Goal: Task Accomplishment & Management: Complete application form

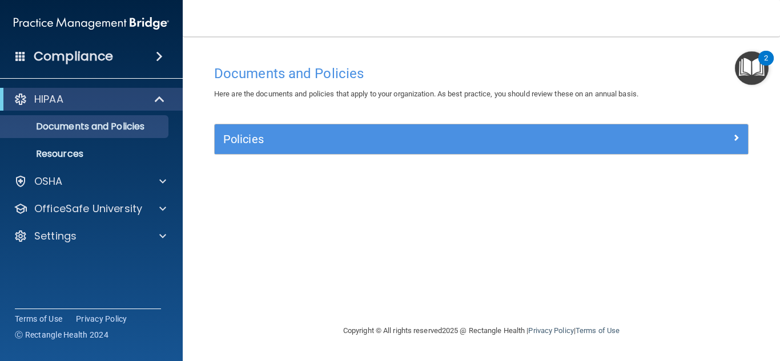
click at [730, 66] on h4 "Documents and Policies" at bounding box center [481, 73] width 534 height 15
click at [742, 65] on img "Open Resource Center, 2 new notifications" at bounding box center [752, 68] width 34 height 34
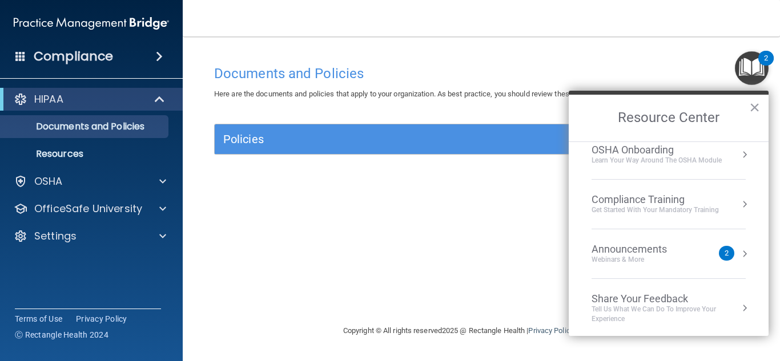
scroll to position [64, 0]
click at [660, 254] on div "Webinars & More" at bounding box center [640, 258] width 98 height 10
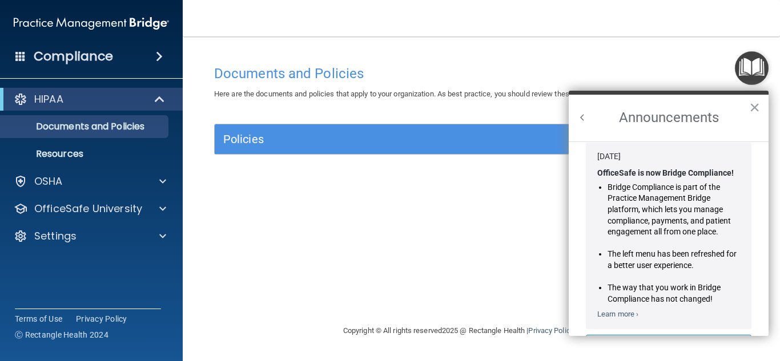
scroll to position [0, 0]
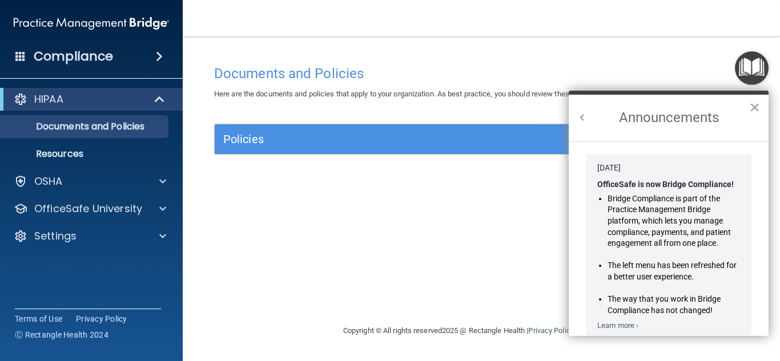
click at [586, 118] on button "Back to Resource Center Home" at bounding box center [582, 117] width 11 height 11
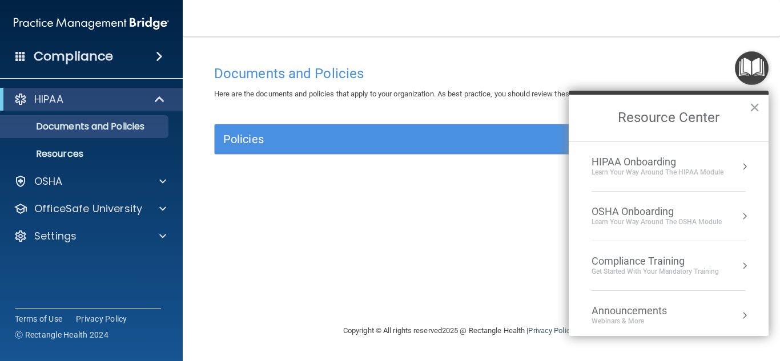
click at [628, 263] on div "Compliance Training" at bounding box center [654, 261] width 127 height 13
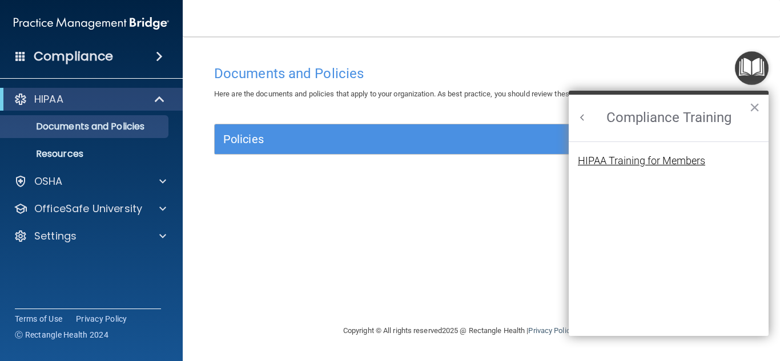
click at [599, 161] on div "HIPAA Training for Members" at bounding box center [641, 161] width 127 height 10
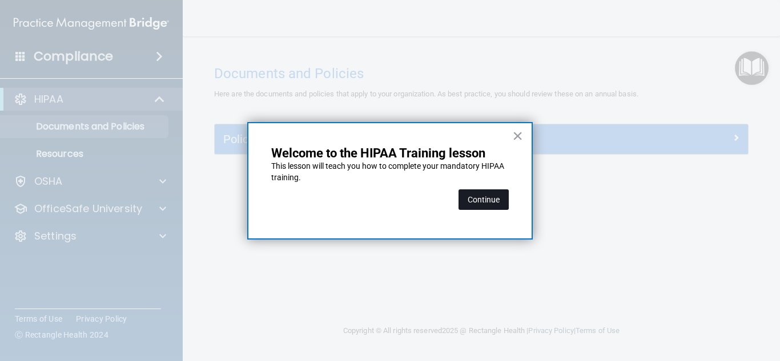
click at [490, 200] on button "Continue" at bounding box center [483, 200] width 50 height 21
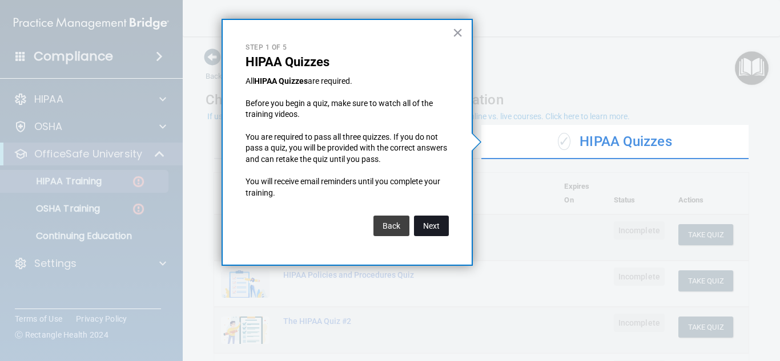
click at [430, 226] on button "Next" at bounding box center [431, 226] width 35 height 21
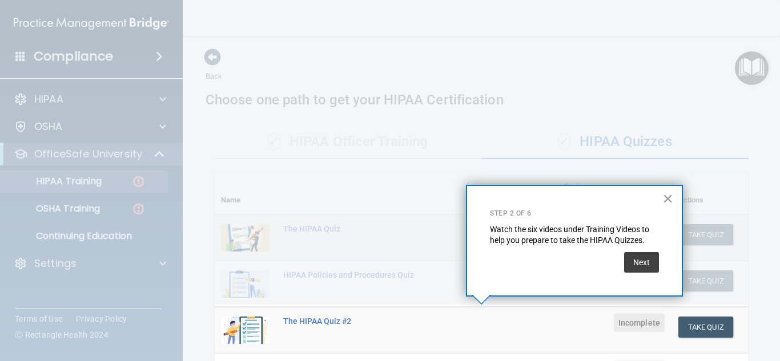
scroll to position [173, 0]
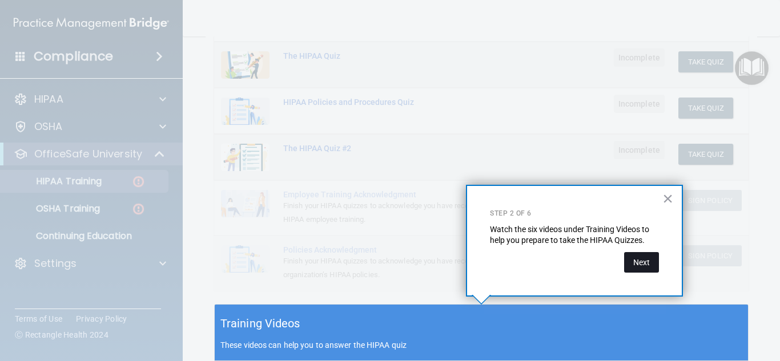
click at [647, 265] on button "Next" at bounding box center [641, 262] width 35 height 21
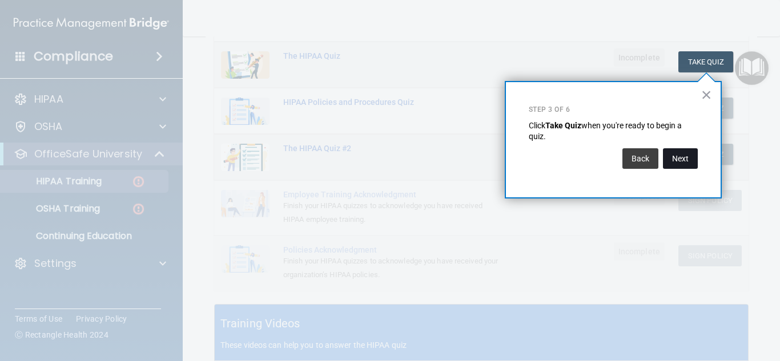
click at [680, 161] on button "Next" at bounding box center [680, 158] width 35 height 21
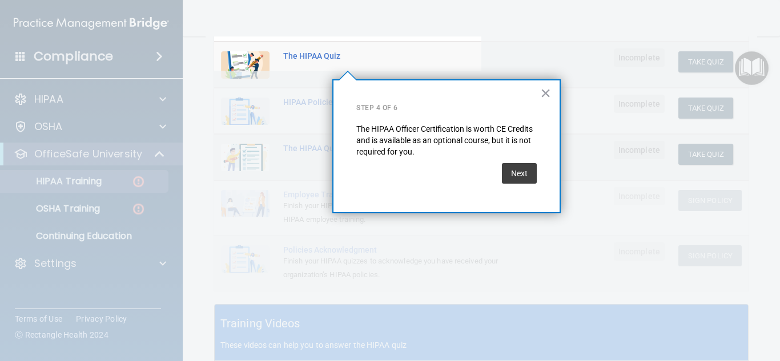
scroll to position [88, 0]
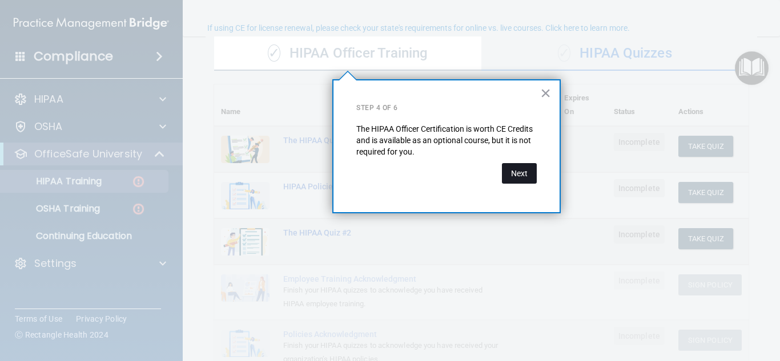
click at [526, 176] on button "Next" at bounding box center [519, 173] width 35 height 21
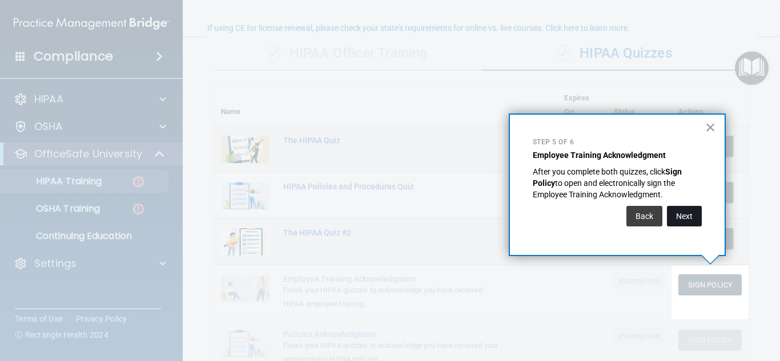
click at [686, 212] on button "Next" at bounding box center [684, 216] width 35 height 21
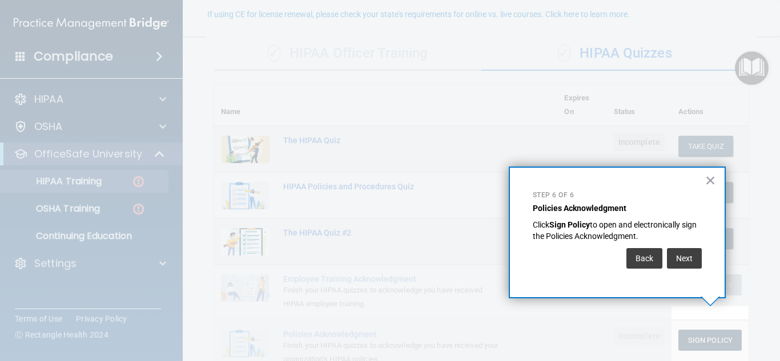
scroll to position [102, 0]
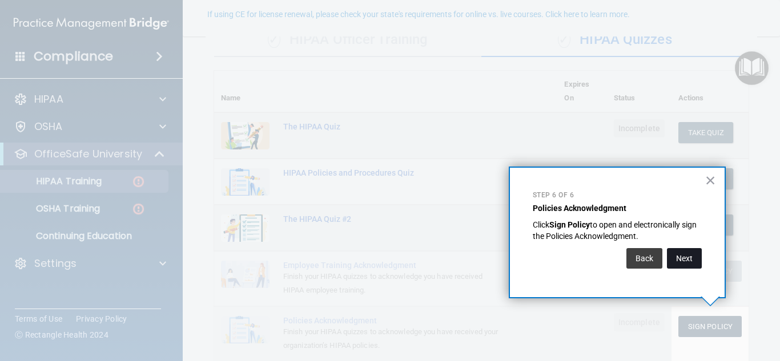
click at [681, 256] on button "Next" at bounding box center [684, 258] width 35 height 21
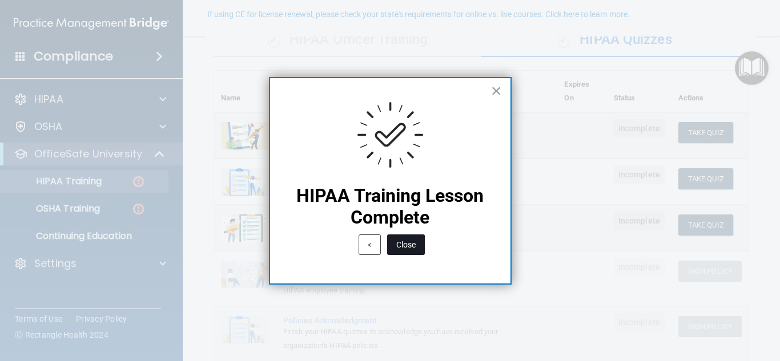
click at [411, 239] on button "Close" at bounding box center [406, 245] width 38 height 21
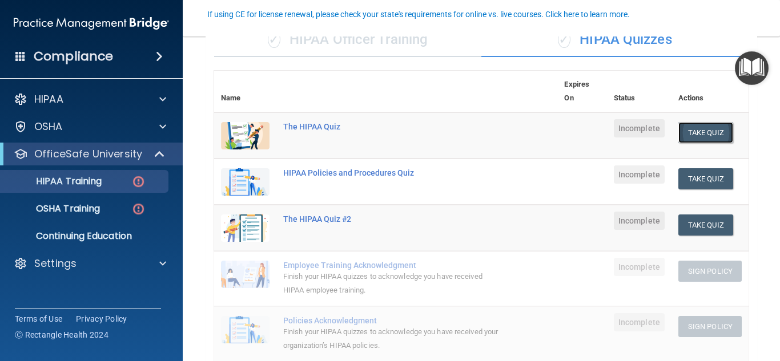
click at [703, 135] on button "Take Quiz" at bounding box center [705, 132] width 55 height 21
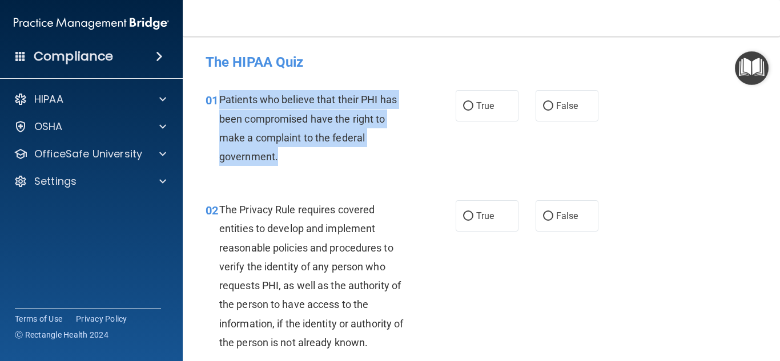
drag, startPoint x: 285, startPoint y: 160, endPoint x: 222, endPoint y: 102, distance: 85.6
click at [222, 102] on div "Patients who believe that their PHI has been compromised have the right to make…" at bounding box center [319, 128] width 200 height 76
copy span "Patients who believe that their PHI has been compromised have the right to make…"
click at [469, 108] on input "True" at bounding box center [468, 106] width 10 height 9
radio input "true"
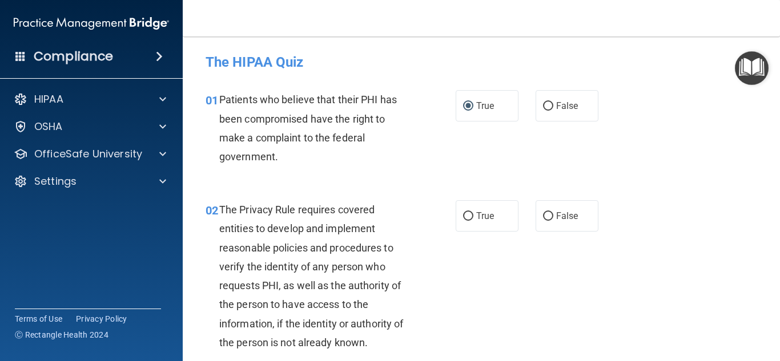
click at [397, 177] on div "01 Patients who believe that their PHI has been compromised have the right to m…" at bounding box center [481, 131] width 569 height 110
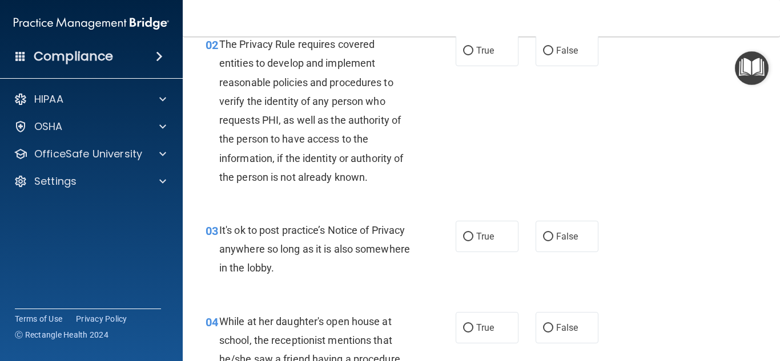
scroll to position [166, 0]
click at [396, 186] on div "The Privacy Rule requires covered entities to develop and implement reasonable …" at bounding box center [319, 110] width 200 height 152
click at [470, 237] on input "True" at bounding box center [468, 236] width 10 height 9
radio input "true"
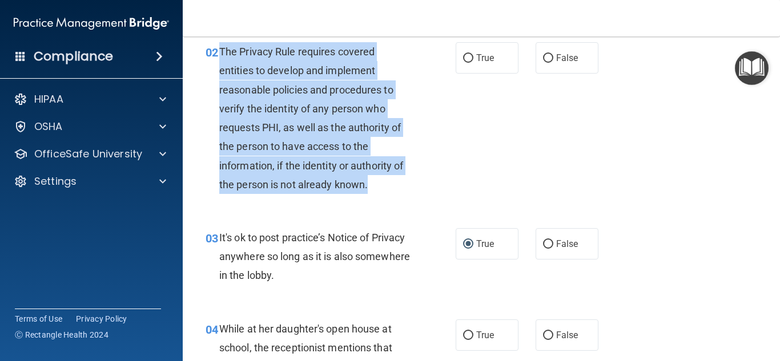
scroll to position [153, 0]
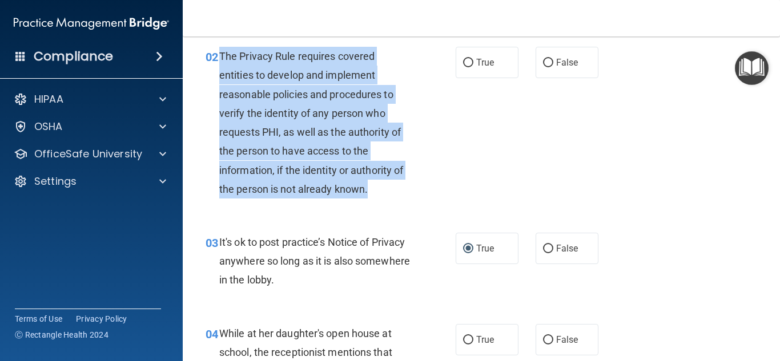
drag, startPoint x: 386, startPoint y: 179, endPoint x: 222, endPoint y: 47, distance: 210.7
click at [222, 47] on div "The Privacy Rule requires covered entities to develop and implement reasonable …" at bounding box center [319, 123] width 200 height 152
copy span "The Privacy Rule requires covered entities to develop and implement reasonable …"
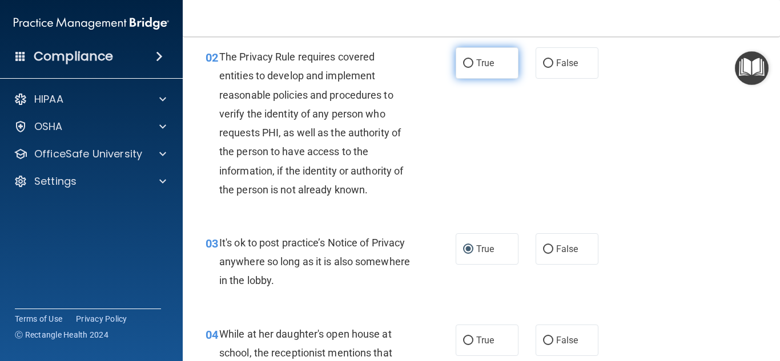
click at [466, 69] on label "True" at bounding box center [487, 62] width 63 height 31
click at [466, 68] on input "True" at bounding box center [468, 63] width 10 height 9
radio input "true"
click at [605, 153] on div "02 The Privacy Rule requires covered entities to develop and implement reasonab…" at bounding box center [481, 126] width 569 height 186
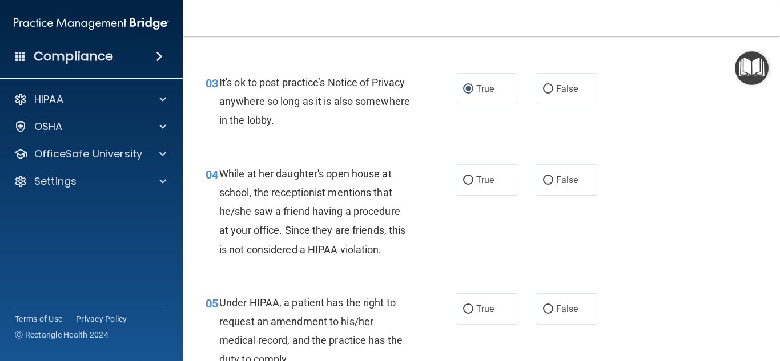
scroll to position [315, 0]
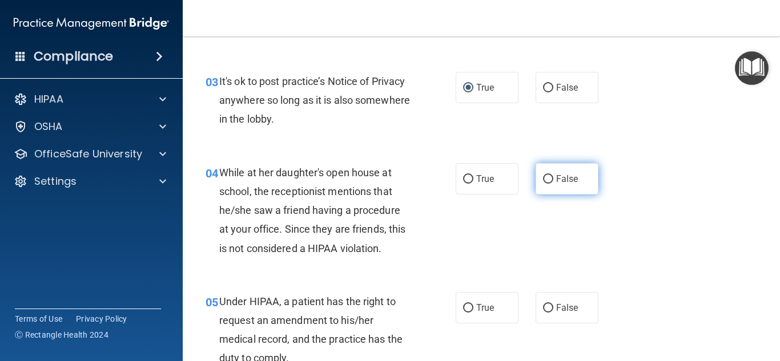
click at [550, 179] on input "False" at bounding box center [548, 179] width 10 height 9
radio input "true"
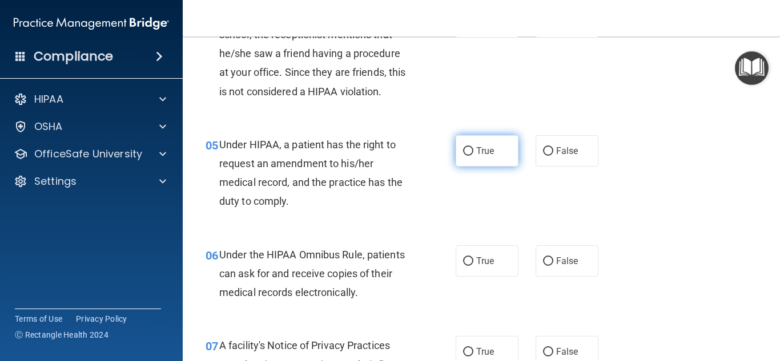
scroll to position [472, 0]
click at [464, 153] on input "True" at bounding box center [468, 151] width 10 height 9
radio input "true"
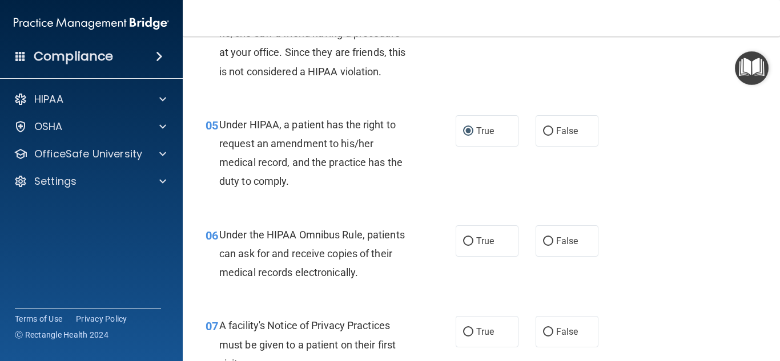
scroll to position [503, 0]
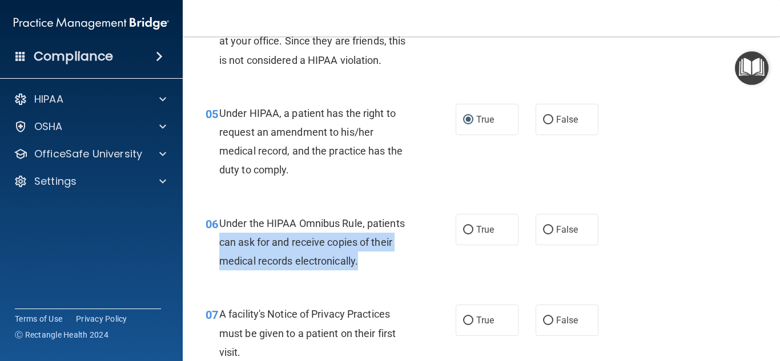
drag, startPoint x: 381, startPoint y: 268, endPoint x: 221, endPoint y: 235, distance: 163.2
click at [219, 234] on div "Under the HIPAA Omnibus Rule, patients can ask for and receive copies of their …" at bounding box center [319, 242] width 200 height 57
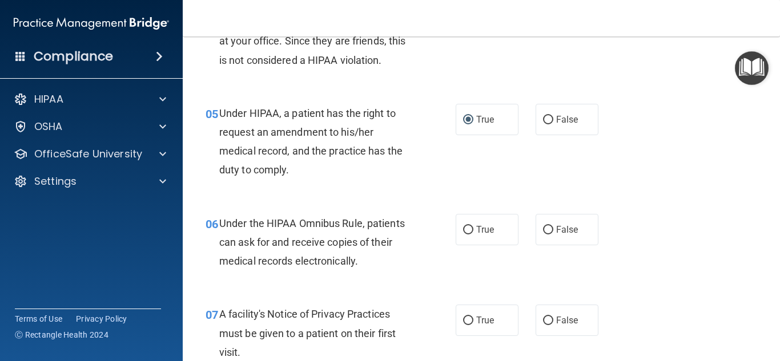
click at [225, 224] on span "Under the HIPAA Omnibus Rule, patients can ask for and receive copies of their …" at bounding box center [312, 243] width 186 height 50
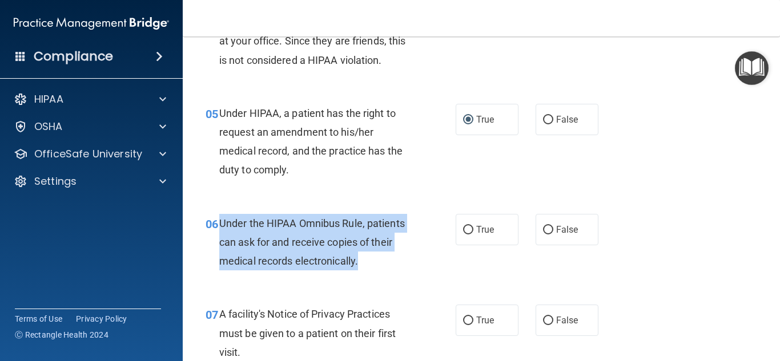
drag, startPoint x: 220, startPoint y: 225, endPoint x: 369, endPoint y: 260, distance: 153.1
click at [371, 268] on div "Under the HIPAA Omnibus Rule, patients can ask for and receive copies of their …" at bounding box center [319, 242] width 200 height 57
copy span "Under the HIPAA Omnibus Rule, patients can ask for and receive copies of their …"
click at [470, 233] on input "True" at bounding box center [468, 230] width 10 height 9
radio input "true"
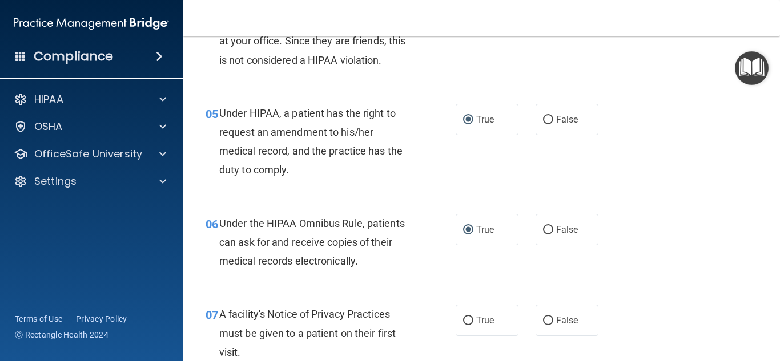
click at [655, 255] on div "06 Under the HIPAA Omnibus Rule, patients can ask for and receive copies of the…" at bounding box center [481, 245] width 569 height 91
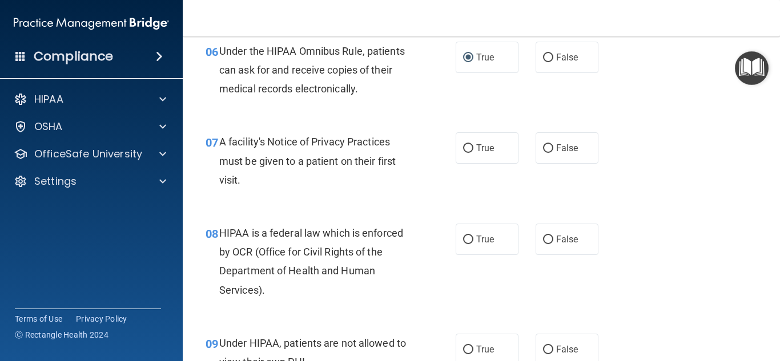
scroll to position [680, 0]
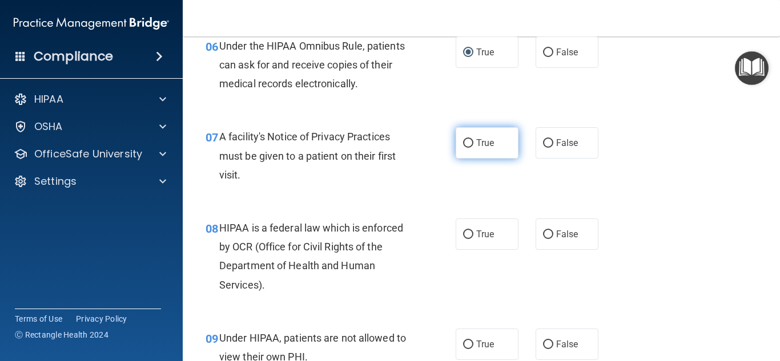
click at [469, 147] on input "True" at bounding box center [468, 143] width 10 height 9
radio input "true"
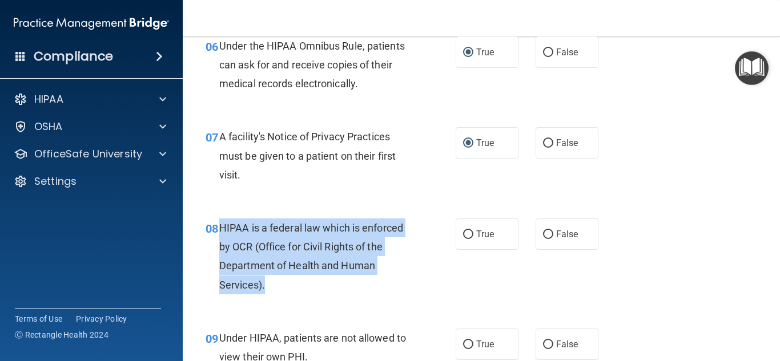
drag, startPoint x: 237, startPoint y: 288, endPoint x: 259, endPoint y: 236, distance: 56.5
click at [220, 231] on div "HIPAA is a federal law which is enforced by OCR (Office for Civil Rights of the…" at bounding box center [319, 257] width 200 height 76
copy span "HIPAA is a federal law which is enforced by OCR (Office for Civil Rights of the…"
click at [465, 236] on input "True" at bounding box center [468, 235] width 10 height 9
radio input "true"
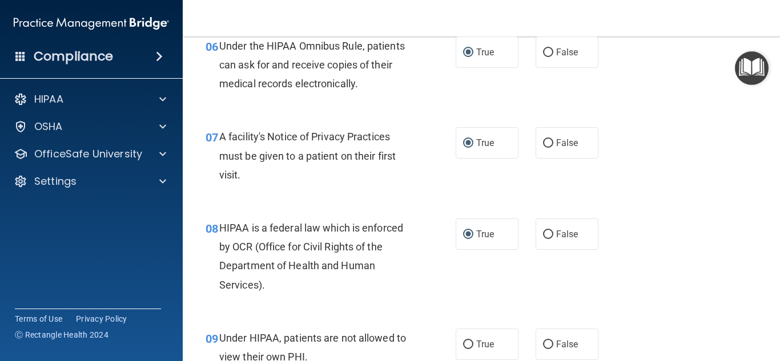
click at [690, 234] on div "08 HIPAA is a federal law which is enforced by OCR (Office for Civil Rights of …" at bounding box center [481, 259] width 569 height 110
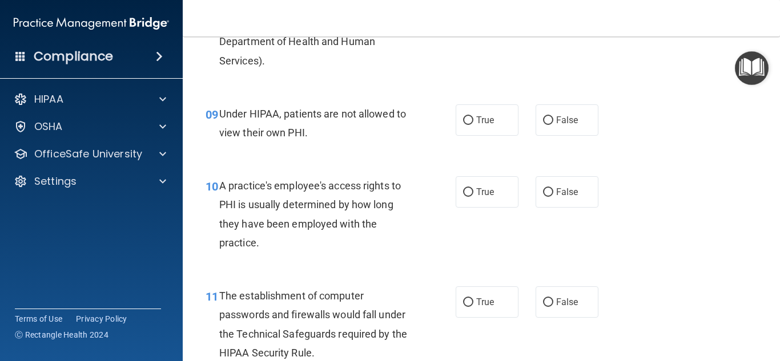
scroll to position [913, 0]
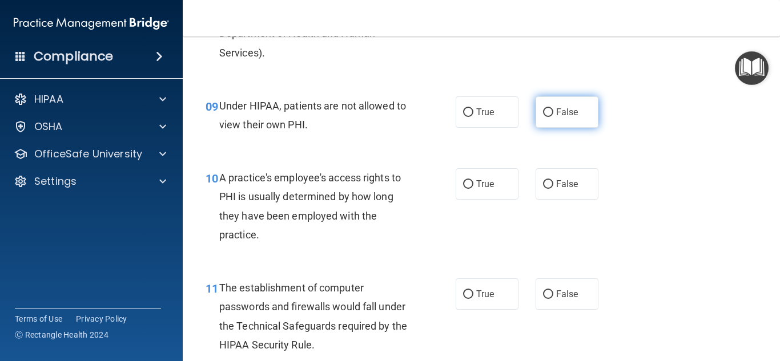
click at [554, 114] on label "False" at bounding box center [566, 111] width 63 height 31
click at [553, 114] on input "False" at bounding box center [548, 112] width 10 height 9
radio input "true"
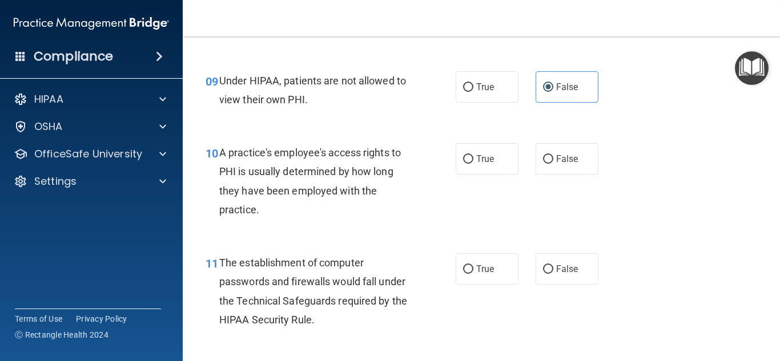
scroll to position [939, 0]
click at [467, 276] on label "True" at bounding box center [487, 268] width 63 height 31
click at [467, 273] on input "True" at bounding box center [468, 269] width 10 height 9
radio input "true"
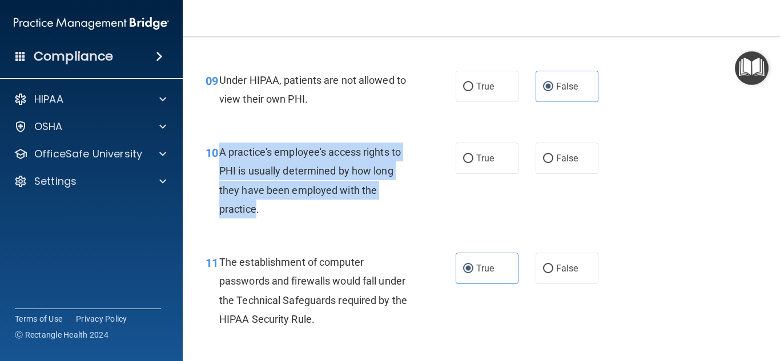
drag, startPoint x: 253, startPoint y: 211, endPoint x: 221, endPoint y: 159, distance: 60.8
click at [221, 159] on div "A practice's employee's access rights to PHI is usually determined by how long …" at bounding box center [319, 181] width 200 height 76
copy span "A practice's employee's access rights to PHI is usually determined by how long …"
click at [545, 158] on input "False" at bounding box center [548, 159] width 10 height 9
radio input "true"
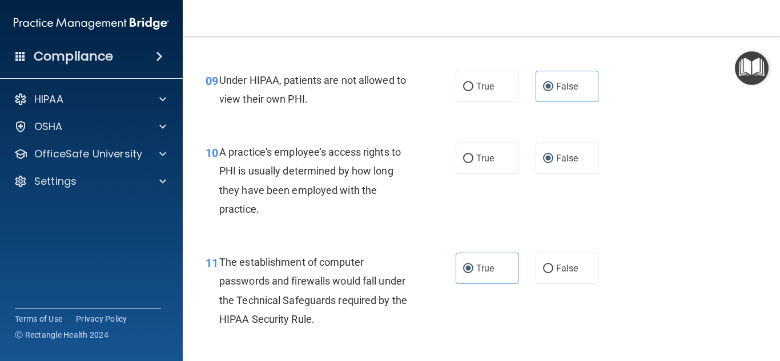
click at [692, 210] on div "10 A practice's employee's access rights to PHI is usually determined by how lo…" at bounding box center [481, 183] width 569 height 110
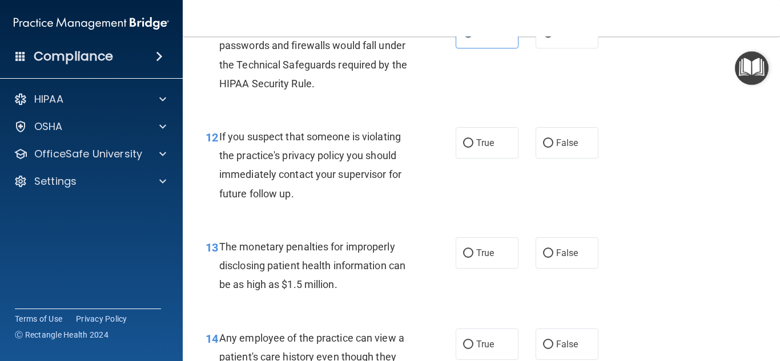
scroll to position [1178, 0]
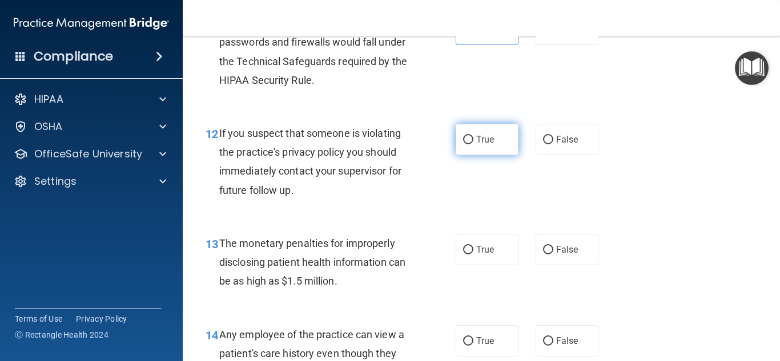
click at [463, 140] on input "True" at bounding box center [468, 140] width 10 height 9
radio input "true"
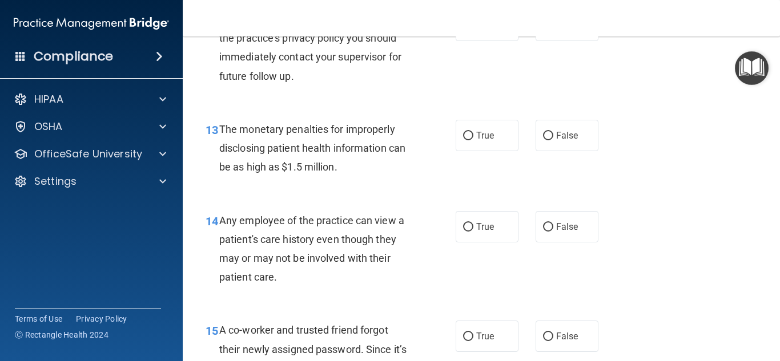
scroll to position [1293, 0]
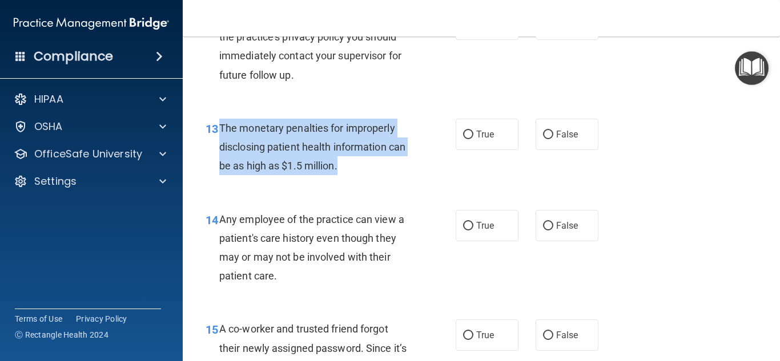
drag, startPoint x: 348, startPoint y: 167, endPoint x: 220, endPoint y: 130, distance: 133.0
click at [220, 130] on div "The monetary penalties for improperly disclosing patient health information can…" at bounding box center [319, 147] width 200 height 57
copy span "The monetary penalties for improperly disclosing patient health information can…"
click at [471, 136] on input "True" at bounding box center [468, 135] width 10 height 9
radio input "true"
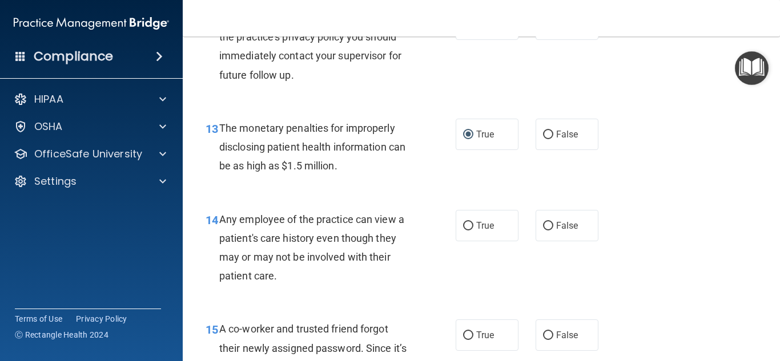
click at [651, 235] on div "14 Any employee of the practice can view a patient's care history even though t…" at bounding box center [481, 251] width 569 height 110
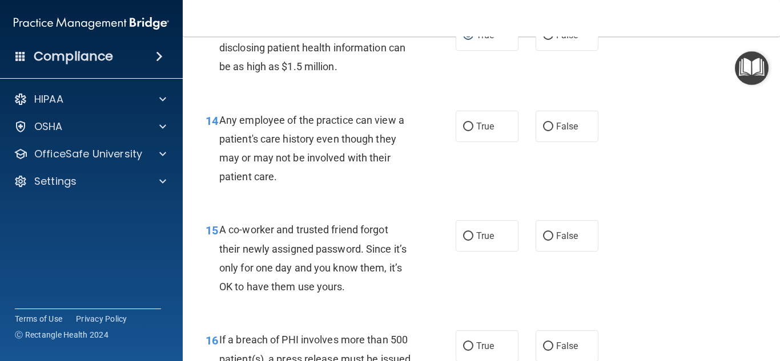
scroll to position [1406, 0]
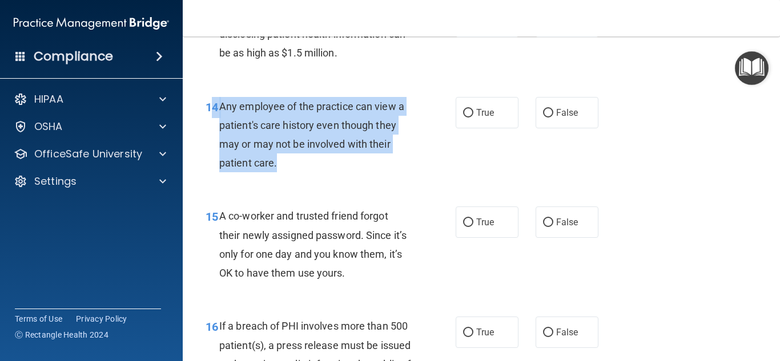
drag, startPoint x: 277, startPoint y: 166, endPoint x: 215, endPoint y: 118, distance: 77.8
click at [215, 118] on div "14 Any employee of the practice can view a patient's care history even though t…" at bounding box center [330, 138] width 284 height 82
click at [259, 135] on div "Any employee of the practice can view a patient's care history even though they…" at bounding box center [319, 135] width 200 height 76
drag, startPoint x: 287, startPoint y: 167, endPoint x: 254, endPoint y: 122, distance: 55.5
click at [221, 110] on div "Any employee of the practice can view a patient's care history even though they…" at bounding box center [319, 135] width 200 height 76
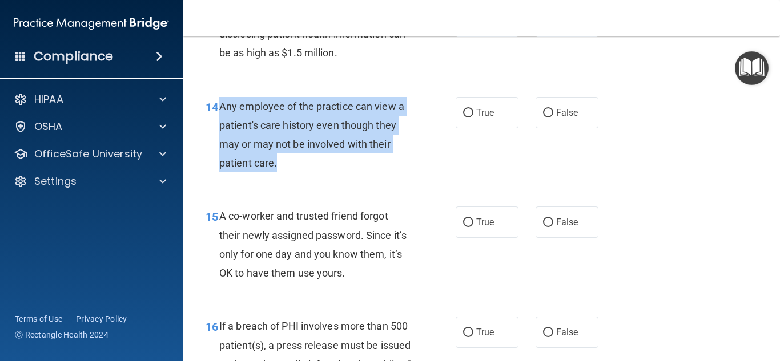
copy span "Any employee of the practice can view a patient's care history even though they…"
click at [546, 223] on input "False" at bounding box center [548, 223] width 10 height 9
radio input "true"
click at [549, 114] on input "False" at bounding box center [548, 113] width 10 height 9
radio input "true"
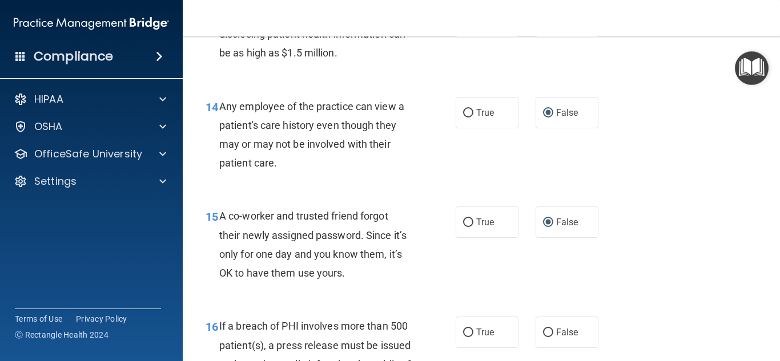
click at [702, 178] on div "14 Any employee of the practice can view a patient's care history even though t…" at bounding box center [481, 138] width 569 height 110
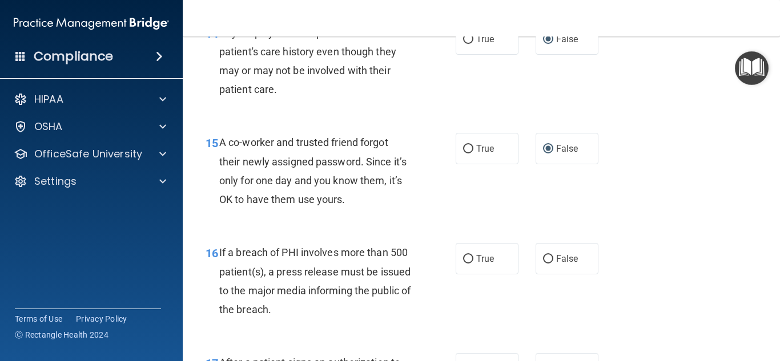
scroll to position [1543, 0]
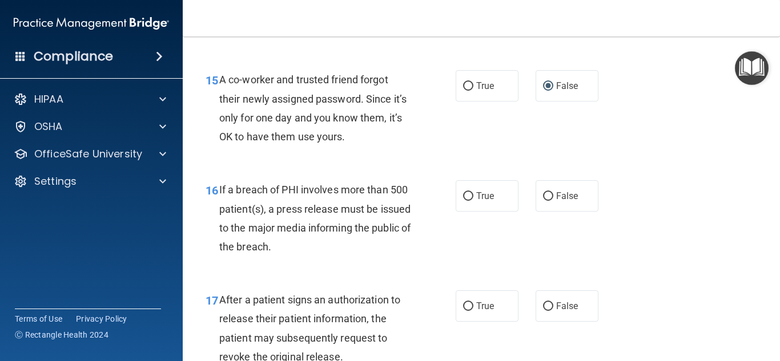
click at [699, 181] on div "16 If a breach of PHI involves more than 500 patient(s), a press release must b…" at bounding box center [481, 221] width 569 height 110
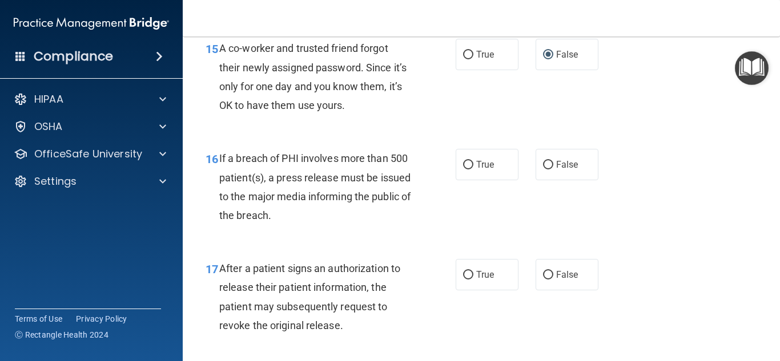
scroll to position [1603, 0]
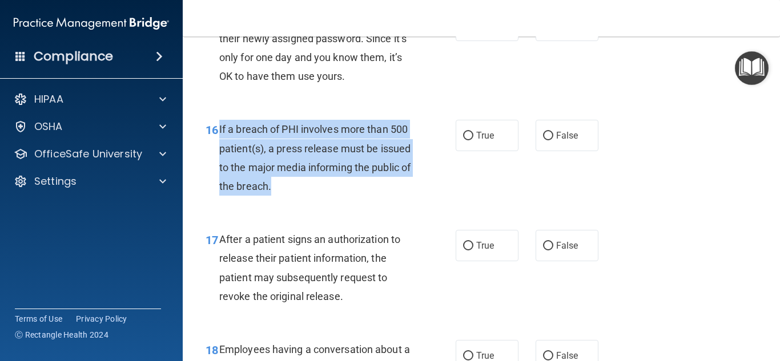
drag, startPoint x: 324, startPoint y: 188, endPoint x: 232, endPoint y: 138, distance: 105.2
click at [221, 134] on div "If a breach of PHI involves more than 500 patient(s), a press release must be i…" at bounding box center [319, 158] width 200 height 76
drag, startPoint x: 261, startPoint y: 148, endPoint x: 219, endPoint y: 131, distance: 45.3
click at [219, 131] on span "If a breach of PHI involves more than 500 patient(s), a press release must be i…" at bounding box center [314, 157] width 191 height 69
click at [219, 134] on span "If a breach of PHI involves more than 500 patient(s), a press release must be i…" at bounding box center [314, 157] width 191 height 69
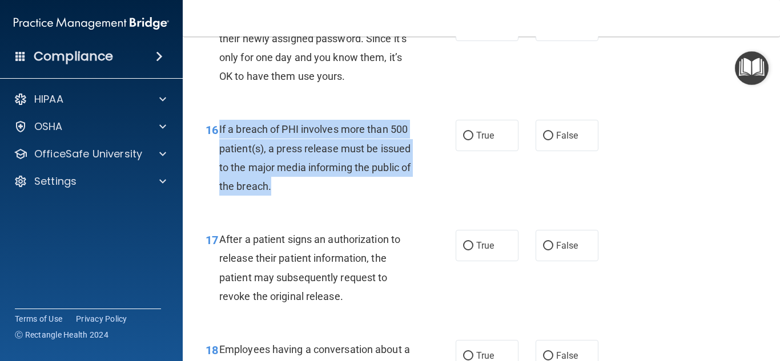
copy span "If a breach of PHI involves more than 500 patient(s), a press release must be i…"
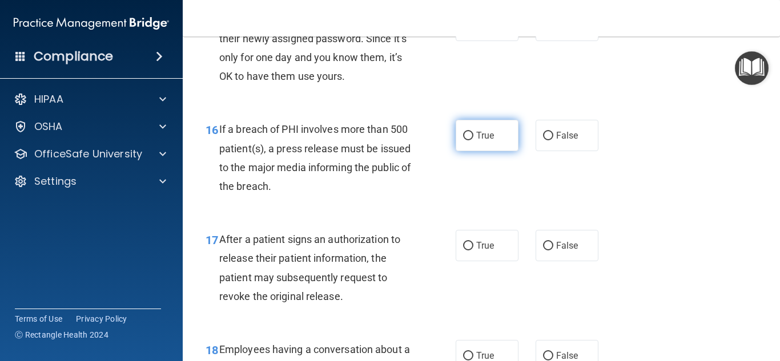
click at [468, 143] on label "True" at bounding box center [487, 135] width 63 height 31
click at [468, 140] on input "True" at bounding box center [468, 136] width 10 height 9
radio input "true"
click at [695, 200] on div "16 If a breach of PHI involves more than 500 patient(s), a press release must b…" at bounding box center [481, 161] width 569 height 110
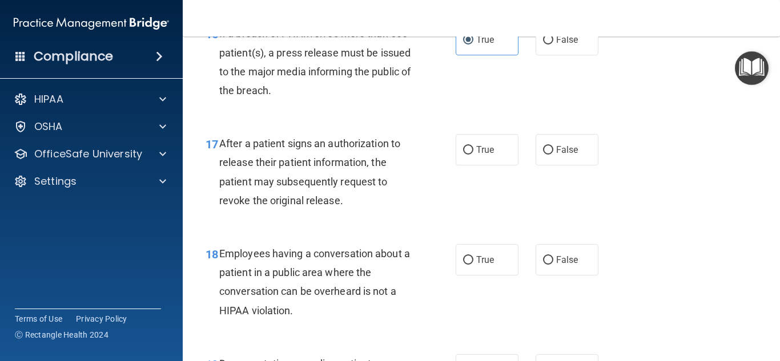
scroll to position [1706, 0]
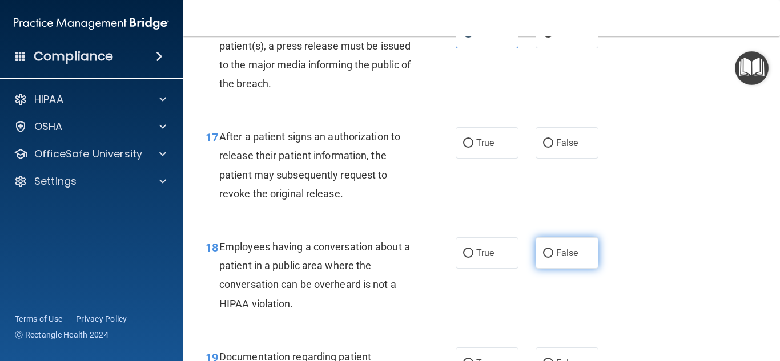
click at [550, 251] on input "False" at bounding box center [548, 253] width 10 height 9
radio input "true"
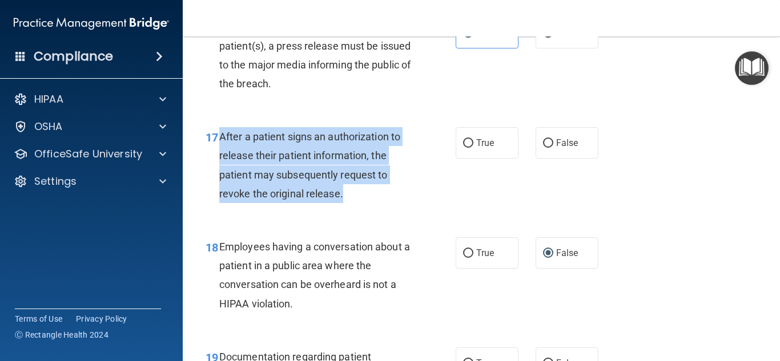
drag, startPoint x: 347, startPoint y: 193, endPoint x: 222, endPoint y: 139, distance: 136.8
click at [222, 139] on div "After a patient signs an authorization to release their patient information, th…" at bounding box center [319, 165] width 200 height 76
copy span "After a patient signs an authorization to release their patient information, th…"
click at [467, 146] on input "True" at bounding box center [468, 143] width 10 height 9
radio input "true"
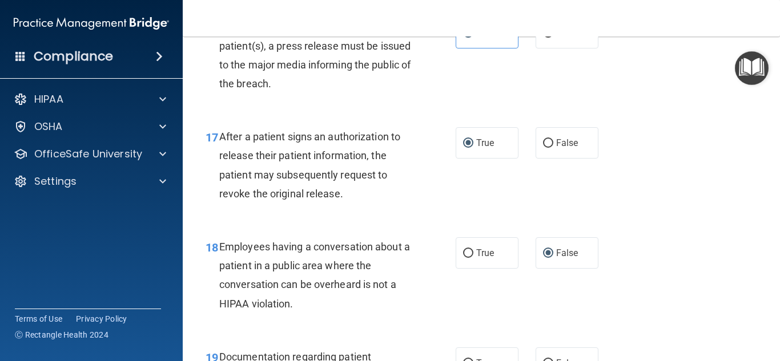
click at [663, 199] on div "17 After a patient signs an authorization to release their patient information,…" at bounding box center [481, 168] width 569 height 110
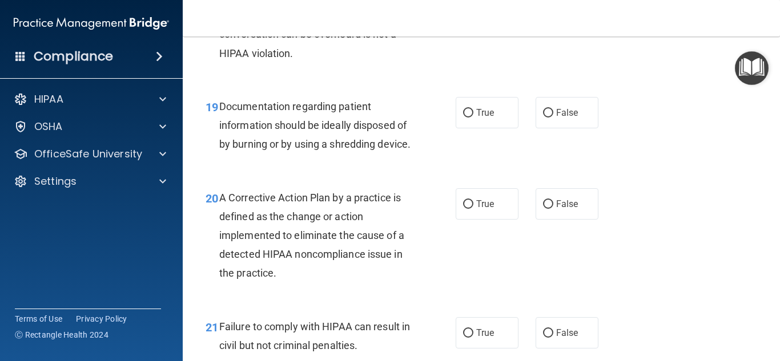
scroll to position [1964, 0]
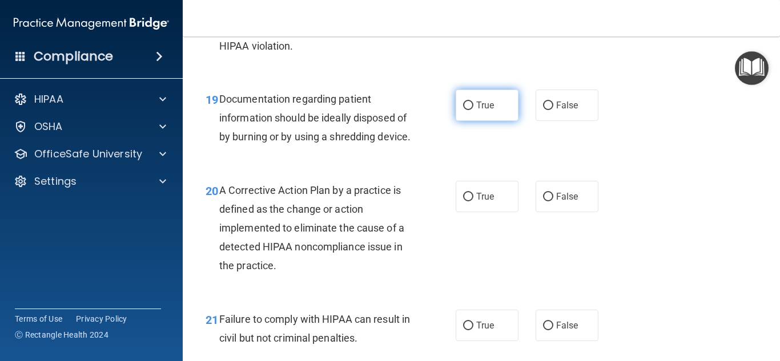
click at [465, 106] on input "True" at bounding box center [468, 106] width 10 height 9
radio input "true"
click at [675, 167] on div "19 Documentation regarding patient information should be ideally disposed of by…" at bounding box center [481, 120] width 569 height 91
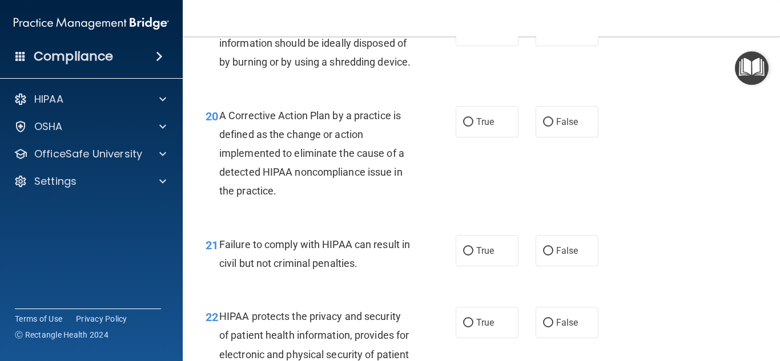
scroll to position [2042, 0]
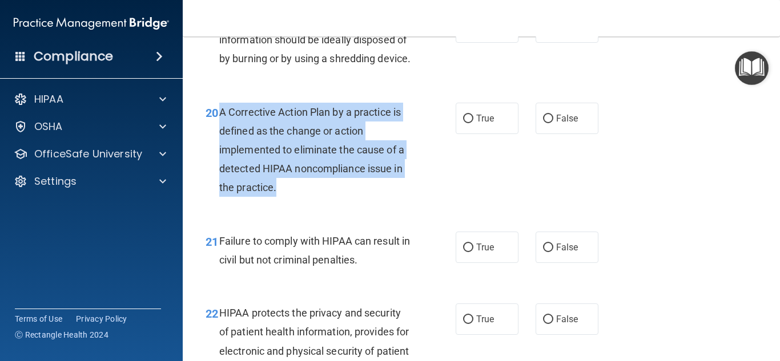
drag, startPoint x: 281, startPoint y: 210, endPoint x: 220, endPoint y: 139, distance: 93.9
click at [220, 139] on div "A Corrective Action Plan by a practice is defined as the change or action imple…" at bounding box center [319, 150] width 200 height 95
copy span "A Corrective Action Plan by a practice is defined as the change or action imple…"
click at [466, 123] on input "True" at bounding box center [468, 119] width 10 height 9
radio input "true"
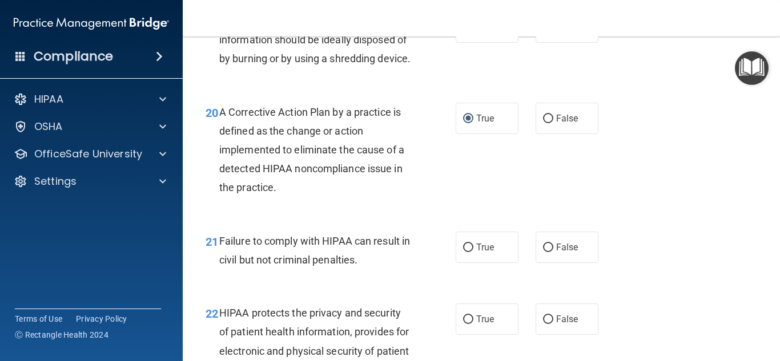
click at [655, 194] on div "20 A Corrective Action Plan by a practice is defined as the change or action im…" at bounding box center [481, 152] width 569 height 129
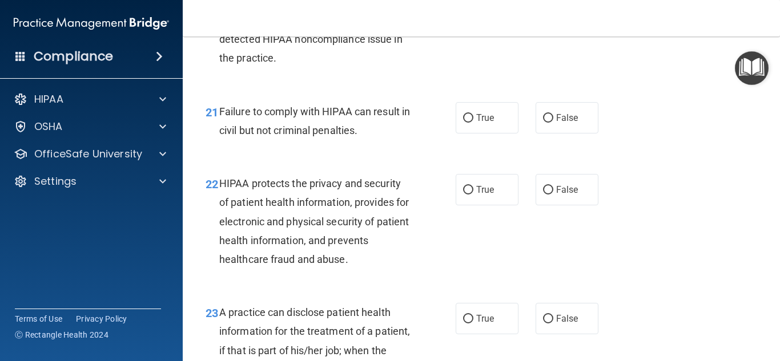
scroll to position [2228, 0]
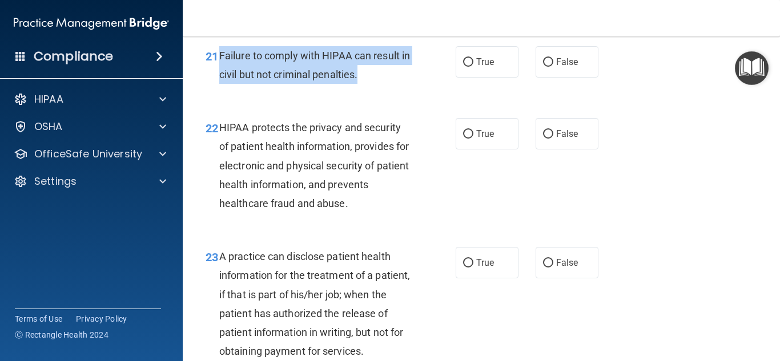
drag, startPoint x: 394, startPoint y: 91, endPoint x: 224, endPoint y: 80, distance: 170.5
click at [222, 79] on div "Failure to comply with HIPAA can result in civil but not criminal penalties." at bounding box center [319, 65] width 200 height 38
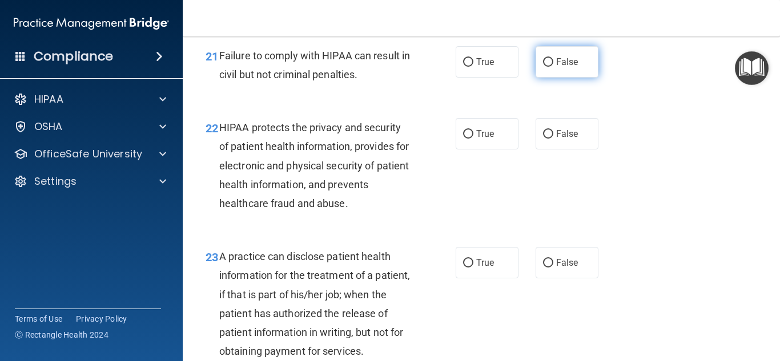
click at [547, 78] on label "False" at bounding box center [566, 61] width 63 height 31
click at [547, 67] on input "False" at bounding box center [548, 62] width 10 height 9
radio input "true"
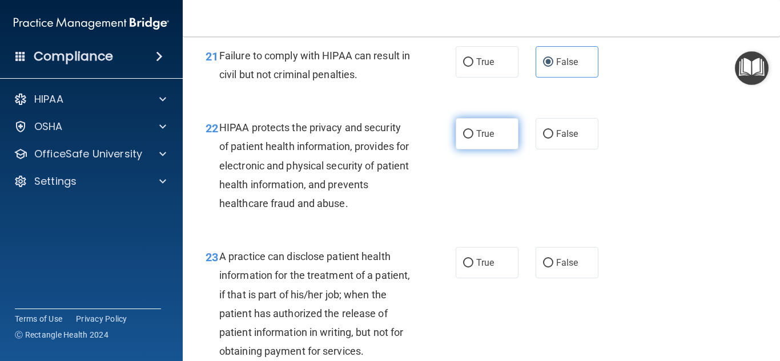
click at [469, 139] on input "True" at bounding box center [468, 134] width 10 height 9
radio input "true"
click at [670, 207] on div "22 HIPAA protects the privacy and security of patient health information, provi…" at bounding box center [481, 168] width 569 height 129
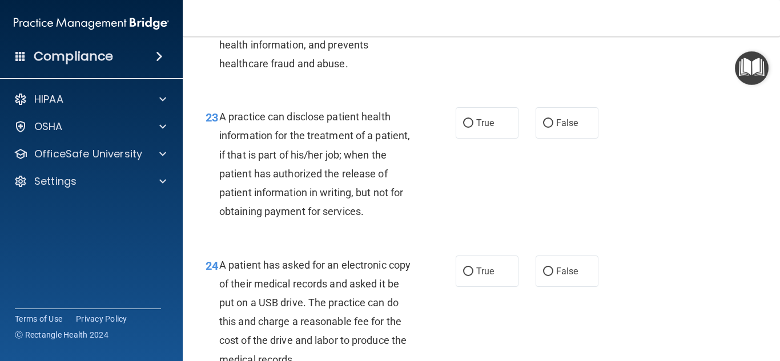
scroll to position [2377, 0]
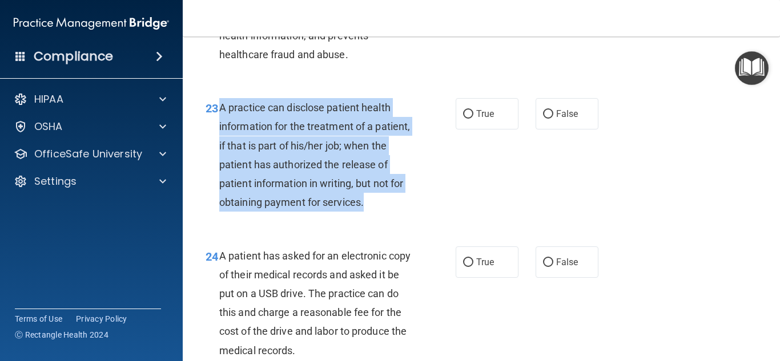
drag, startPoint x: 367, startPoint y: 224, endPoint x: 218, endPoint y: 129, distance: 176.9
click at [218, 129] on div "23 A practice can disclose patient health information for the treatment of a pa…" at bounding box center [330, 157] width 284 height 119
click at [472, 119] on input "True" at bounding box center [468, 114] width 10 height 9
radio input "true"
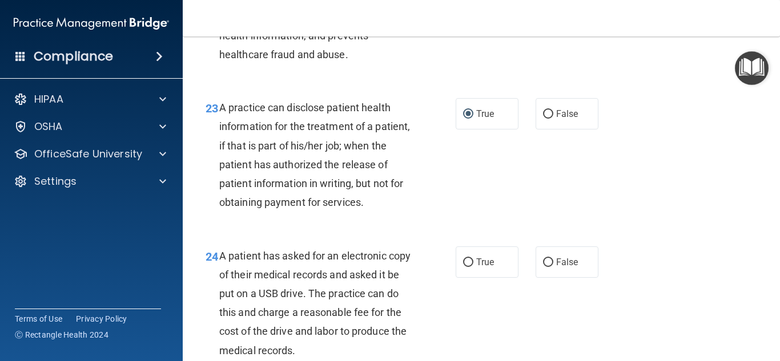
click at [667, 199] on div "23 A practice can disclose patient health information for the treatment of a pa…" at bounding box center [481, 158] width 569 height 148
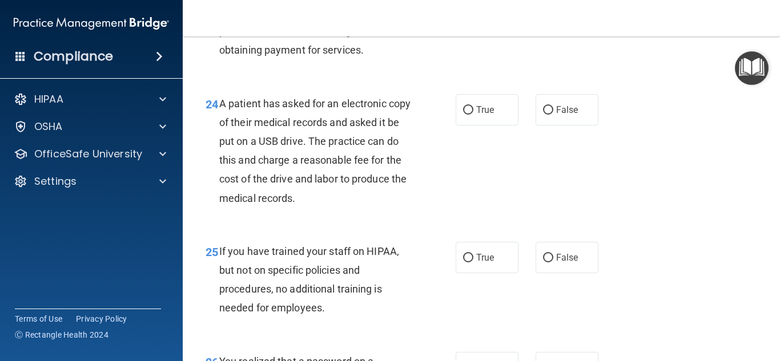
scroll to position [2538, 0]
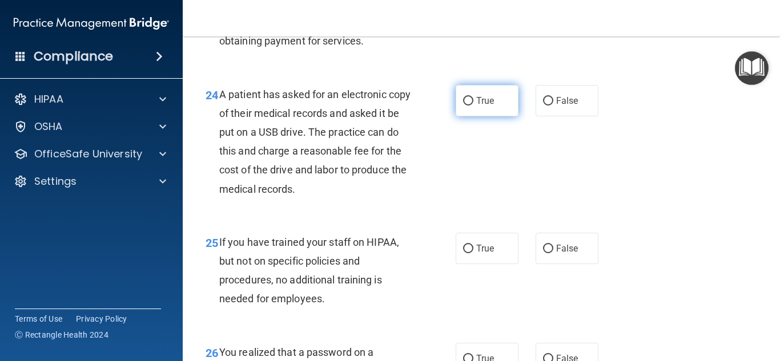
click at [475, 116] on label "True" at bounding box center [487, 100] width 63 height 31
click at [473, 106] on input "True" at bounding box center [468, 101] width 10 height 9
radio input "true"
click at [675, 189] on div "24 A patient has asked for an electronic copy of their medical records and aske…" at bounding box center [481, 145] width 569 height 148
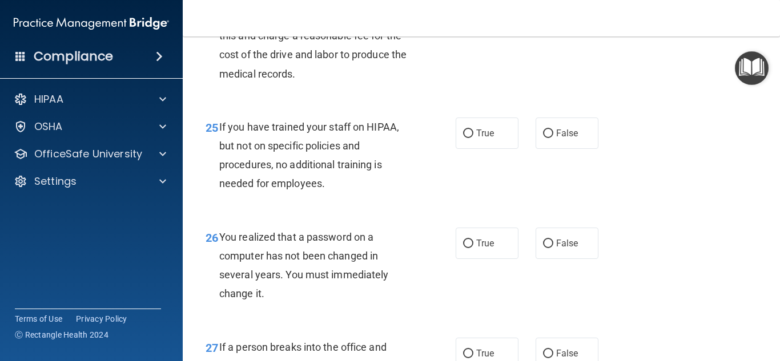
scroll to position [2654, 0]
click at [552, 138] on input "False" at bounding box center [548, 133] width 10 height 9
radio input "true"
click at [696, 177] on div "25 If you have trained your staff on HIPAA, but not on specific policies and pr…" at bounding box center [481, 158] width 569 height 110
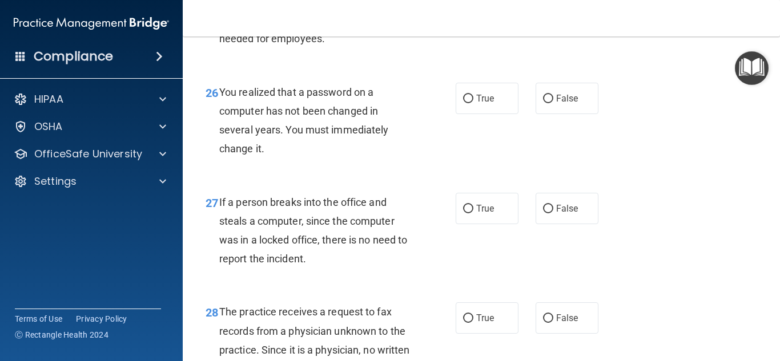
scroll to position [2805, 0]
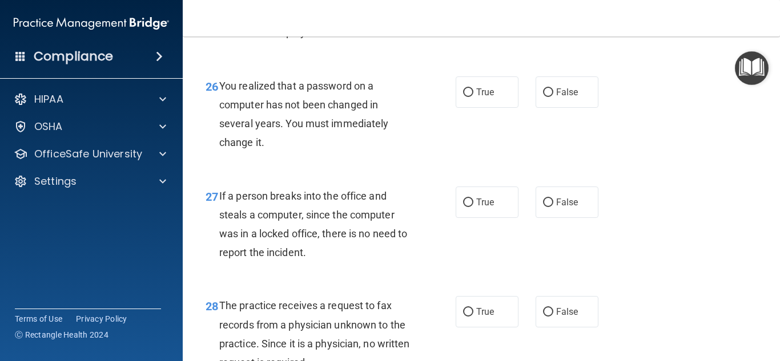
click at [531, 216] on div "True False" at bounding box center [531, 202] width 151 height 31
click at [543, 207] on input "False" at bounding box center [548, 203] width 10 height 9
radio input "true"
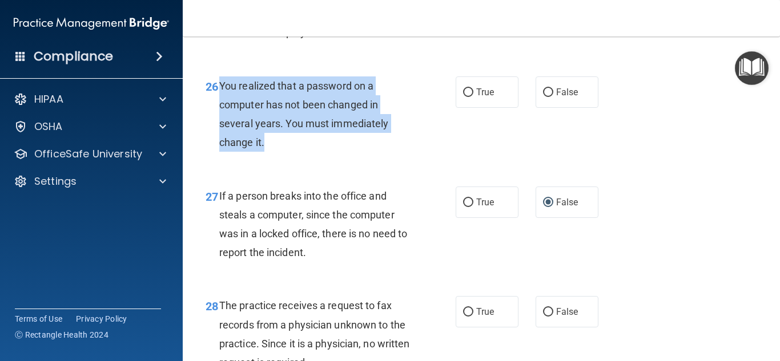
drag, startPoint x: 233, startPoint y: 163, endPoint x: 222, endPoint y: 112, distance: 52.0
click at [222, 112] on div "You realized that a password on a computer has not been changed in several year…" at bounding box center [319, 114] width 200 height 76
click at [471, 97] on input "True" at bounding box center [468, 92] width 10 height 9
radio input "true"
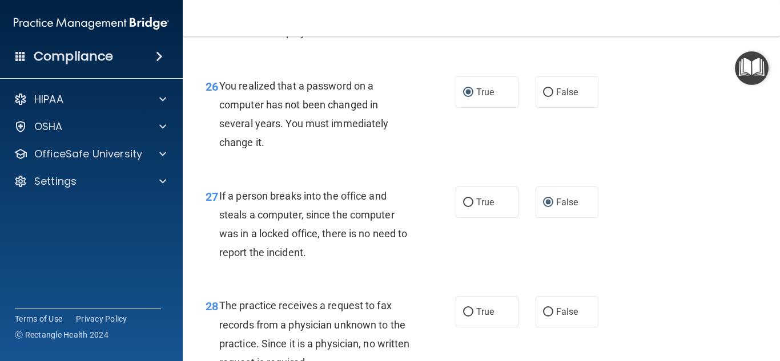
click at [715, 191] on div "27 If a person breaks into the office and steals a computer, since the computer…" at bounding box center [481, 227] width 569 height 110
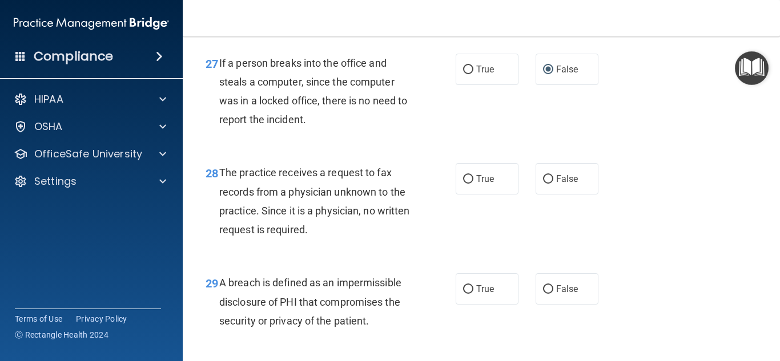
scroll to position [2957, 0]
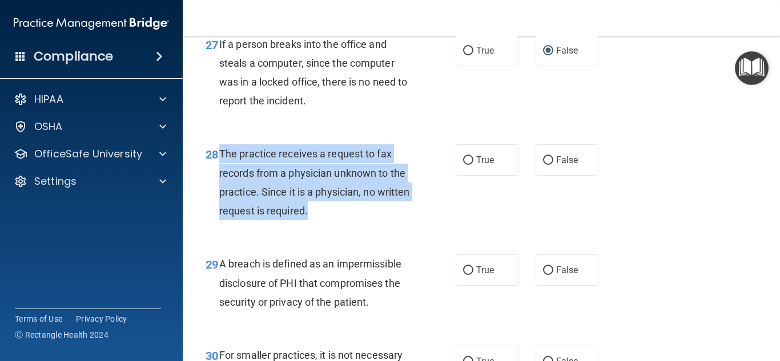
drag, startPoint x: 353, startPoint y: 227, endPoint x: 220, endPoint y: 172, distance: 144.1
click at [220, 172] on div "The practice receives a request to fax records from a physician unknown to the …" at bounding box center [319, 182] width 200 height 76
click at [549, 165] on input "False" at bounding box center [548, 160] width 10 height 9
radio input "true"
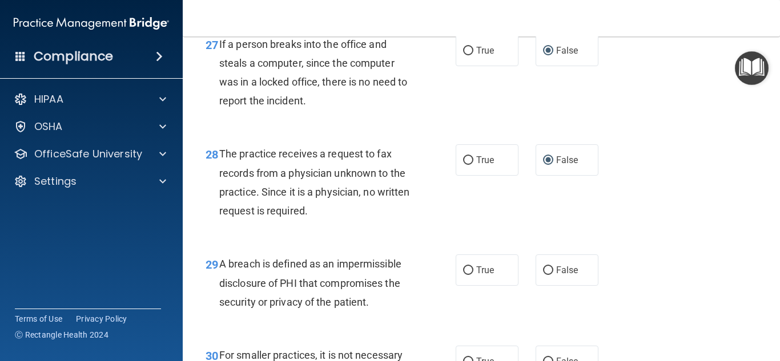
click at [663, 193] on div "28 The practice receives a request to fax records from a physician unknown to t…" at bounding box center [481, 185] width 569 height 110
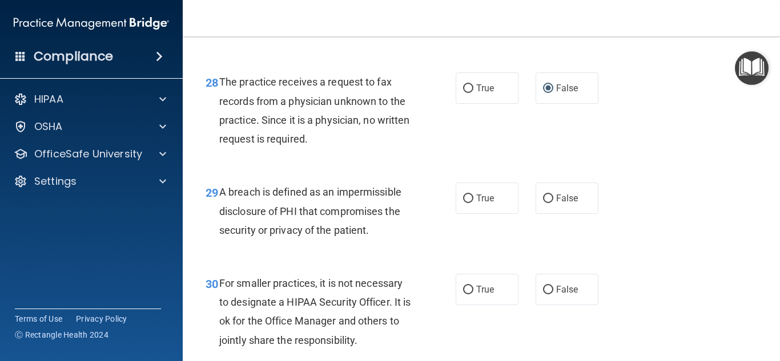
scroll to position [3030, 0]
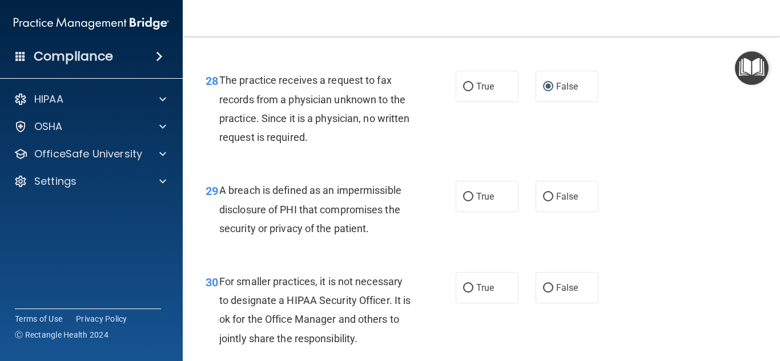
click at [499, 212] on label "True" at bounding box center [487, 196] width 63 height 31
click at [473, 202] on input "True" at bounding box center [468, 197] width 10 height 9
radio input "true"
click at [683, 229] on div "29 A breach is defined as an impermissible disclosure of PHI that compromises t…" at bounding box center [481, 212] width 569 height 91
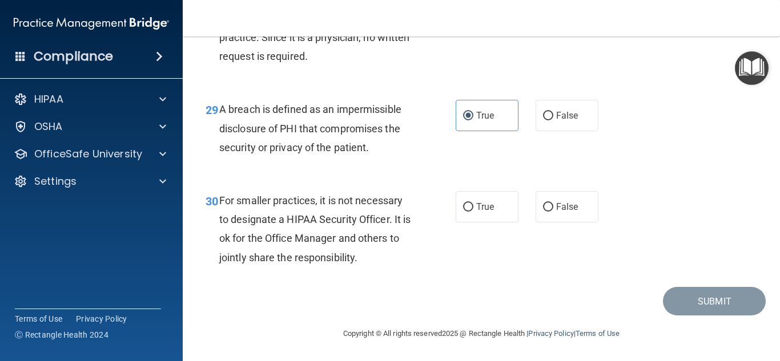
scroll to position [3131, 0]
click at [566, 206] on span "False" at bounding box center [567, 207] width 22 height 11
click at [553, 206] on input "False" at bounding box center [548, 207] width 10 height 9
radio input "true"
click at [700, 305] on button "Submit" at bounding box center [714, 301] width 103 height 29
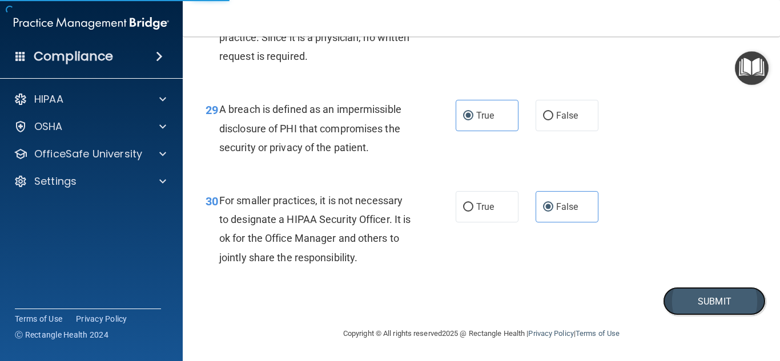
click at [700, 305] on button "Submit" at bounding box center [714, 301] width 103 height 29
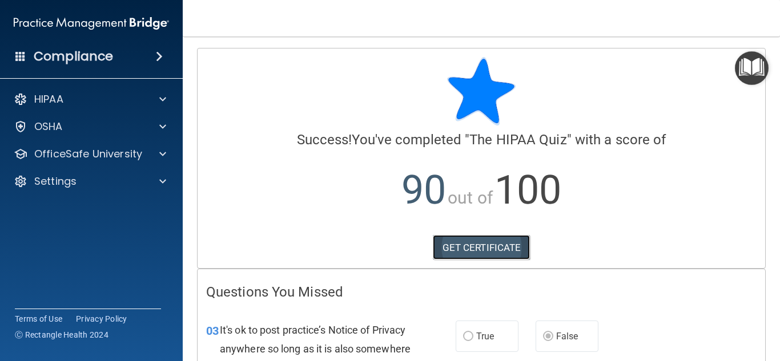
click at [478, 253] on link "GET CERTIFICATE" at bounding box center [482, 247] width 98 height 25
click at [694, 227] on p "90 out of 100" at bounding box center [481, 191] width 550 height 74
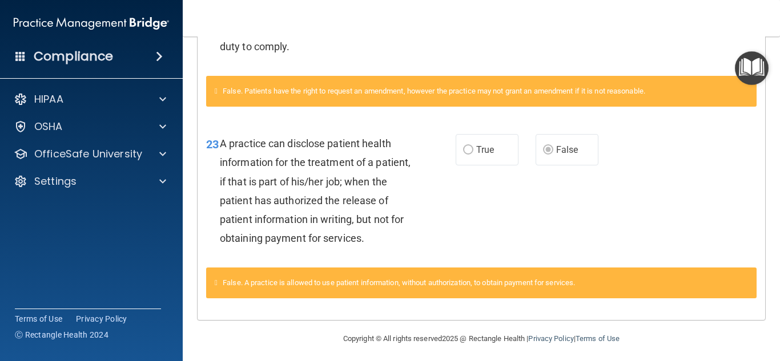
scroll to position [481, 0]
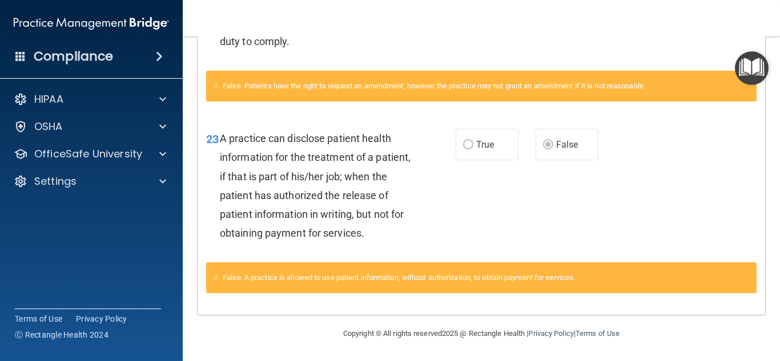
click at [677, 207] on div "23 A practice can disclose patient health information for the treatment of a pa…" at bounding box center [481, 189] width 567 height 148
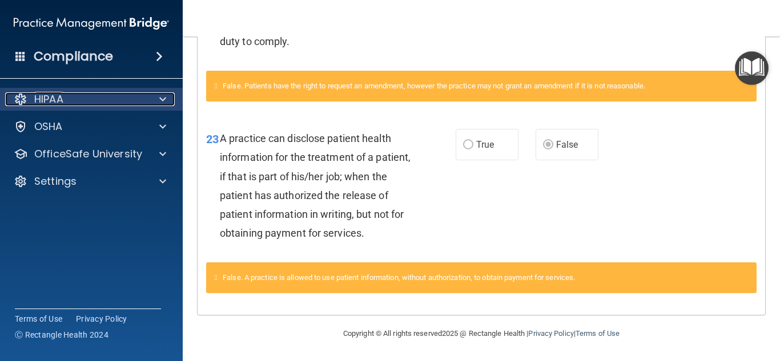
click at [172, 100] on div at bounding box center [161, 99] width 29 height 14
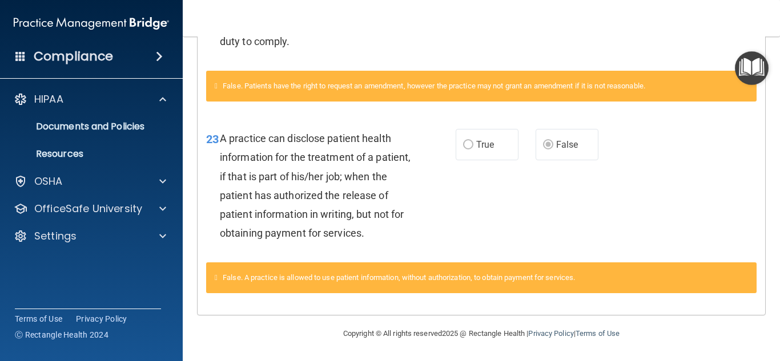
click at [650, 55] on div "05 Under HIPAA, a patient has the right to request an amendment to his/her medi…" at bounding box center [481, 16] width 567 height 110
click at [690, 172] on div "23 A practice can disclose patient health information for the treatment of a pa…" at bounding box center [481, 189] width 567 height 148
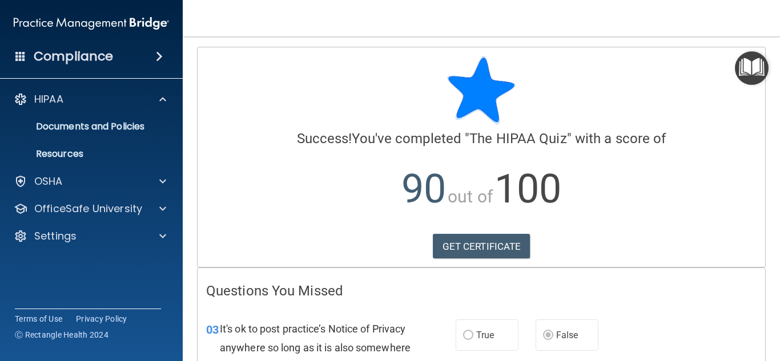
scroll to position [0, 0]
click at [754, 69] on img "Open Resource Center" at bounding box center [752, 68] width 34 height 34
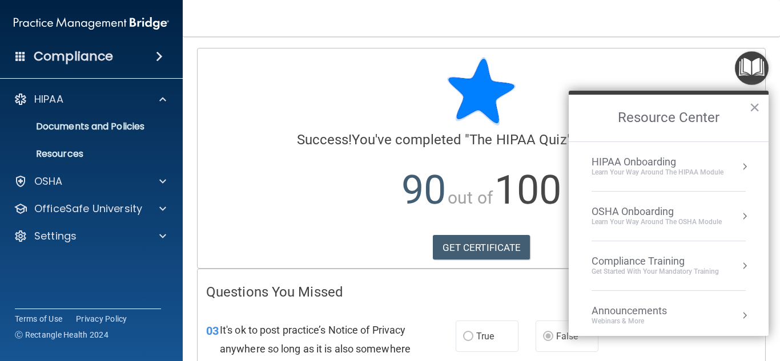
click at [648, 273] on div "Get Started with your mandatory training" at bounding box center [654, 272] width 127 height 10
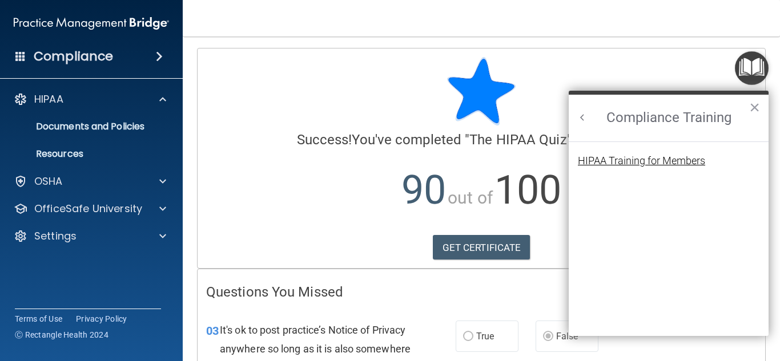
click at [621, 166] on div "HIPAA Training for Members" at bounding box center [641, 161] width 127 height 10
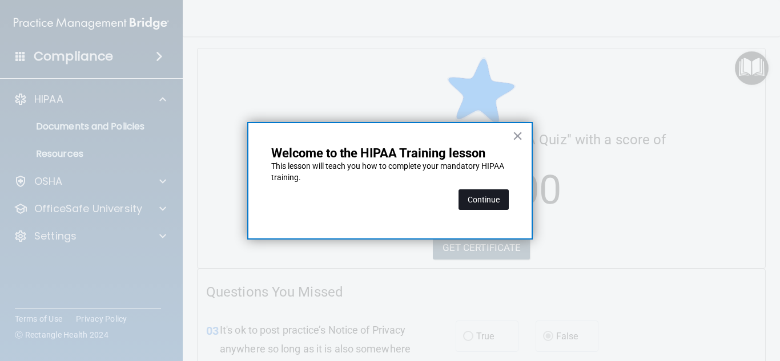
click at [497, 198] on button "Continue" at bounding box center [483, 200] width 50 height 21
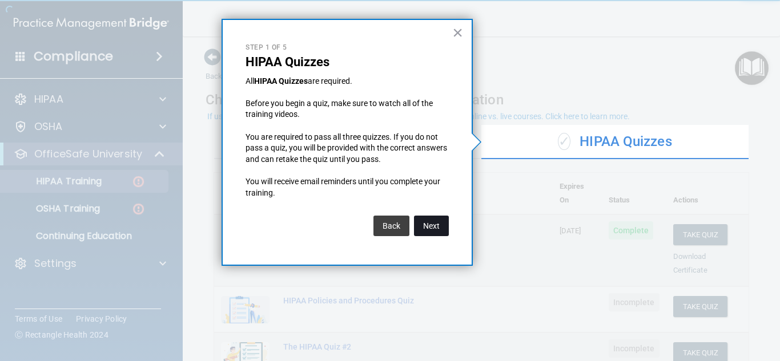
click at [425, 231] on button "Next" at bounding box center [431, 226] width 35 height 21
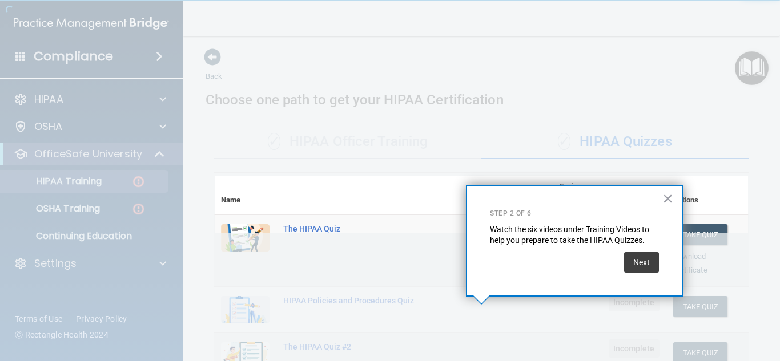
scroll to position [185, 0]
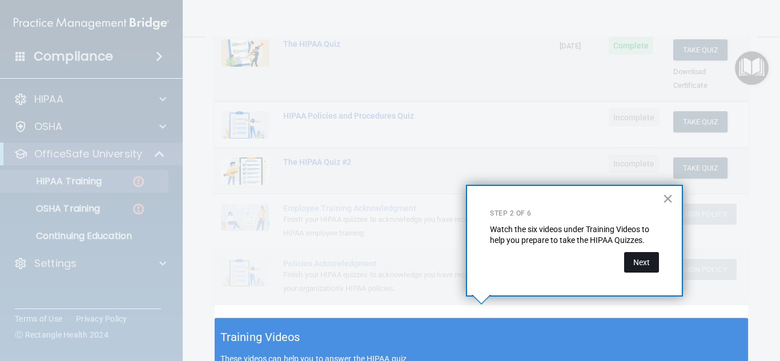
click at [629, 262] on button "Next" at bounding box center [641, 262] width 35 height 21
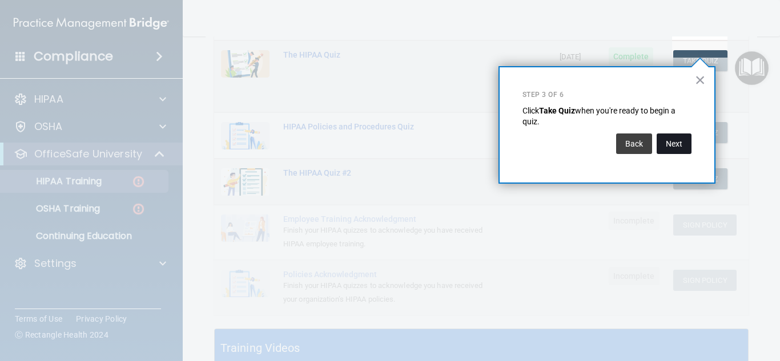
click at [684, 150] on button "Next" at bounding box center [674, 144] width 35 height 21
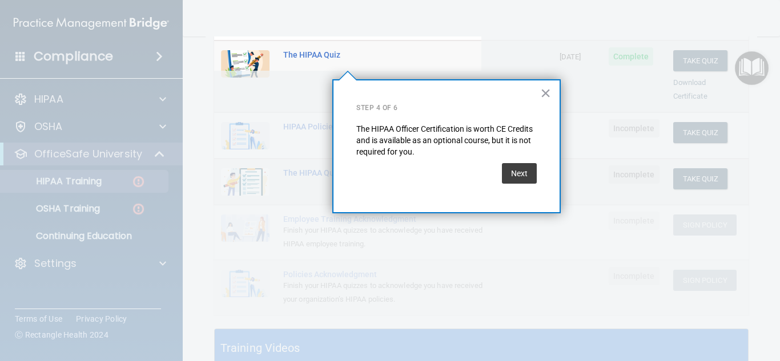
scroll to position [88, 0]
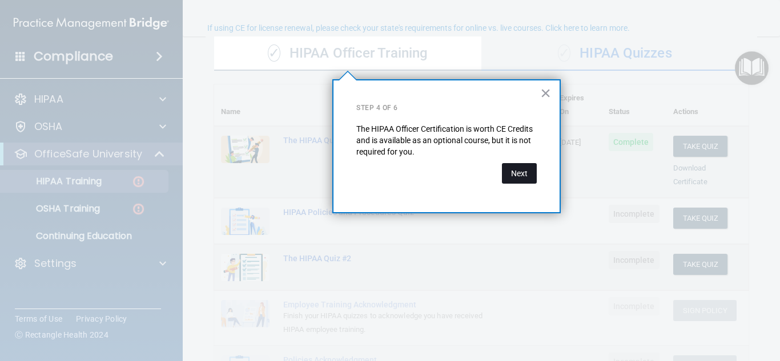
click at [516, 176] on button "Next" at bounding box center [519, 173] width 35 height 21
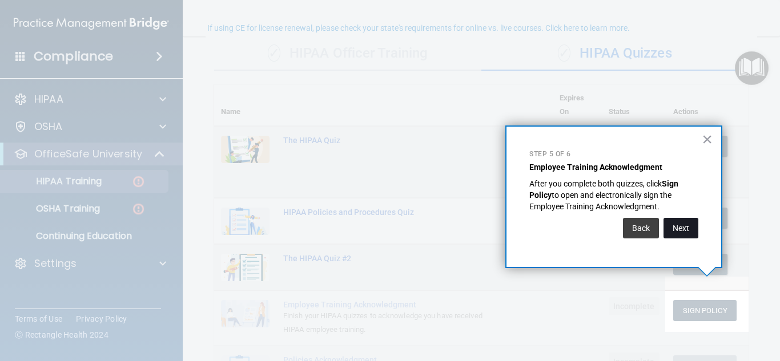
click at [693, 227] on button "Next" at bounding box center [680, 228] width 35 height 21
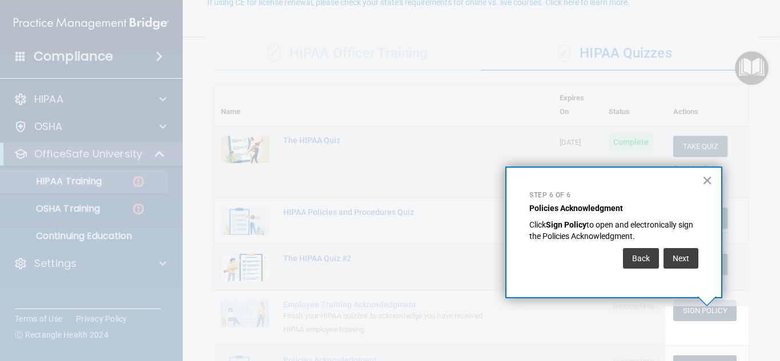
scroll to position [114, 0]
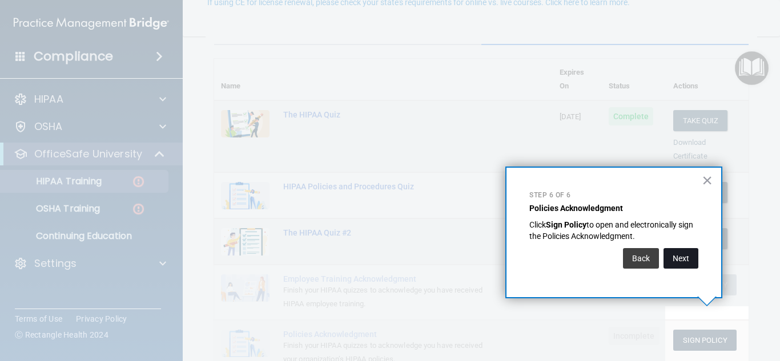
click at [680, 258] on button "Next" at bounding box center [680, 258] width 35 height 21
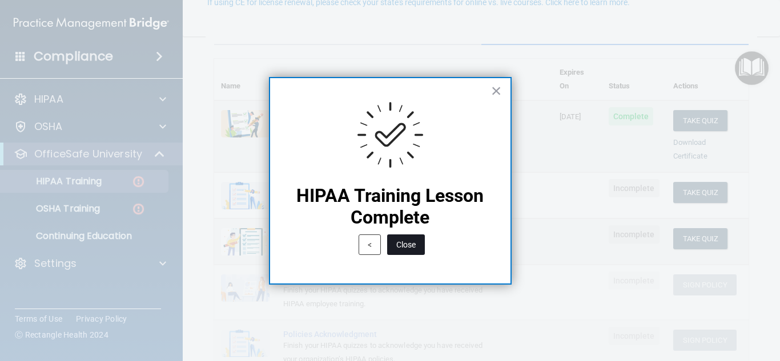
click at [399, 241] on button "Close" at bounding box center [406, 245] width 38 height 21
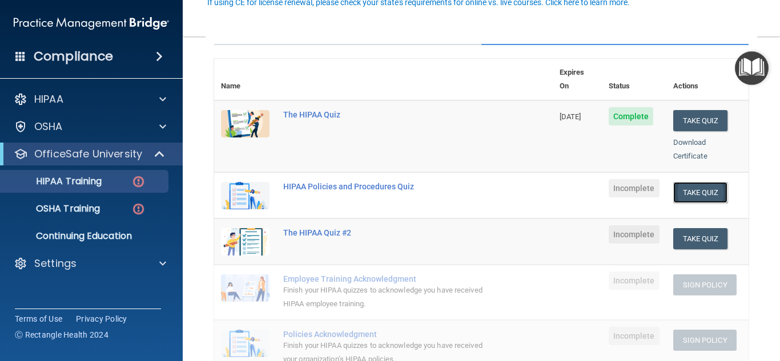
click at [695, 183] on button "Take Quiz" at bounding box center [700, 192] width 55 height 21
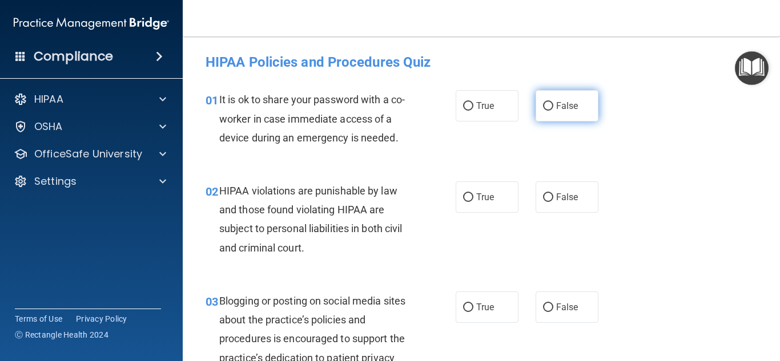
click at [566, 105] on span "False" at bounding box center [567, 105] width 22 height 11
click at [553, 105] on input "False" at bounding box center [548, 106] width 10 height 9
radio input "true"
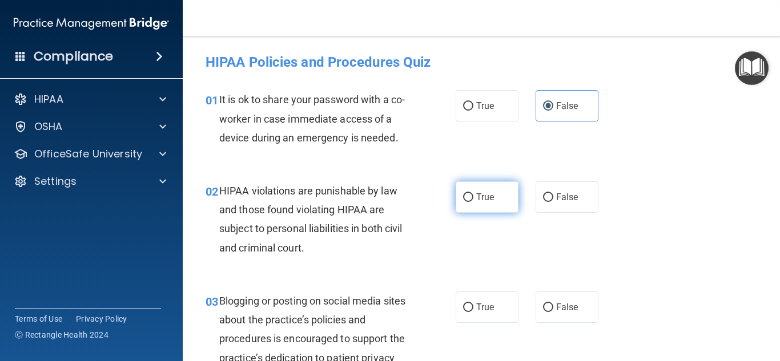
click at [495, 202] on label "True" at bounding box center [487, 197] width 63 height 31
click at [473, 202] on input "True" at bounding box center [468, 198] width 10 height 9
radio input "true"
click at [679, 216] on div "02 HIPAA violations are punishable by law and those found violating HIPAA are s…" at bounding box center [481, 222] width 569 height 110
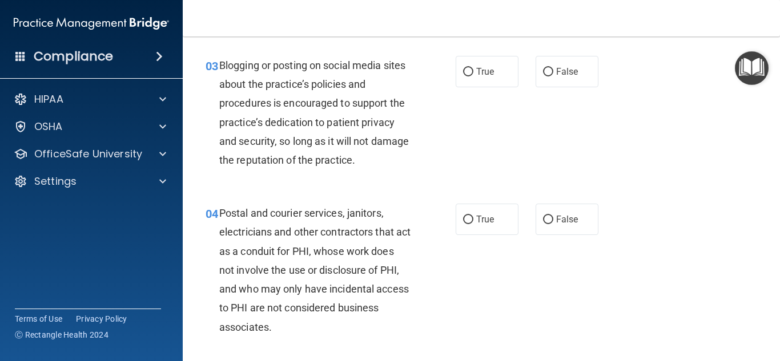
scroll to position [241, 0]
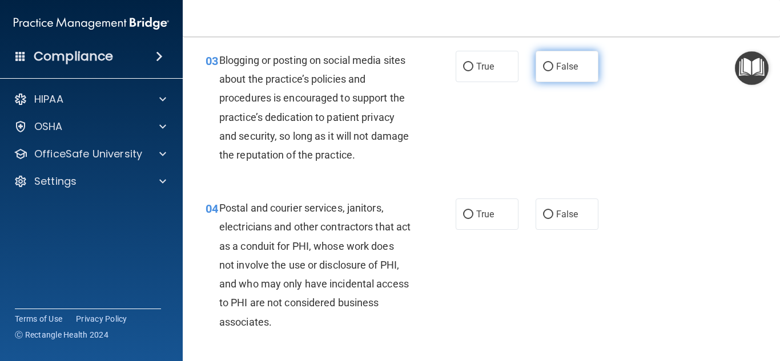
click at [574, 64] on span "False" at bounding box center [567, 66] width 22 height 11
click at [553, 64] on input "False" at bounding box center [548, 67] width 10 height 9
radio input "true"
click at [322, 331] on div "Postal and courier services, janitors, electricians and other contractors that …" at bounding box center [319, 265] width 200 height 133
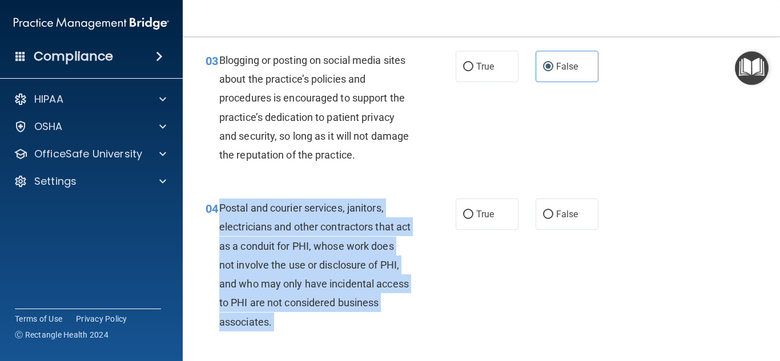
drag, startPoint x: 322, startPoint y: 331, endPoint x: 236, endPoint y: 216, distance: 143.2
click at [228, 213] on div "Postal and courier services, janitors, electricians and other contractors that …" at bounding box center [319, 265] width 200 height 133
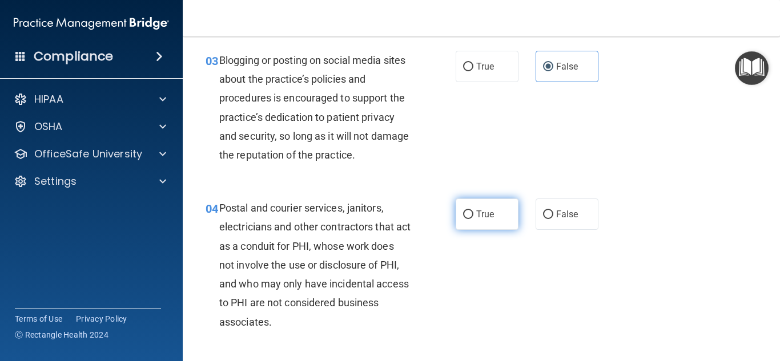
click at [481, 212] on span "True" at bounding box center [485, 214] width 18 height 11
click at [473, 212] on input "True" at bounding box center [468, 215] width 10 height 9
radio input "true"
click at [614, 210] on div "04 Postal and courier services, janitors, electricians and other contractors th…" at bounding box center [481, 267] width 569 height 167
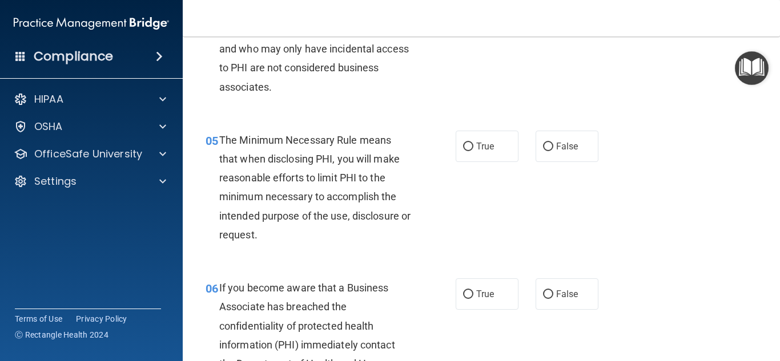
scroll to position [477, 0]
click at [484, 148] on span "True" at bounding box center [485, 145] width 18 height 11
click at [473, 148] on input "True" at bounding box center [468, 146] width 10 height 9
radio input "true"
click at [653, 186] on div "05 The Minimum Necessary Rule means that when disclosing PHI, you will make rea…" at bounding box center [481, 190] width 569 height 148
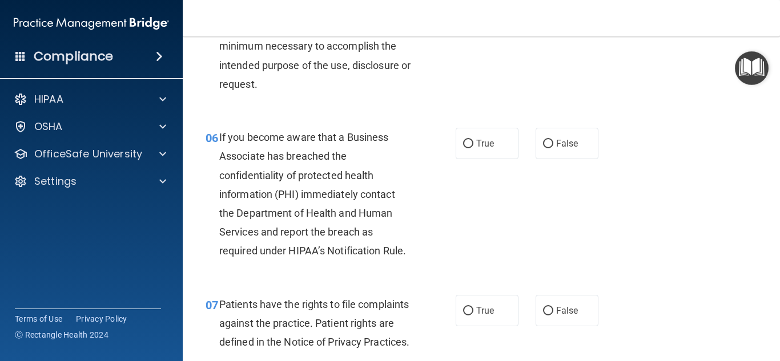
scroll to position [627, 0]
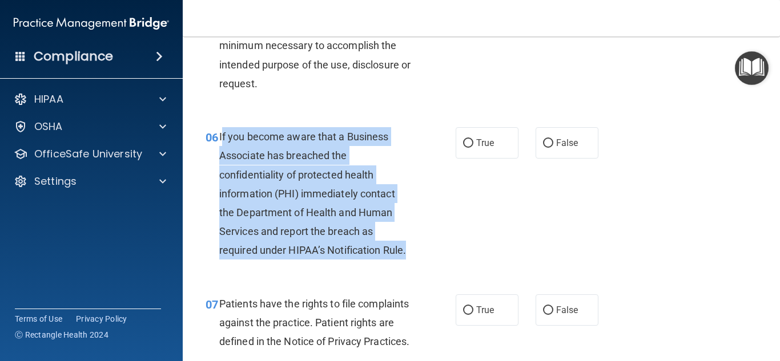
drag, startPoint x: 421, startPoint y: 248, endPoint x: 255, endPoint y: 148, distance: 193.9
click at [223, 143] on div "06 If you become aware that a Business Associate has breached the confidentiali…" at bounding box center [330, 196] width 284 height 139
drag, startPoint x: 220, startPoint y: 141, endPoint x: 415, endPoint y: 263, distance: 230.0
click at [415, 263] on div "06 If you become aware that a Business Associate has breached the confidentiali…" at bounding box center [330, 196] width 284 height 139
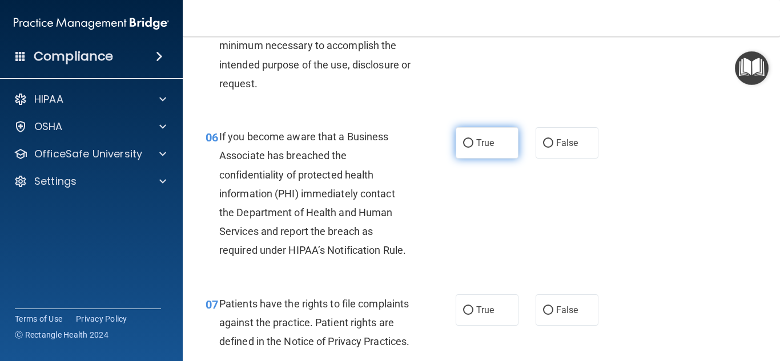
click at [498, 147] on label "True" at bounding box center [487, 142] width 63 height 31
click at [473, 147] on input "True" at bounding box center [468, 143] width 10 height 9
radio input "true"
click at [680, 237] on div "06 If you become aware that a Business Associate has breached the confidentiali…" at bounding box center [481, 196] width 569 height 167
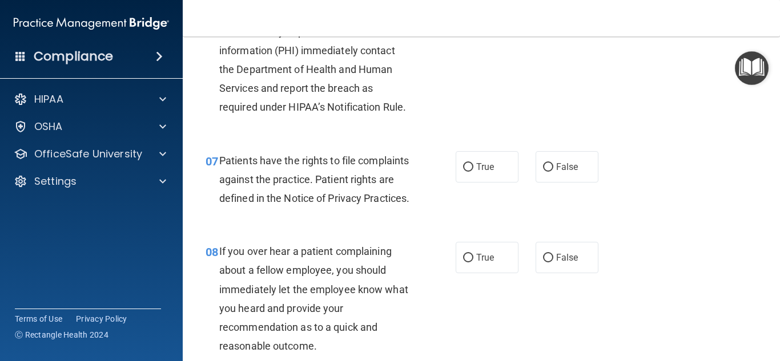
scroll to position [770, 0]
click at [485, 175] on label "True" at bounding box center [487, 167] width 63 height 31
click at [473, 172] on input "True" at bounding box center [468, 168] width 10 height 9
radio input "true"
click at [732, 223] on div "07 Patients have the rights to file complaints against the practice. Patient ri…" at bounding box center [481, 183] width 569 height 91
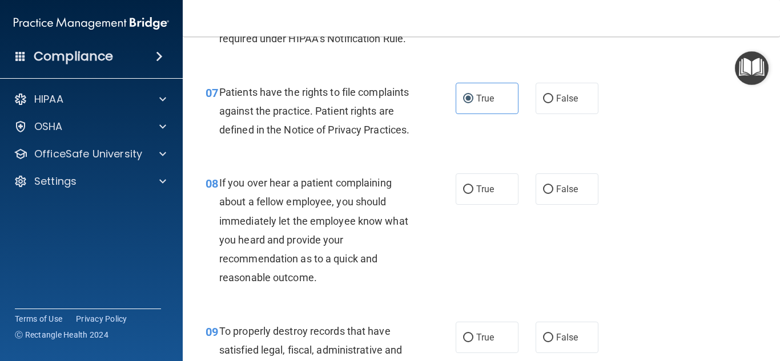
scroll to position [855, 0]
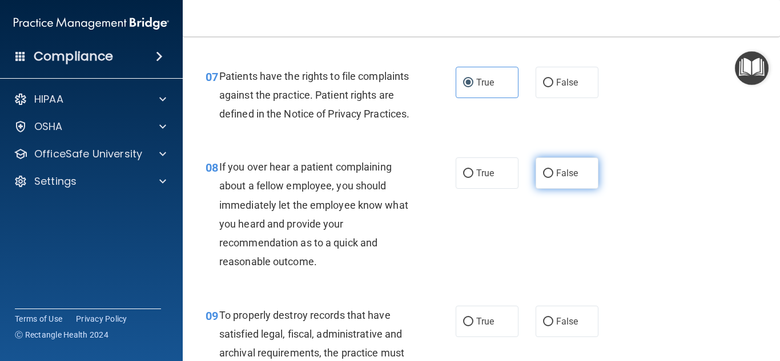
click at [572, 189] on label "False" at bounding box center [566, 173] width 63 height 31
click at [553, 178] on input "False" at bounding box center [548, 174] width 10 height 9
radio input "true"
click at [718, 210] on div "08 If you over hear a patient complaining about a fellow employee, you should i…" at bounding box center [481, 217] width 569 height 148
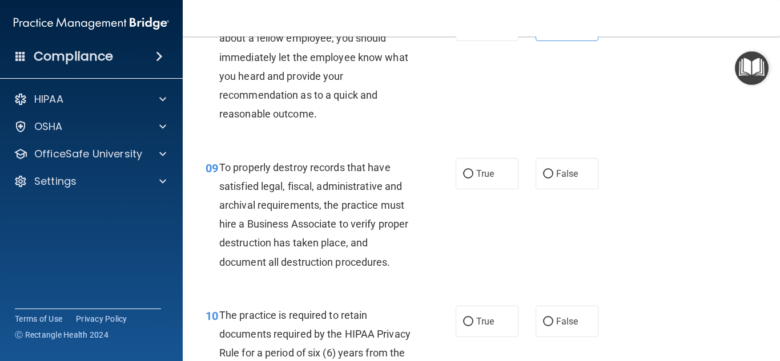
scroll to position [1005, 0]
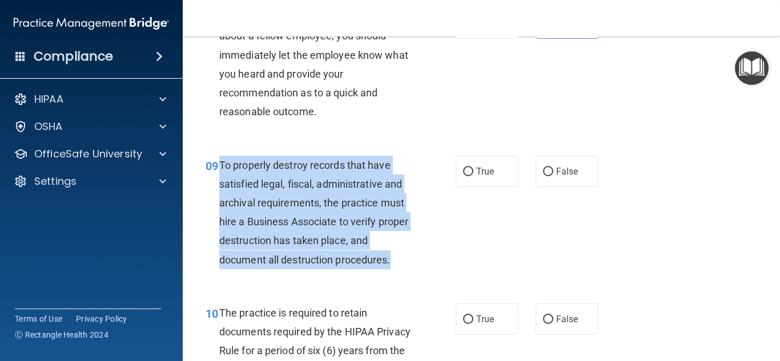
drag, startPoint x: 404, startPoint y: 279, endPoint x: 247, endPoint y: 200, distance: 174.9
click at [223, 190] on div "To properly destroy records that have satisfied legal, fiscal, administrative a…" at bounding box center [319, 213] width 200 height 114
drag, startPoint x: 250, startPoint y: 202, endPoint x: 402, endPoint y: 241, distance: 157.4
click at [402, 241] on span "To properly destroy records that have satisfied legal, fiscal, administrative a…" at bounding box center [313, 212] width 189 height 107
click at [453, 275] on div "09 To properly destroy records that have satisfied legal, fiscal, administrativ…" at bounding box center [330, 215] width 284 height 119
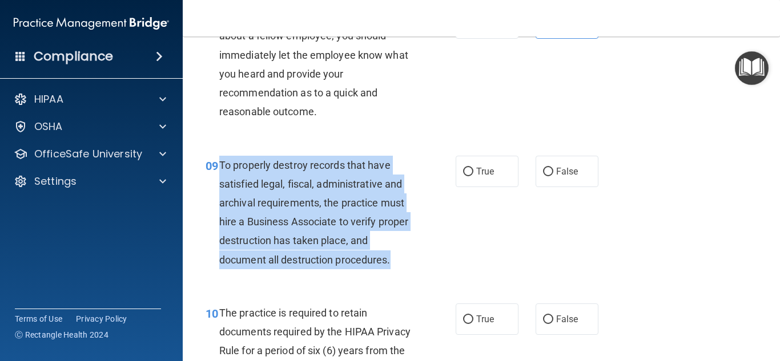
drag, startPoint x: 358, startPoint y: 277, endPoint x: 220, endPoint y: 186, distance: 165.5
click at [220, 186] on div "To properly destroy records that have satisfied legal, fiscal, administrative a…" at bounding box center [319, 213] width 200 height 114
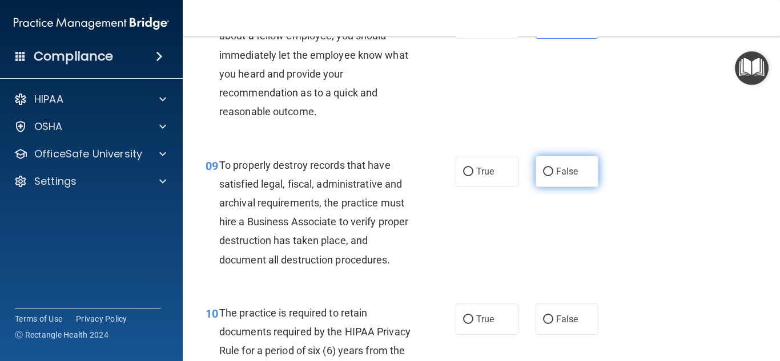
click at [561, 177] on span "False" at bounding box center [567, 171] width 22 height 11
click at [553, 176] on input "False" at bounding box center [548, 172] width 10 height 9
radio input "true"
click at [671, 223] on div "09 To properly destroy records that have satisfied legal, fiscal, administrativ…" at bounding box center [481, 216] width 569 height 148
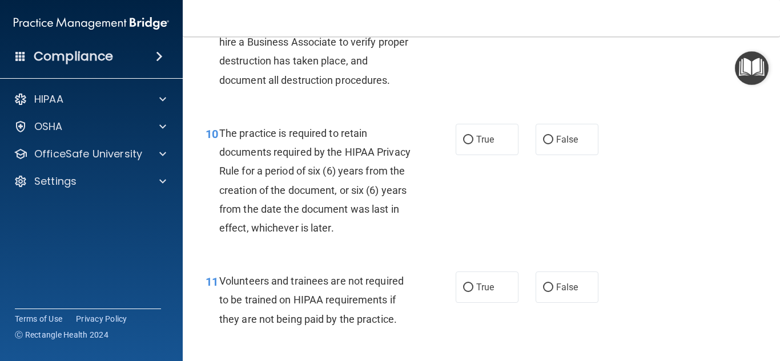
scroll to position [1234, 0]
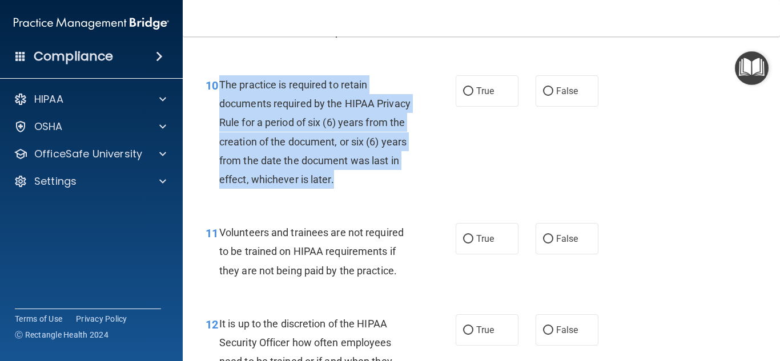
drag, startPoint x: 319, startPoint y: 196, endPoint x: 222, endPoint y: 106, distance: 133.3
click at [222, 106] on div "The practice is required to retain documents required by the HIPAA Privacy Rule…" at bounding box center [319, 132] width 200 height 114
click at [489, 96] on span "True" at bounding box center [485, 91] width 18 height 11
click at [473, 96] on input "True" at bounding box center [468, 91] width 10 height 9
radio input "true"
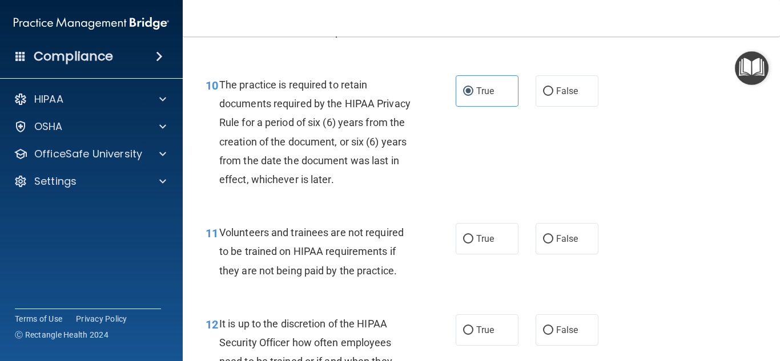
click at [681, 247] on div "11 Volunteers and trainees are not required to be trained on HIPAA requirements…" at bounding box center [481, 254] width 569 height 91
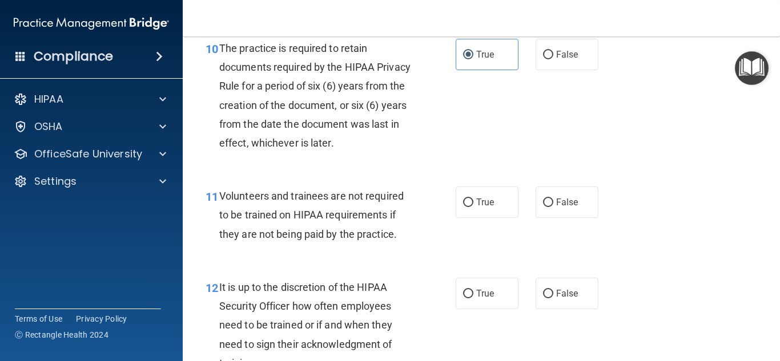
scroll to position [1281, 0]
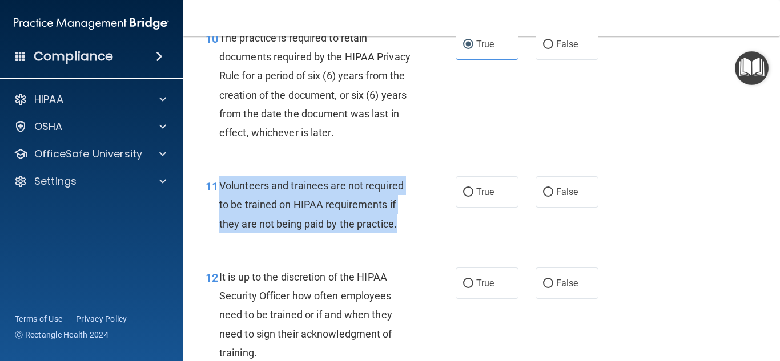
drag, startPoint x: 405, startPoint y: 238, endPoint x: 215, endPoint y: 224, distance: 190.0
click at [219, 208] on div "Volunteers and trainees are not required to be trained on HIPAA requirements if…" at bounding box center [319, 204] width 200 height 57
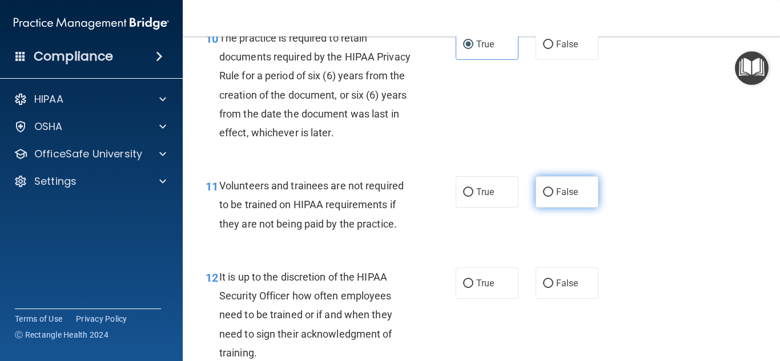
click at [575, 198] on span "False" at bounding box center [567, 192] width 22 height 11
click at [553, 197] on input "False" at bounding box center [548, 192] width 10 height 9
radio input "true"
click at [711, 201] on div "11 Volunteers and trainees are not required to be trained on HIPAA requirements…" at bounding box center [481, 207] width 569 height 91
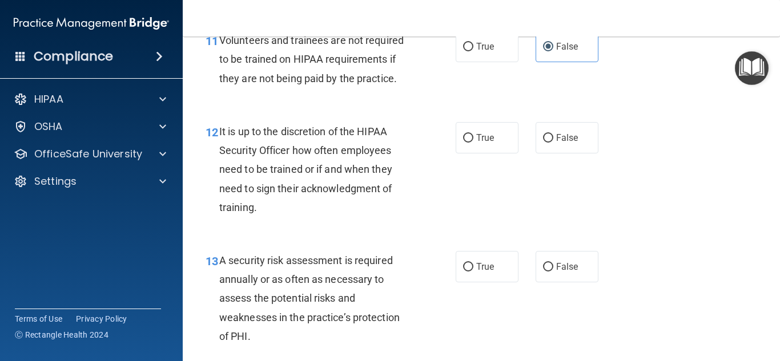
scroll to position [1443, 0]
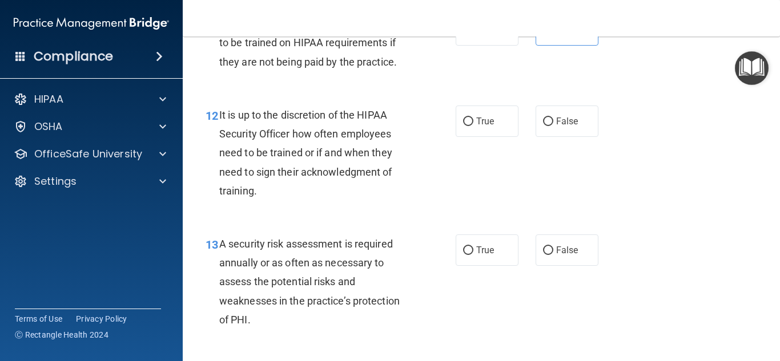
click at [349, 241] on div "13 A security risk assessment is required annually or as often as necessary to …" at bounding box center [481, 284] width 569 height 129
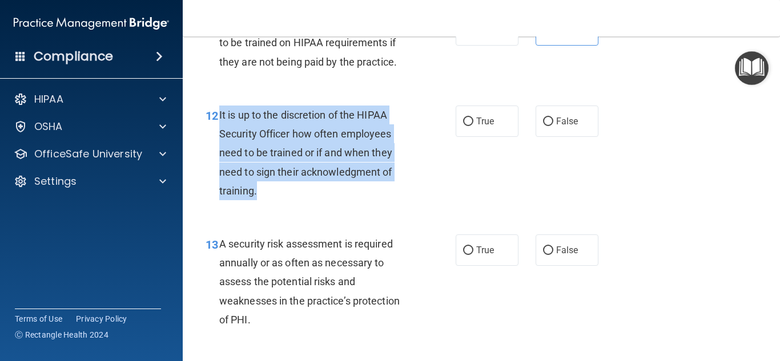
drag, startPoint x: 207, startPoint y: 203, endPoint x: 218, endPoint y: 142, distance: 61.4
click at [218, 142] on div "12 It is up to the discretion of the HIPAA Security Officer how often employees…" at bounding box center [330, 156] width 284 height 100
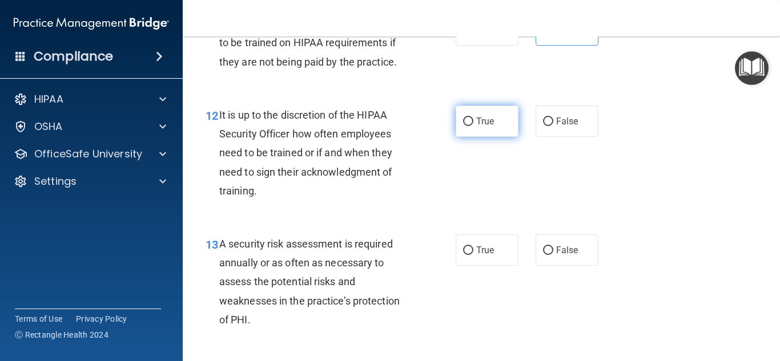
click at [498, 137] on label "True" at bounding box center [487, 121] width 63 height 31
click at [473, 126] on input "True" at bounding box center [468, 122] width 10 height 9
radio input "true"
click at [663, 198] on div "12 It is up to the discretion of the HIPAA Security Officer how often employees…" at bounding box center [481, 155] width 569 height 129
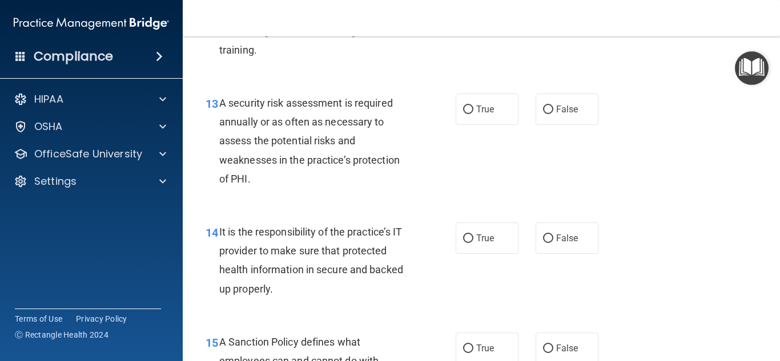
scroll to position [1586, 0]
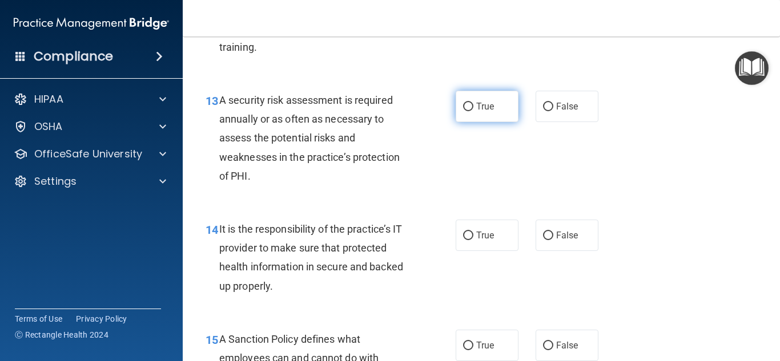
click at [485, 122] on label "True" at bounding box center [487, 106] width 63 height 31
click at [473, 111] on input "True" at bounding box center [468, 107] width 10 height 9
radio input "true"
click at [723, 206] on div "13 A security risk assessment is required annually or as often as necessary to …" at bounding box center [481, 140] width 569 height 129
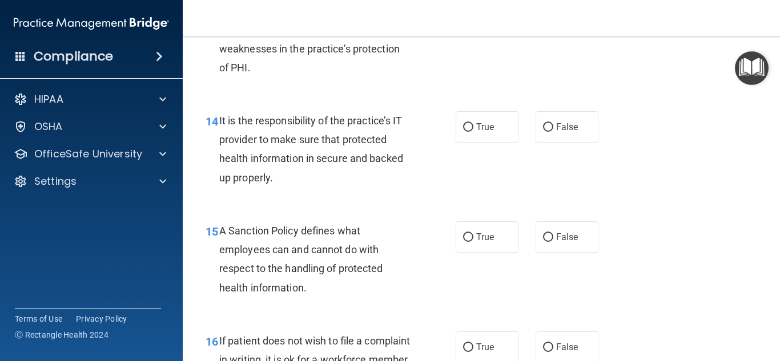
scroll to position [1705, 0]
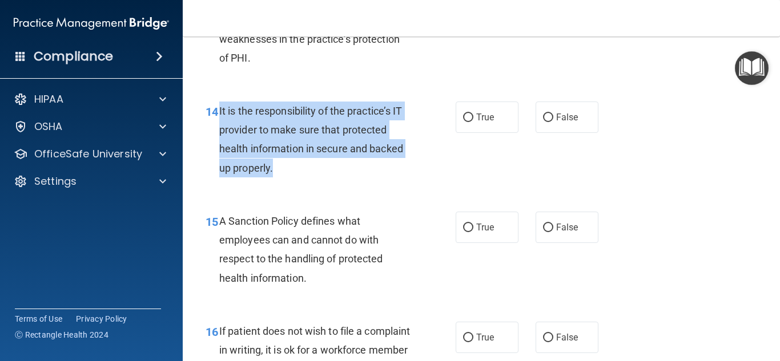
drag, startPoint x: 293, startPoint y: 199, endPoint x: 218, endPoint y: 139, distance: 96.7
click at [218, 139] on div "14 It is the responsibility of the practice’s IT provider to make sure that pro…" at bounding box center [330, 143] width 284 height 82
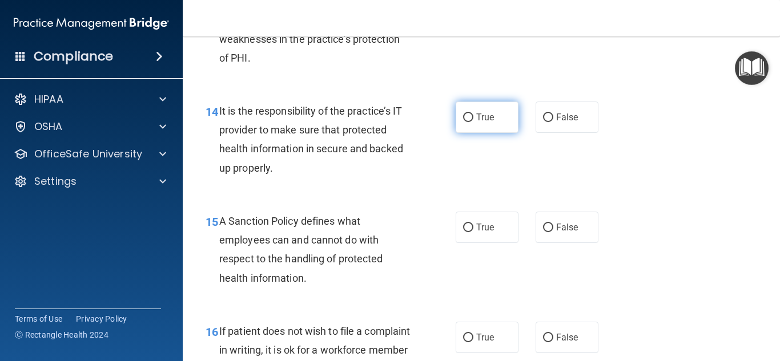
click at [508, 133] on label "True" at bounding box center [487, 117] width 63 height 31
click at [473, 122] on input "True" at bounding box center [468, 118] width 10 height 9
radio input "true"
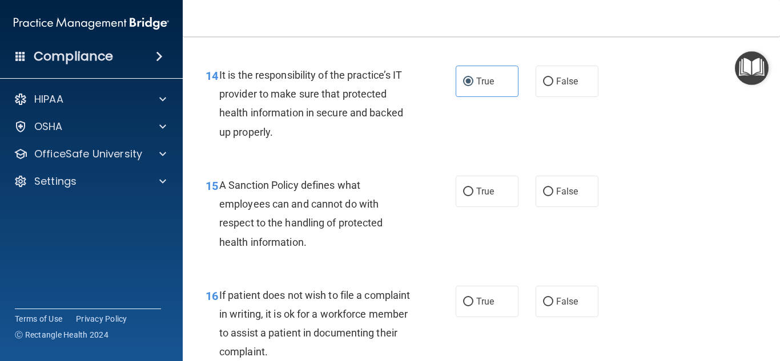
scroll to position [1752, 0]
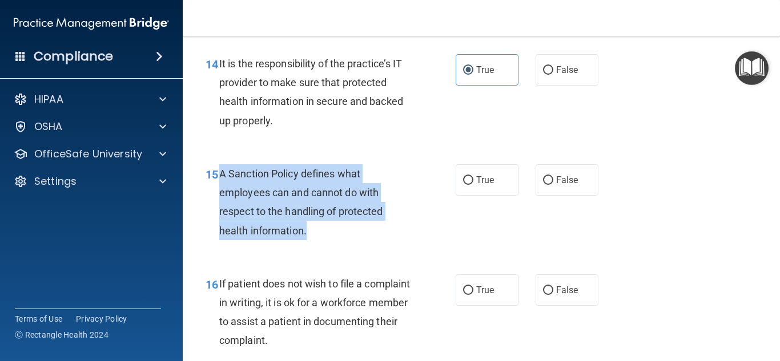
drag, startPoint x: 315, startPoint y: 252, endPoint x: 220, endPoint y: 198, distance: 108.7
click at [220, 198] on div "A Sanction Policy defines what employees can and cannot do with respect to the …" at bounding box center [319, 202] width 200 height 76
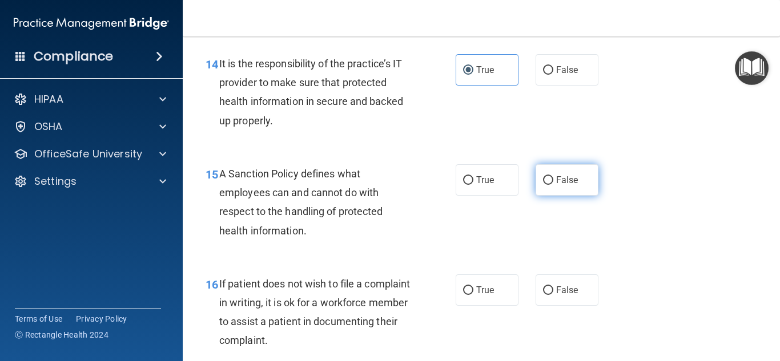
click at [579, 194] on label "False" at bounding box center [566, 179] width 63 height 31
click at [553, 185] on input "False" at bounding box center [548, 180] width 10 height 9
radio input "true"
click at [727, 205] on div "15 A Sanction Policy defines what employees can and cannot do with respect to t…" at bounding box center [481, 205] width 569 height 110
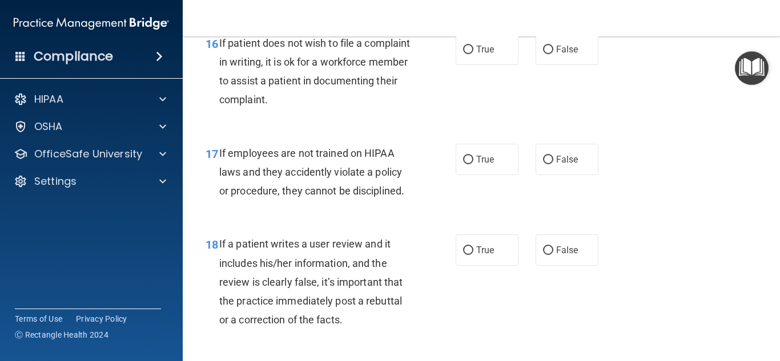
scroll to position [2001, 0]
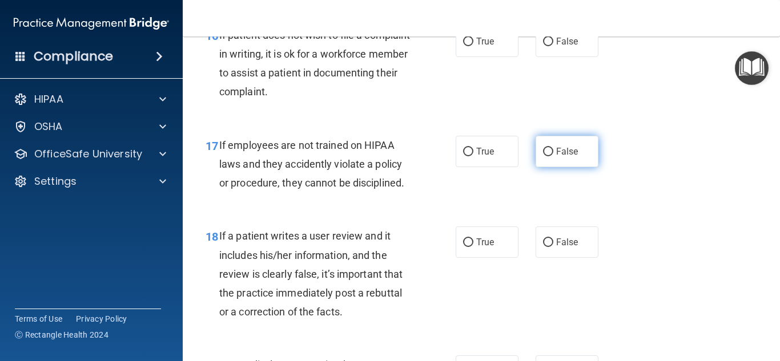
click at [556, 157] on span "False" at bounding box center [567, 151] width 22 height 11
click at [553, 156] on input "False" at bounding box center [548, 152] width 10 height 9
radio input "true"
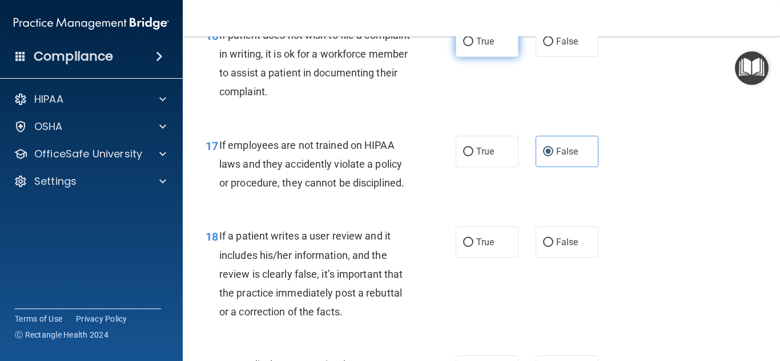
click at [483, 47] on span "True" at bounding box center [485, 41] width 18 height 11
click at [473, 46] on input "True" at bounding box center [468, 42] width 10 height 9
radio input "true"
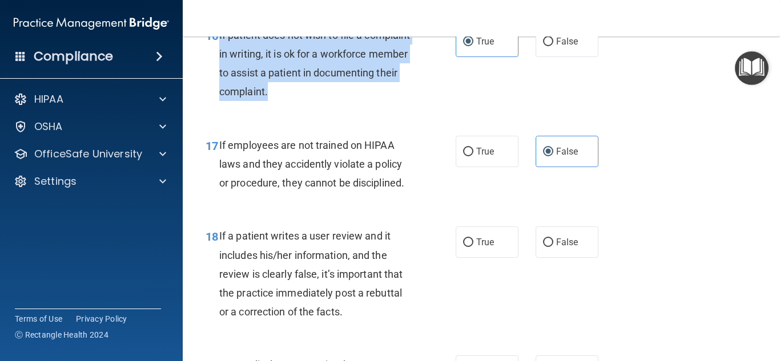
drag, startPoint x: 328, startPoint y: 112, endPoint x: 218, endPoint y: 62, distance: 121.1
click at [218, 62] on div "16 If patient does not wish to file a complaint in writing, it is ok for a work…" at bounding box center [330, 67] width 284 height 82
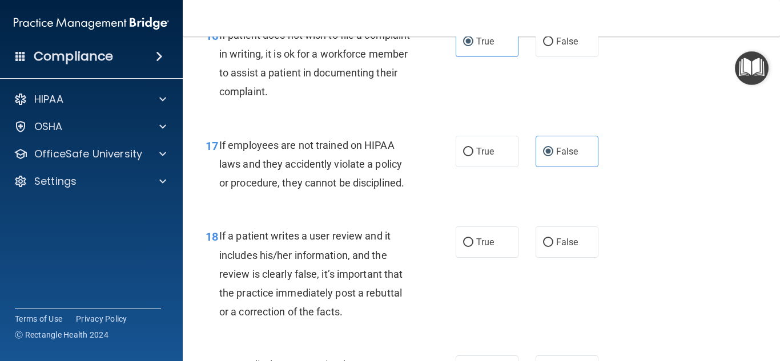
click at [697, 199] on div "17 If employees are not trained on HIPAA laws and they accidently violate a pol…" at bounding box center [481, 167] width 569 height 91
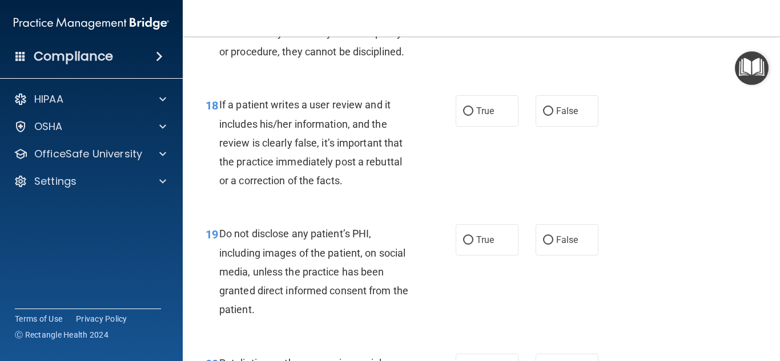
scroll to position [2164, 0]
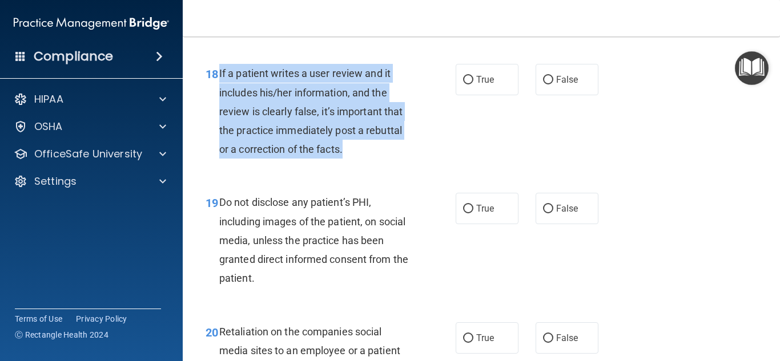
drag, startPoint x: 372, startPoint y: 179, endPoint x: 227, endPoint y: 108, distance: 161.4
click at [219, 98] on div "18 If a patient writes a user review and it includes his/her information, and t…" at bounding box center [330, 114] width 284 height 100
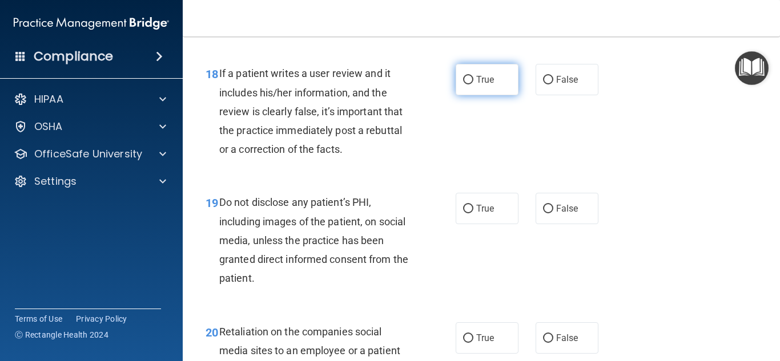
click at [497, 95] on label "True" at bounding box center [487, 79] width 63 height 31
click at [473, 84] on input "True" at bounding box center [468, 80] width 10 height 9
radio input "true"
click at [662, 199] on div "19 Do not disclose any patient’s PHI, including images of the patient, on socia…" at bounding box center [481, 243] width 569 height 129
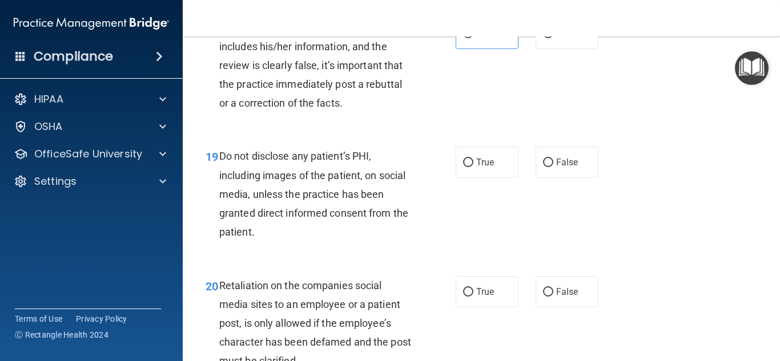
scroll to position [2238, 0]
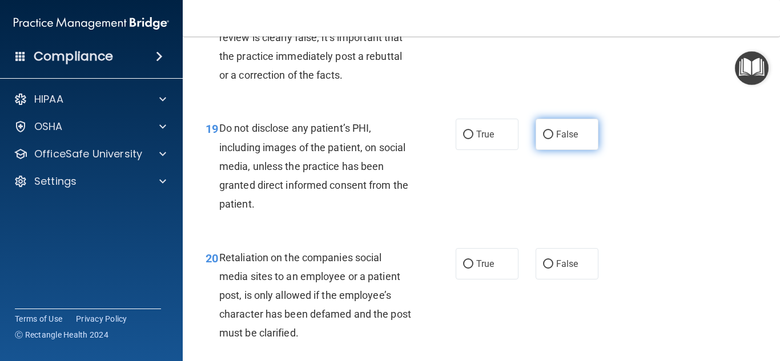
click at [593, 150] on label "False" at bounding box center [566, 134] width 63 height 31
click at [553, 139] on input "False" at bounding box center [548, 135] width 10 height 9
radio input "true"
click at [682, 203] on div "19 Do not disclose any patient’s PHI, including images of the patient, on socia…" at bounding box center [481, 168] width 569 height 129
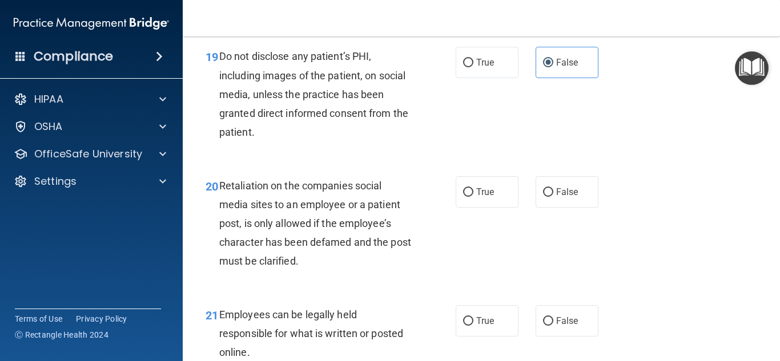
scroll to position [2337, 0]
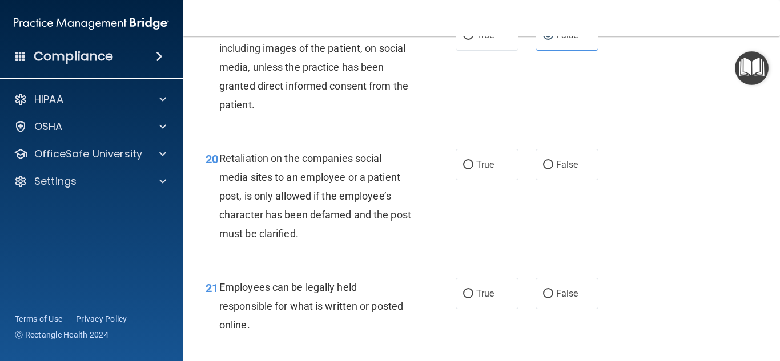
click at [698, 203] on div "20 Retaliation on the companies social media sites to an employee or a patient …" at bounding box center [481, 199] width 569 height 129
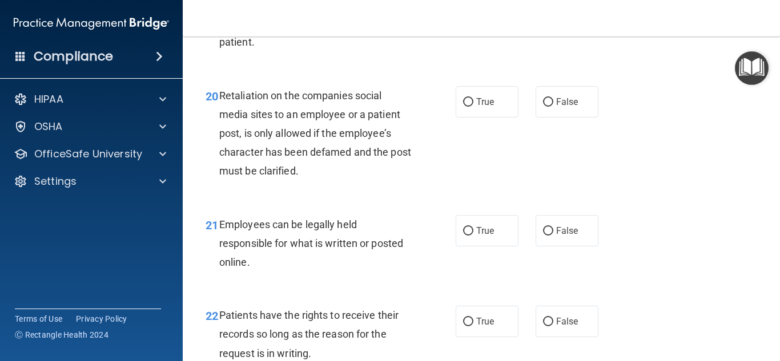
scroll to position [2401, 0]
click at [489, 246] on label "True" at bounding box center [487, 230] width 63 height 31
click at [473, 235] on input "True" at bounding box center [468, 231] width 10 height 9
radio input "true"
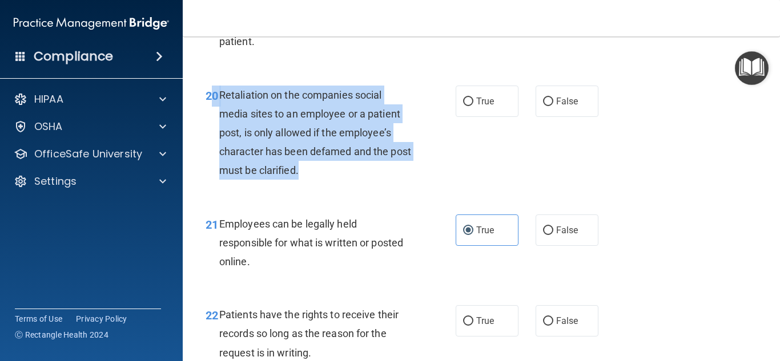
drag, startPoint x: 321, startPoint y: 191, endPoint x: 211, endPoint y: 123, distance: 129.1
click at [211, 123] on div "20 Retaliation on the companies social media sites to an employee or a patient …" at bounding box center [330, 136] width 284 height 100
click at [216, 107] on div "20" at bounding box center [208, 96] width 22 height 21
click at [222, 118] on span "Retaliation on the companies social media sites to an employee or a patient pos…" at bounding box center [315, 133] width 192 height 88
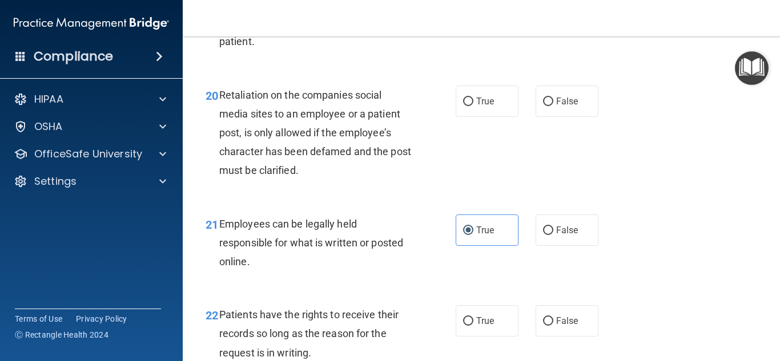
click at [222, 118] on span "Retaliation on the companies social media sites to an employee or a patient pos…" at bounding box center [315, 133] width 192 height 88
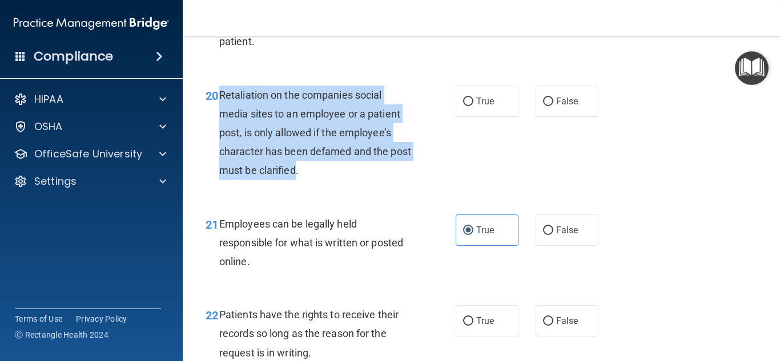
drag, startPoint x: 222, startPoint y: 118, endPoint x: 311, endPoint y: 190, distance: 114.9
click at [311, 177] on span "Retaliation on the companies social media sites to an employee or a patient pos…" at bounding box center [315, 133] width 192 height 88
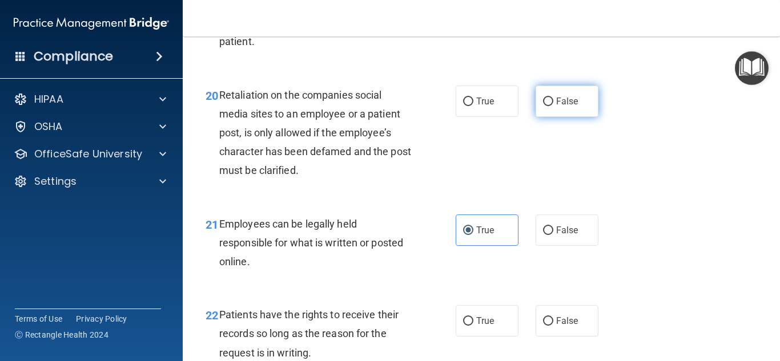
click at [568, 107] on span "False" at bounding box center [567, 101] width 22 height 11
click at [553, 106] on input "False" at bounding box center [548, 102] width 10 height 9
radio input "true"
click at [684, 170] on div "20 Retaliation on the companies social media sites to an employee or a patient …" at bounding box center [481, 135] width 569 height 129
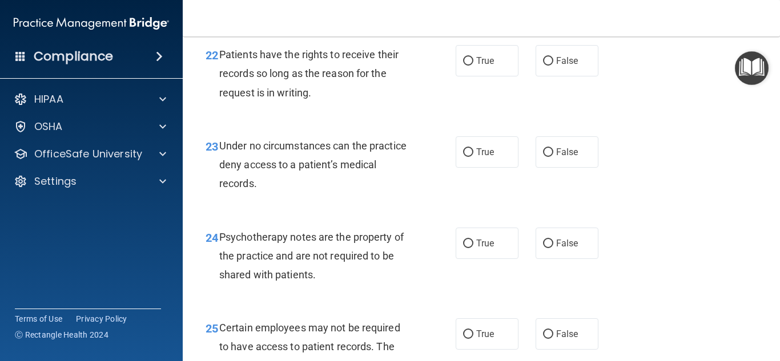
scroll to position [2663, 0]
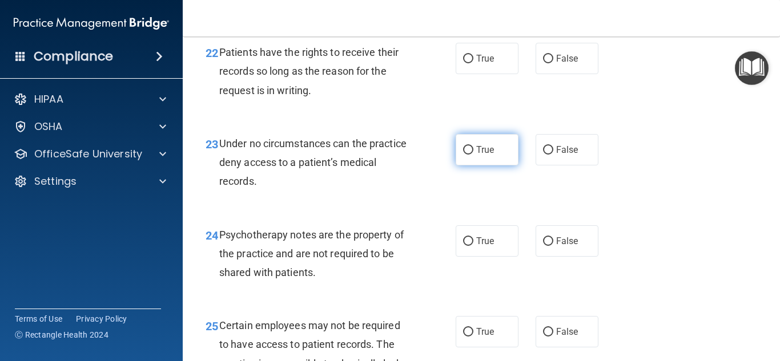
click at [498, 166] on label "True" at bounding box center [487, 149] width 63 height 31
click at [473, 155] on input "True" at bounding box center [468, 150] width 10 height 9
radio input "true"
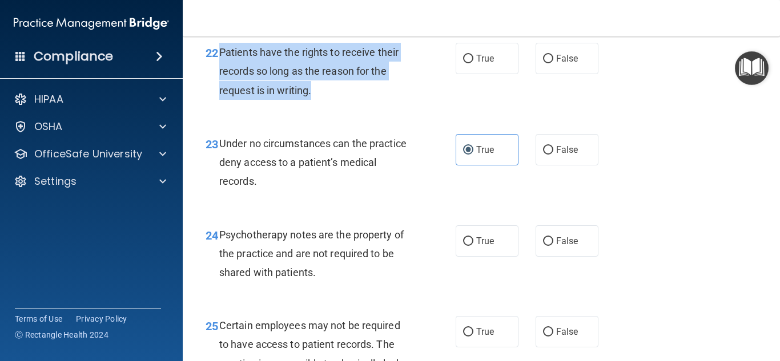
drag, startPoint x: 297, startPoint y: 109, endPoint x: 221, endPoint y: 71, distance: 85.5
click at [221, 71] on div "Patients have the rights to receive their records so long as the reason for the…" at bounding box center [319, 71] width 200 height 57
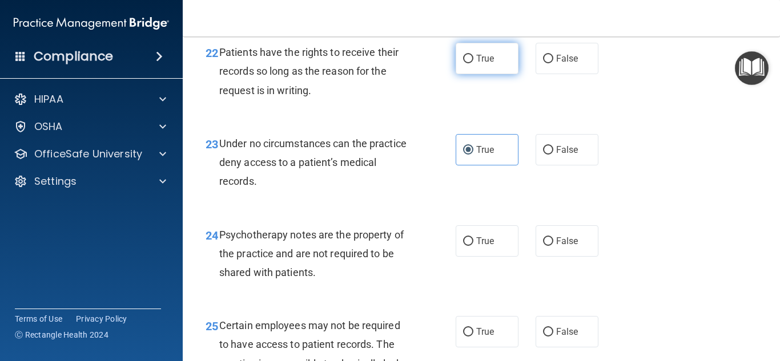
click at [472, 74] on label "True" at bounding box center [487, 58] width 63 height 31
click at [472, 63] on input "True" at bounding box center [468, 59] width 10 height 9
radio input "true"
click at [669, 199] on div "23 Under no circumstances can the practice deny access to a patient’s medical r…" at bounding box center [481, 165] width 569 height 91
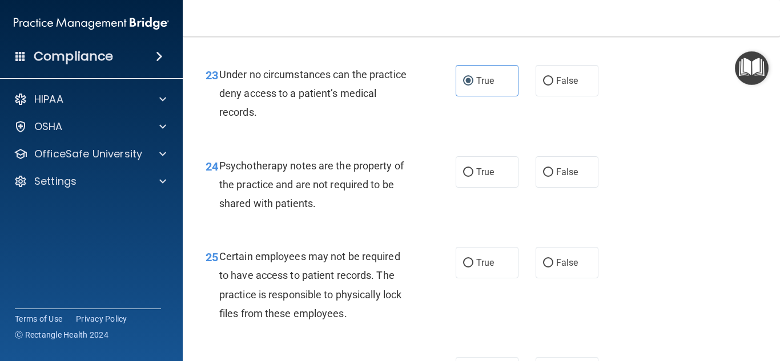
scroll to position [2748, 0]
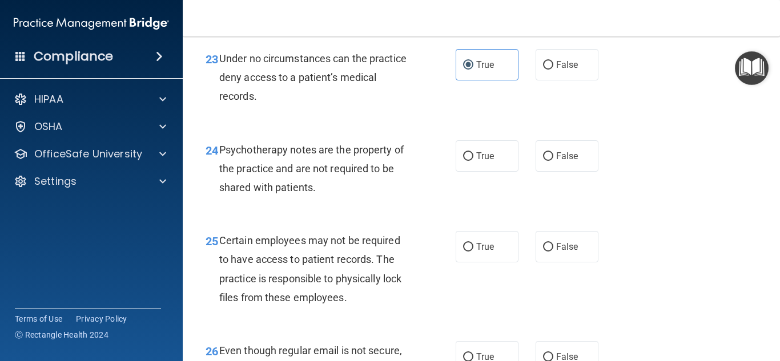
drag, startPoint x: 380, startPoint y: 230, endPoint x: 299, endPoint y: 210, distance: 83.5
click at [378, 218] on div "24 Psychotherapy notes are the property of the practice and are not required to…" at bounding box center [481, 171] width 569 height 91
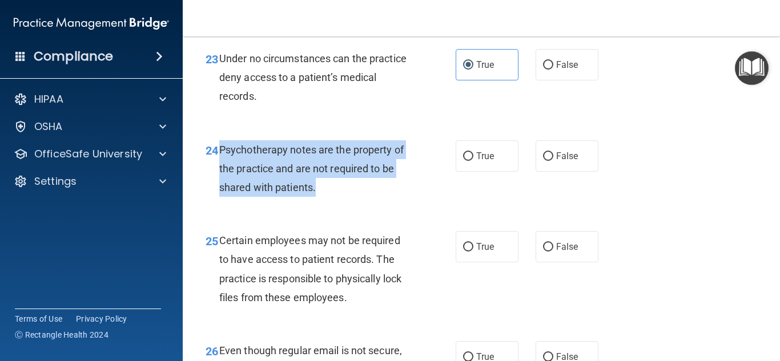
drag, startPoint x: 338, startPoint y: 206, endPoint x: 220, endPoint y: 168, distance: 123.7
click at [220, 168] on div "Psychotherapy notes are the property of the practice and are not required to be…" at bounding box center [319, 168] width 200 height 57
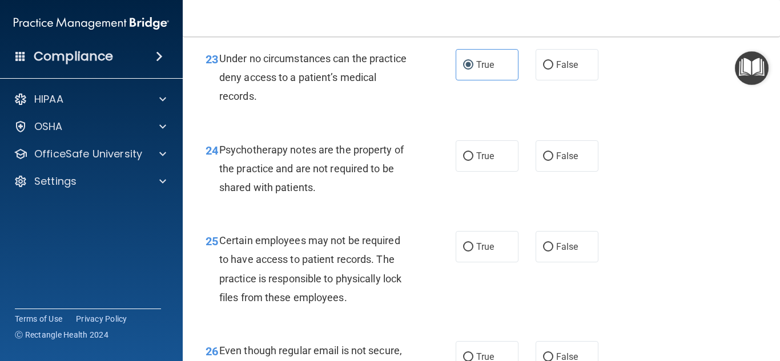
drag, startPoint x: 510, startPoint y: 182, endPoint x: 522, endPoint y: 191, distance: 15.2
click at [506, 172] on label "True" at bounding box center [487, 155] width 63 height 31
click at [473, 161] on input "True" at bounding box center [468, 156] width 10 height 9
radio input "true"
click at [713, 218] on div "24 Psychotherapy notes are the property of the practice and are not required to…" at bounding box center [481, 171] width 569 height 91
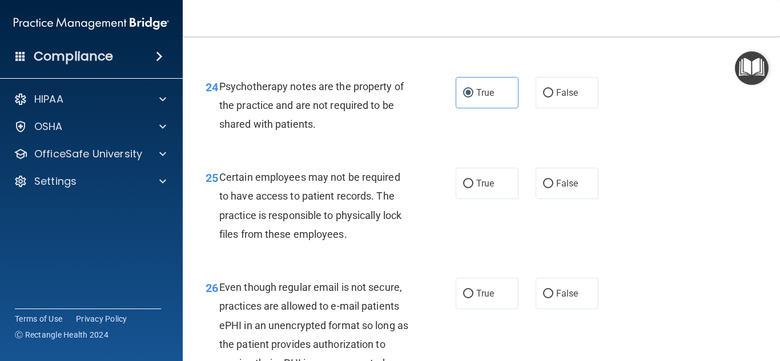
scroll to position [2812, 0]
click at [452, 200] on div "25 Certain employees may not be required to have access to patient records. The…" at bounding box center [330, 208] width 284 height 82
click at [494, 188] on span "True" at bounding box center [485, 183] width 18 height 11
click at [473, 188] on input "True" at bounding box center [468, 183] width 10 height 9
radio input "true"
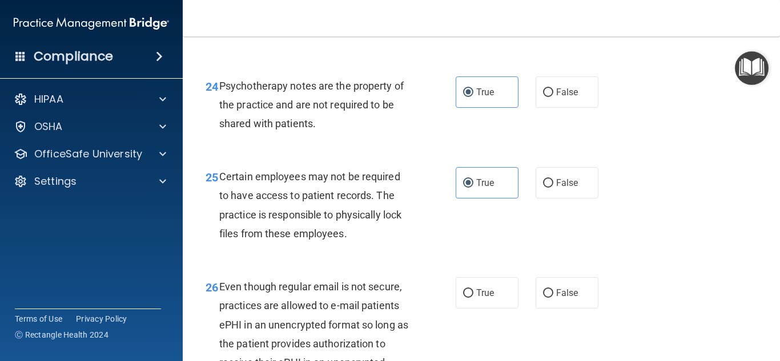
click at [685, 214] on div "25 Certain employees may not be required to have access to patient records. The…" at bounding box center [481, 208] width 569 height 110
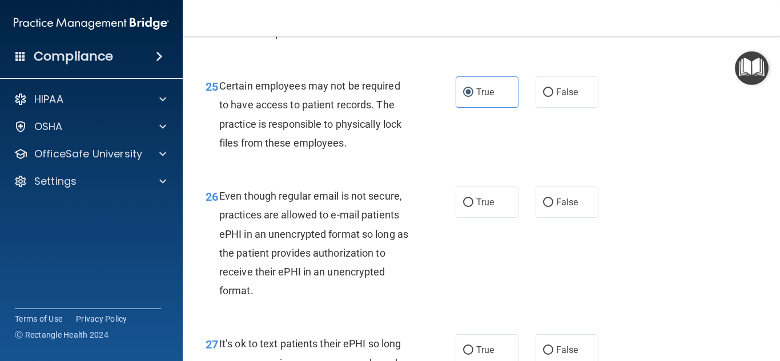
scroll to position [2905, 0]
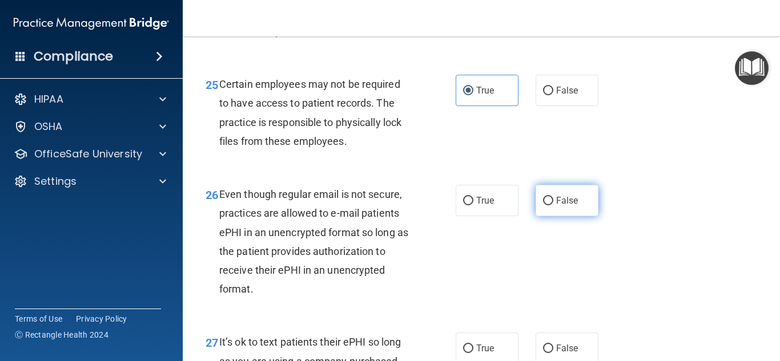
click at [558, 216] on label "False" at bounding box center [566, 200] width 63 height 31
click at [553, 206] on input "False" at bounding box center [548, 201] width 10 height 9
radio input "true"
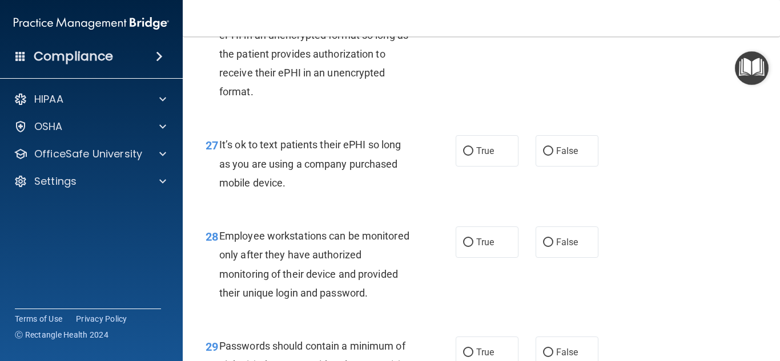
scroll to position [3111, 0]
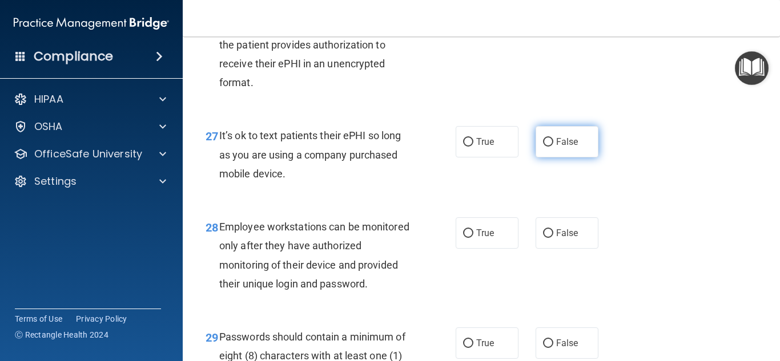
click at [547, 158] on label "False" at bounding box center [566, 141] width 63 height 31
click at [547, 147] on input "False" at bounding box center [548, 142] width 10 height 9
radio input "true"
click at [715, 195] on div "27 It’s ok to text patients their ePHI so long as you are using a company purch…" at bounding box center [481, 157] width 569 height 91
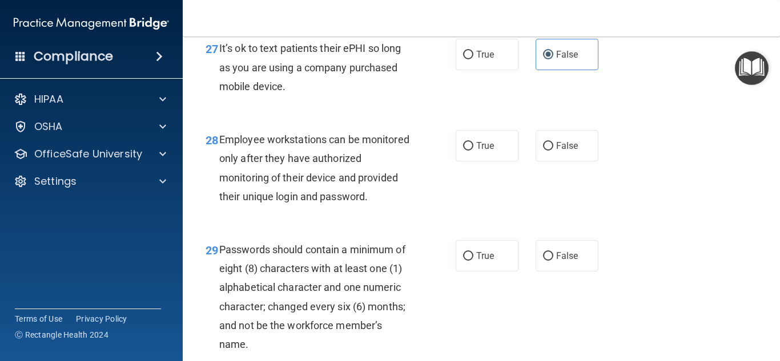
scroll to position [3210, 0]
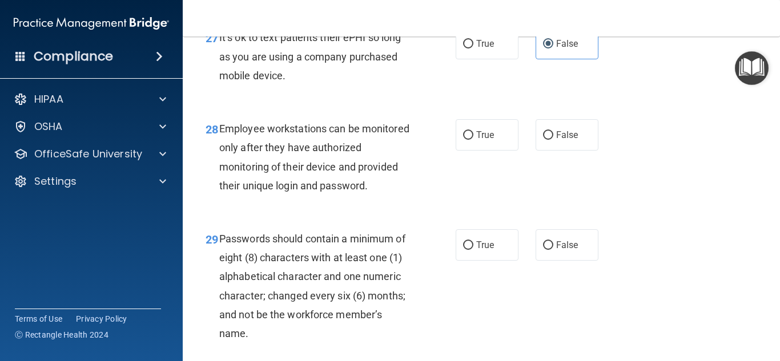
drag, startPoint x: 482, startPoint y: 152, endPoint x: 663, endPoint y: 196, distance: 186.4
click at [481, 140] on span "True" at bounding box center [485, 135] width 18 height 11
click at [473, 140] on input "True" at bounding box center [468, 135] width 10 height 9
radio input "true"
click at [762, 215] on div "28 Employee workstations can be monitored only after they have authorized monit…" at bounding box center [481, 160] width 569 height 110
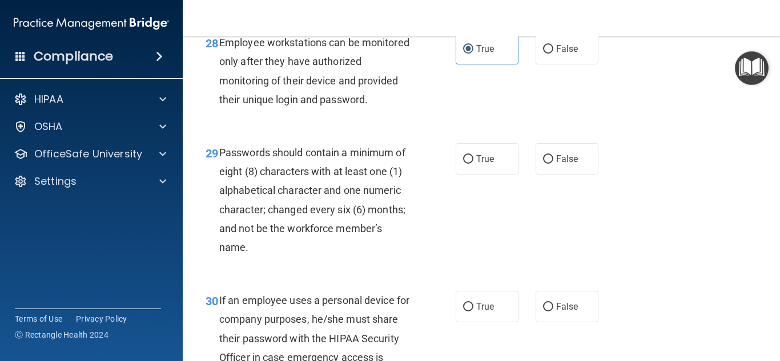
scroll to position [3315, 0]
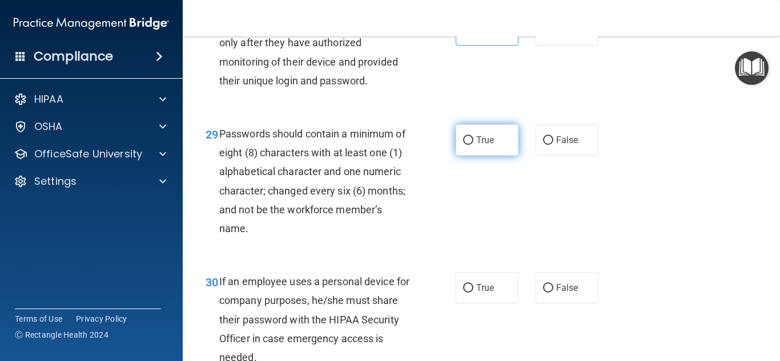
click at [494, 149] on label "True" at bounding box center [487, 139] width 63 height 31
click at [473, 145] on input "True" at bounding box center [468, 140] width 10 height 9
radio input "true"
click at [684, 206] on div "29 Passwords should contain a minimum of eight (8) characters with at least one…" at bounding box center [481, 184] width 569 height 148
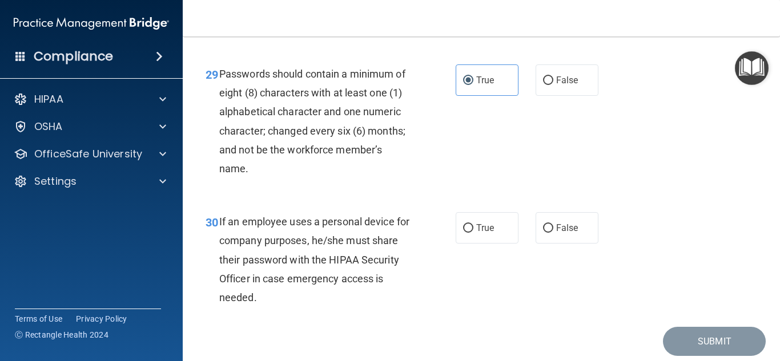
scroll to position [3434, 0]
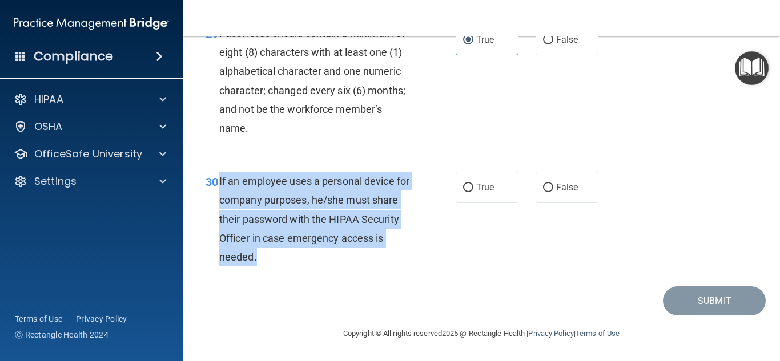
drag, startPoint x: 299, startPoint y: 256, endPoint x: 218, endPoint y: 190, distance: 104.7
click at [218, 190] on div "30 If an employee uses a personal device for company purposes, he/she must shar…" at bounding box center [330, 222] width 284 height 100
click at [554, 186] on label "False" at bounding box center [566, 187] width 63 height 31
click at [553, 186] on input "False" at bounding box center [548, 188] width 10 height 9
radio input "true"
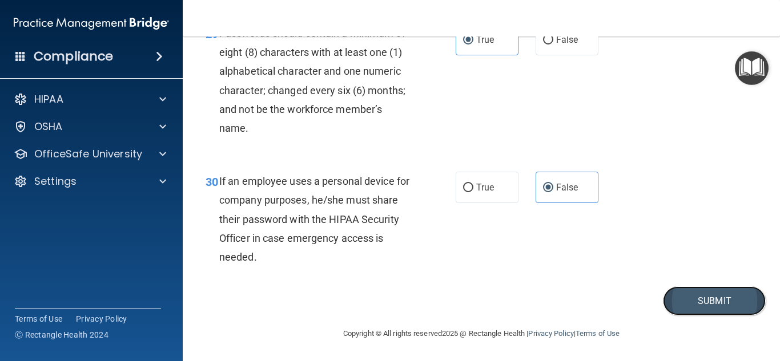
click at [702, 306] on button "Submit" at bounding box center [714, 301] width 103 height 29
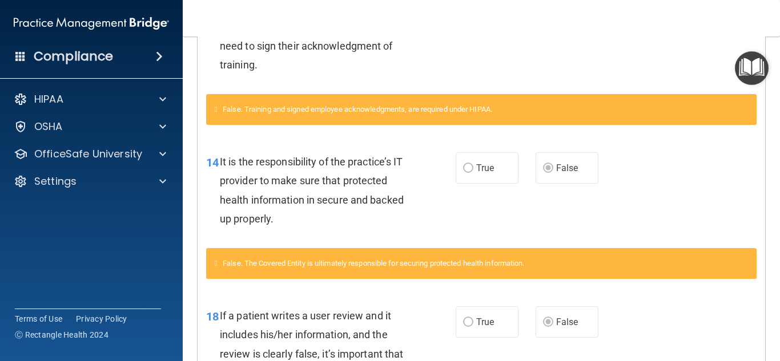
scroll to position [555, 0]
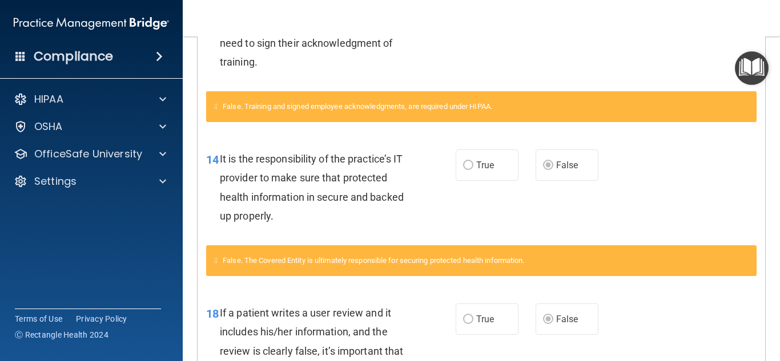
click at [718, 181] on div "14 It is the responsibility of the practice’s IT provider to make sure that pro…" at bounding box center [481, 190] width 567 height 110
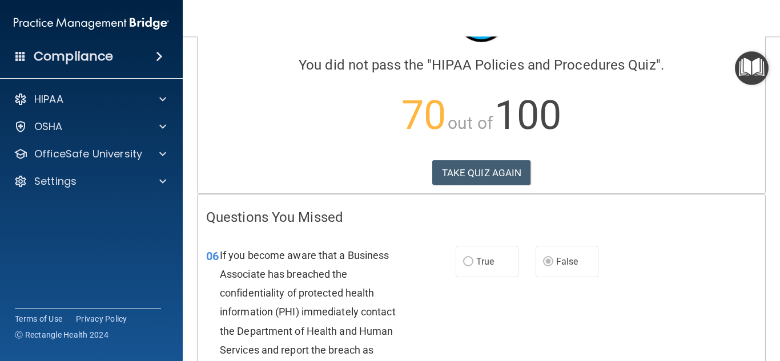
scroll to position [74, 0]
click at [485, 176] on button "TAKE QUIZ AGAIN" at bounding box center [481, 173] width 99 height 25
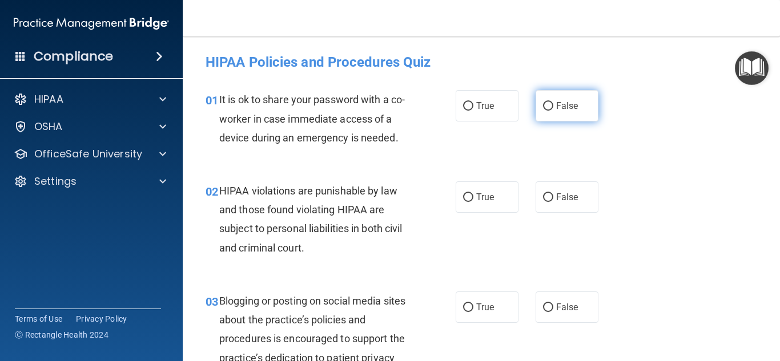
click at [552, 114] on label "False" at bounding box center [566, 105] width 63 height 31
click at [552, 111] on input "False" at bounding box center [548, 106] width 10 height 9
radio input "true"
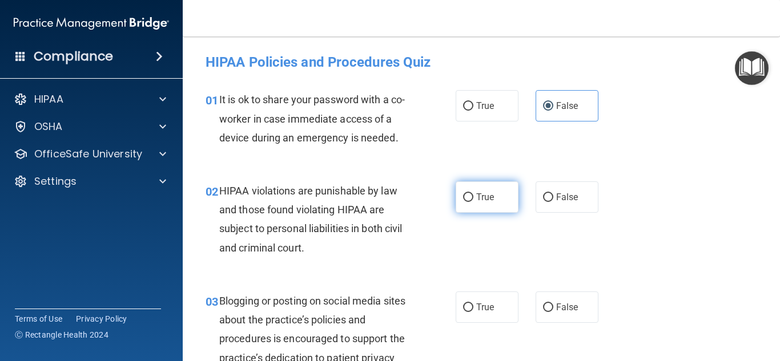
click at [481, 196] on span "True" at bounding box center [485, 197] width 18 height 11
click at [473, 196] on input "True" at bounding box center [468, 198] width 10 height 9
radio input "true"
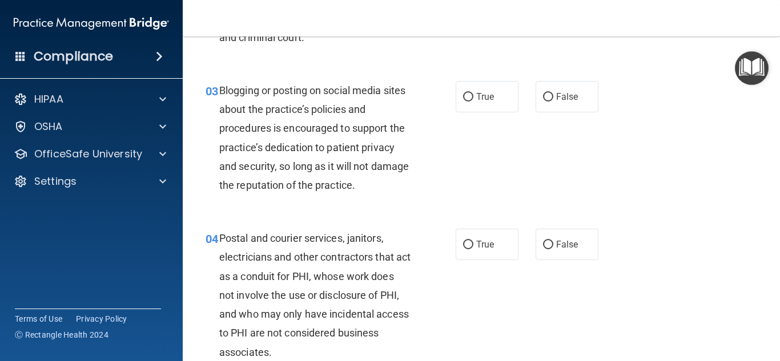
scroll to position [212, 0]
click at [550, 99] on input "False" at bounding box center [548, 96] width 10 height 9
radio input "true"
click at [663, 202] on div "03 Blogging or posting on social media sites about the practice’s policies and …" at bounding box center [481, 140] width 569 height 148
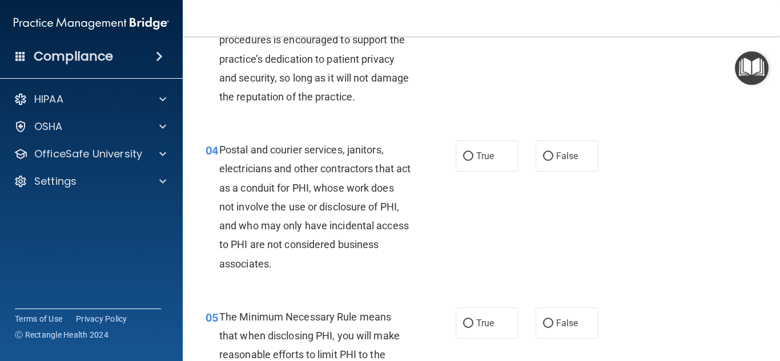
scroll to position [316, 0]
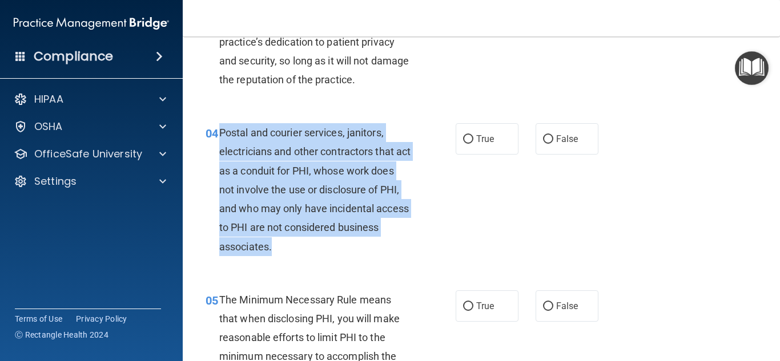
drag, startPoint x: 320, startPoint y: 245, endPoint x: 243, endPoint y: 138, distance: 132.1
click at [220, 131] on div "Postal and courier services, janitors, electricians and other contractors that …" at bounding box center [319, 189] width 200 height 133
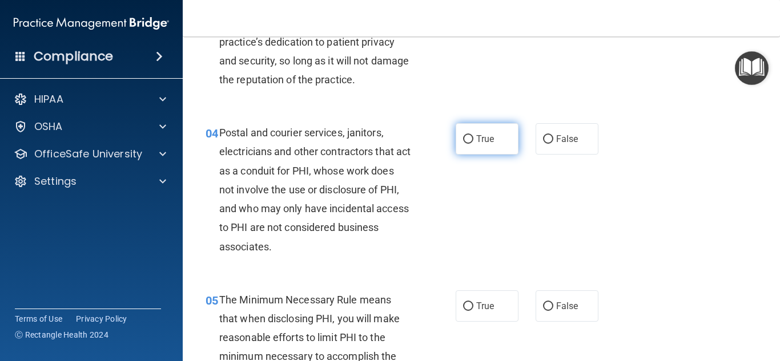
click at [478, 136] on span "True" at bounding box center [485, 139] width 18 height 11
click at [473, 136] on input "True" at bounding box center [468, 139] width 10 height 9
radio input "true"
click at [641, 190] on div "04 Postal and courier services, janitors, electricians and other contractors th…" at bounding box center [481, 192] width 569 height 167
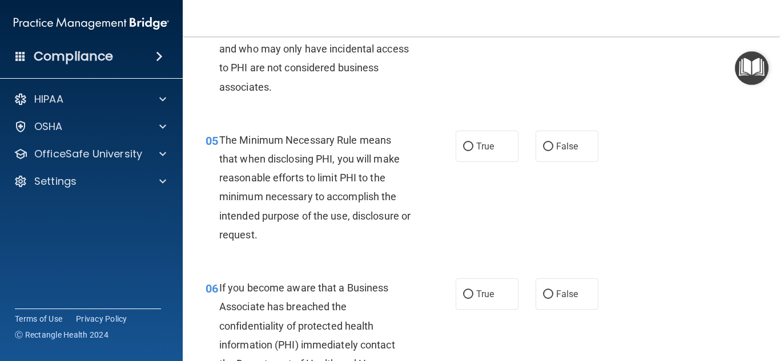
scroll to position [505, 0]
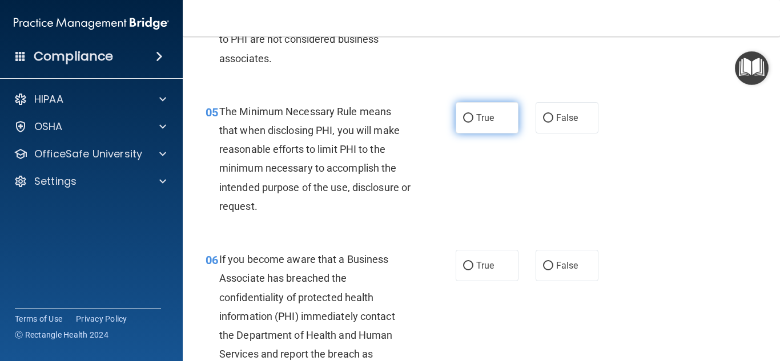
click at [463, 120] on input "True" at bounding box center [468, 118] width 10 height 9
radio input "true"
click at [646, 174] on div "05 The Minimum Necessary Rule means that when disclosing PHI, you will make rea…" at bounding box center [481, 162] width 569 height 148
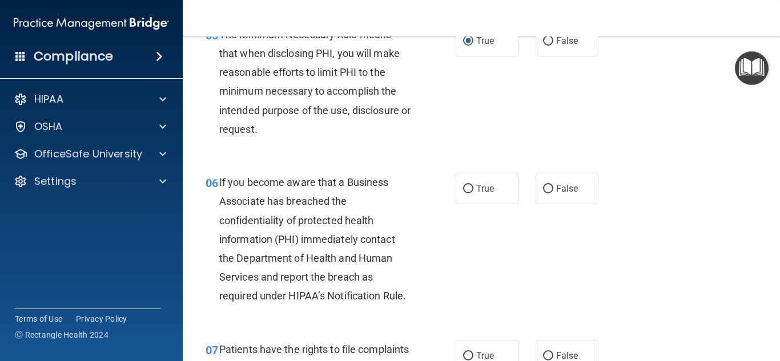
scroll to position [589, 0]
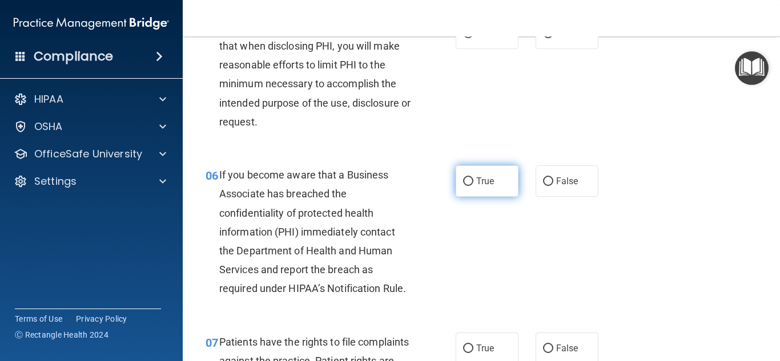
click at [481, 183] on span "True" at bounding box center [485, 181] width 18 height 11
click at [473, 183] on input "True" at bounding box center [468, 182] width 10 height 9
radio input "true"
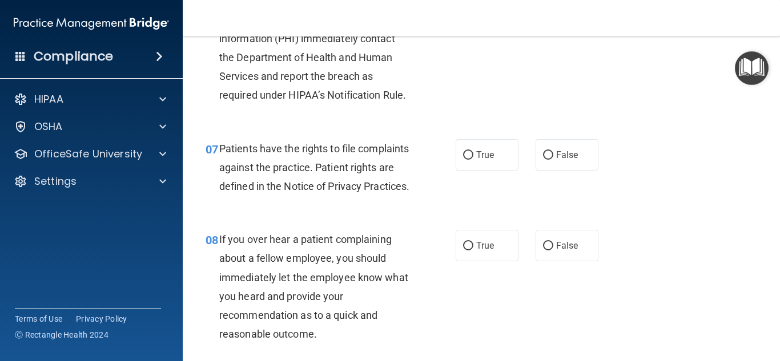
scroll to position [791, 0]
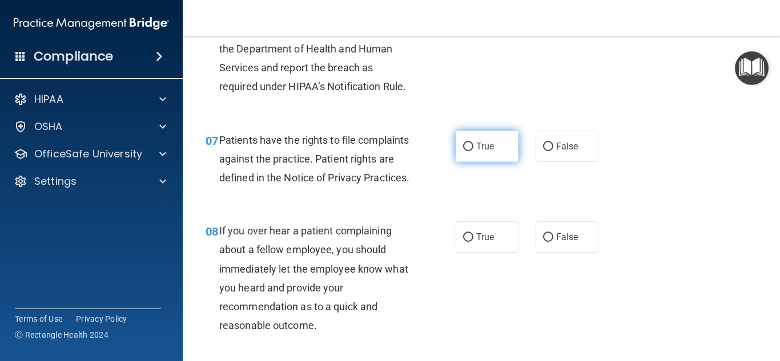
click at [478, 146] on span "True" at bounding box center [485, 146] width 18 height 11
click at [473, 146] on input "True" at bounding box center [468, 147] width 10 height 9
radio input "true"
click at [674, 208] on div "07 Patients have the rights to file complaints against the practice. Patient ri…" at bounding box center [481, 161] width 569 height 91
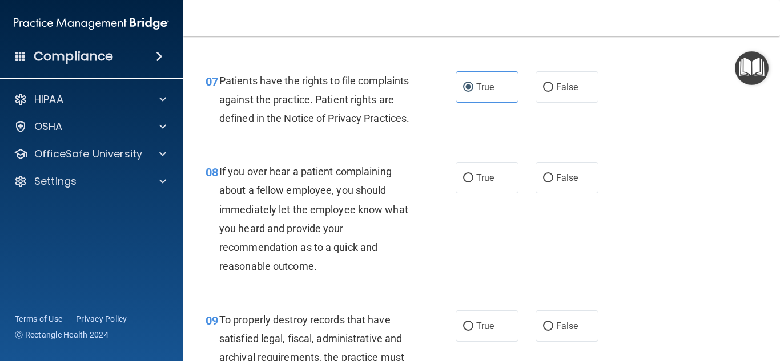
scroll to position [919, 0]
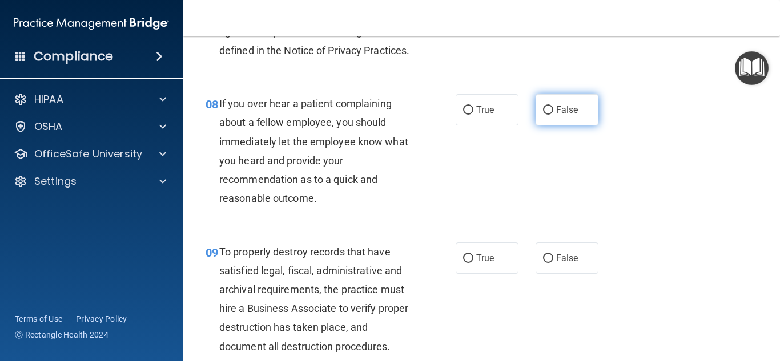
click at [566, 115] on span "False" at bounding box center [567, 109] width 22 height 11
click at [553, 115] on input "False" at bounding box center [548, 110] width 10 height 9
radio input "true"
click at [677, 206] on div "08 If you over hear a patient complaining about a fellow employee, you should i…" at bounding box center [481, 154] width 569 height 148
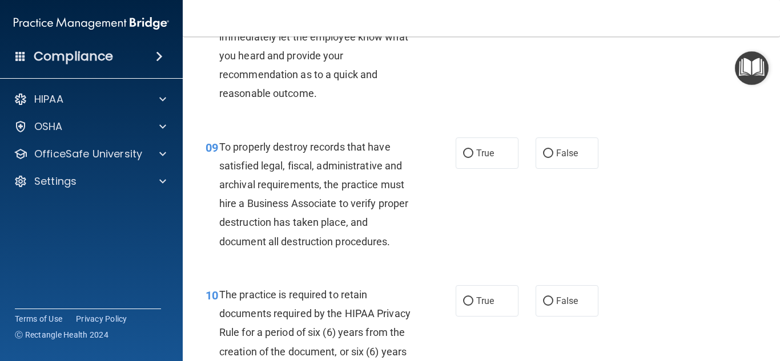
scroll to position [1034, 0]
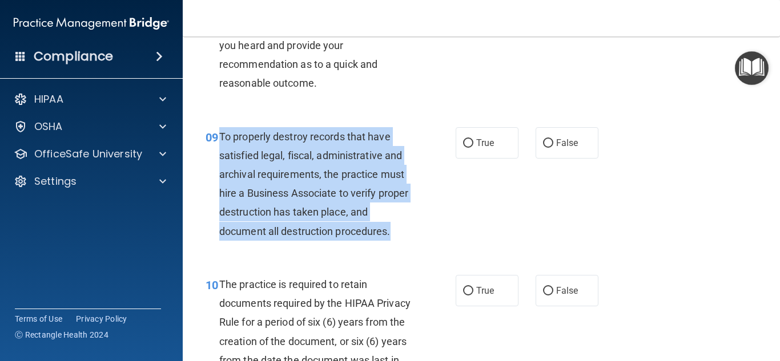
drag, startPoint x: 396, startPoint y: 251, endPoint x: 216, endPoint y: 168, distance: 198.0
click at [216, 168] on div "09 To properly destroy records that have satisfied legal, fiscal, administrativ…" at bounding box center [330, 186] width 284 height 119
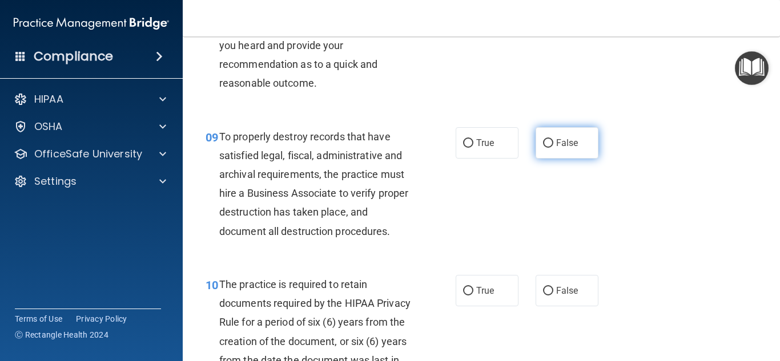
click at [538, 146] on label "False" at bounding box center [566, 142] width 63 height 31
click at [543, 146] on input "False" at bounding box center [548, 143] width 10 height 9
radio input "true"
click at [571, 159] on label "False" at bounding box center [566, 142] width 63 height 31
click at [553, 148] on input "False" at bounding box center [548, 143] width 10 height 9
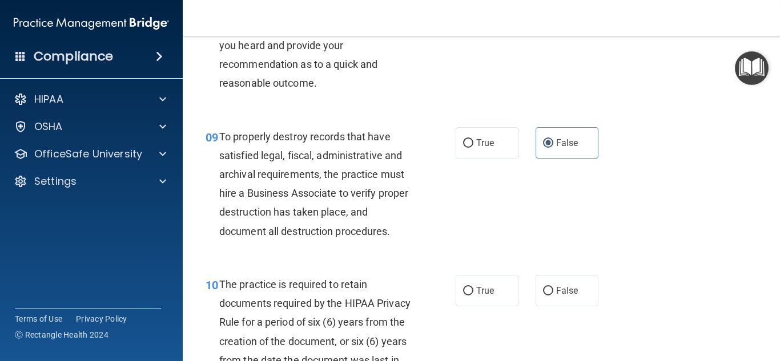
click at [649, 210] on div "09 To properly destroy records that have satisfied legal, fiscal, administrativ…" at bounding box center [481, 187] width 569 height 148
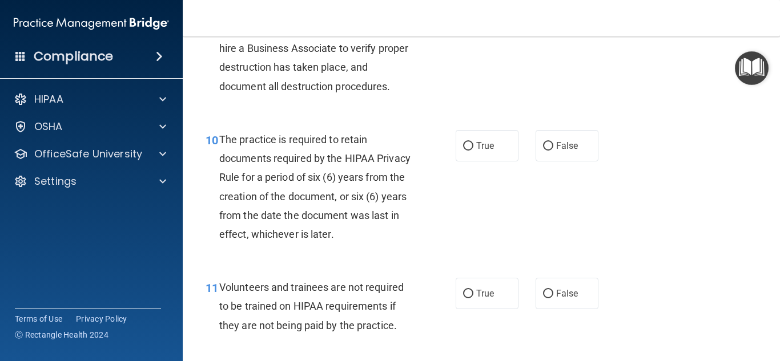
scroll to position [1179, 0]
click at [493, 156] on label "True" at bounding box center [487, 145] width 63 height 31
click at [473, 150] on input "True" at bounding box center [468, 146] width 10 height 9
radio input "true"
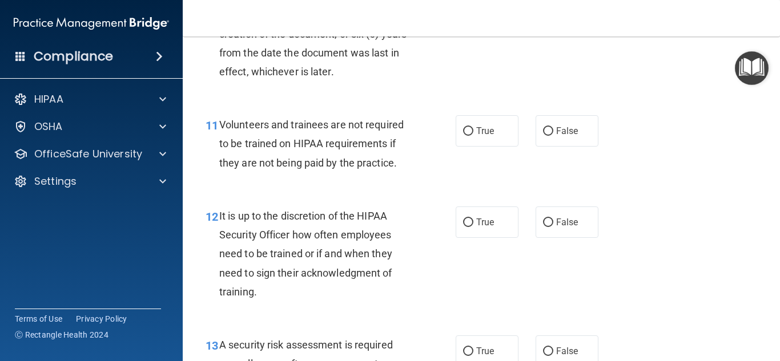
scroll to position [1366, 0]
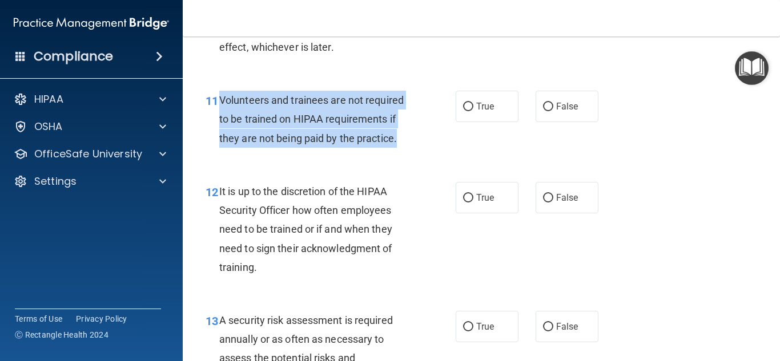
drag, startPoint x: 397, startPoint y: 153, endPoint x: 219, endPoint y: 127, distance: 179.5
click at [219, 127] on div "Volunteers and trainees are not required to be trained on HIPAA requirements if…" at bounding box center [319, 119] width 200 height 57
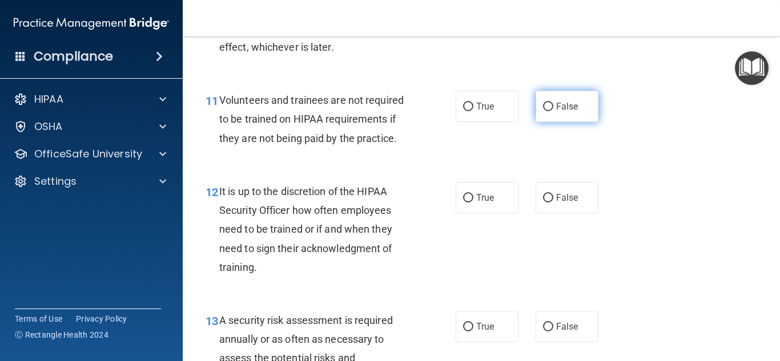
click at [557, 122] on label "False" at bounding box center [566, 106] width 63 height 31
click at [553, 111] on input "False" at bounding box center [548, 107] width 10 height 9
radio input "true"
click at [699, 190] on div "12 It is up to the discretion of the HIPAA Security Officer how often employees…" at bounding box center [481, 232] width 569 height 129
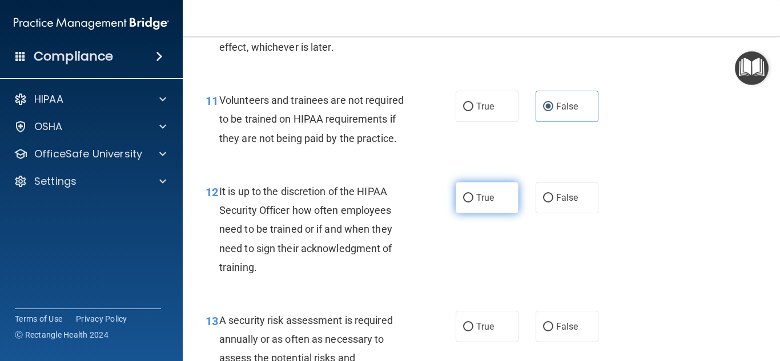
click at [493, 214] on label "True" at bounding box center [487, 197] width 63 height 31
click at [473, 203] on input "True" at bounding box center [468, 198] width 10 height 9
radio input "true"
click at [687, 223] on div "12 It is up to the discretion of the HIPAA Security Officer how often employees…" at bounding box center [481, 232] width 569 height 129
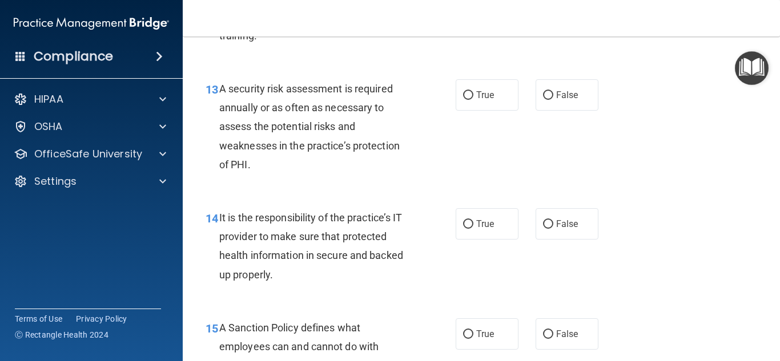
scroll to position [1600, 0]
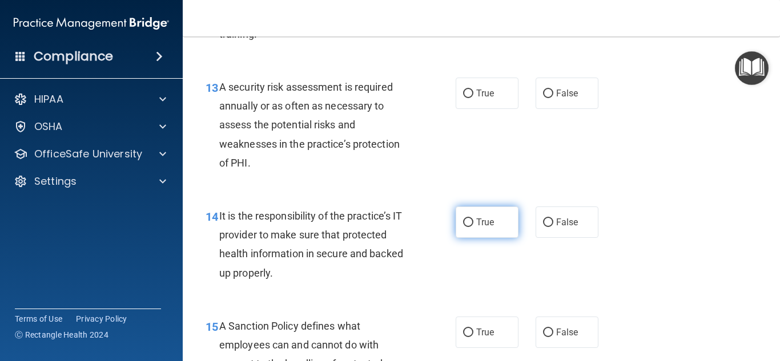
click at [498, 238] on label "True" at bounding box center [487, 222] width 63 height 31
click at [473, 227] on input "True" at bounding box center [468, 223] width 10 height 9
radio input "true"
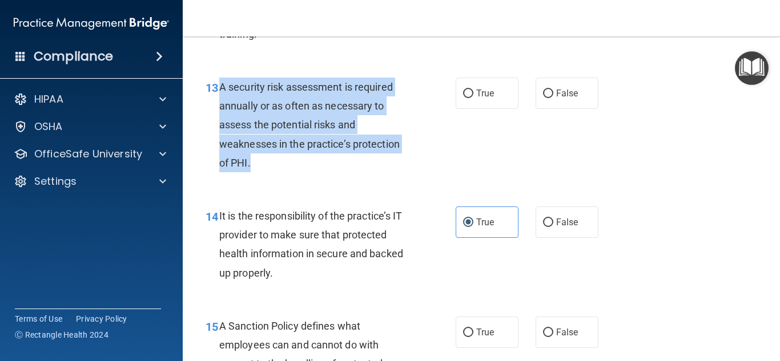
drag, startPoint x: 277, startPoint y: 180, endPoint x: 224, endPoint y: 118, distance: 82.2
click at [219, 115] on div "A security risk assessment is required annually or as often as necessary to ass…" at bounding box center [319, 125] width 200 height 95
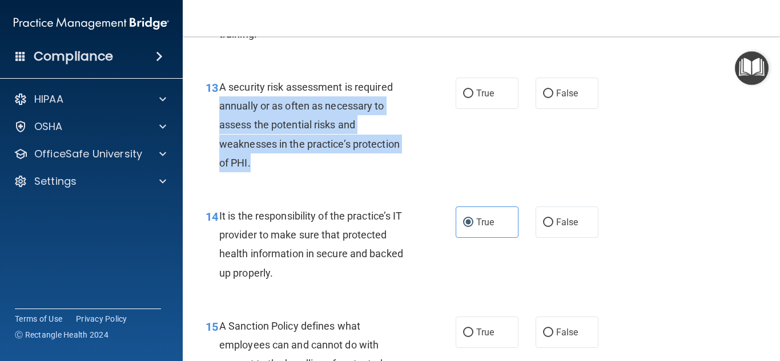
click at [190, 211] on main "- HIPAA Policies and Procedures Quiz This quiz doesn’t expire until . Are you s…" at bounding box center [481, 199] width 597 height 325
click at [295, 172] on div "A security risk assessment is required annually or as often as necessary to ass…" at bounding box center [319, 125] width 200 height 95
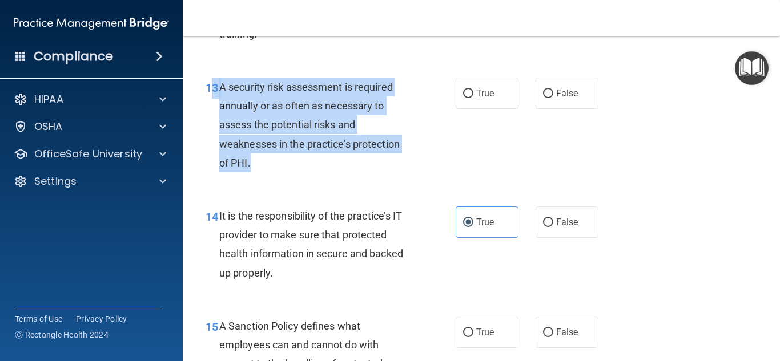
drag, startPoint x: 253, startPoint y: 188, endPoint x: 215, endPoint y: 120, distance: 78.7
click at [215, 120] on div "13 A security risk assessment is required annually or as often as necessary to …" at bounding box center [330, 128] width 284 height 100
click at [215, 123] on div "13 A security risk assessment is required annually or as often as necessary to …" at bounding box center [330, 128] width 284 height 100
drag, startPoint x: 271, startPoint y: 177, endPoint x: 220, endPoint y: 112, distance: 82.6
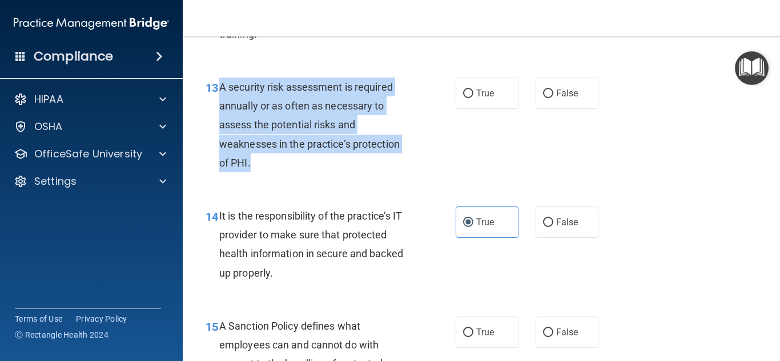
click at [220, 112] on div "A security risk assessment is required annually or as often as necessary to ass…" at bounding box center [319, 125] width 200 height 95
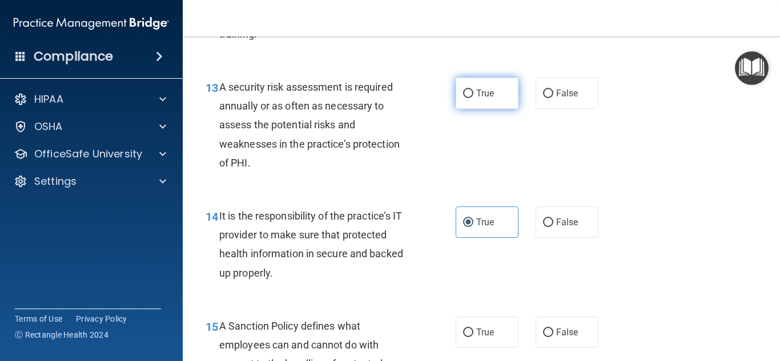
click at [473, 109] on label "True" at bounding box center [487, 93] width 63 height 31
click at [473, 98] on input "True" at bounding box center [468, 94] width 10 height 9
radio input "true"
click at [627, 218] on div "14 It is the responsibility of the practice’s IT provider to make sure that pro…" at bounding box center [481, 247] width 569 height 110
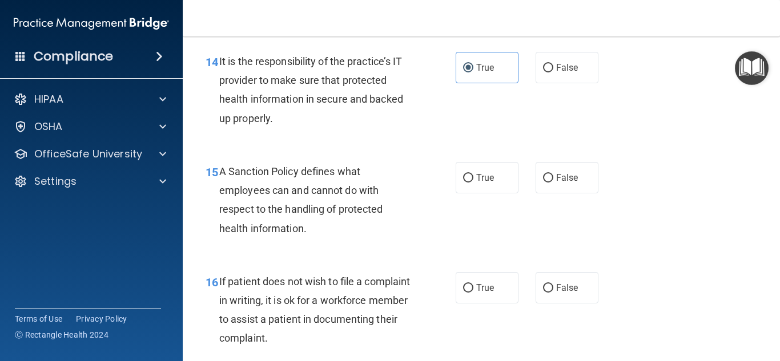
scroll to position [1771, 0]
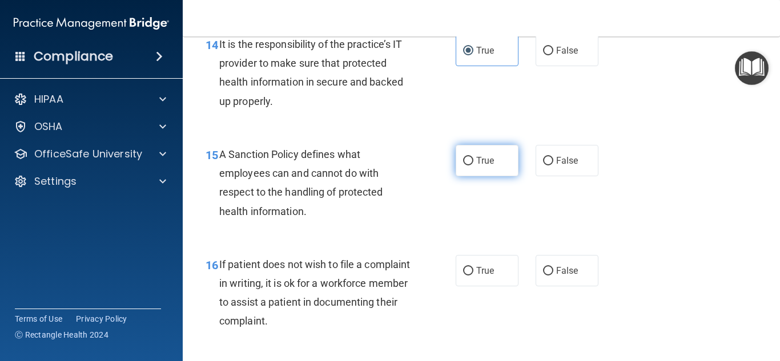
click at [469, 176] on label "True" at bounding box center [487, 160] width 63 height 31
click at [469, 166] on input "True" at bounding box center [468, 161] width 10 height 9
radio input "true"
click at [651, 211] on div "15 A Sanction Policy defines what employees can and cannot do with respect to t…" at bounding box center [481, 186] width 569 height 110
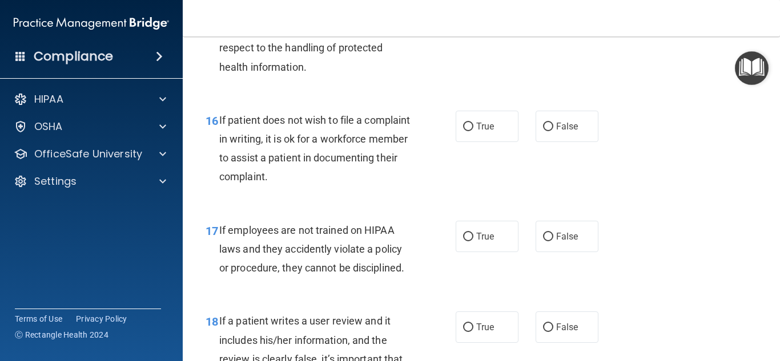
scroll to position [1918, 0]
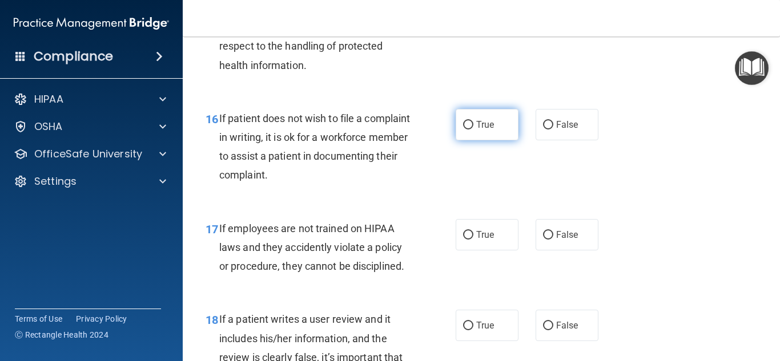
click at [497, 140] on label "True" at bounding box center [487, 124] width 63 height 31
click at [473, 130] on input "True" at bounding box center [468, 125] width 10 height 9
radio input "true"
click at [655, 203] on div "16 If patient does not wish to file a complaint in writing, it is ok for a work…" at bounding box center [481, 150] width 569 height 110
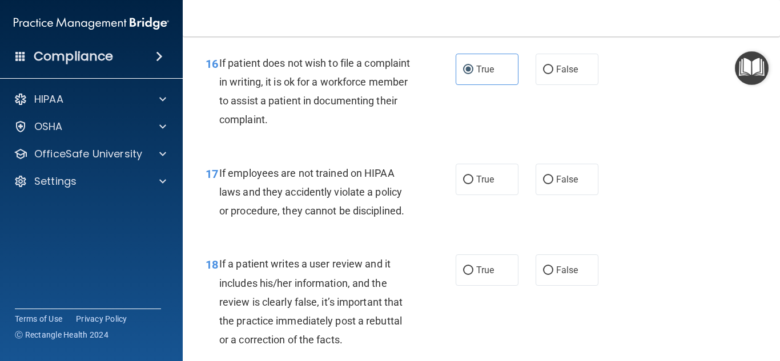
scroll to position [1990, 0]
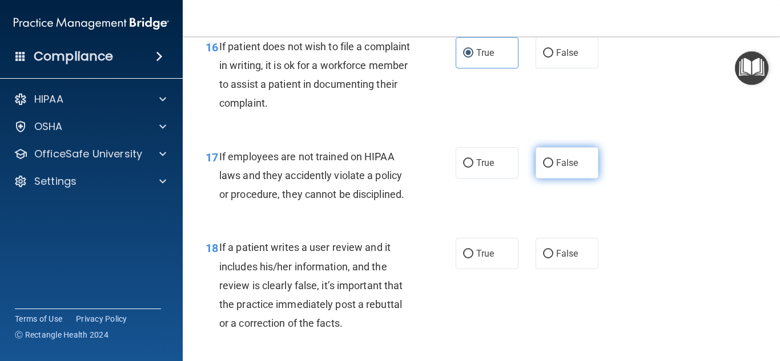
click at [560, 179] on label "False" at bounding box center [566, 162] width 63 height 31
click at [553, 168] on input "False" at bounding box center [548, 163] width 10 height 9
radio input "true"
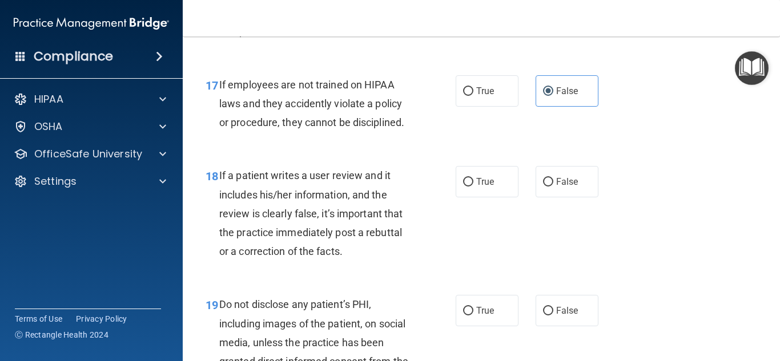
scroll to position [2064, 0]
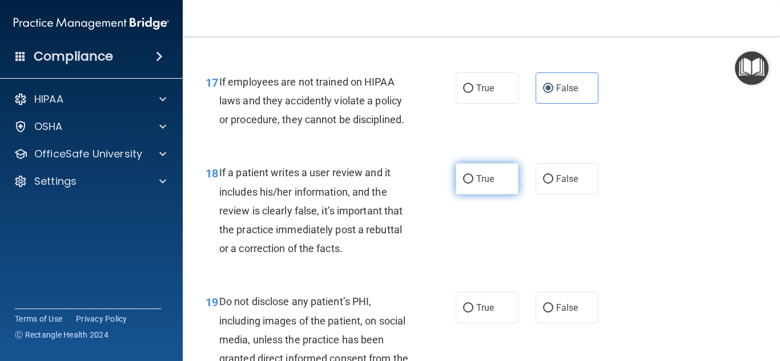
click at [480, 195] on label "True" at bounding box center [487, 178] width 63 height 31
click at [473, 184] on input "True" at bounding box center [468, 179] width 10 height 9
radio input "true"
click at [637, 213] on div "18 If a patient writes a user review and it includes his/her information, and t…" at bounding box center [481, 213] width 569 height 129
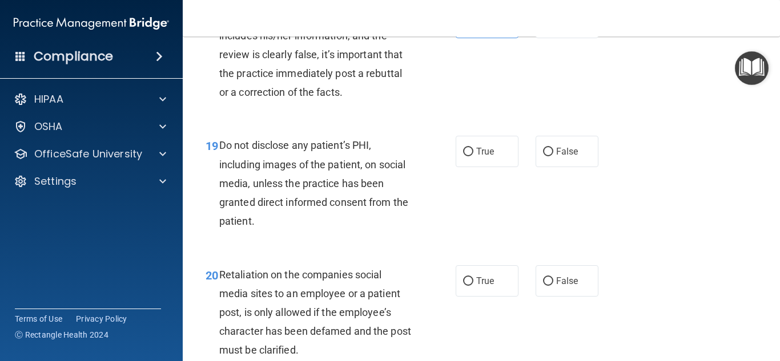
scroll to position [2240, 0]
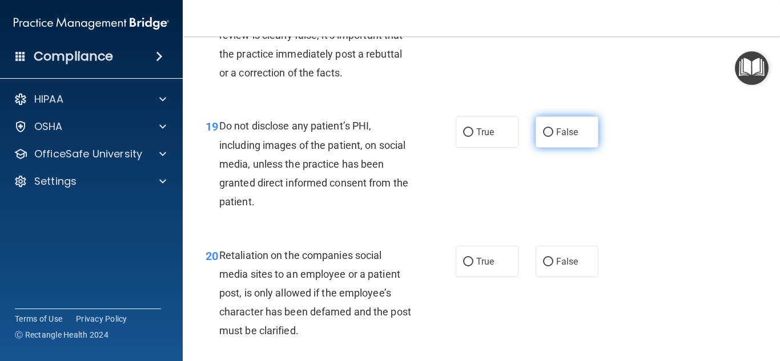
click at [569, 138] on span "False" at bounding box center [567, 132] width 22 height 11
click at [553, 137] on input "False" at bounding box center [548, 132] width 10 height 9
radio input "true"
click at [666, 183] on div "19 Do not disclose any patient’s PHI, including images of the patient, on socia…" at bounding box center [481, 166] width 569 height 129
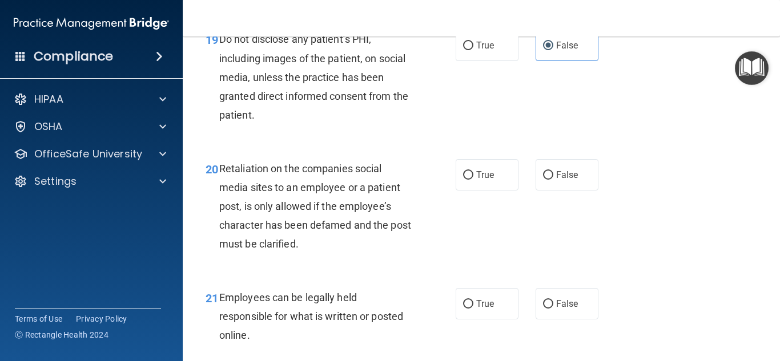
scroll to position [2336, 0]
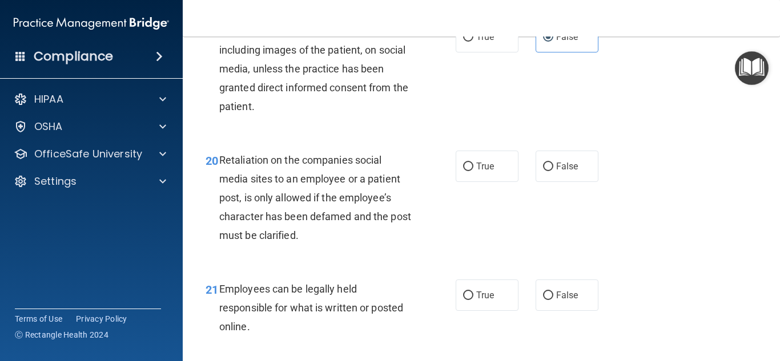
click at [670, 243] on div "20 Retaliation on the companies social media sites to an employee or a patient …" at bounding box center [481, 200] width 569 height 129
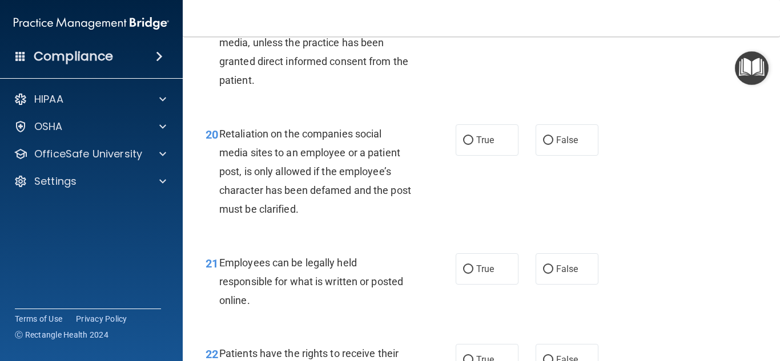
scroll to position [2366, 0]
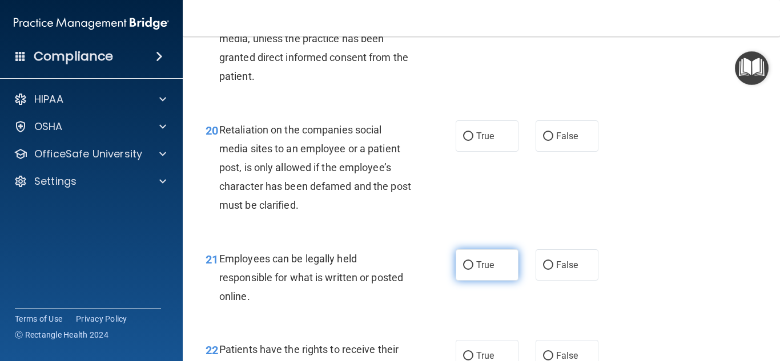
click at [485, 271] on span "True" at bounding box center [485, 265] width 18 height 11
click at [473, 270] on input "True" at bounding box center [468, 265] width 10 height 9
radio input "true"
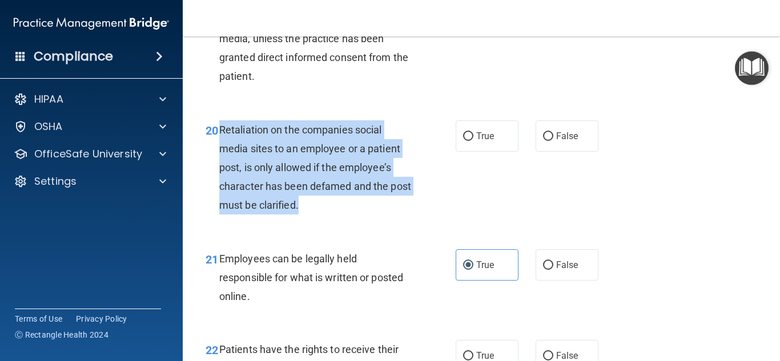
drag, startPoint x: 337, startPoint y: 230, endPoint x: 217, endPoint y: 158, distance: 140.3
click at [217, 158] on div "20 Retaliation on the companies social media sites to an employee or a patient …" at bounding box center [330, 170] width 284 height 100
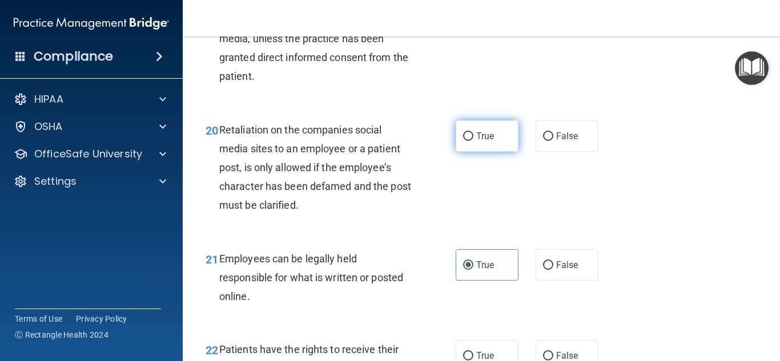
click at [493, 142] on span "True" at bounding box center [485, 136] width 18 height 11
click at [473, 141] on input "True" at bounding box center [468, 136] width 10 height 9
radio input "true"
click at [678, 216] on div "20 Retaliation on the companies social media sites to an employee or a patient …" at bounding box center [481, 170] width 569 height 129
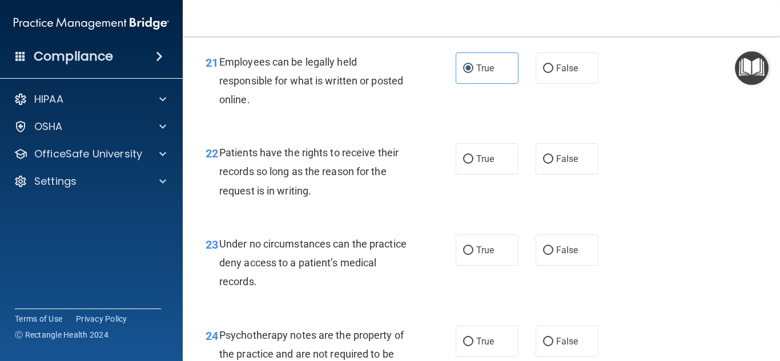
scroll to position [2567, 0]
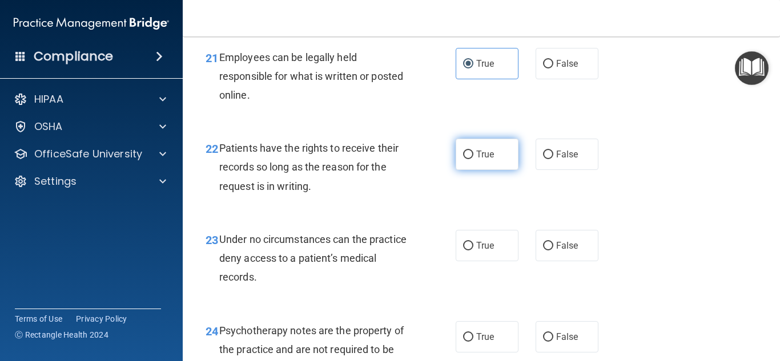
click at [482, 170] on label "True" at bounding box center [487, 154] width 63 height 31
click at [473, 159] on input "True" at bounding box center [468, 155] width 10 height 9
radio input "true"
click at [677, 250] on div "23 Under no circumstances can the practice deny access to a patient’s medical r…" at bounding box center [481, 261] width 569 height 91
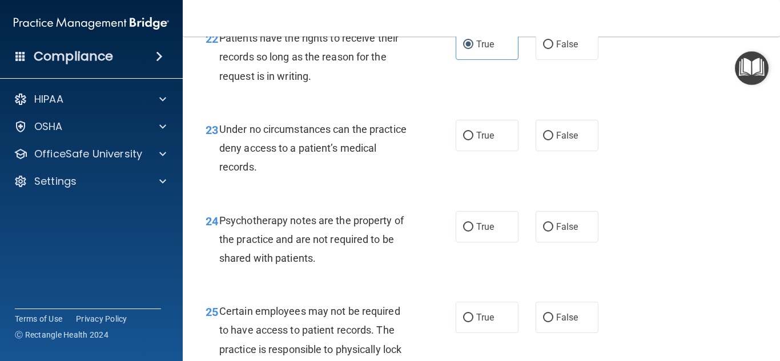
scroll to position [2681, 0]
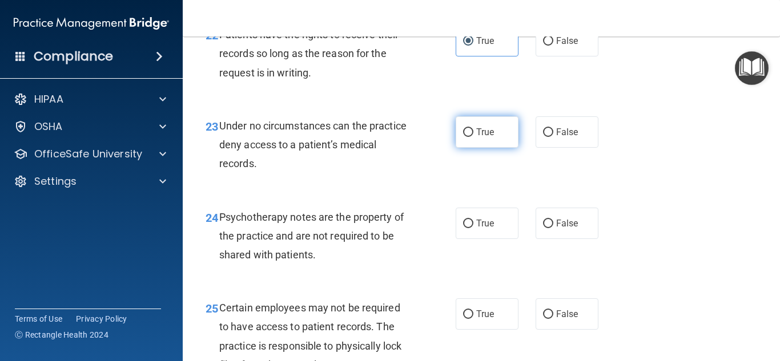
click at [491, 138] on span "True" at bounding box center [485, 132] width 18 height 11
click at [473, 137] on input "True" at bounding box center [468, 132] width 10 height 9
radio input "true"
click at [569, 229] on span "False" at bounding box center [567, 223] width 22 height 11
click at [553, 228] on input "False" at bounding box center [548, 224] width 10 height 9
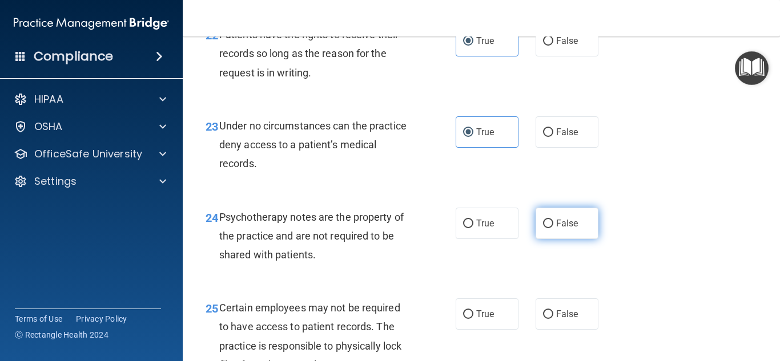
radio input "true"
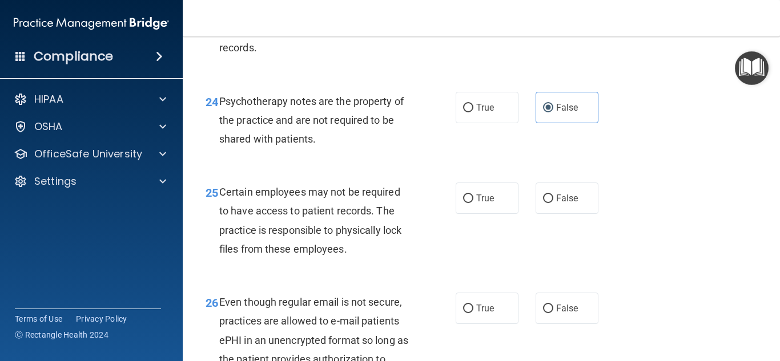
scroll to position [2861, 0]
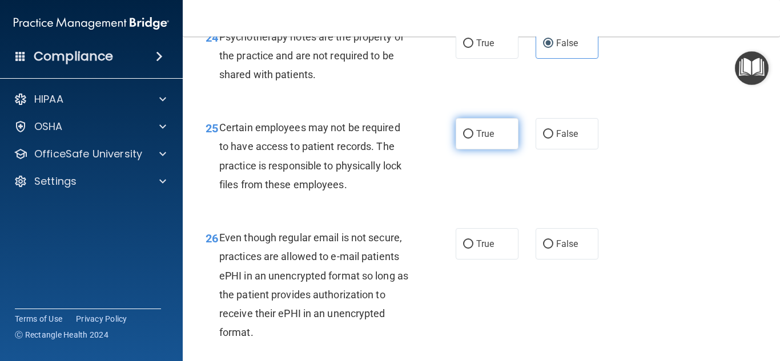
click at [485, 150] on label "True" at bounding box center [487, 133] width 63 height 31
click at [473, 139] on input "True" at bounding box center [468, 134] width 10 height 9
radio input "true"
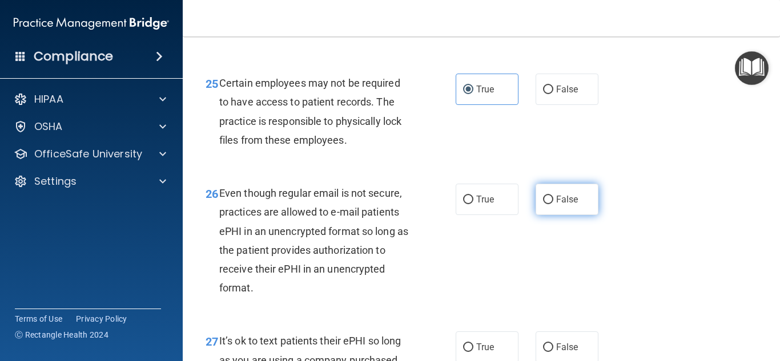
scroll to position [2907, 0]
click at [558, 204] on span "False" at bounding box center [567, 198] width 22 height 11
click at [553, 203] on input "False" at bounding box center [548, 199] width 10 height 9
radio input "true"
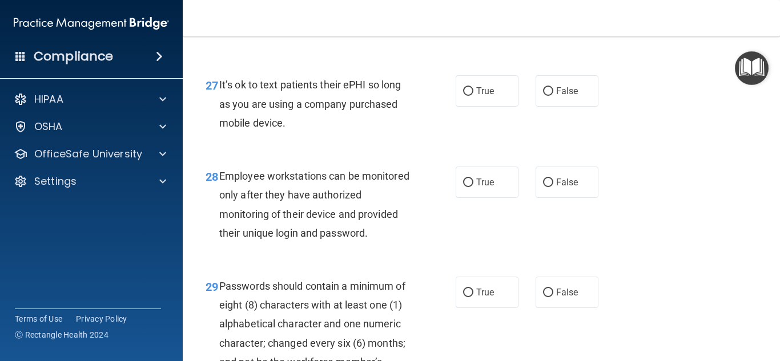
scroll to position [3166, 0]
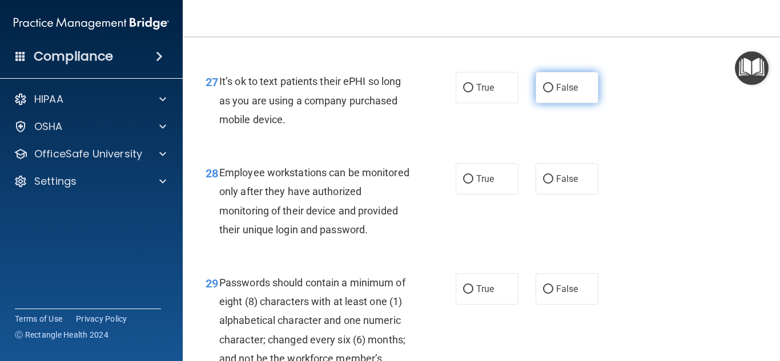
click at [565, 103] on label "False" at bounding box center [566, 87] width 63 height 31
click at [553, 92] on input "False" at bounding box center [548, 88] width 10 height 9
radio input "true"
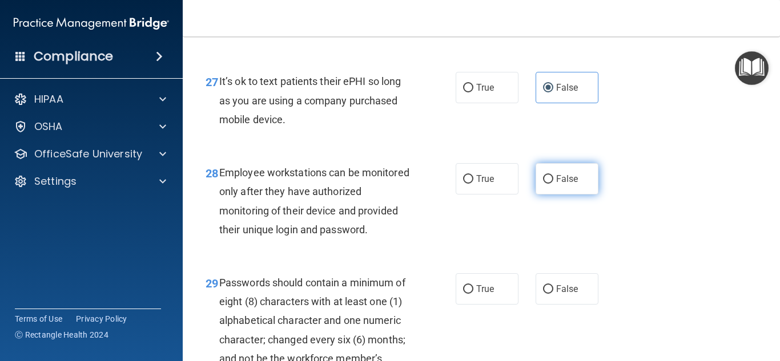
click at [565, 195] on label "False" at bounding box center [566, 178] width 63 height 31
click at [553, 184] on input "False" at bounding box center [548, 179] width 10 height 9
radio input "true"
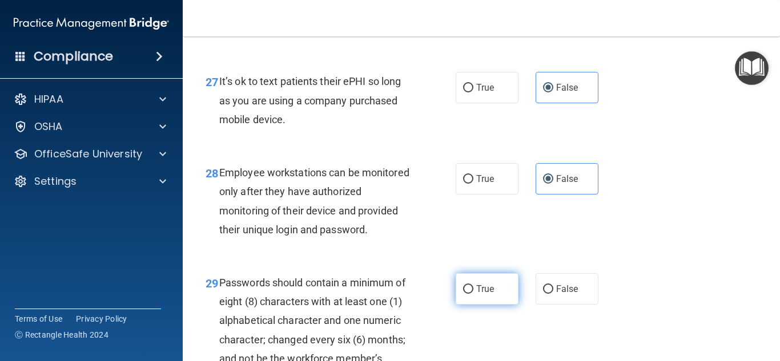
click at [482, 295] on span "True" at bounding box center [485, 289] width 18 height 11
click at [473, 294] on input "True" at bounding box center [468, 289] width 10 height 9
radio input "true"
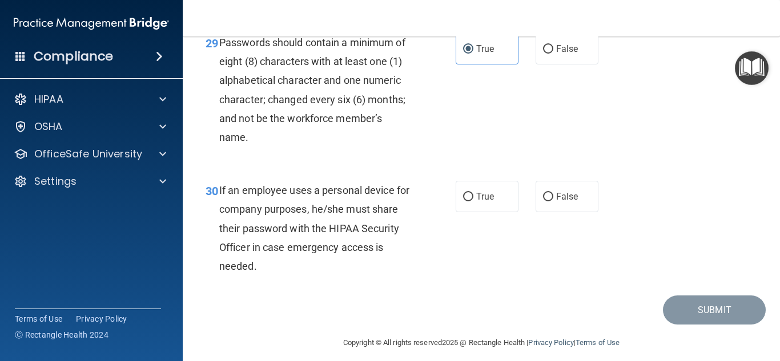
scroll to position [3434, 0]
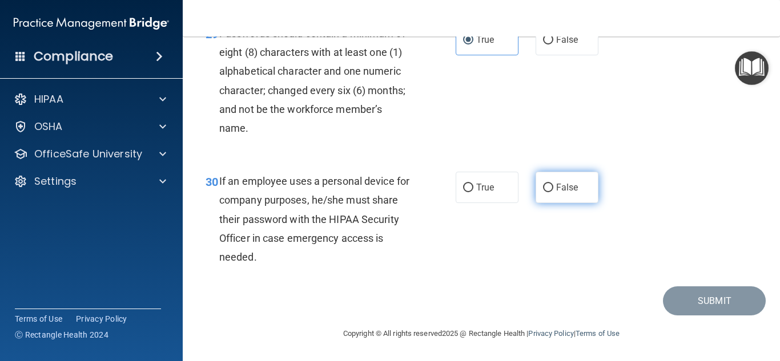
click at [569, 194] on label "False" at bounding box center [566, 187] width 63 height 31
click at [553, 192] on input "False" at bounding box center [548, 188] width 10 height 9
radio input "true"
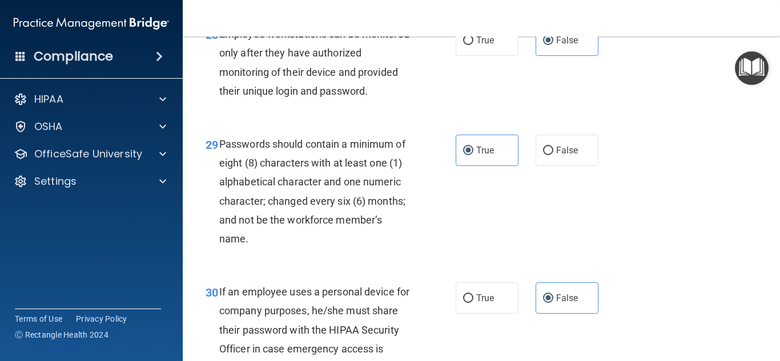
scroll to position [3277, 0]
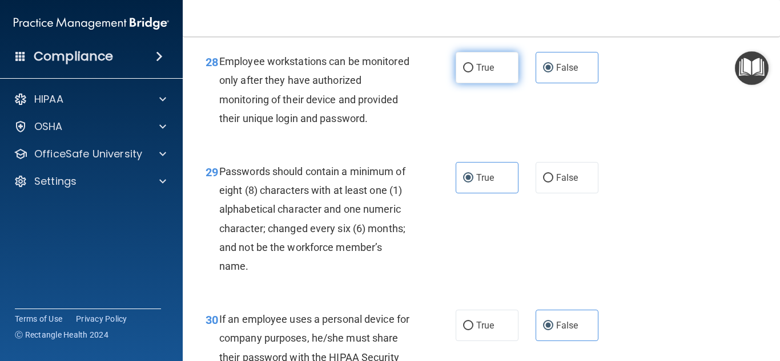
click at [497, 83] on label "True" at bounding box center [487, 67] width 63 height 31
click at [473, 73] on input "True" at bounding box center [468, 68] width 10 height 9
radio input "true"
radio input "false"
click at [655, 167] on div "29 Passwords should contain a minimum of eight (8) characters with at least one…" at bounding box center [481, 222] width 569 height 148
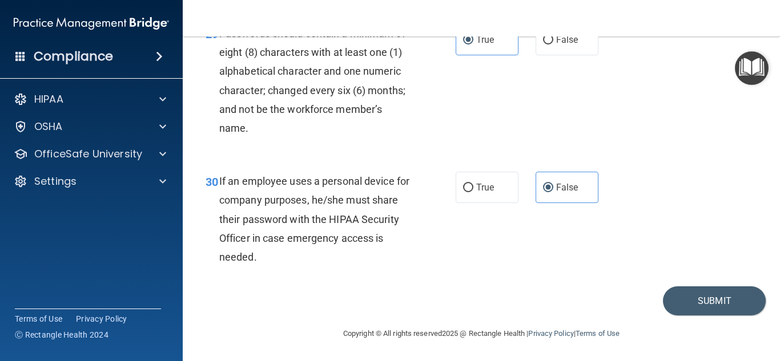
scroll to position [3434, 0]
click at [707, 304] on button "Submit" at bounding box center [714, 301] width 103 height 29
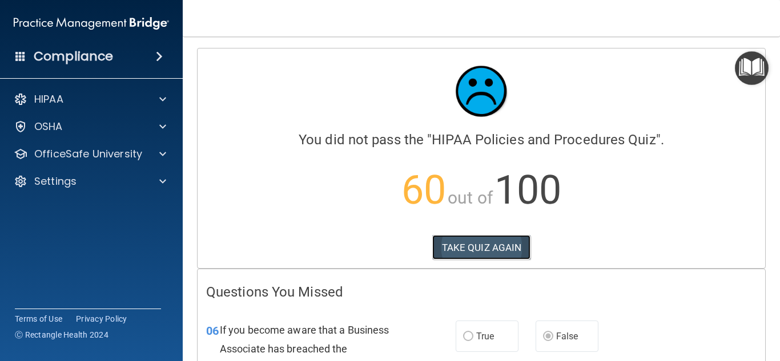
click at [475, 255] on button "TAKE QUIZ AGAIN" at bounding box center [481, 247] width 99 height 25
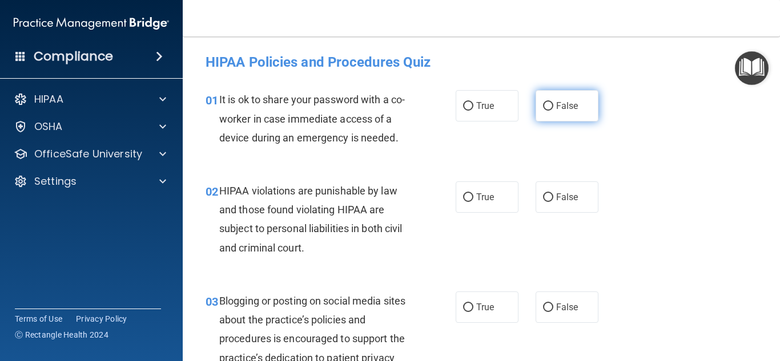
click at [565, 111] on label "False" at bounding box center [566, 105] width 63 height 31
click at [553, 111] on input "False" at bounding box center [548, 106] width 10 height 9
radio input "true"
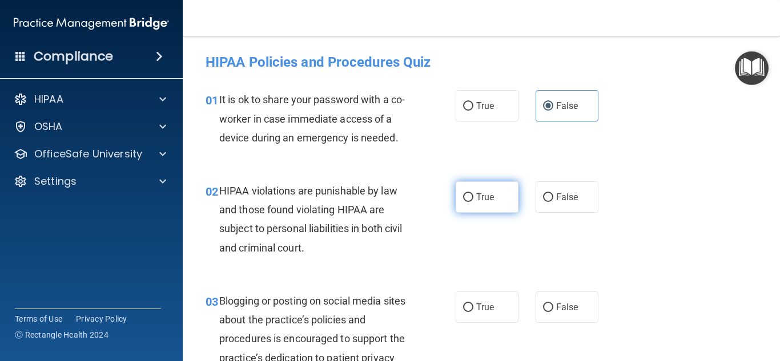
click at [472, 198] on input "True" at bounding box center [468, 198] width 10 height 9
radio input "true"
click at [660, 276] on div "02 HIPAA violations are punishable by law and those found violating HIPAA are s…" at bounding box center [481, 222] width 569 height 110
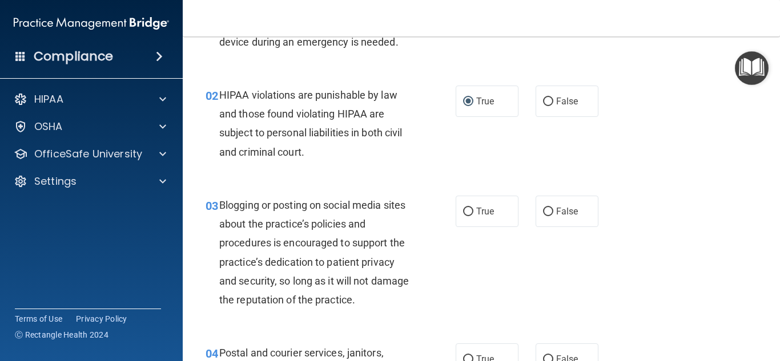
scroll to position [110, 0]
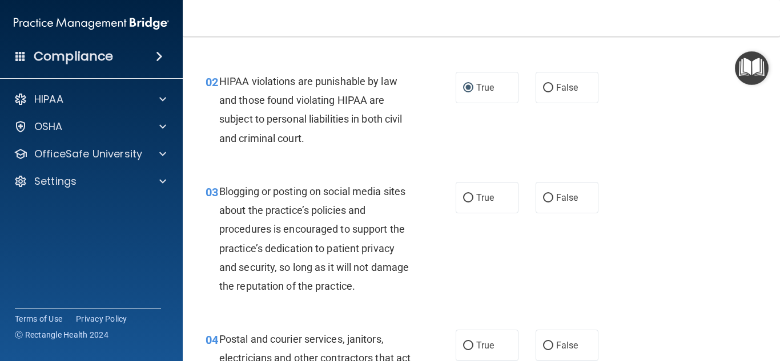
click at [655, 215] on div "03 Blogging or posting on social media sites about the practice’s policies and …" at bounding box center [481, 242] width 569 height 148
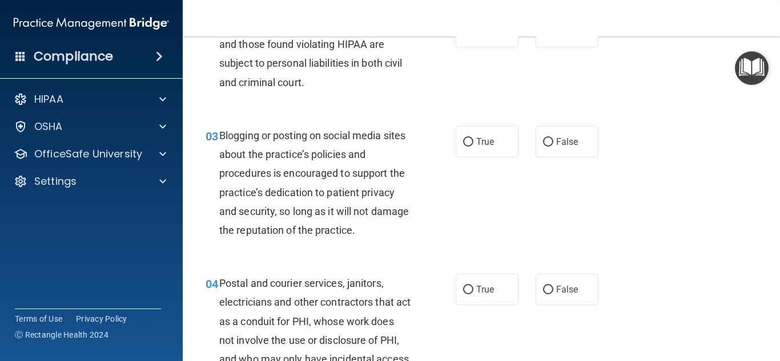
scroll to position [169, 0]
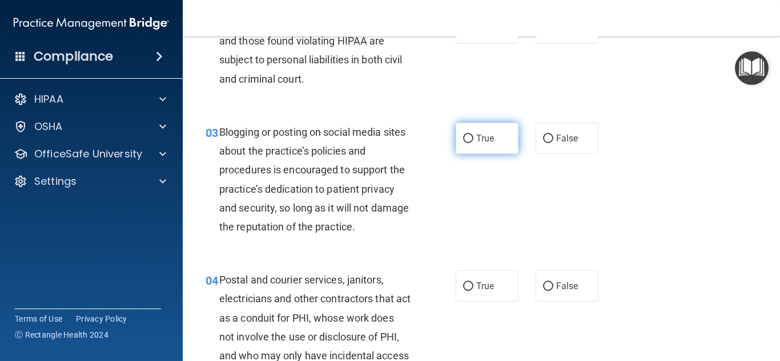
click at [479, 143] on span "True" at bounding box center [485, 138] width 18 height 11
click at [473, 143] on input "True" at bounding box center [468, 139] width 10 height 9
radio input "true"
click at [503, 215] on div "03 Blogging or posting on social media sites about the practice’s policies and …" at bounding box center [481, 182] width 569 height 148
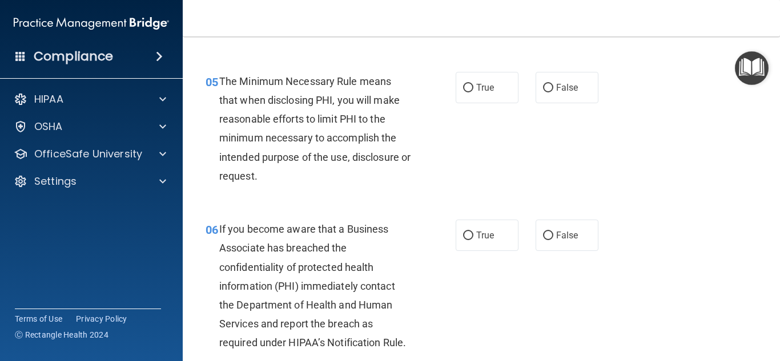
scroll to position [645, 0]
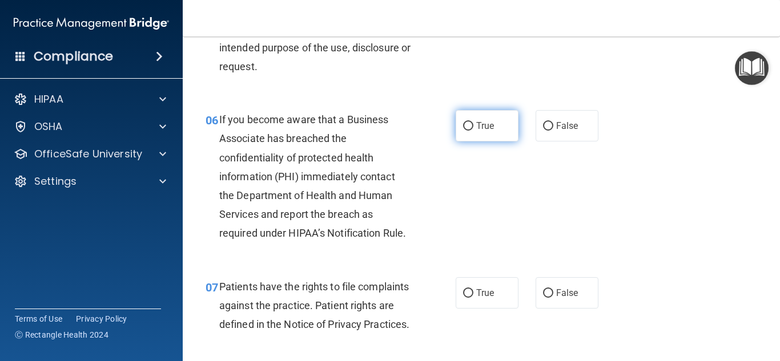
click at [468, 128] on input "True" at bounding box center [468, 126] width 10 height 9
radio input "true"
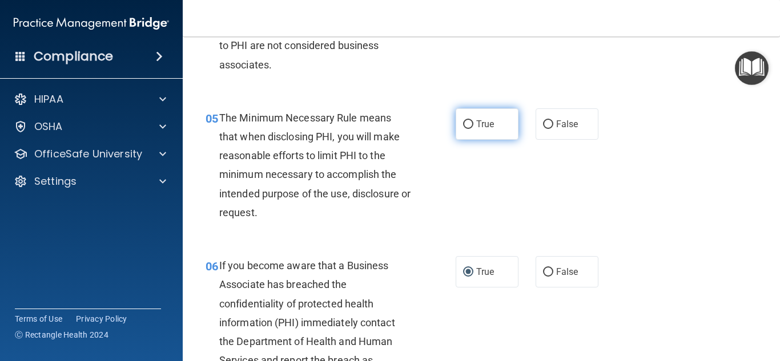
scroll to position [498, 0]
click at [466, 128] on input "True" at bounding box center [468, 125] width 10 height 9
radio input "true"
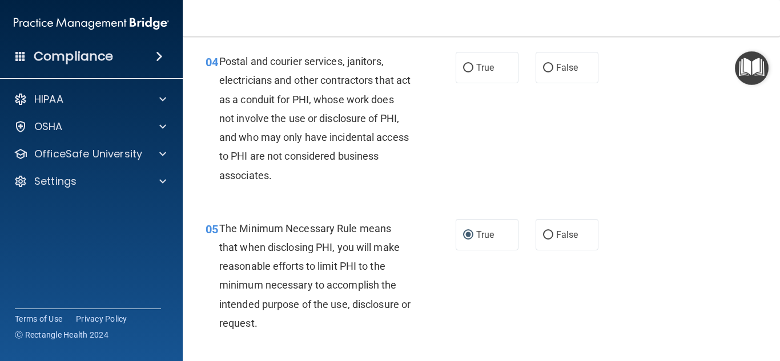
scroll to position [377, 0]
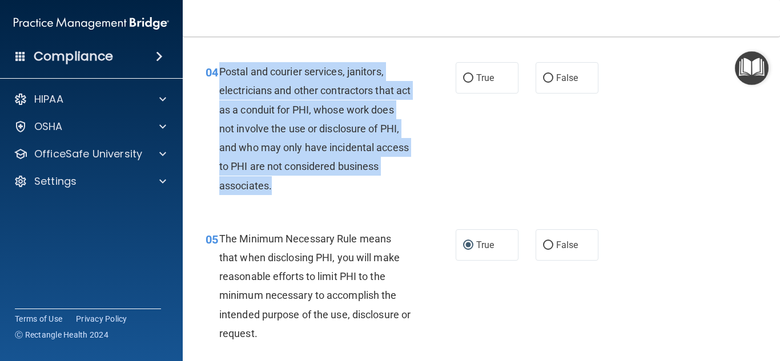
drag, startPoint x: 296, startPoint y: 190, endPoint x: 221, endPoint y: 76, distance: 136.5
click at [221, 76] on div "Postal and courier services, janitors, electricians and other contractors that …" at bounding box center [319, 128] width 200 height 133
click at [483, 76] on span "True" at bounding box center [485, 78] width 18 height 11
click at [473, 76] on input "True" at bounding box center [468, 78] width 10 height 9
radio input "true"
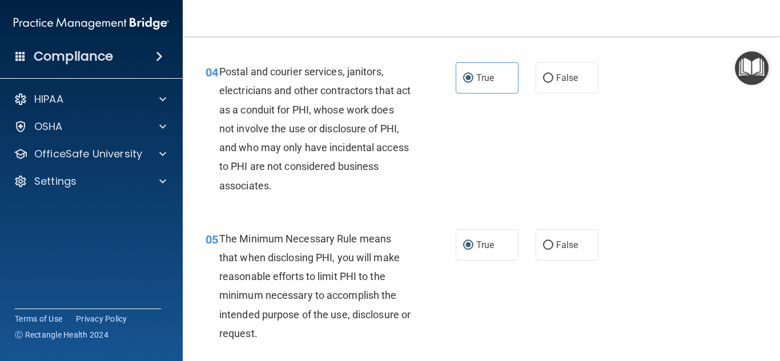
click at [637, 177] on div "04 Postal and courier services, janitors, electricians and other contractors th…" at bounding box center [481, 131] width 569 height 167
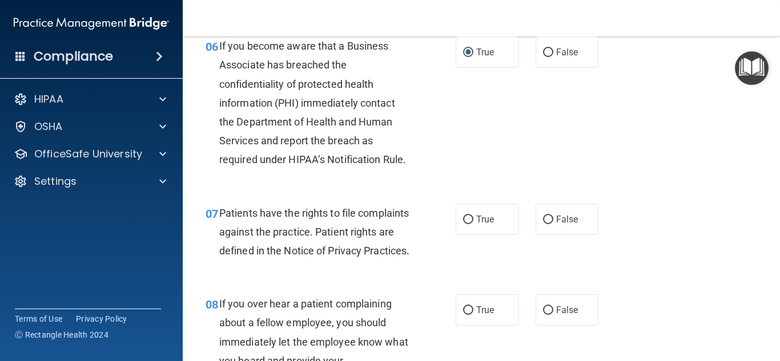
scroll to position [766, 0]
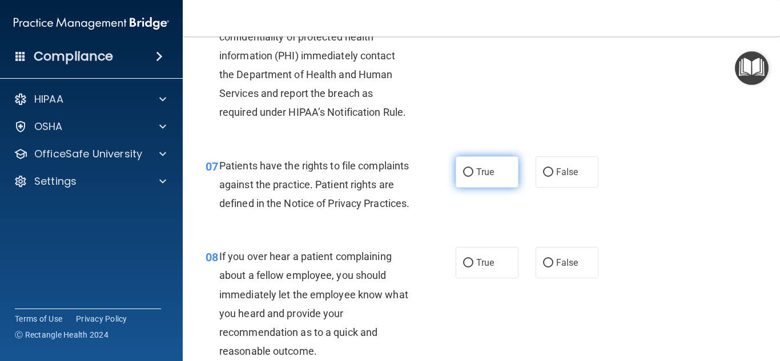
click at [490, 174] on span "True" at bounding box center [485, 172] width 18 height 11
click at [473, 174] on input "True" at bounding box center [468, 172] width 10 height 9
radio input "true"
click at [651, 212] on div "07 Patients have the rights to file complaints against the practice. Patient ri…" at bounding box center [481, 187] width 569 height 91
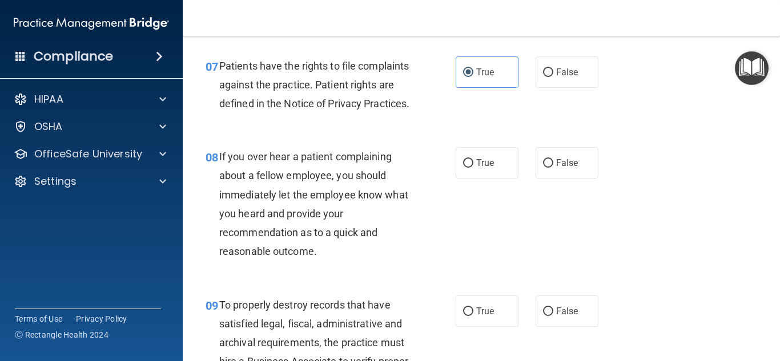
scroll to position [867, 0]
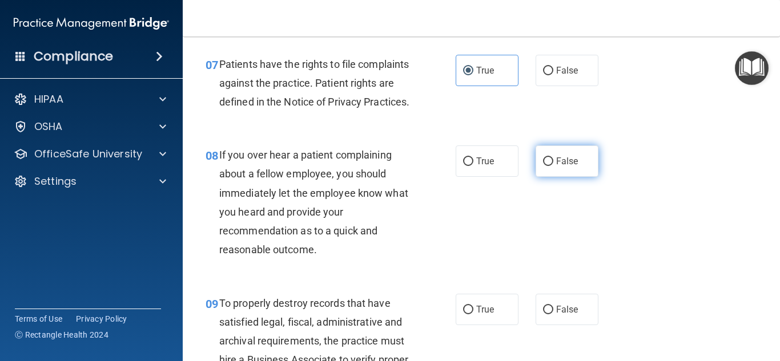
click at [573, 167] on span "False" at bounding box center [567, 161] width 22 height 11
click at [553, 166] on input "False" at bounding box center [548, 162] width 10 height 9
radio input "true"
click at [658, 224] on div "08 If you over hear a patient complaining about a fellow employee, you should i…" at bounding box center [481, 205] width 569 height 148
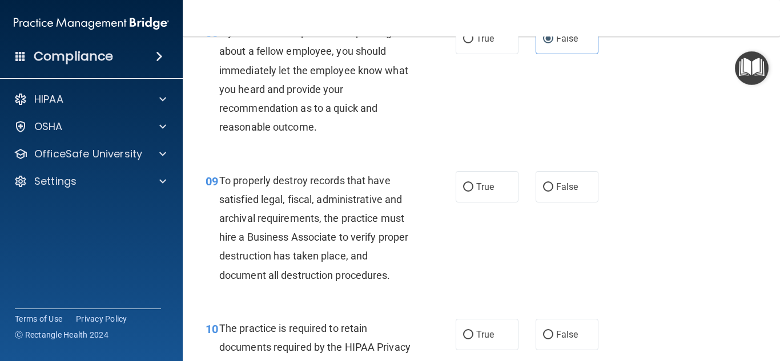
scroll to position [1007, 0]
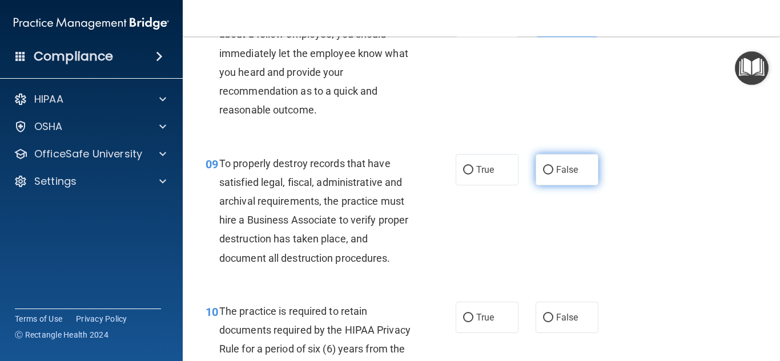
click at [546, 175] on input "False" at bounding box center [548, 170] width 10 height 9
radio input "true"
click at [678, 231] on div "09 To properly destroy records that have satisfied legal, fiscal, administrativ…" at bounding box center [481, 214] width 569 height 148
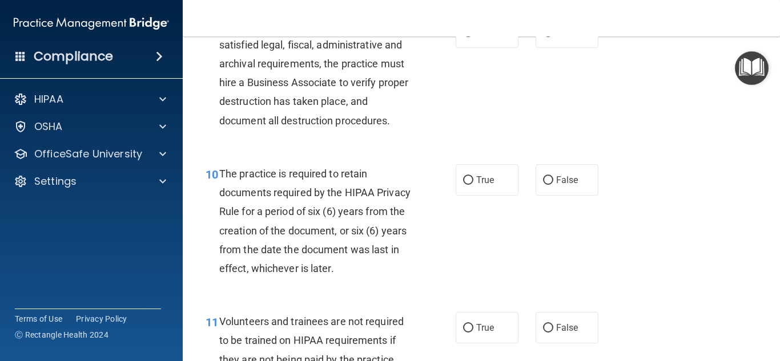
scroll to position [1146, 0]
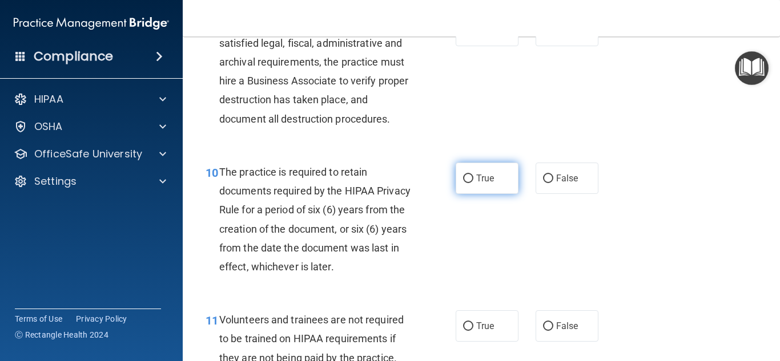
click at [468, 183] on input "True" at bounding box center [468, 179] width 10 height 9
radio input "true"
click at [633, 217] on div "10 The practice is required to retain documents required by the HIPAA Privacy R…" at bounding box center [481, 222] width 569 height 148
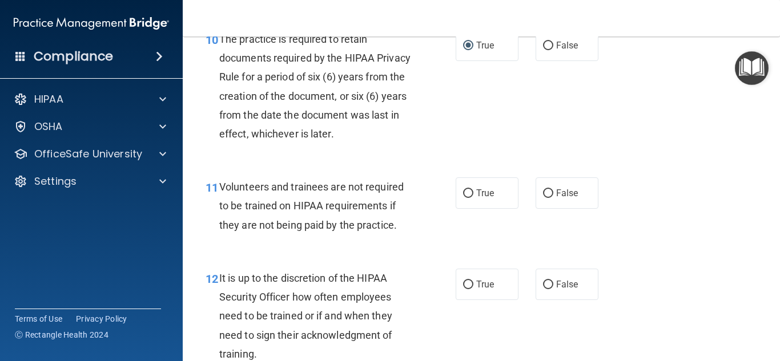
scroll to position [1296, 0]
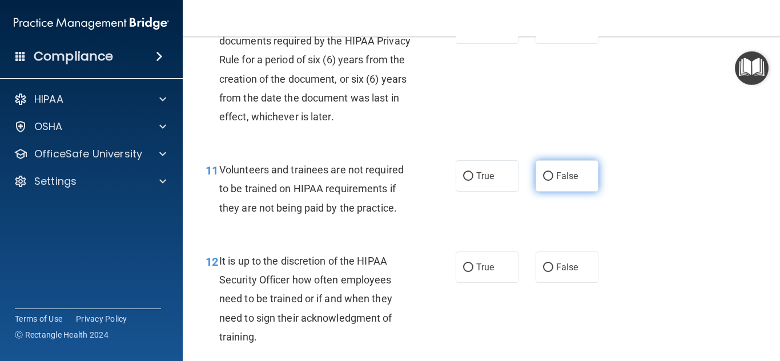
click at [546, 181] on input "False" at bounding box center [548, 176] width 10 height 9
radio input "true"
click at [708, 223] on div "11 Volunteers and trainees are not required to be trained on HIPAA requirements…" at bounding box center [481, 191] width 569 height 91
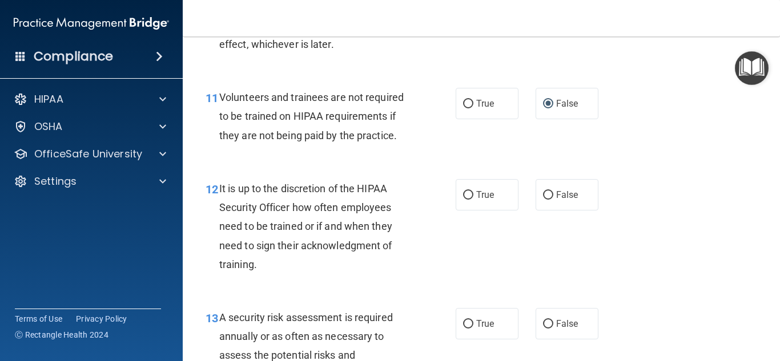
scroll to position [1371, 0]
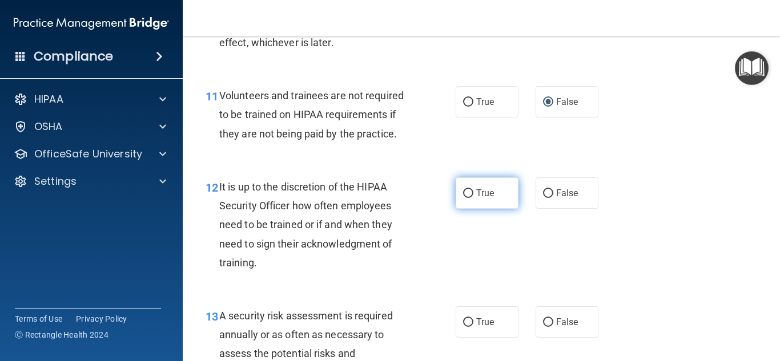
click at [462, 209] on label "True" at bounding box center [487, 193] width 63 height 31
click at [463, 198] on input "True" at bounding box center [468, 194] width 10 height 9
radio input "true"
click at [671, 239] on div "12 It is up to the discretion of the HIPAA Security Officer how often employees…" at bounding box center [481, 227] width 569 height 129
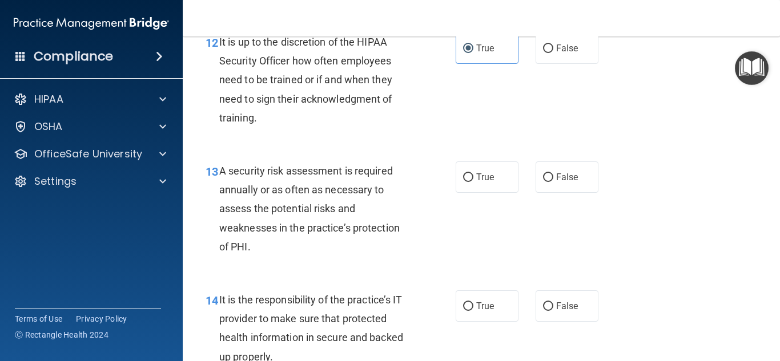
scroll to position [1518, 0]
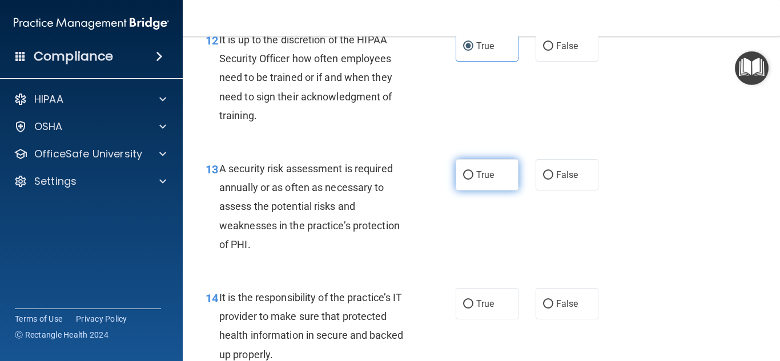
click at [471, 191] on label "True" at bounding box center [487, 174] width 63 height 31
click at [471, 180] on input "True" at bounding box center [468, 175] width 10 height 9
radio input "true"
click at [692, 240] on div "13 A security risk assessment is required annually or as often as necessary to …" at bounding box center [481, 209] width 569 height 129
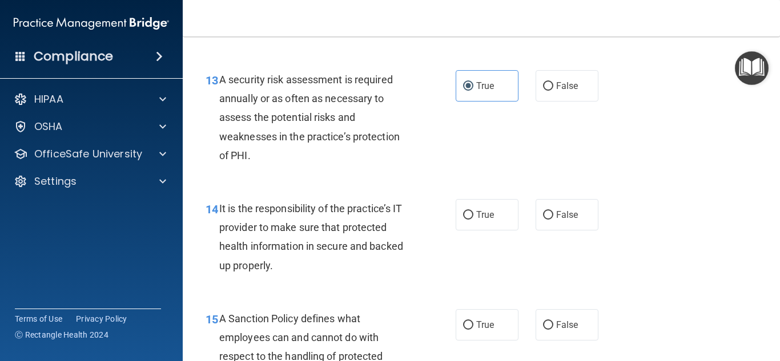
scroll to position [1616, 0]
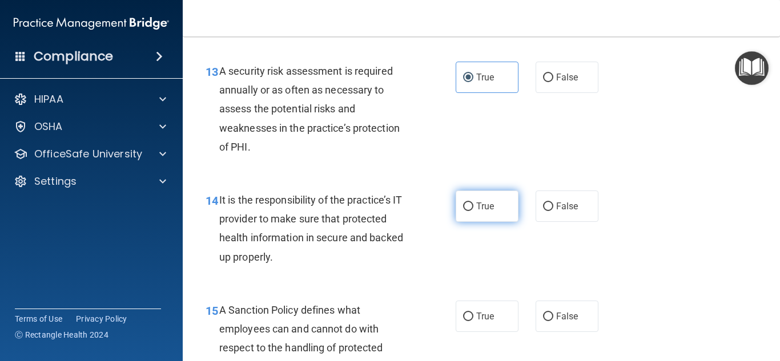
click at [477, 212] on span "True" at bounding box center [485, 206] width 18 height 11
click at [473, 211] on input "True" at bounding box center [468, 207] width 10 height 9
radio input "true"
click at [639, 203] on div "14 It is the responsibility of the practice’s IT provider to make sure that pro…" at bounding box center [481, 231] width 569 height 110
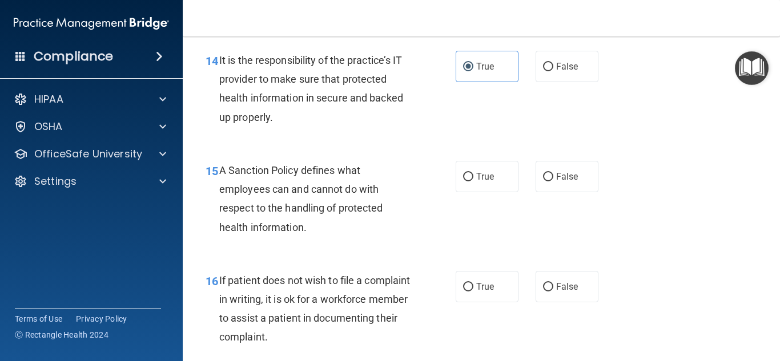
scroll to position [1761, 0]
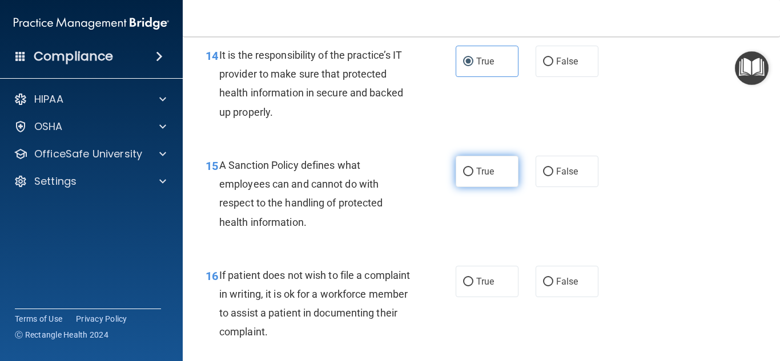
click at [465, 176] on input "True" at bounding box center [468, 172] width 10 height 9
radio input "true"
click at [675, 224] on div "15 A Sanction Policy defines what employees can and cannot do with respect to t…" at bounding box center [481, 197] width 569 height 110
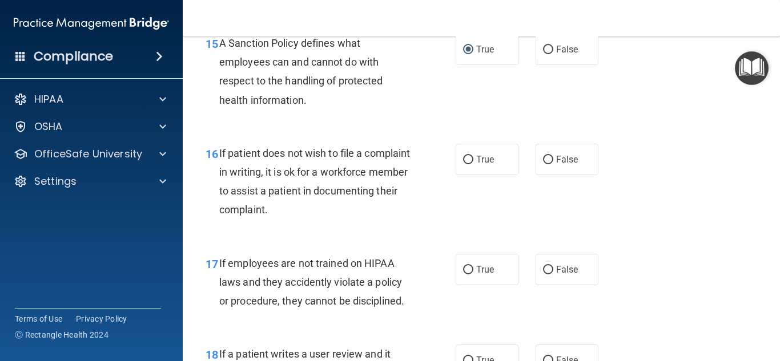
scroll to position [1883, 0]
click at [469, 164] on input "True" at bounding box center [468, 159] width 10 height 9
radio input "true"
click at [711, 212] on div "16 If patient does not wish to file a complaint in writing, it is ok for a work…" at bounding box center [481, 184] width 569 height 110
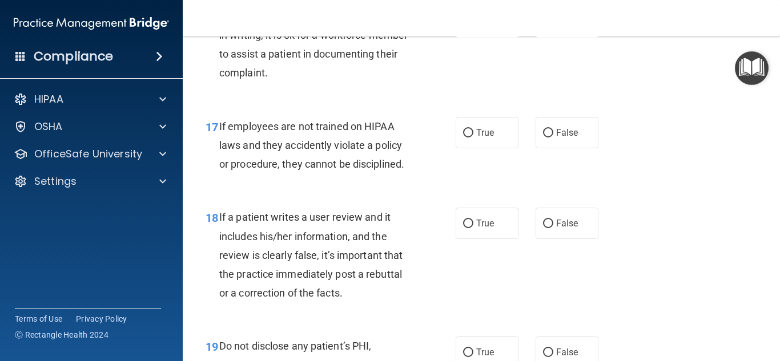
scroll to position [2022, 0]
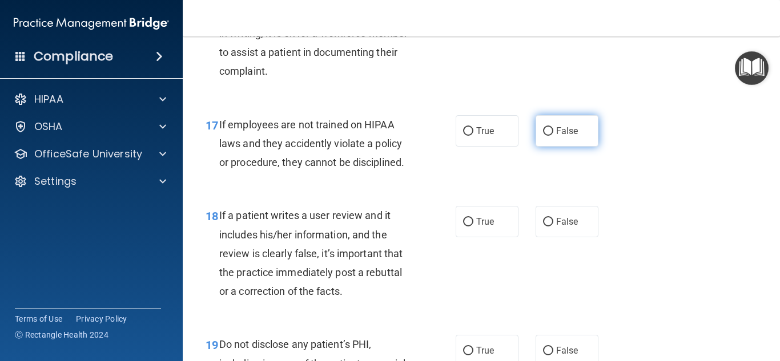
click at [548, 136] on input "False" at bounding box center [548, 131] width 10 height 9
radio input "true"
click at [704, 171] on div "17 If employees are not trained on HIPAA laws and they accidently violate a pol…" at bounding box center [481, 146] width 569 height 91
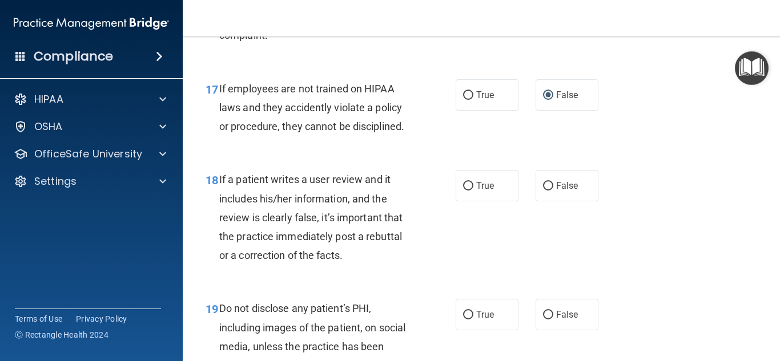
scroll to position [2065, 0]
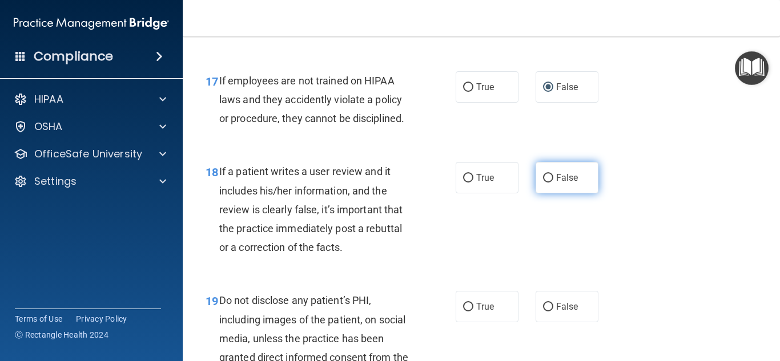
click at [548, 183] on input "False" at bounding box center [548, 178] width 10 height 9
radio input "true"
click at [691, 233] on div "18 If a patient writes a user review and it includes his/her information, and t…" at bounding box center [481, 212] width 569 height 129
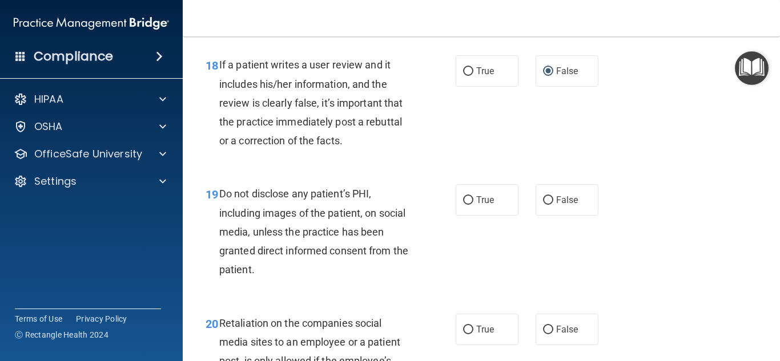
scroll to position [2175, 0]
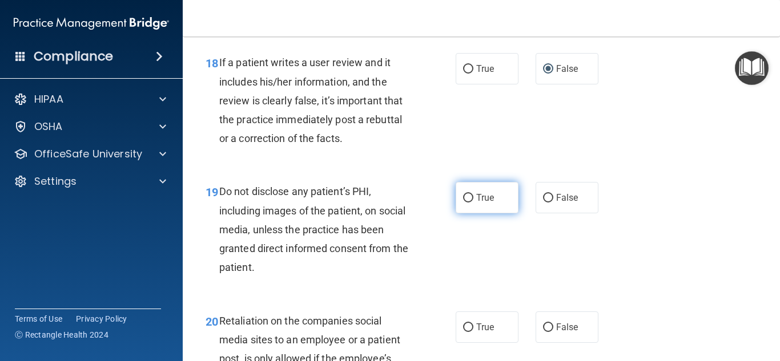
click at [481, 214] on label "True" at bounding box center [487, 197] width 63 height 31
click at [473, 203] on input "True" at bounding box center [468, 198] width 10 height 9
radio input "true"
click at [718, 221] on div "19 Do not disclose any patient’s PHI, including images of the patient, on socia…" at bounding box center [481, 232] width 569 height 129
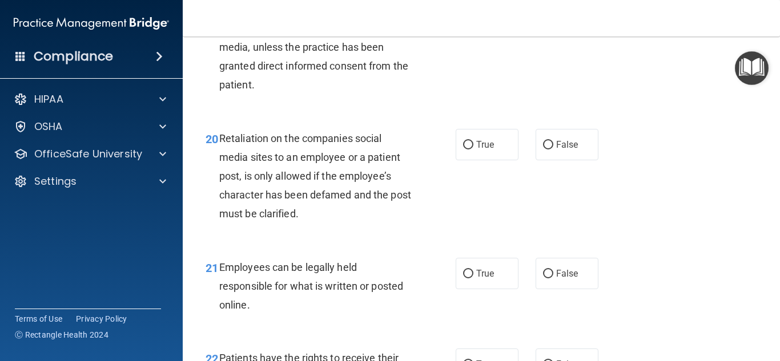
scroll to position [2362, 0]
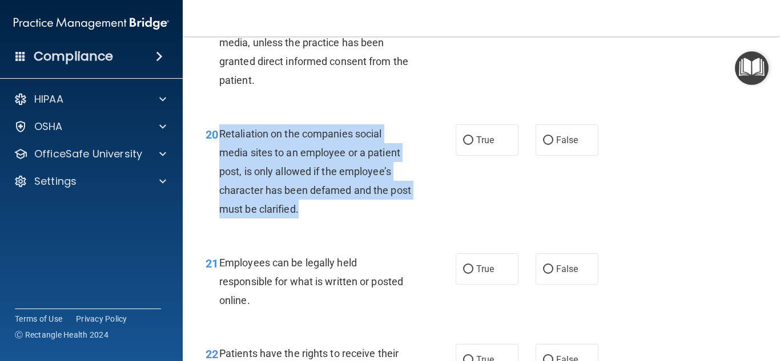
drag, startPoint x: 327, startPoint y: 230, endPoint x: 217, endPoint y: 162, distance: 129.3
click at [217, 162] on div "20 Retaliation on the companies social media sites to an employee or a patient …" at bounding box center [330, 174] width 284 height 100
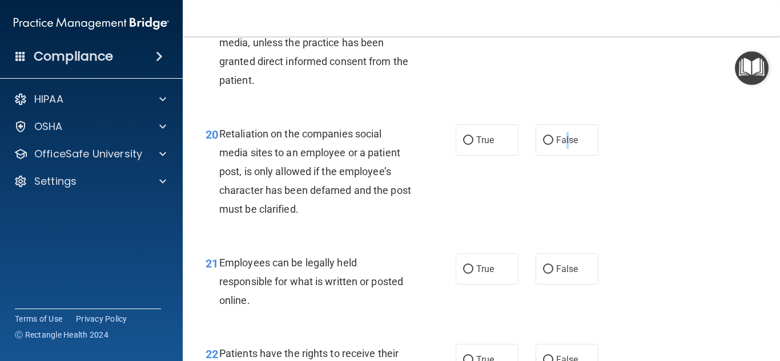
drag, startPoint x: 566, startPoint y: 170, endPoint x: 599, endPoint y: 169, distance: 33.7
click at [565, 156] on label "False" at bounding box center [566, 139] width 63 height 31
click at [707, 218] on div "20 Retaliation on the companies social media sites to an employee or a patient …" at bounding box center [481, 174] width 569 height 129
click at [547, 145] on input "False" at bounding box center [548, 140] width 10 height 9
radio input "true"
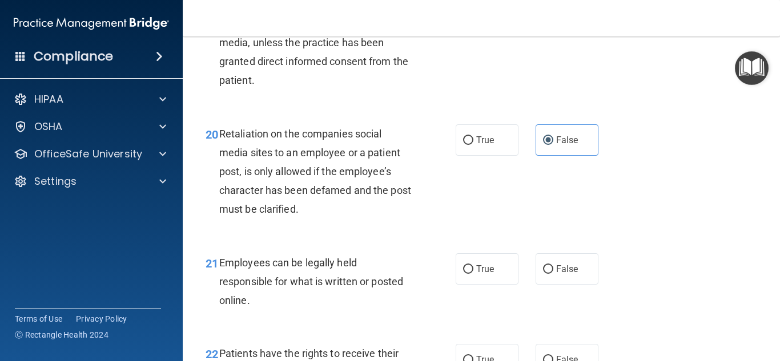
click at [696, 199] on div "20 Retaliation on the companies social media sites to an employee or a patient …" at bounding box center [481, 174] width 569 height 129
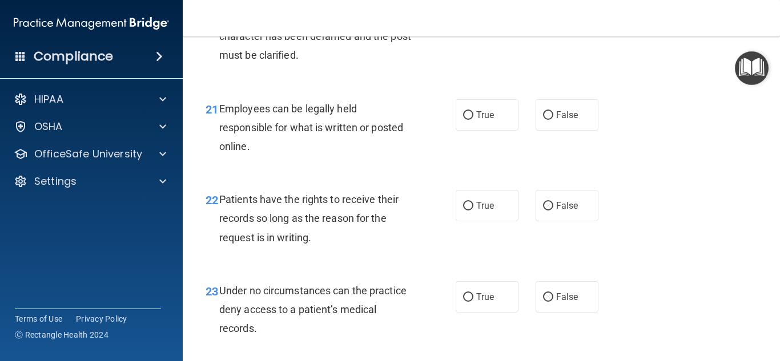
scroll to position [2518, 0]
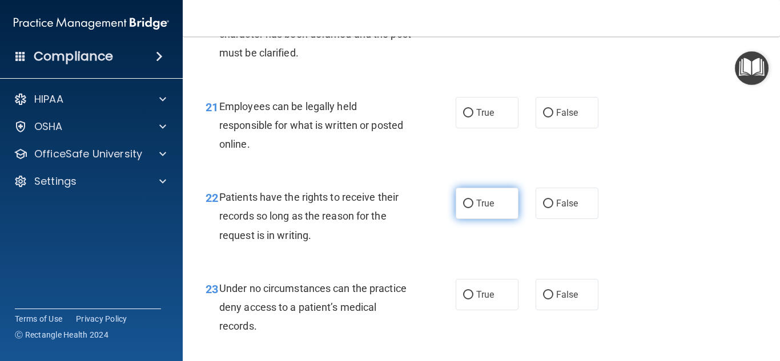
click at [476, 213] on label "True" at bounding box center [487, 203] width 63 height 31
click at [473, 208] on input "True" at bounding box center [468, 204] width 10 height 9
radio input "true"
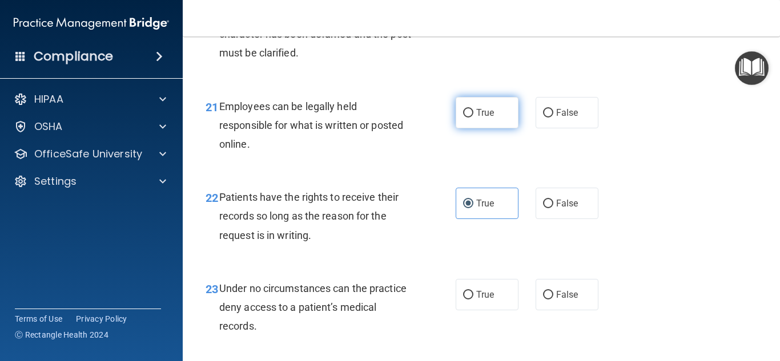
click at [468, 118] on input "True" at bounding box center [468, 113] width 10 height 9
radio input "true"
click at [688, 213] on div "22 Patients have the rights to receive their records so long as the reason for …" at bounding box center [481, 219] width 569 height 91
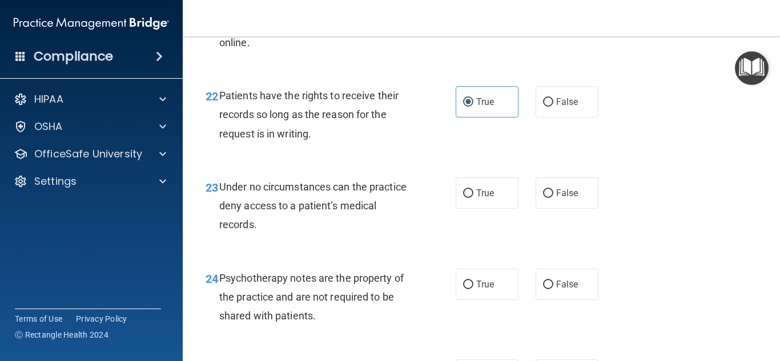
scroll to position [2621, 0]
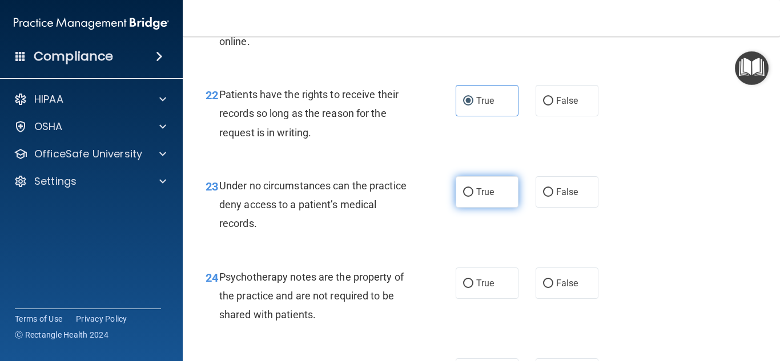
click at [466, 204] on label "True" at bounding box center [487, 191] width 63 height 31
click at [466, 197] on input "True" at bounding box center [468, 192] width 10 height 9
radio input "true"
click at [663, 211] on div "23 Under no circumstances can the practice deny access to a patient’s medical r…" at bounding box center [481, 207] width 569 height 91
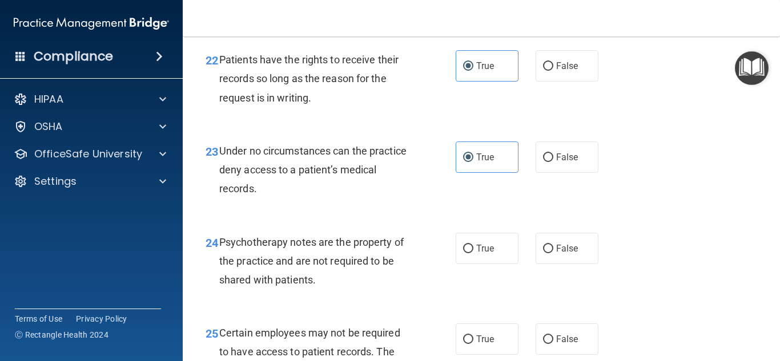
scroll to position [2669, 0]
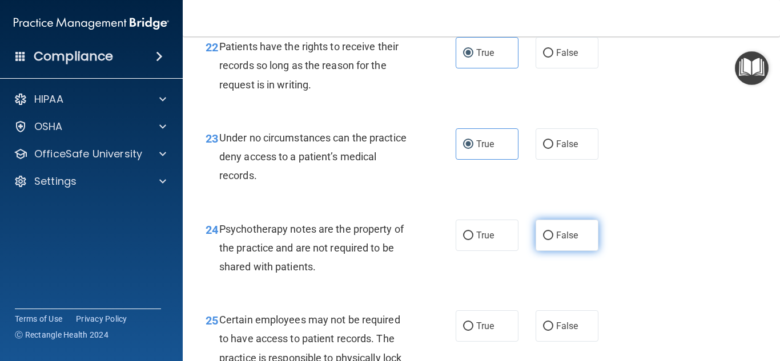
click at [547, 240] on input "False" at bounding box center [548, 236] width 10 height 9
radio input "true"
click at [656, 247] on div "24 Psychotherapy notes are the property of the practice and are not required to…" at bounding box center [481, 251] width 569 height 91
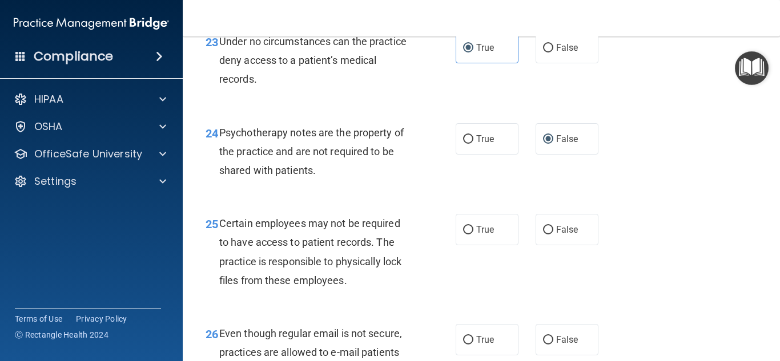
scroll to position [2773, 0]
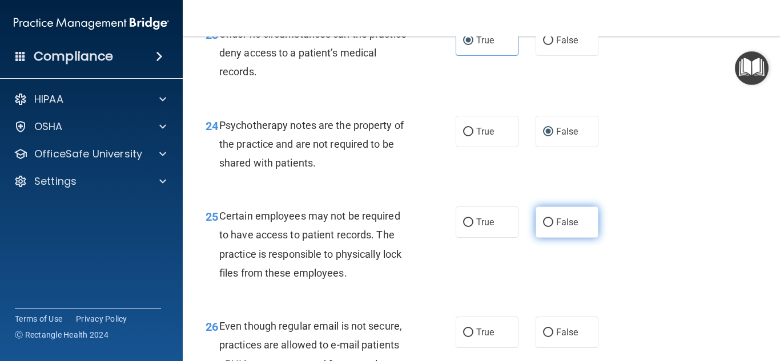
click at [541, 238] on label "False" at bounding box center [566, 222] width 63 height 31
click at [543, 227] on input "False" at bounding box center [548, 223] width 10 height 9
radio input "true"
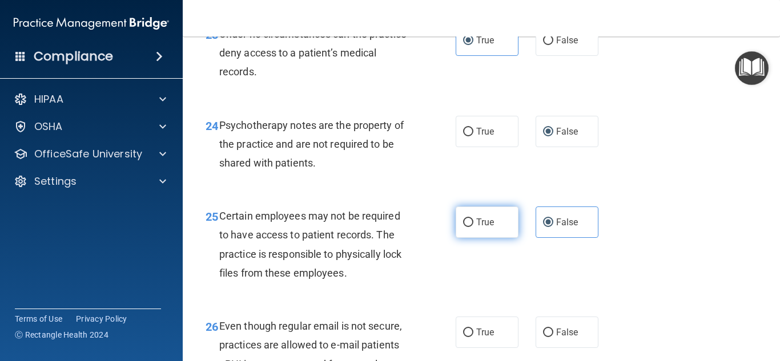
click at [466, 227] on input "True" at bounding box center [468, 223] width 10 height 9
radio input "true"
radio input "false"
click at [740, 230] on div "25 Certain employees may not be required to have access to patient records. The…" at bounding box center [481, 247] width 569 height 110
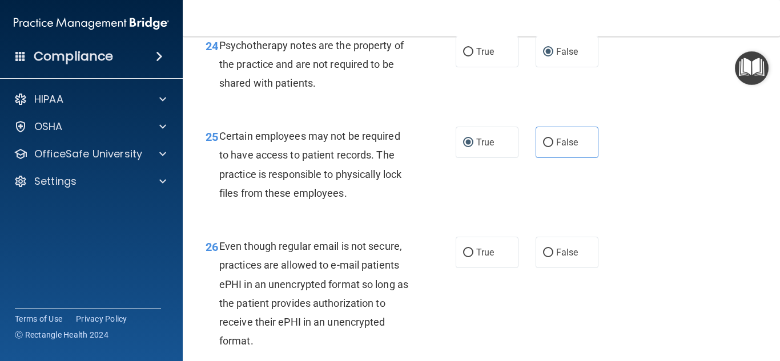
scroll to position [2870, 0]
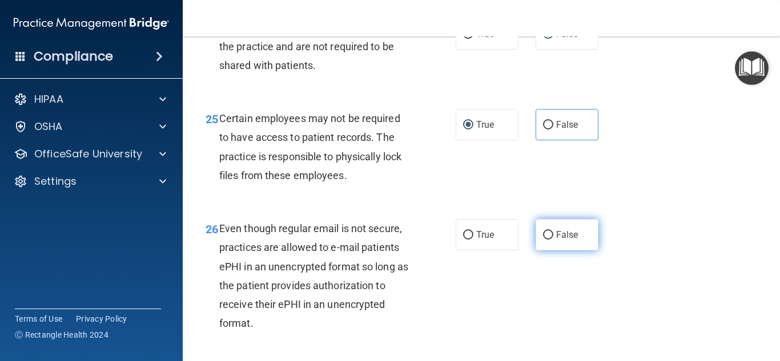
click at [583, 251] on label "False" at bounding box center [566, 234] width 63 height 31
click at [553, 240] on input "False" at bounding box center [548, 235] width 10 height 9
radio input "true"
click at [730, 256] on div "26 Even though regular email is not secure, practices are allowed to e-mail pat…" at bounding box center [481, 279] width 569 height 148
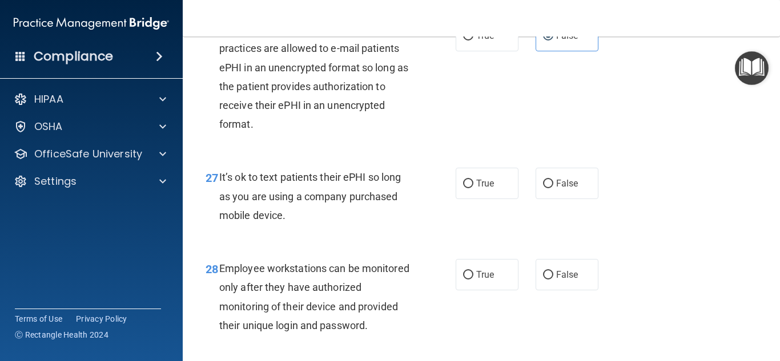
scroll to position [3070, 0]
click at [554, 199] on label "False" at bounding box center [566, 182] width 63 height 31
click at [553, 188] on input "False" at bounding box center [548, 183] width 10 height 9
radio input "true"
click at [702, 199] on div "27 It’s ok to text patients their ePHI so long as you are using a company purch…" at bounding box center [481, 198] width 569 height 91
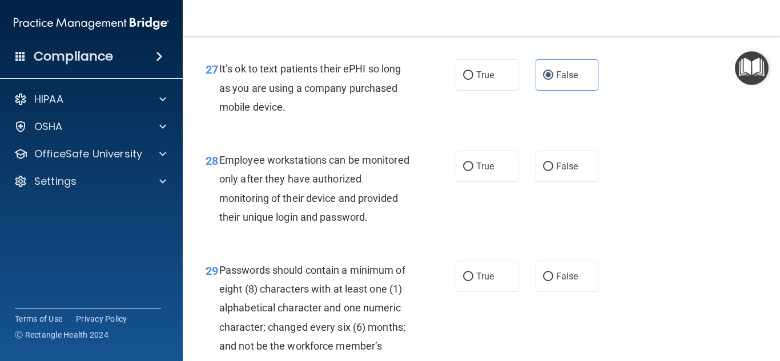
scroll to position [3179, 0]
click at [487, 171] on span "True" at bounding box center [485, 165] width 18 height 11
click at [473, 171] on input "True" at bounding box center [468, 166] width 10 height 9
radio input "true"
click at [673, 199] on div "28 Employee workstations can be monitored only after they have authorized monit…" at bounding box center [481, 191] width 569 height 110
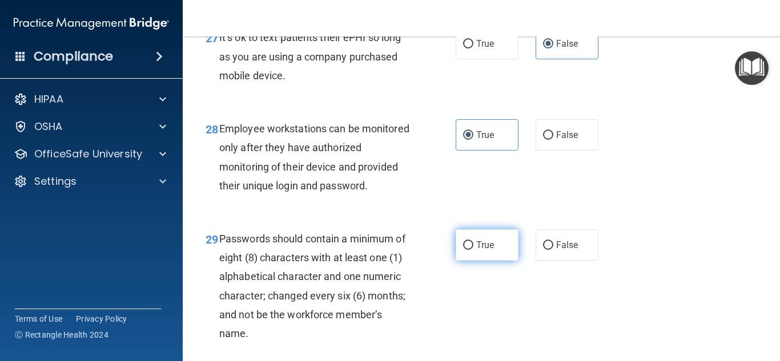
scroll to position [3226, 0]
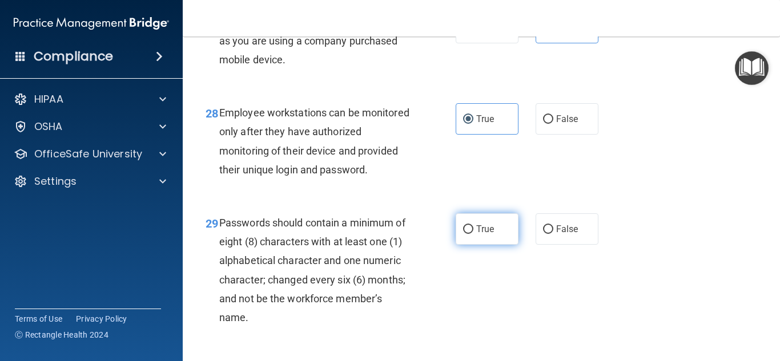
click at [488, 245] on label "True" at bounding box center [487, 229] width 63 height 31
click at [473, 234] on input "True" at bounding box center [468, 230] width 10 height 9
radio input "true"
click at [681, 233] on div "29 Passwords should contain a minimum of eight (8) characters with at least one…" at bounding box center [481, 273] width 569 height 148
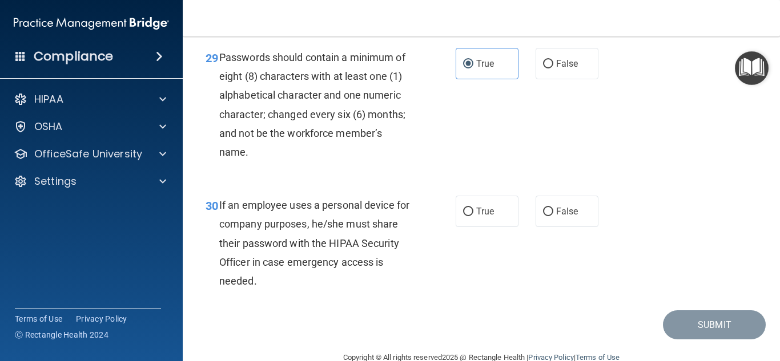
scroll to position [3408, 0]
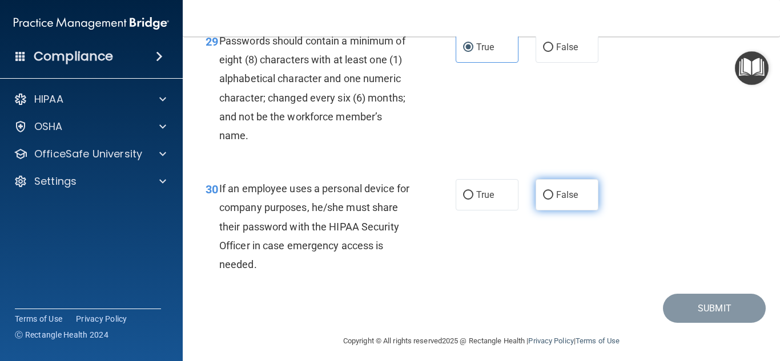
click at [564, 200] on span "False" at bounding box center [567, 195] width 22 height 11
click at [553, 200] on input "False" at bounding box center [548, 195] width 10 height 9
radio input "true"
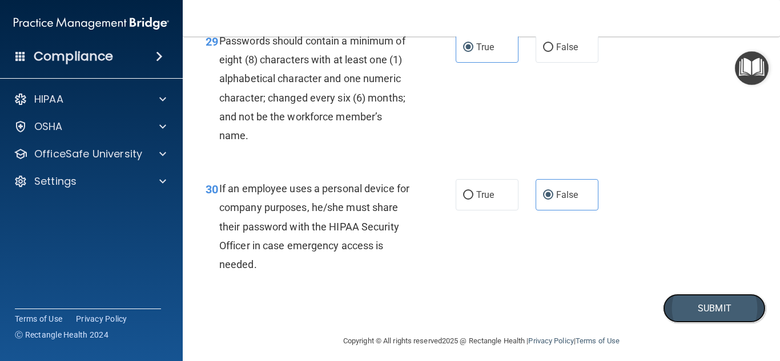
click at [710, 323] on button "Submit" at bounding box center [714, 308] width 103 height 29
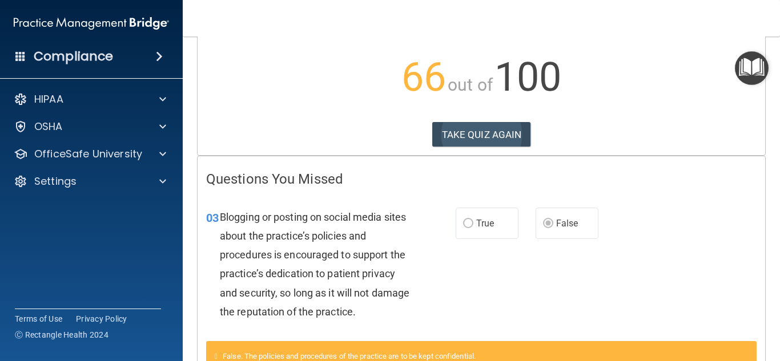
scroll to position [108, 0]
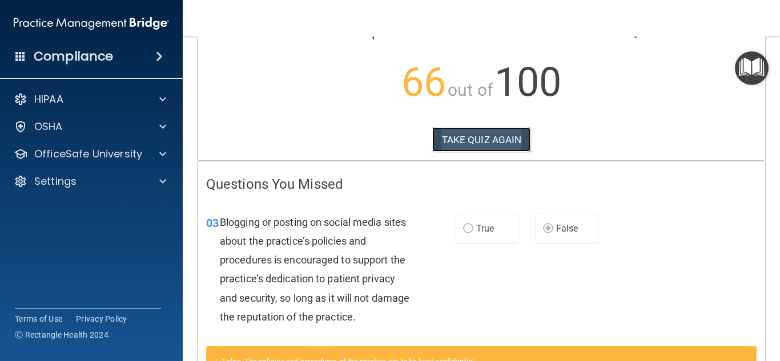
click at [492, 143] on button "TAKE QUIZ AGAIN" at bounding box center [481, 139] width 99 height 25
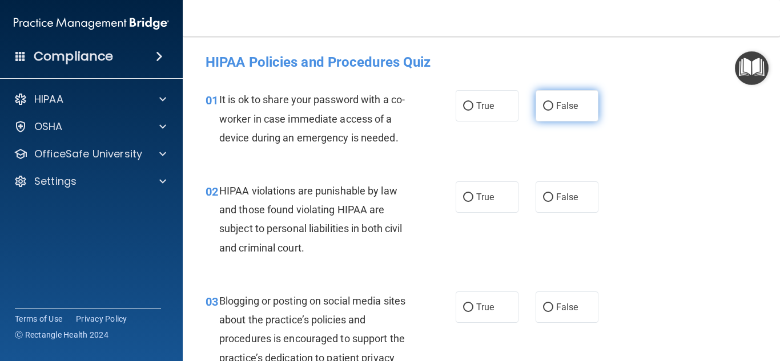
click at [551, 106] on input "False" at bounding box center [548, 106] width 10 height 9
radio input "true"
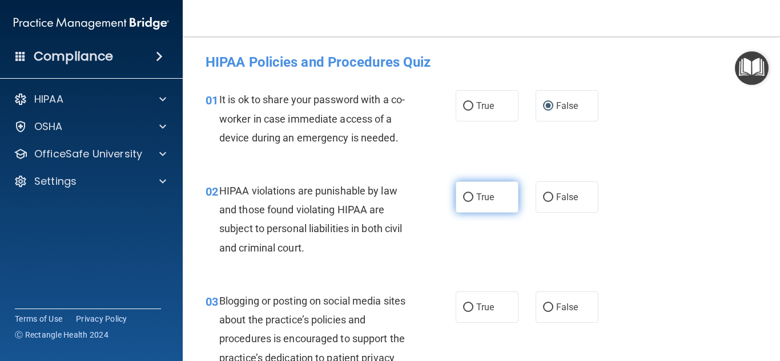
click at [487, 194] on span "True" at bounding box center [485, 197] width 18 height 11
click at [473, 194] on input "True" at bounding box center [468, 198] width 10 height 9
radio input "true"
click at [704, 229] on div "02 HIPAA violations are punishable by law and those found violating HIPAA are s…" at bounding box center [481, 222] width 569 height 110
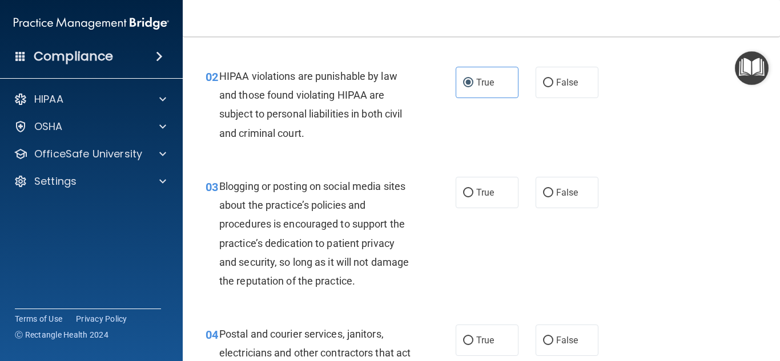
scroll to position [115, 0]
click at [492, 204] on label "True" at bounding box center [487, 191] width 63 height 31
click at [473, 197] on input "True" at bounding box center [468, 192] width 10 height 9
radio input "true"
click at [696, 227] on div "03 Blogging or posting on social media sites about the practice’s policies and …" at bounding box center [481, 236] width 569 height 148
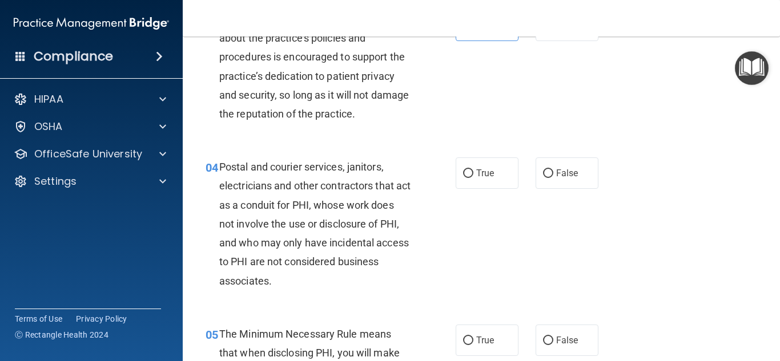
scroll to position [312, 0]
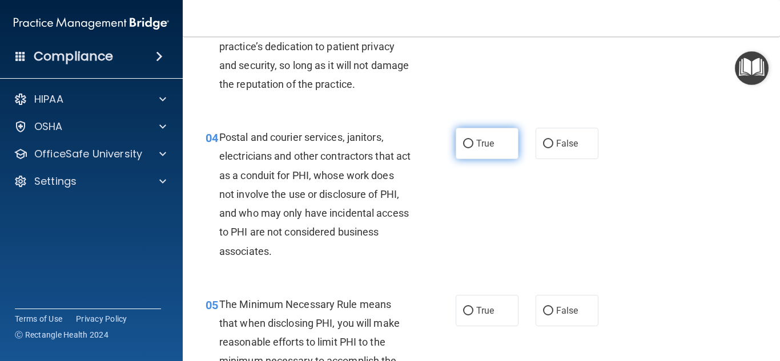
click at [484, 145] on span "True" at bounding box center [485, 143] width 18 height 11
click at [473, 145] on input "True" at bounding box center [468, 144] width 10 height 9
radio input "true"
click at [653, 200] on div "04 Postal and courier services, janitors, electricians and other contractors th…" at bounding box center [481, 197] width 569 height 167
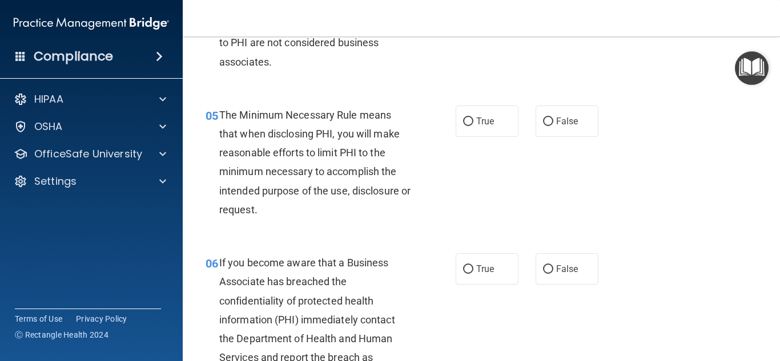
scroll to position [502, 0]
click at [500, 120] on label "True" at bounding box center [487, 120] width 63 height 31
click at [473, 120] on input "True" at bounding box center [468, 121] width 10 height 9
radio input "true"
click at [720, 189] on div "05 The Minimum Necessary Rule means that when disclosing PHI, you will make rea…" at bounding box center [481, 165] width 569 height 148
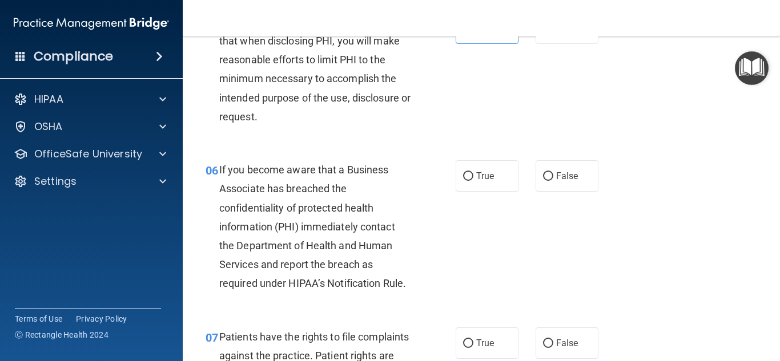
scroll to position [599, 0]
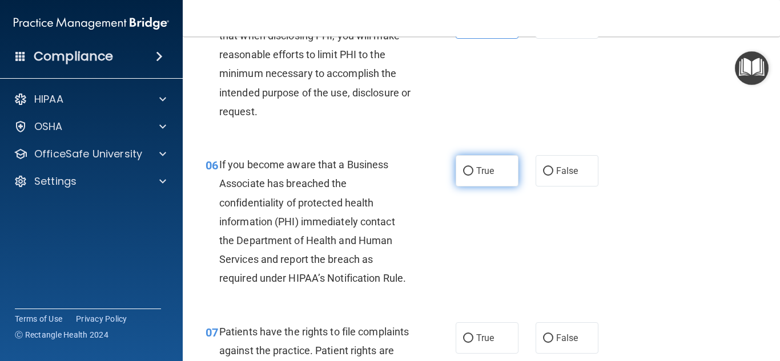
click at [512, 170] on label "True" at bounding box center [487, 170] width 63 height 31
click at [473, 170] on input "True" at bounding box center [468, 171] width 10 height 9
radio input "true"
click at [669, 204] on div "06 If you become aware that a Business Associate has breached the confidentiali…" at bounding box center [481, 224] width 569 height 167
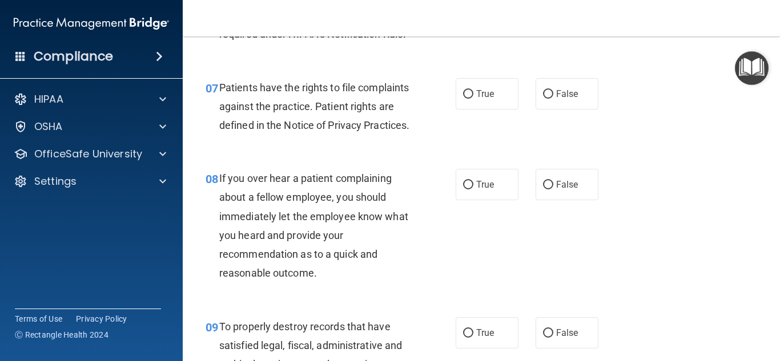
scroll to position [848, 0]
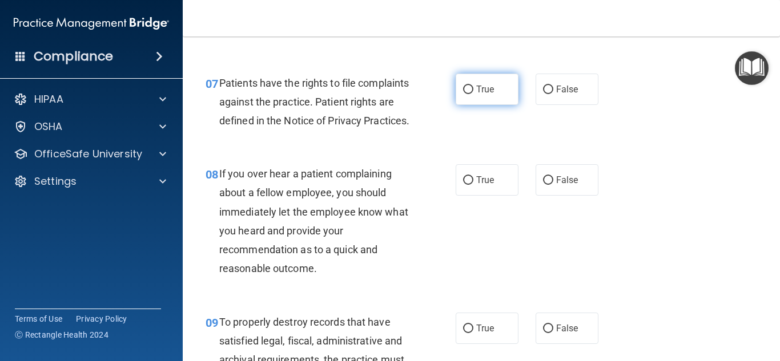
click at [498, 92] on label "True" at bounding box center [487, 89] width 63 height 31
click at [473, 92] on input "True" at bounding box center [468, 90] width 10 height 9
radio input "true"
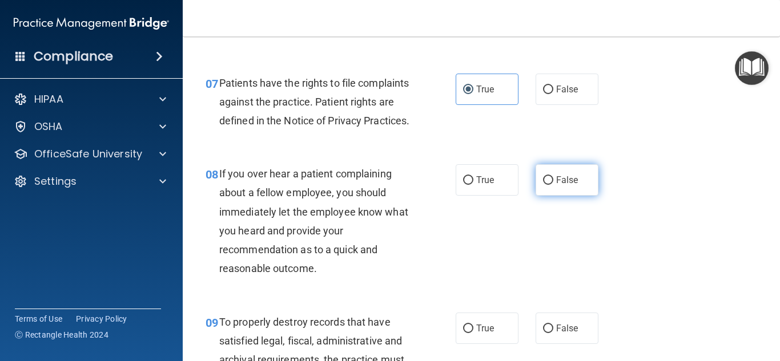
click at [558, 186] on span "False" at bounding box center [567, 180] width 22 height 11
click at [553, 185] on input "False" at bounding box center [548, 180] width 10 height 9
radio input "true"
click at [647, 216] on div "08 If you over hear a patient complaining about a fellow employee, you should i…" at bounding box center [481, 224] width 569 height 148
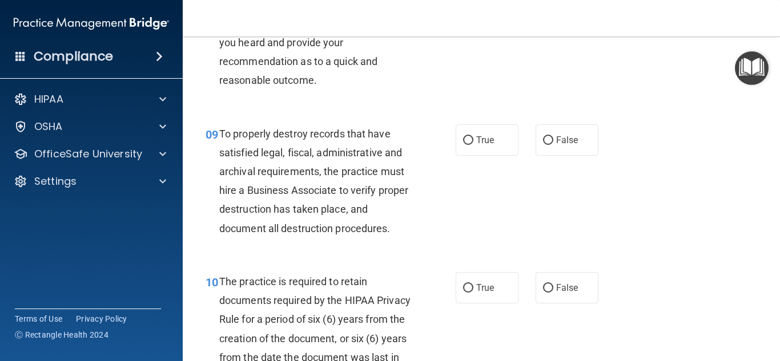
scroll to position [1037, 0]
click at [574, 155] on label "False" at bounding box center [566, 139] width 63 height 31
click at [553, 144] on input "False" at bounding box center [548, 140] width 10 height 9
radio input "true"
click at [708, 206] on div "09 To properly destroy records that have satisfied legal, fiscal, administrativ…" at bounding box center [481, 184] width 569 height 148
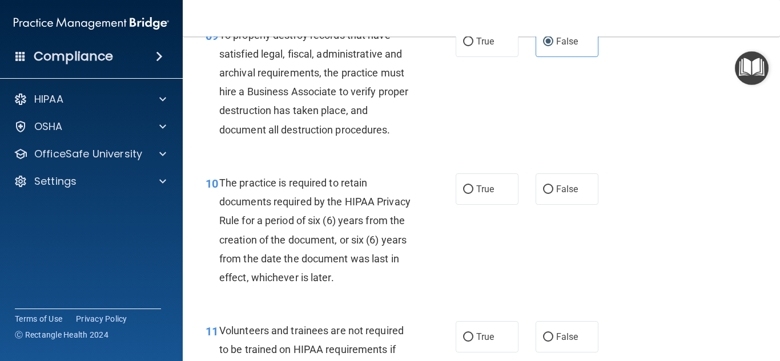
scroll to position [1137, 0]
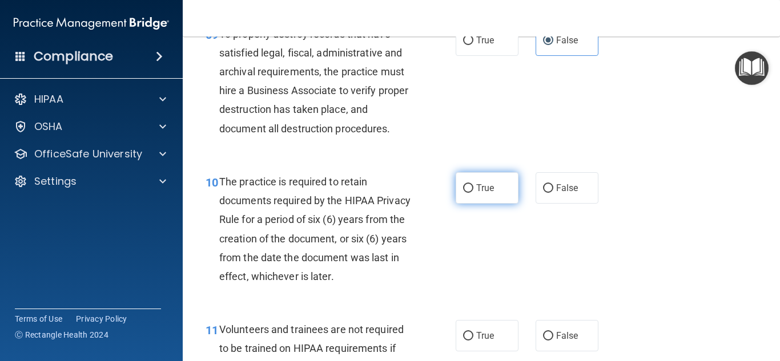
click at [500, 204] on label "True" at bounding box center [487, 187] width 63 height 31
click at [473, 193] on input "True" at bounding box center [468, 188] width 10 height 9
radio input "true"
click at [704, 212] on div "10 The practice is required to retain documents required by the HIPAA Privacy R…" at bounding box center [481, 232] width 569 height 148
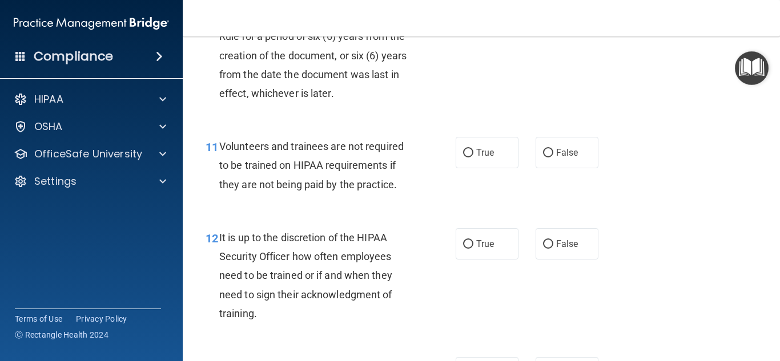
scroll to position [1328, 0]
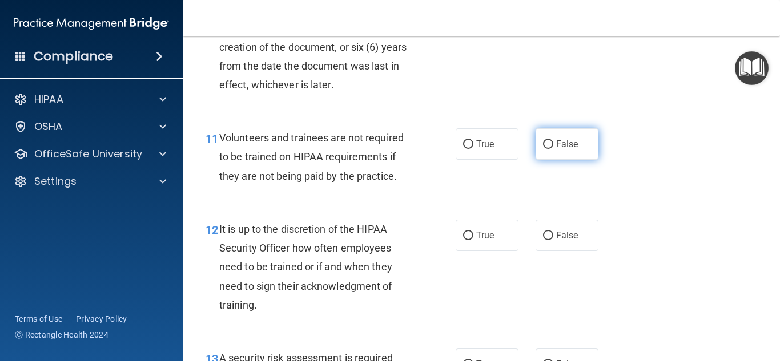
click at [578, 160] on label "False" at bounding box center [566, 143] width 63 height 31
click at [553, 149] on input "False" at bounding box center [548, 144] width 10 height 9
radio input "true"
click at [658, 181] on div "11 Volunteers and trainees are not required to be trained on HIPAA requirements…" at bounding box center [481, 159] width 569 height 91
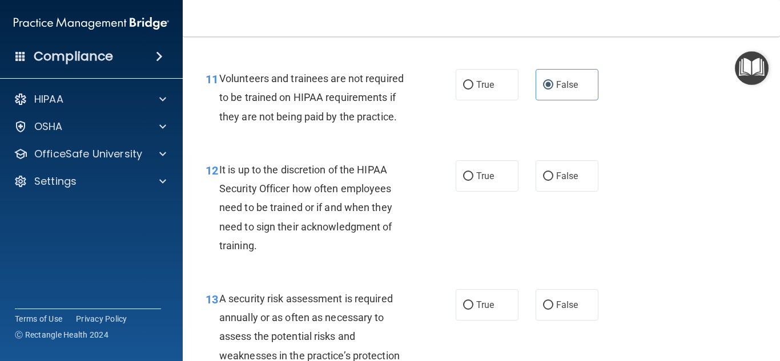
scroll to position [1401, 0]
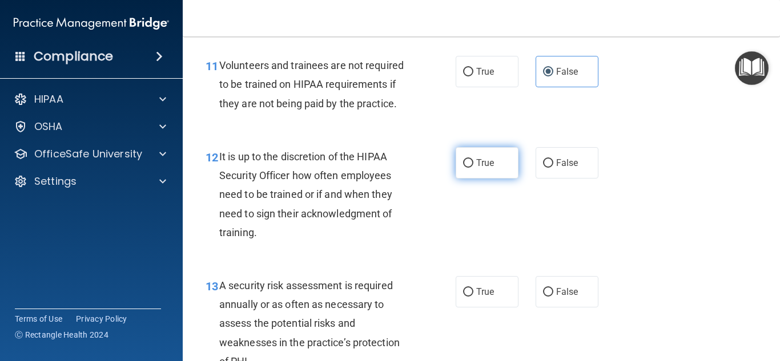
click at [488, 179] on label "True" at bounding box center [487, 162] width 63 height 31
click at [473, 168] on input "True" at bounding box center [468, 163] width 10 height 9
radio input "true"
click at [661, 220] on div "12 It is up to the discretion of the HIPAA Security Officer how often employees…" at bounding box center [481, 197] width 569 height 129
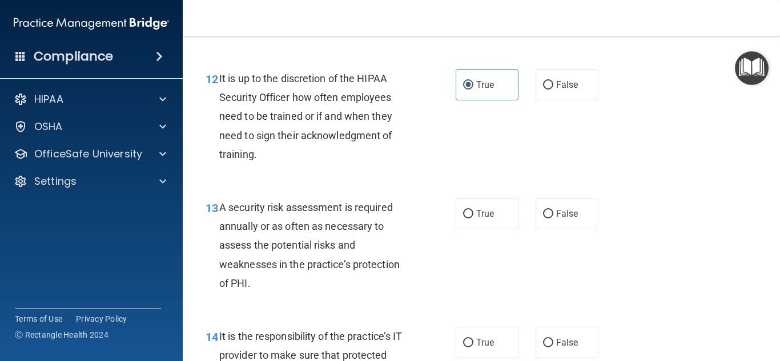
scroll to position [1498, 0]
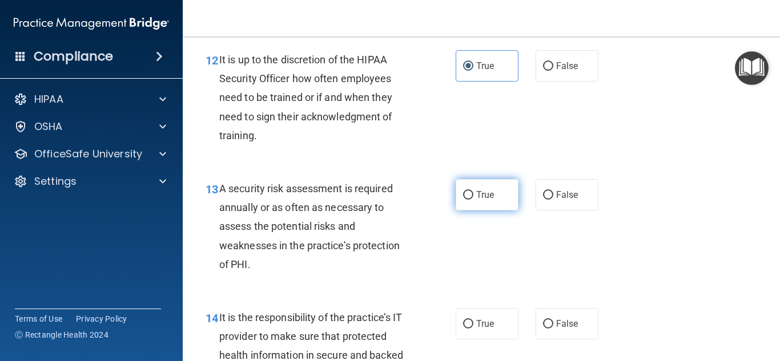
click at [496, 207] on label "True" at bounding box center [487, 194] width 63 height 31
click at [473, 200] on input "True" at bounding box center [468, 195] width 10 height 9
radio input "true"
click at [643, 215] on div "13 A security risk assessment is required annually or as often as necessary to …" at bounding box center [481, 229] width 569 height 129
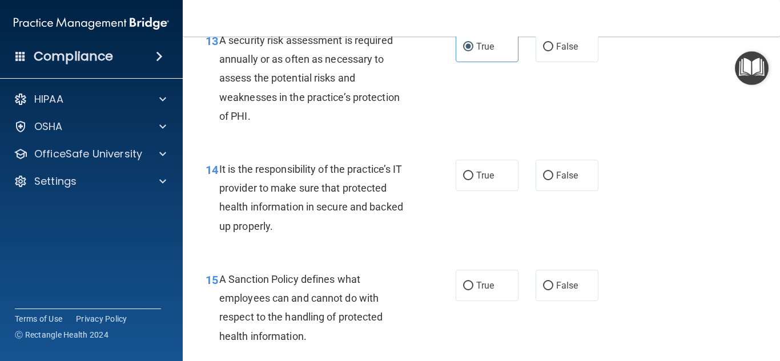
scroll to position [1649, 0]
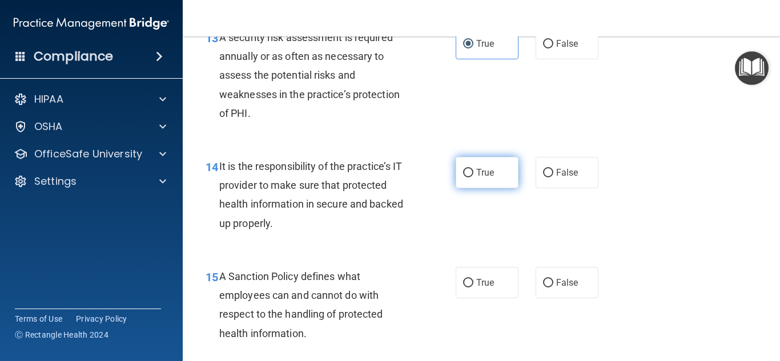
click at [494, 188] on label "True" at bounding box center [487, 172] width 63 height 31
click at [473, 178] on input "True" at bounding box center [468, 173] width 10 height 9
radio input "true"
click at [648, 215] on div "14 It is the responsibility of the practice’s IT provider to make sure that pro…" at bounding box center [481, 198] width 569 height 110
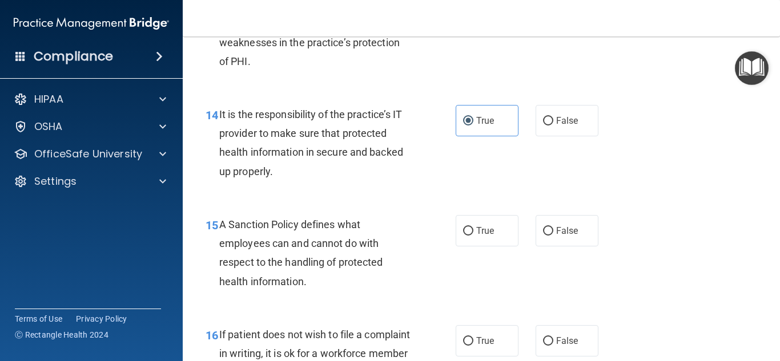
scroll to position [1814, 0]
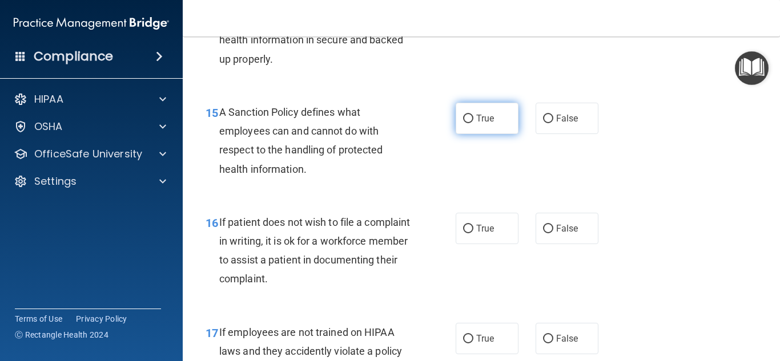
click at [489, 124] on span "True" at bounding box center [485, 118] width 18 height 11
click at [473, 123] on input "True" at bounding box center [468, 119] width 10 height 9
radio input "true"
click at [682, 229] on div "16 If patient does not wish to file a complaint in writing, it is ok for a work…" at bounding box center [481, 254] width 569 height 110
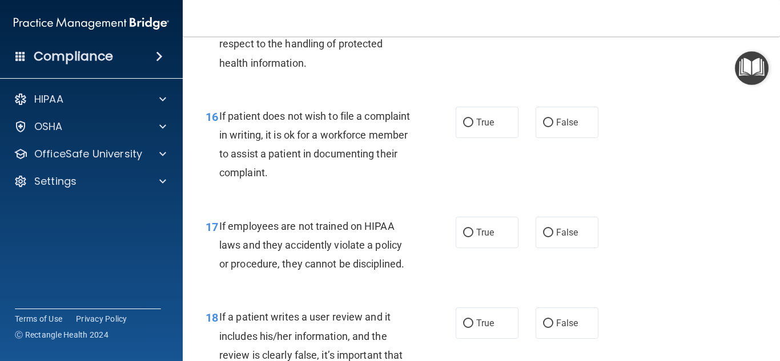
scroll to position [1921, 0]
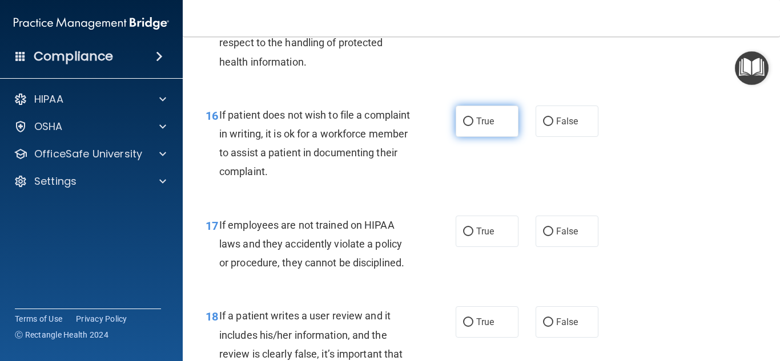
click at [500, 137] on label "True" at bounding box center [487, 121] width 63 height 31
click at [473, 126] on input "True" at bounding box center [468, 122] width 10 height 9
radio input "true"
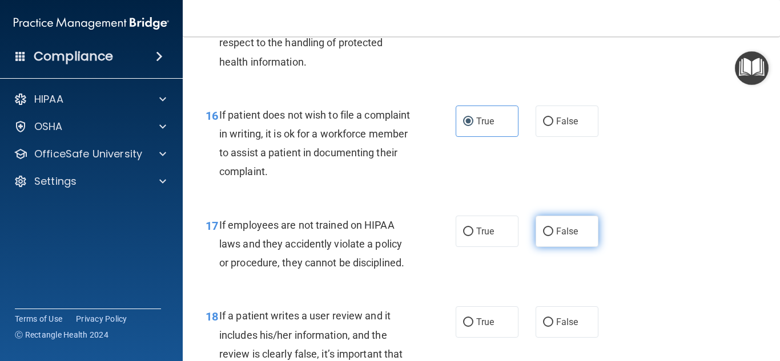
click at [570, 237] on span "False" at bounding box center [567, 231] width 22 height 11
click at [553, 236] on input "False" at bounding box center [548, 232] width 10 height 9
radio input "true"
click at [665, 202] on div "16 If patient does not wish to file a complaint in writing, it is ok for a work…" at bounding box center [481, 146] width 569 height 110
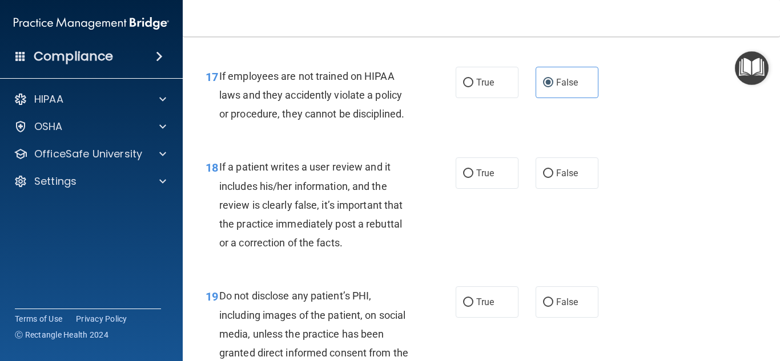
scroll to position [2078, 0]
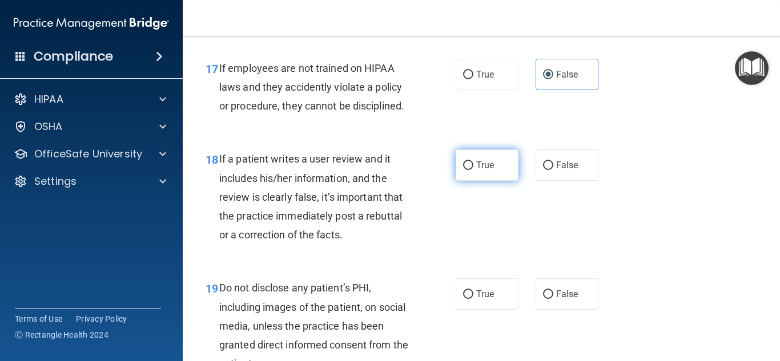
click at [476, 181] on label "True" at bounding box center [487, 165] width 63 height 31
click at [473, 170] on input "True" at bounding box center [468, 166] width 10 height 9
radio input "true"
click at [665, 249] on div "18 If a patient writes a user review and it includes his/her information, and t…" at bounding box center [481, 199] width 569 height 129
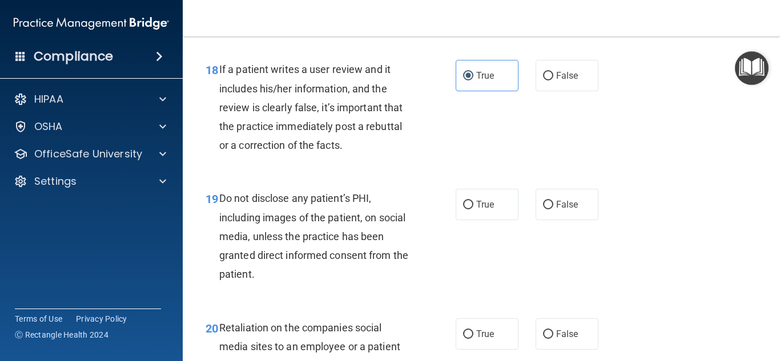
scroll to position [2170, 0]
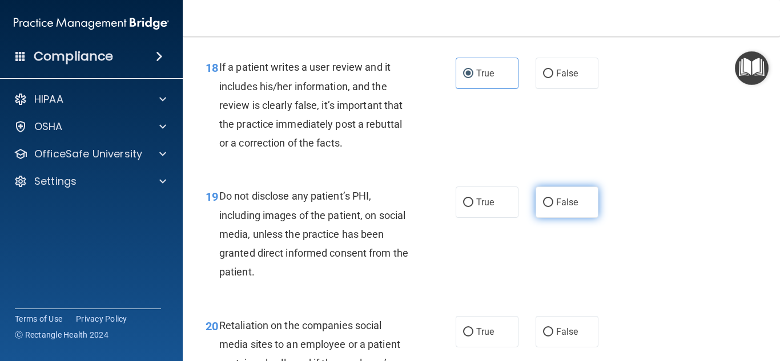
click at [561, 208] on span "False" at bounding box center [567, 202] width 22 height 11
click at [553, 207] on input "False" at bounding box center [548, 203] width 10 height 9
radio input "true"
click at [670, 233] on div "19 Do not disclose any patient’s PHI, including images of the patient, on socia…" at bounding box center [481, 236] width 569 height 129
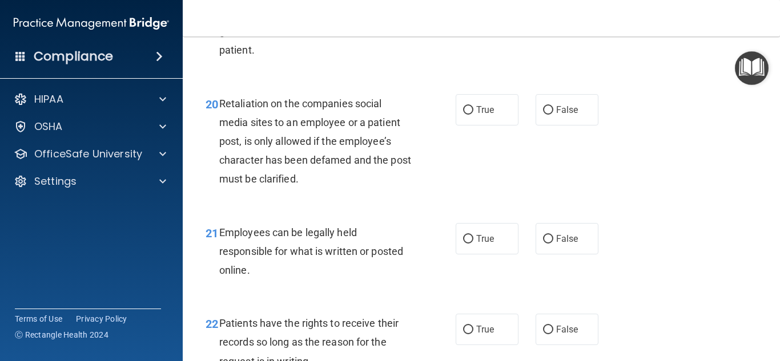
scroll to position [2411, 0]
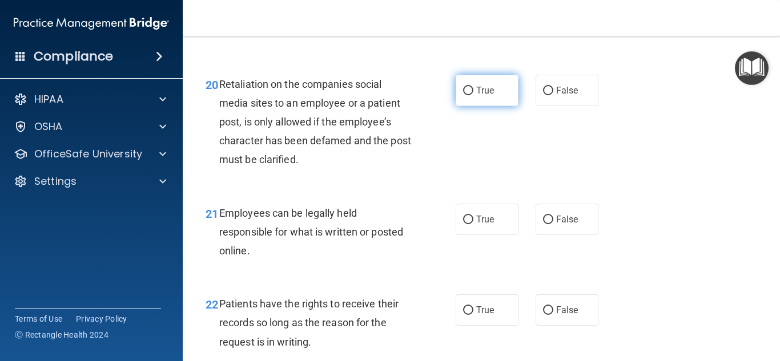
click at [488, 106] on label "True" at bounding box center [487, 90] width 63 height 31
click at [473, 95] on input "True" at bounding box center [468, 91] width 10 height 9
radio input "true"
click at [630, 209] on div "21 Employees can be legally held responsible for what is written or posted onli…" at bounding box center [481, 235] width 569 height 91
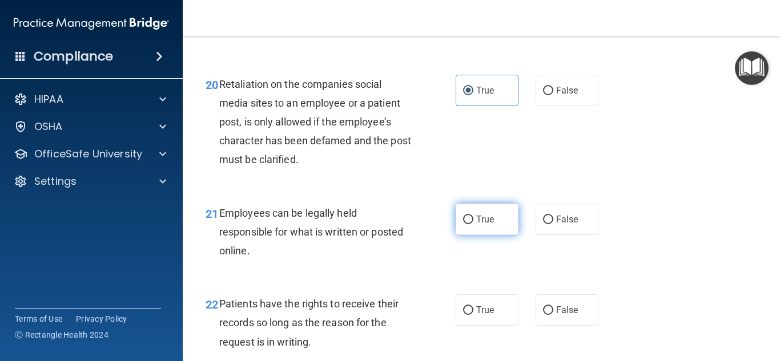
click at [483, 235] on label "True" at bounding box center [487, 219] width 63 height 31
click at [473, 224] on input "True" at bounding box center [468, 220] width 10 height 9
radio input "true"
click at [696, 251] on div "21 Employees can be legally held responsible for what is written or posted onli…" at bounding box center [481, 235] width 569 height 91
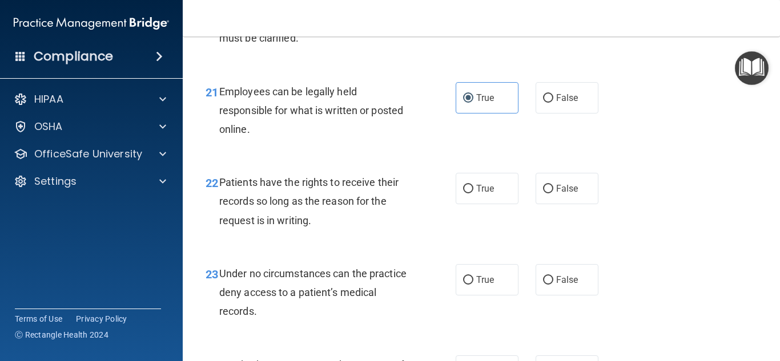
scroll to position [2534, 0]
click at [482, 193] on span "True" at bounding box center [485, 187] width 18 height 11
click at [473, 192] on input "True" at bounding box center [468, 188] width 10 height 9
radio input "true"
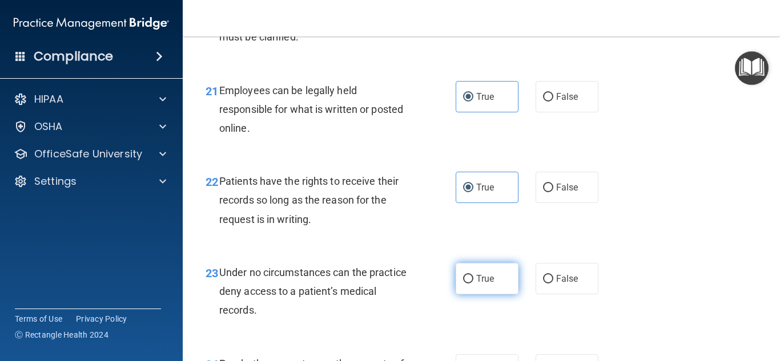
click at [456, 295] on label "True" at bounding box center [487, 278] width 63 height 31
click at [463, 284] on input "True" at bounding box center [468, 279] width 10 height 9
radio input "true"
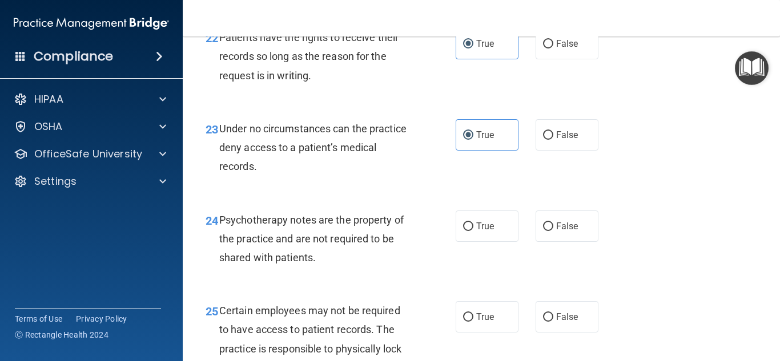
scroll to position [2683, 0]
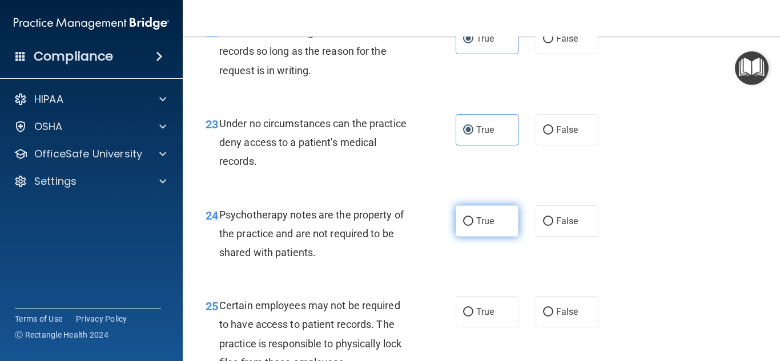
click at [466, 237] on label "True" at bounding box center [487, 221] width 63 height 31
click at [466, 226] on input "True" at bounding box center [468, 222] width 10 height 9
radio input "true"
click at [622, 263] on div "24 Psychotherapy notes are the property of the practice and are not required to…" at bounding box center [481, 236] width 569 height 91
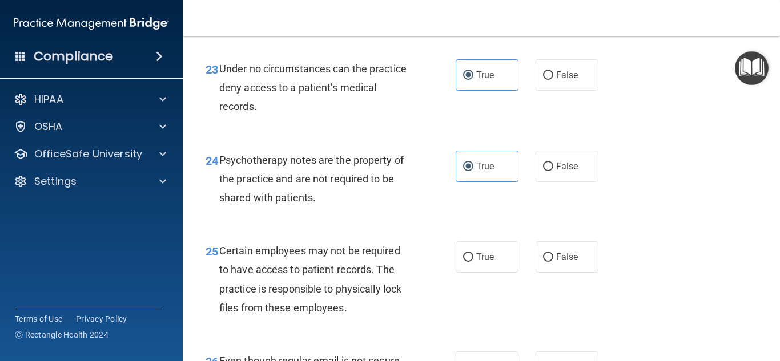
scroll to position [2747, 0]
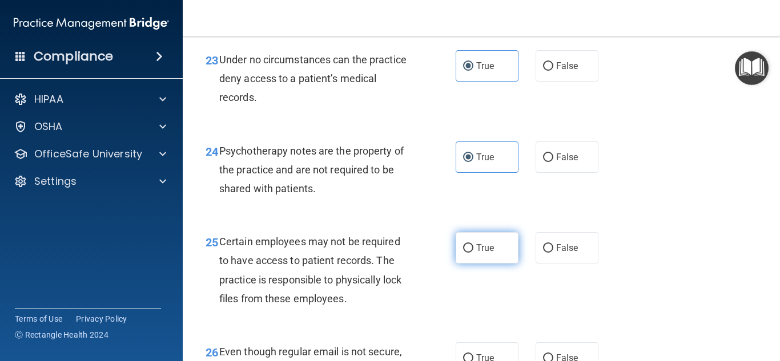
click at [476, 264] on label "True" at bounding box center [487, 247] width 63 height 31
click at [473, 253] on input "True" at bounding box center [468, 248] width 10 height 9
radio input "true"
click at [651, 273] on div "25 Certain employees may not be required to have access to patient records. The…" at bounding box center [481, 273] width 569 height 110
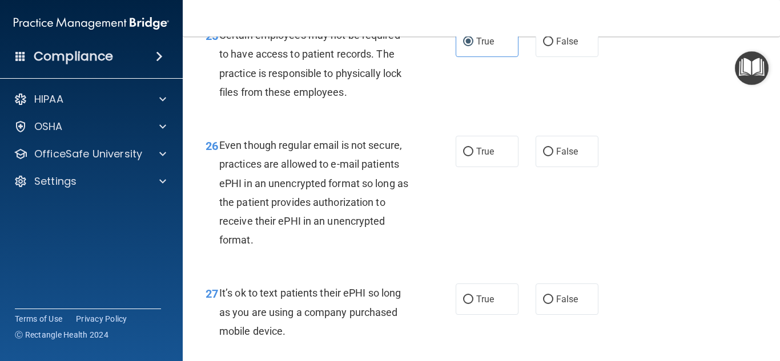
scroll to position [2989, 0]
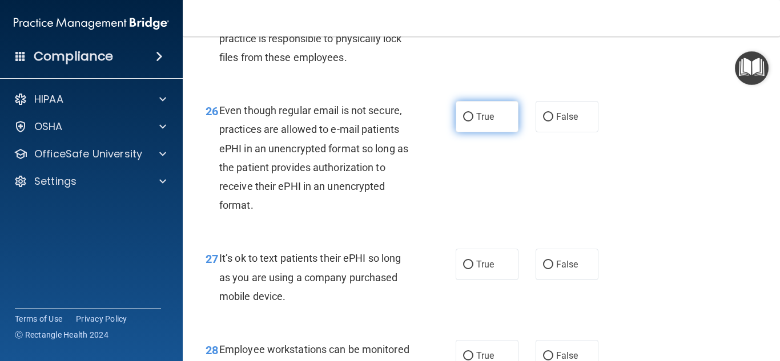
click at [506, 132] on label "True" at bounding box center [487, 116] width 63 height 31
click at [473, 122] on input "True" at bounding box center [468, 117] width 10 height 9
radio input "true"
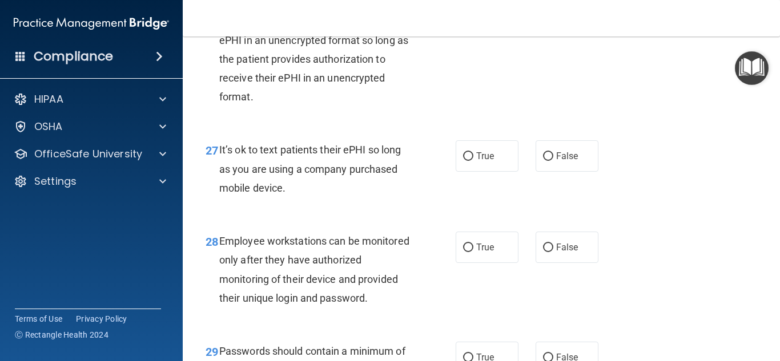
scroll to position [3112, 0]
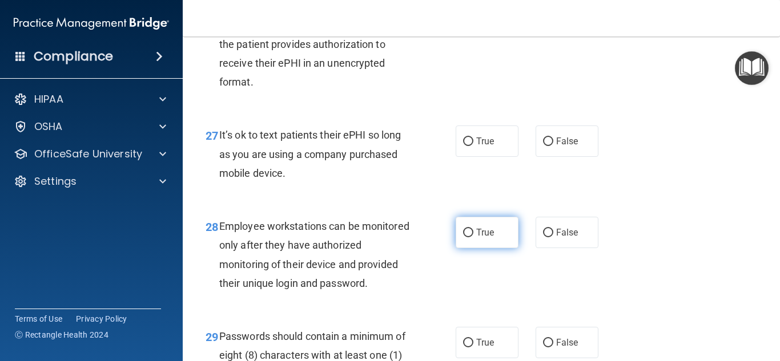
click at [493, 238] on span "True" at bounding box center [485, 232] width 18 height 11
click at [473, 237] on input "True" at bounding box center [468, 233] width 10 height 9
radio input "true"
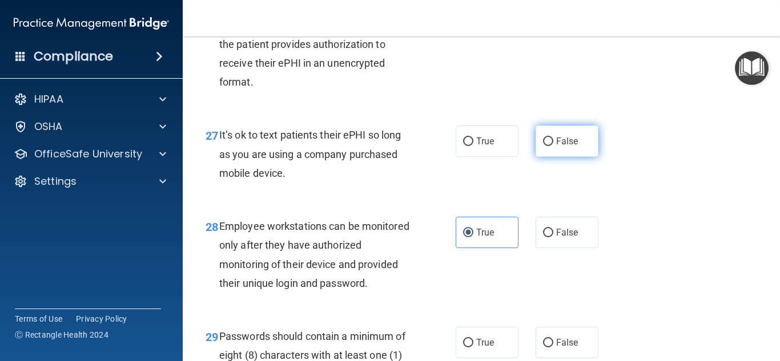
click at [575, 157] on label "False" at bounding box center [566, 141] width 63 height 31
click at [553, 146] on input "False" at bounding box center [548, 142] width 10 height 9
radio input "true"
click at [649, 179] on div "27 It’s ok to text patients their ePHI so long as you are using a company purch…" at bounding box center [481, 156] width 569 height 91
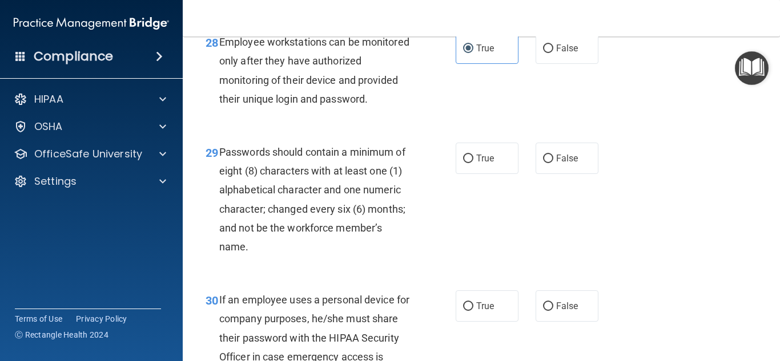
scroll to position [3300, 0]
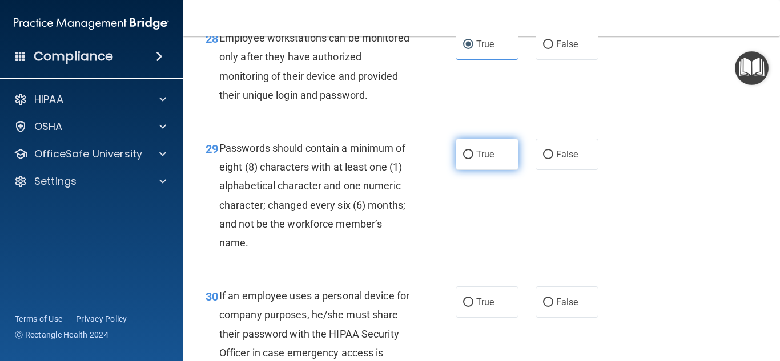
click at [503, 170] on label "True" at bounding box center [487, 154] width 63 height 31
click at [473, 159] on input "True" at bounding box center [468, 155] width 10 height 9
radio input "true"
click at [678, 269] on div "29 Passwords should contain a minimum of eight (8) characters with at least one…" at bounding box center [481, 198] width 569 height 148
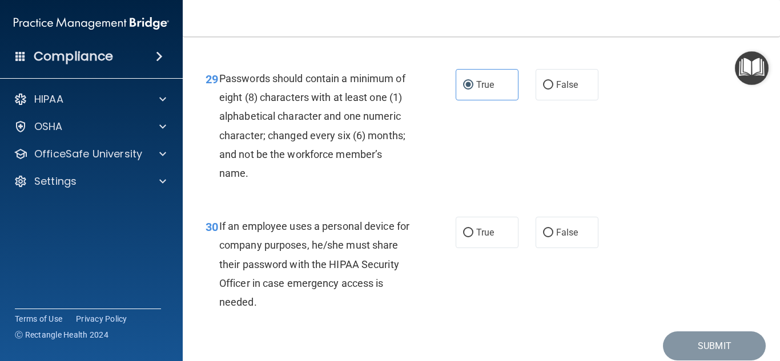
scroll to position [3373, 0]
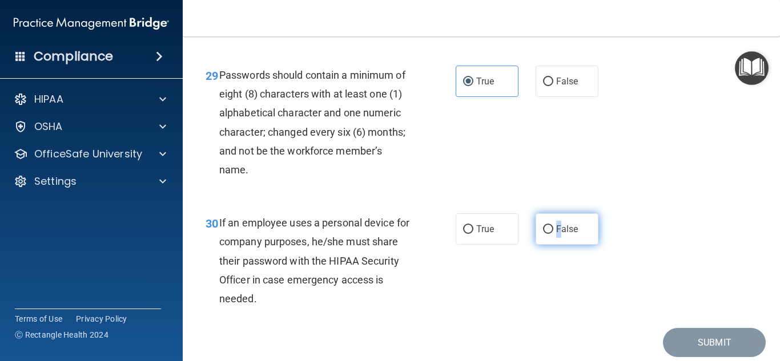
click at [559, 245] on label "False" at bounding box center [566, 229] width 63 height 31
click at [551, 234] on input "False" at bounding box center [548, 230] width 10 height 9
radio input "true"
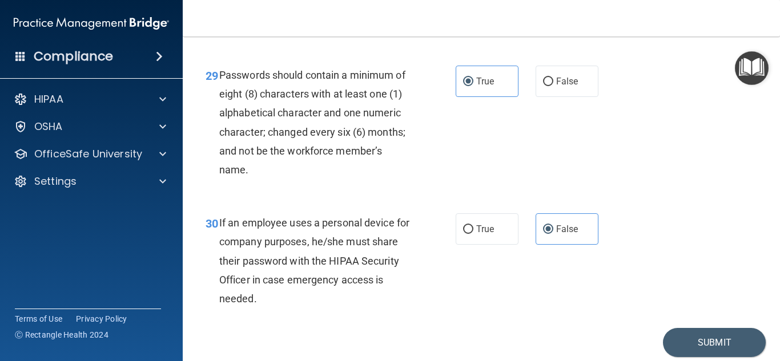
click at [672, 231] on div "30 If an employee uses a personal device for company purposes, he/she must shar…" at bounding box center [481, 263] width 569 height 129
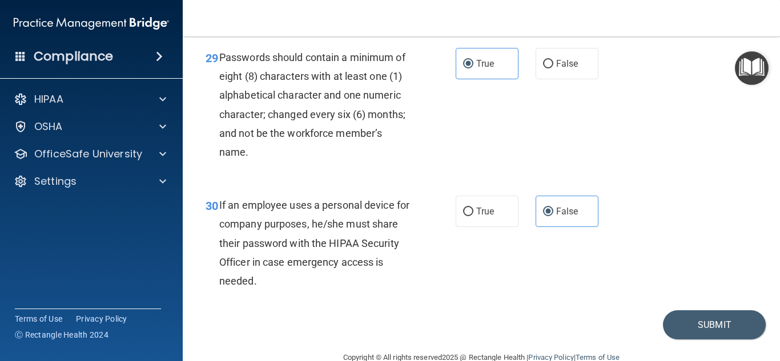
scroll to position [3434, 0]
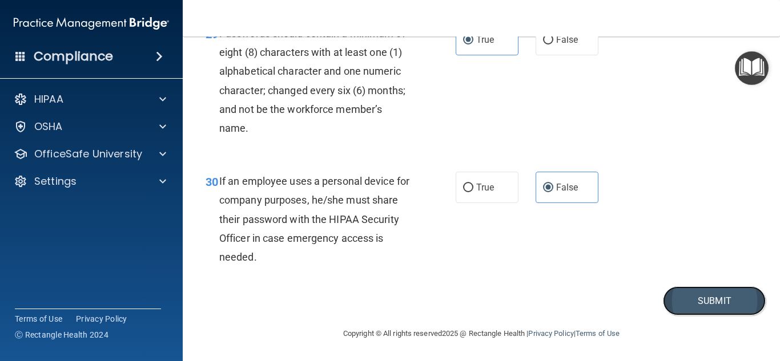
click at [716, 307] on button "Submit" at bounding box center [714, 301] width 103 height 29
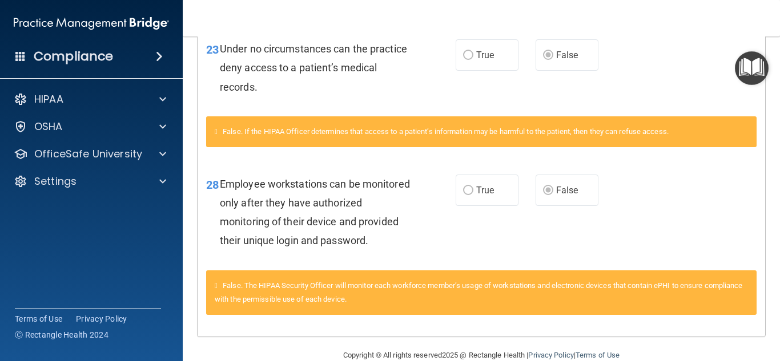
scroll to position [1869, 0]
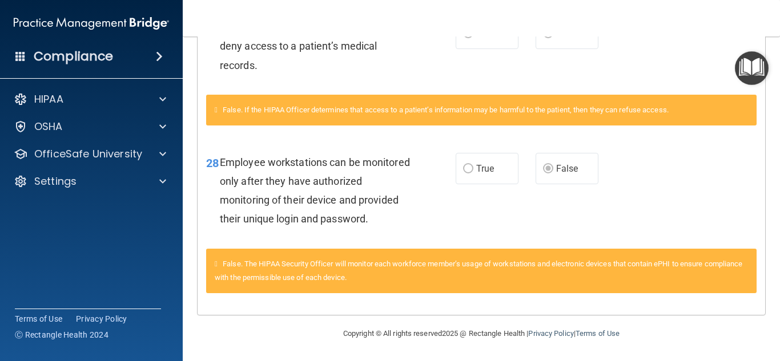
click at [742, 71] on img "Open Resource Center" at bounding box center [752, 68] width 34 height 34
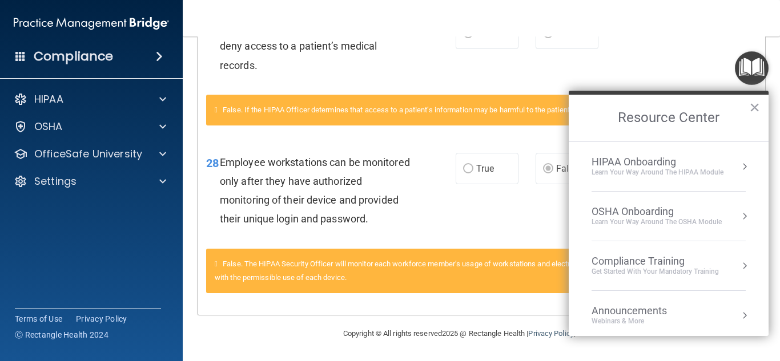
click at [618, 262] on div "Compliance Training" at bounding box center [654, 261] width 127 height 13
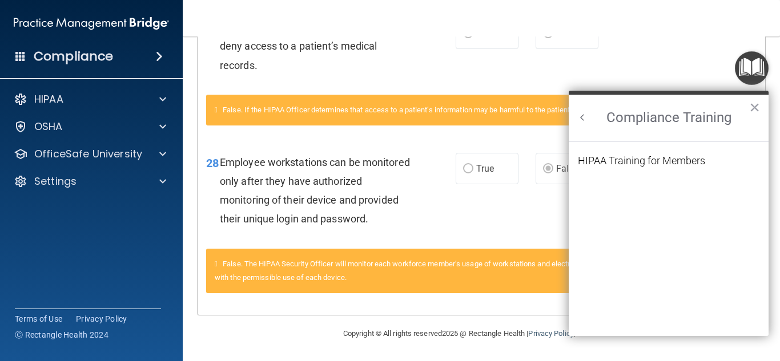
scroll to position [0, 0]
click at [615, 156] on div "HIPAA Training for Members" at bounding box center [641, 161] width 127 height 10
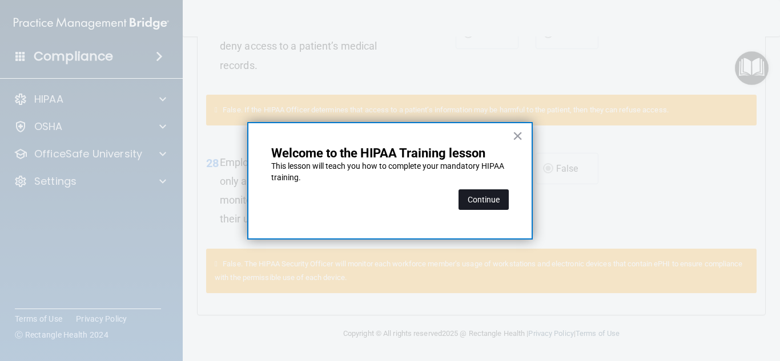
click at [495, 199] on button "Continue" at bounding box center [483, 200] width 50 height 21
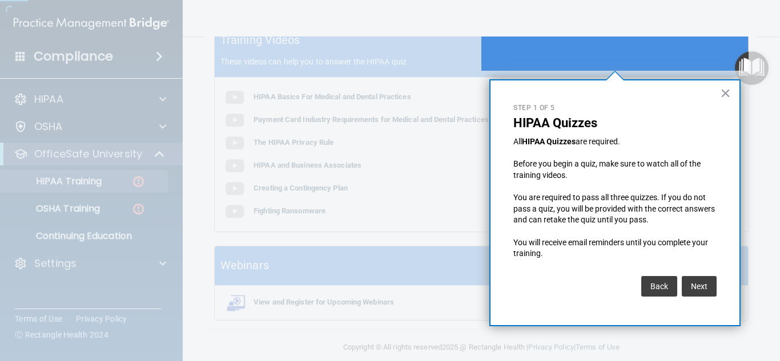
scroll to position [88, 0]
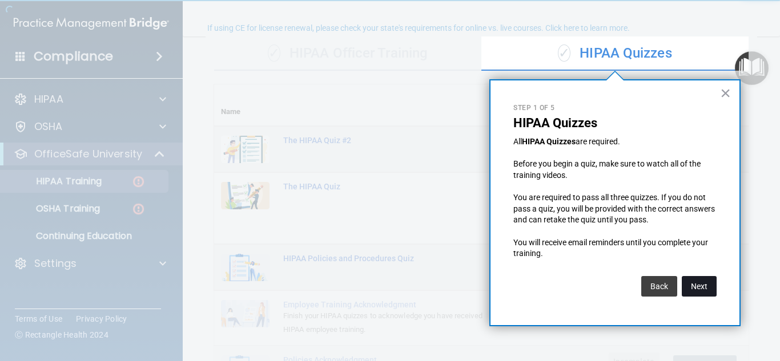
click at [693, 283] on button "Next" at bounding box center [699, 286] width 35 height 21
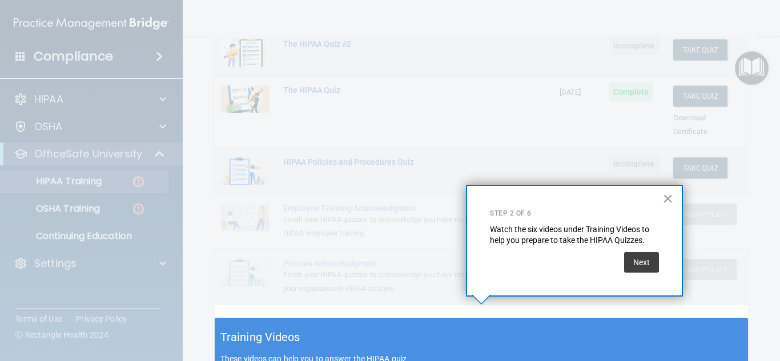
click at [641, 249] on div "Next" at bounding box center [641, 260] width 35 height 26
click at [645, 259] on button "Next" at bounding box center [641, 262] width 35 height 21
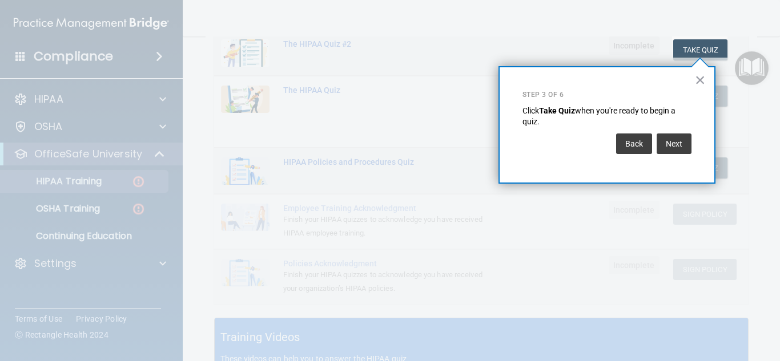
scroll to position [174, 0]
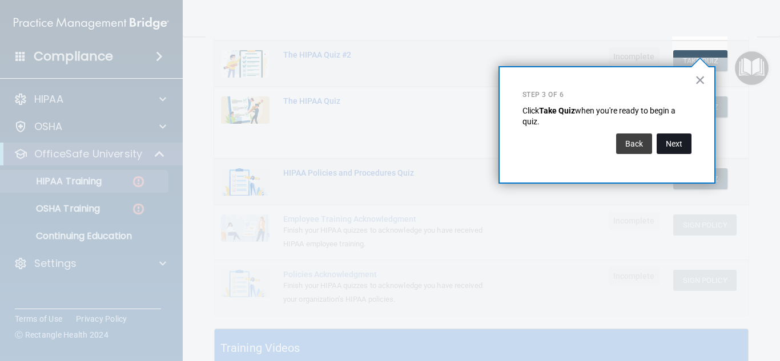
click at [666, 146] on button "Next" at bounding box center [674, 144] width 35 height 21
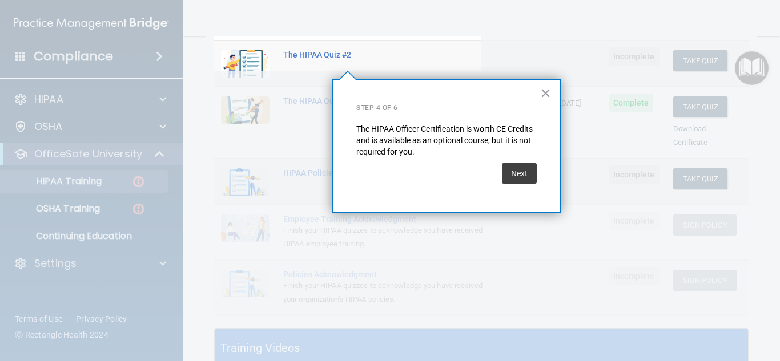
scroll to position [88, 0]
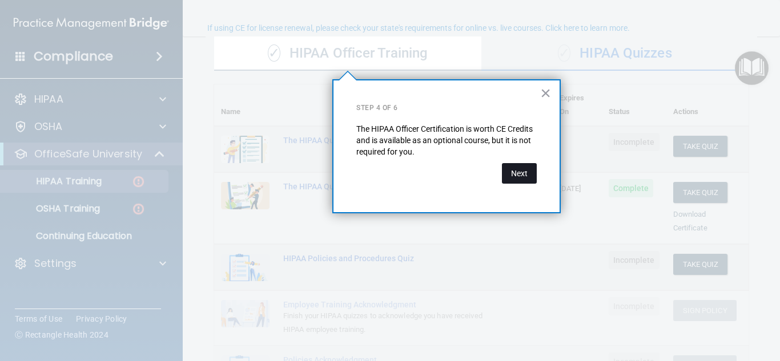
click at [528, 178] on button "Next" at bounding box center [519, 173] width 35 height 21
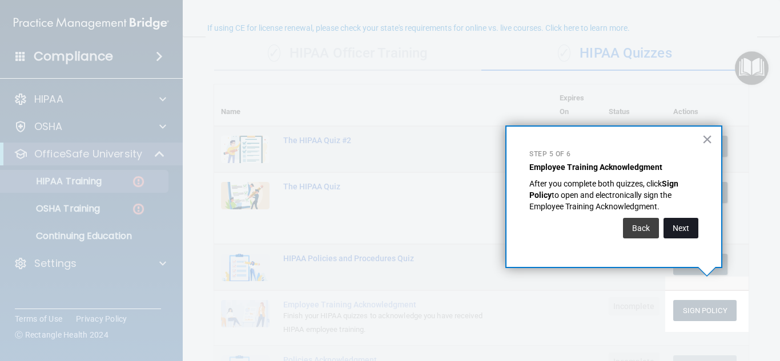
click at [693, 231] on button "Next" at bounding box center [680, 228] width 35 height 21
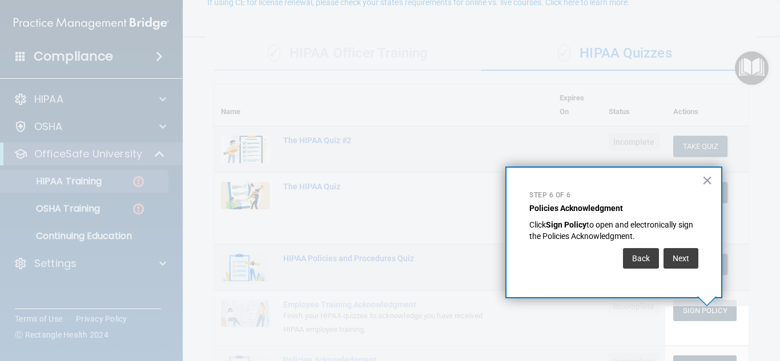
scroll to position [114, 0]
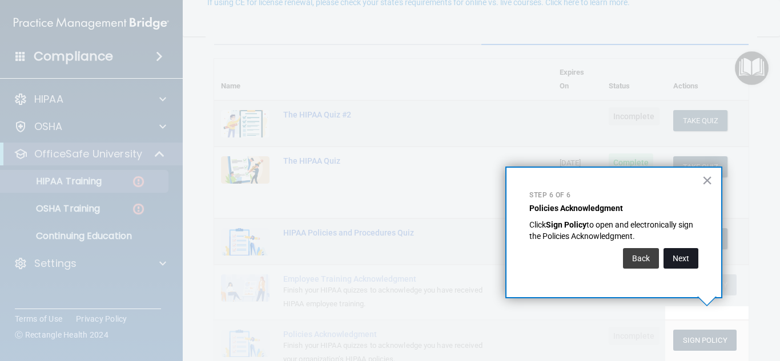
click at [682, 256] on button "Next" at bounding box center [680, 258] width 35 height 21
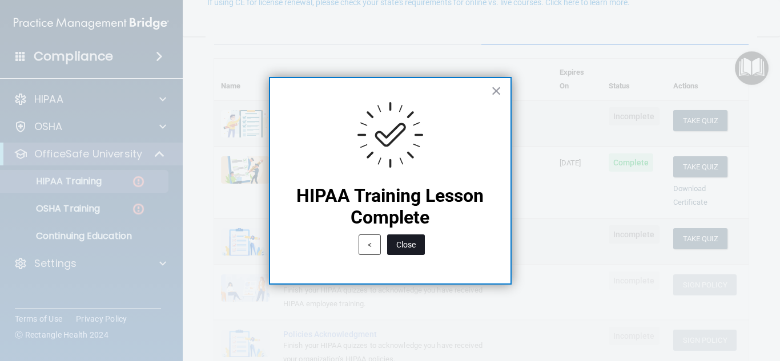
click at [414, 242] on button "Close" at bounding box center [406, 245] width 38 height 21
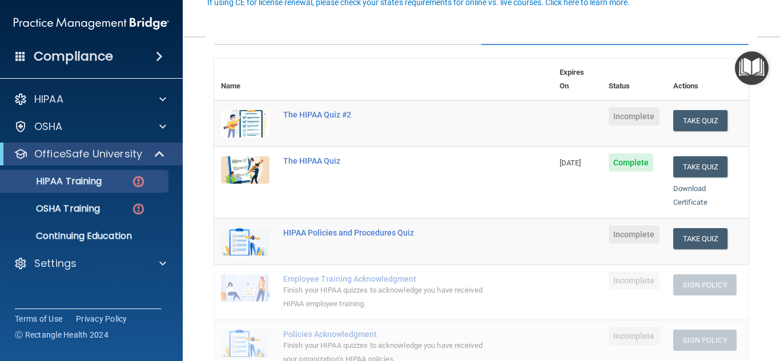
click at [636, 226] on span "Incomplete" at bounding box center [634, 235] width 51 height 18
click at [707, 229] on button "Take Quiz" at bounding box center [700, 238] width 55 height 21
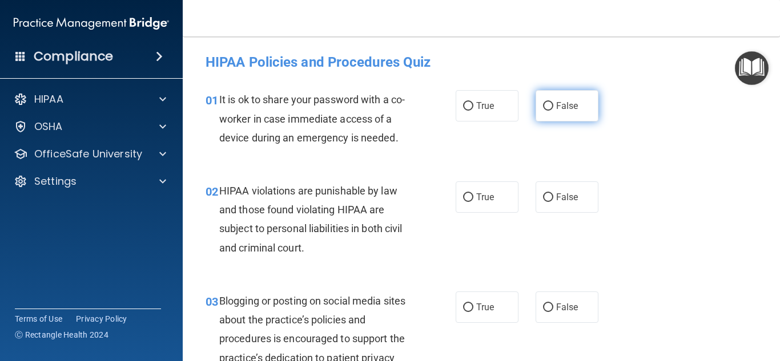
click at [553, 110] on input "False" at bounding box center [548, 106] width 10 height 9
radio input "true"
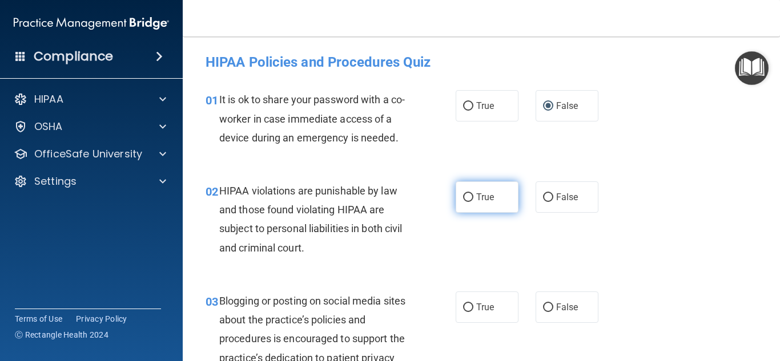
click at [467, 201] on input "True" at bounding box center [468, 198] width 10 height 9
radio input "true"
click at [639, 213] on div "02 HIPAA violations are punishable by law and those found violating HIPAA are s…" at bounding box center [481, 222] width 569 height 110
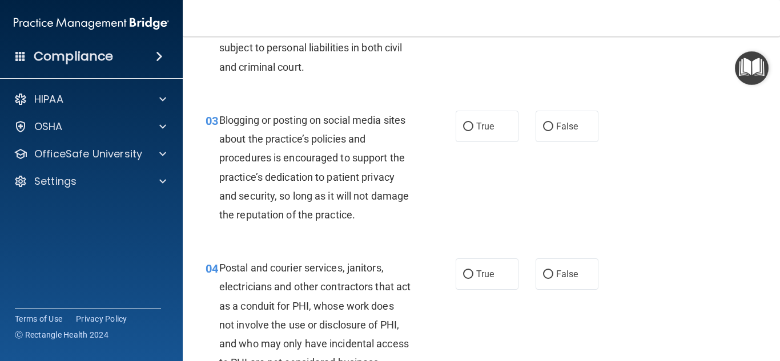
scroll to position [209, 0]
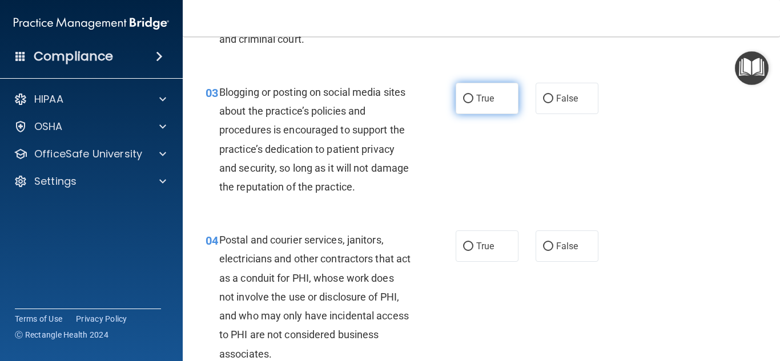
click at [470, 95] on input "True" at bounding box center [468, 99] width 10 height 9
radio input "true"
click at [692, 218] on div "04 Postal and courier services, janitors, electricians and other contractors th…" at bounding box center [481, 299] width 569 height 167
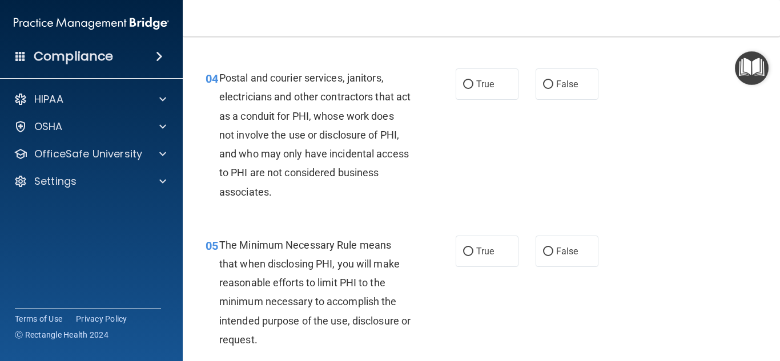
scroll to position [376, 0]
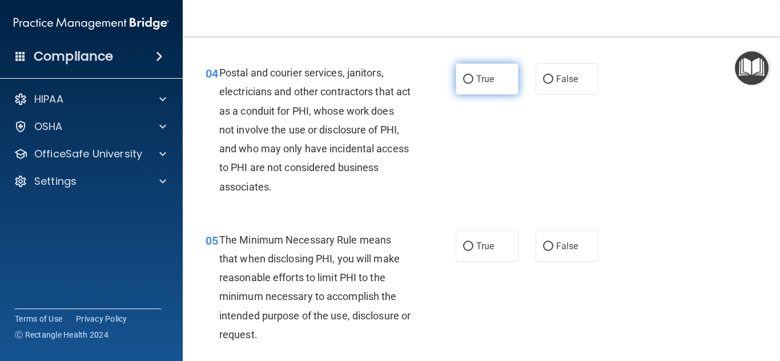
click at [466, 79] on input "True" at bounding box center [468, 79] width 10 height 9
radio input "true"
click at [506, 156] on div "04 Postal and courier services, janitors, electricians and other contractors th…" at bounding box center [481, 132] width 569 height 167
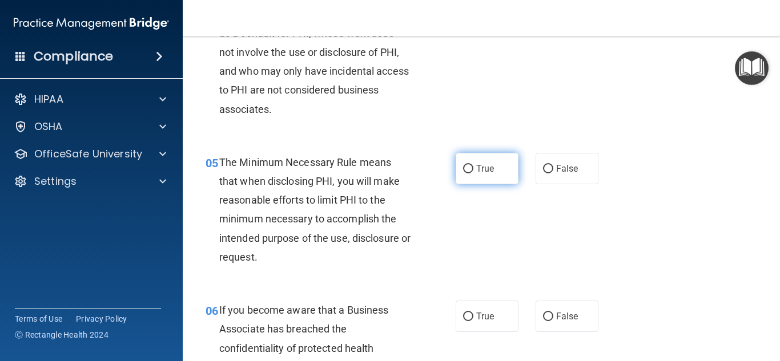
scroll to position [456, 0]
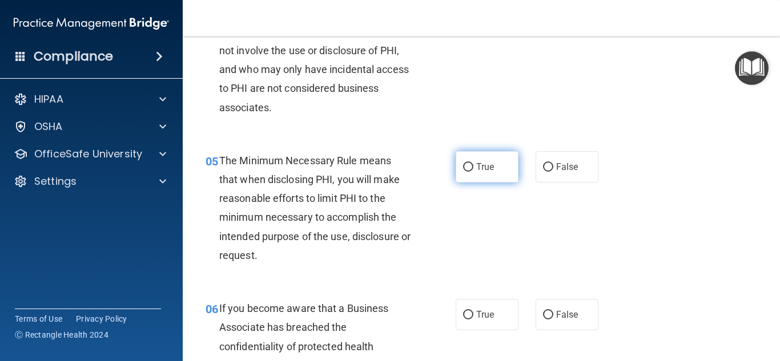
click at [492, 170] on span "True" at bounding box center [485, 167] width 18 height 11
click at [473, 170] on input "True" at bounding box center [468, 167] width 10 height 9
radio input "true"
click at [678, 212] on div "05 The Minimum Necessary Rule means that when disclosing PHI, you will make rea…" at bounding box center [481, 211] width 569 height 148
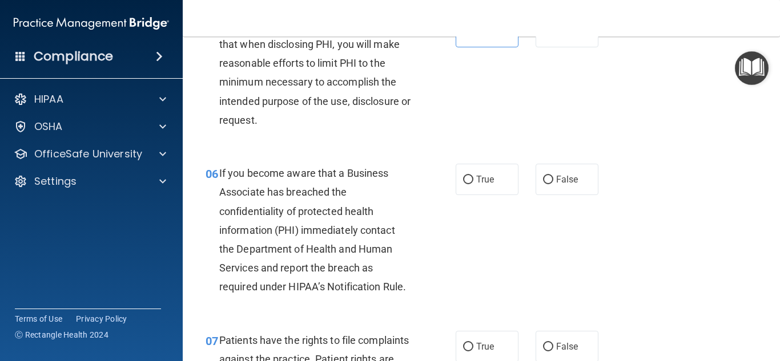
scroll to position [592, 0]
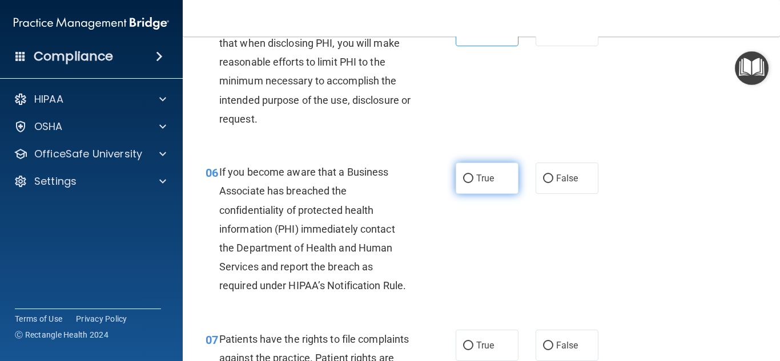
click at [458, 181] on label "True" at bounding box center [487, 178] width 63 height 31
click at [463, 181] on input "True" at bounding box center [468, 179] width 10 height 9
radio input "true"
click at [747, 211] on div "06 If you become aware that a Business Associate has breached the confidentiali…" at bounding box center [481, 231] width 569 height 167
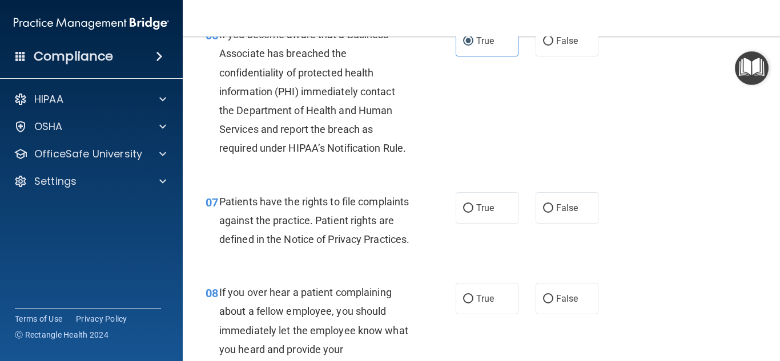
scroll to position [739, 0]
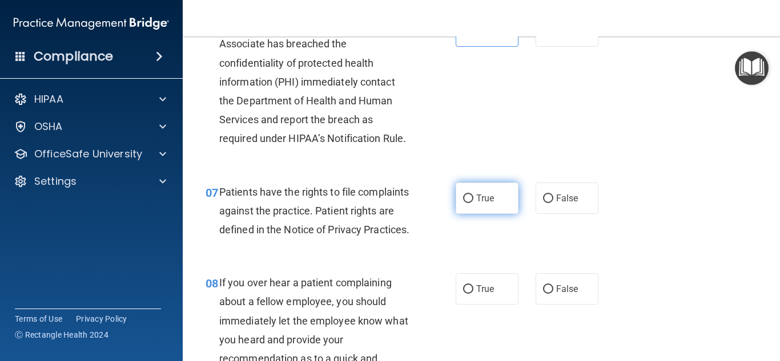
click at [471, 195] on input "True" at bounding box center [468, 199] width 10 height 9
radio input "true"
click at [643, 205] on div "07 Patients have the rights to file complaints against the practice. Patient ri…" at bounding box center [481, 213] width 569 height 91
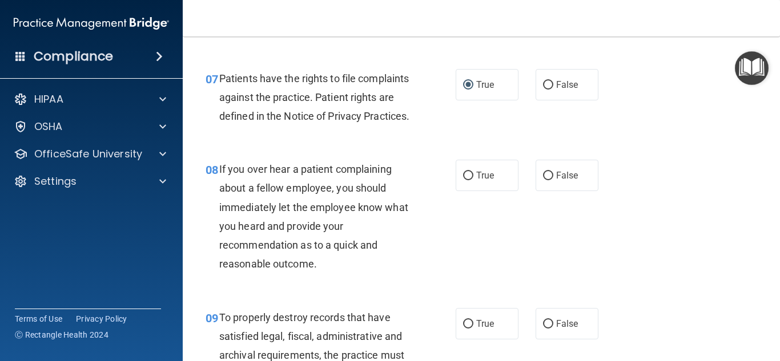
scroll to position [854, 0]
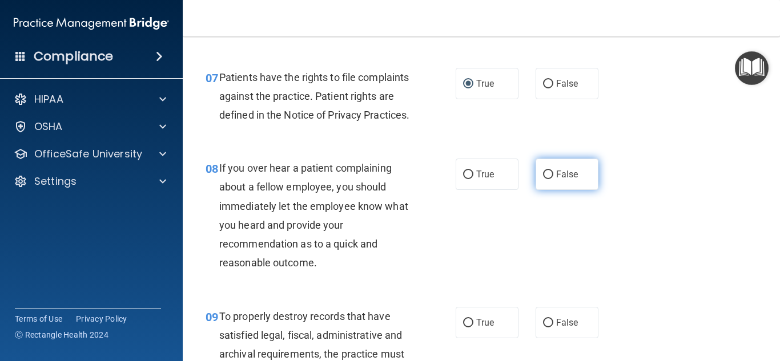
click at [554, 190] on label "False" at bounding box center [566, 174] width 63 height 31
click at [553, 179] on input "False" at bounding box center [548, 175] width 10 height 9
radio input "true"
click at [645, 206] on div "08 If you over hear a patient complaining about a fellow employee, you should i…" at bounding box center [481, 218] width 569 height 148
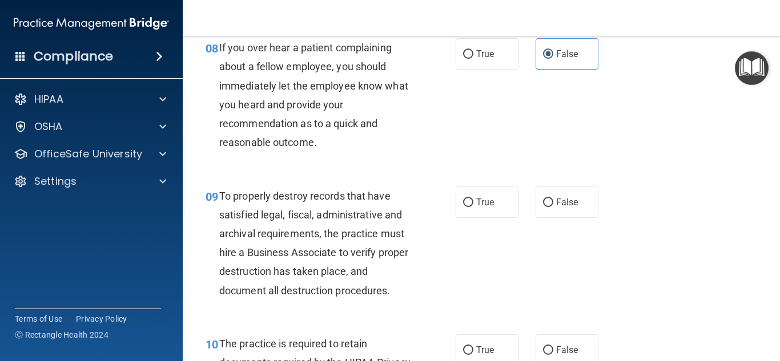
scroll to position [992, 0]
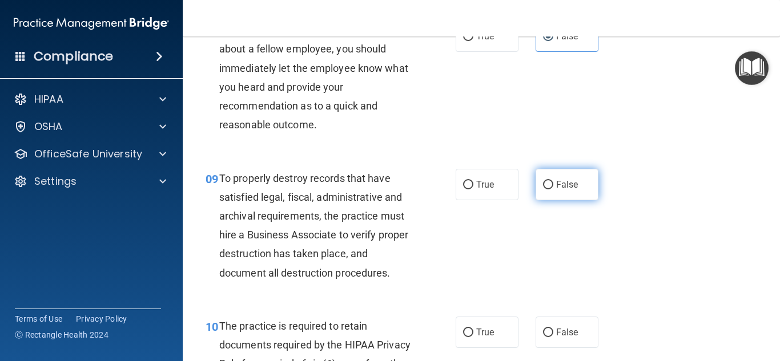
click at [558, 190] on span "False" at bounding box center [567, 184] width 22 height 11
click at [553, 190] on input "False" at bounding box center [548, 185] width 10 height 9
radio input "true"
click at [669, 214] on div "09 To properly destroy records that have satisfied legal, fiscal, administrativ…" at bounding box center [481, 229] width 569 height 148
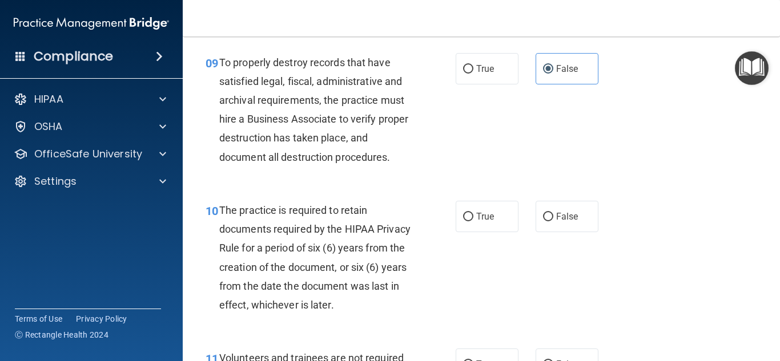
scroll to position [1113, 0]
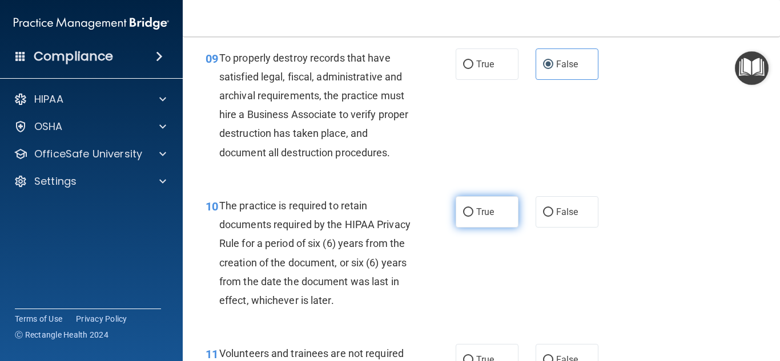
click at [493, 228] on label "True" at bounding box center [487, 211] width 63 height 31
click at [473, 217] on input "True" at bounding box center [468, 212] width 10 height 9
radio input "true"
click at [711, 238] on div "10 The practice is required to retain documents required by the HIPAA Privacy R…" at bounding box center [481, 256] width 569 height 148
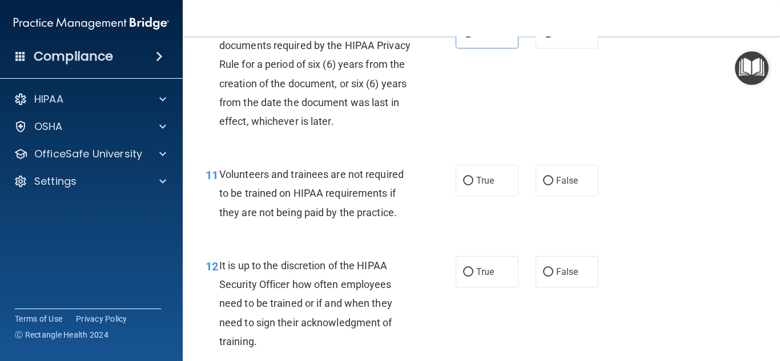
scroll to position [1294, 0]
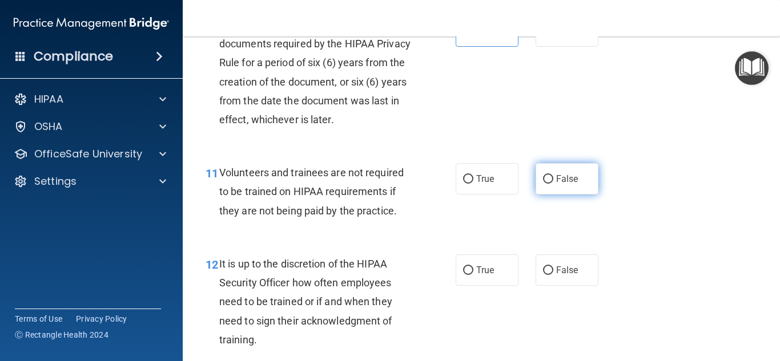
click at [567, 195] on label "False" at bounding box center [566, 178] width 63 height 31
click at [553, 184] on input "False" at bounding box center [548, 179] width 10 height 9
radio input "true"
click at [674, 214] on div "11 Volunteers and trainees are not required to be trained on HIPAA requirements…" at bounding box center [481, 194] width 569 height 91
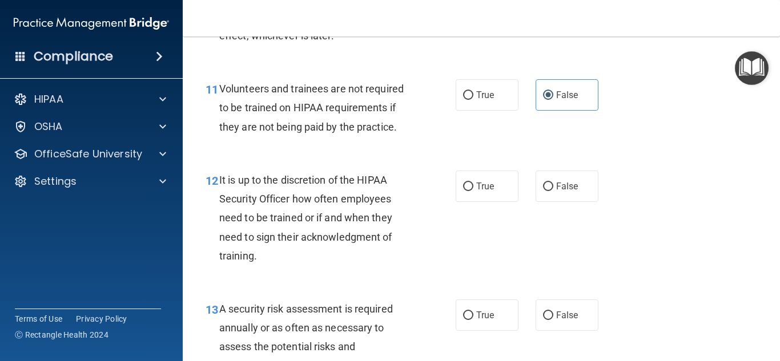
scroll to position [1391, 0]
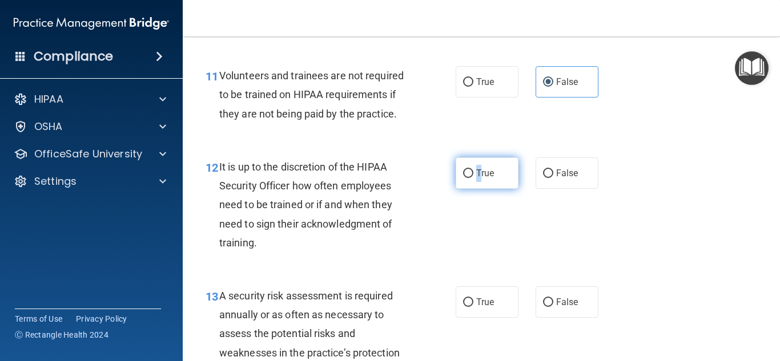
click at [477, 189] on label "True" at bounding box center [487, 173] width 63 height 31
click at [482, 189] on label "True" at bounding box center [487, 173] width 63 height 31
click at [469, 178] on input "True" at bounding box center [468, 174] width 10 height 9
radio input "true"
click at [683, 188] on div "12 It is up to the discretion of the HIPAA Security Officer how often employees…" at bounding box center [481, 207] width 569 height 129
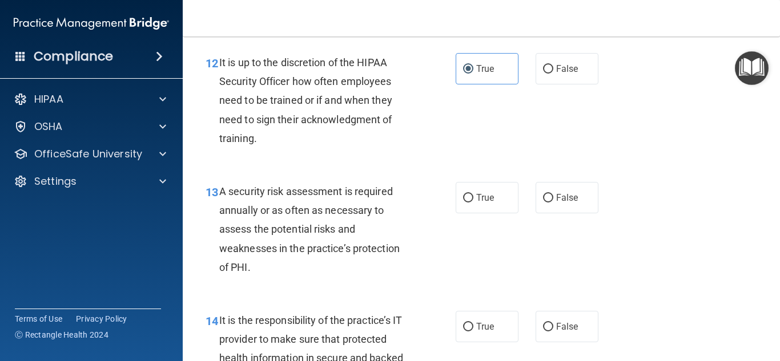
scroll to position [1512, 0]
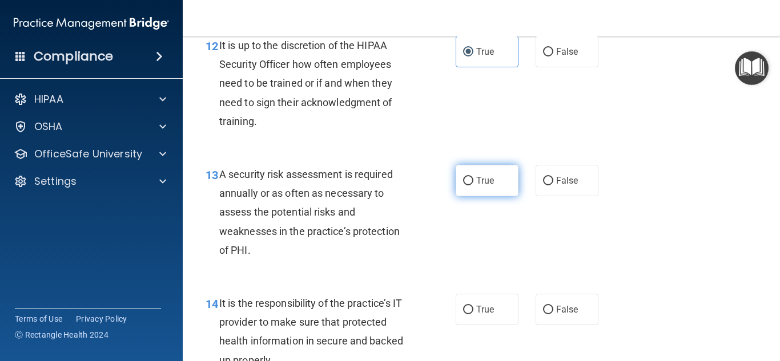
click at [482, 186] on span "True" at bounding box center [485, 180] width 18 height 11
click at [473, 186] on input "True" at bounding box center [468, 181] width 10 height 9
radio input "true"
click at [740, 217] on div "13 A security risk assessment is required annually or as often as necessary to …" at bounding box center [481, 215] width 569 height 129
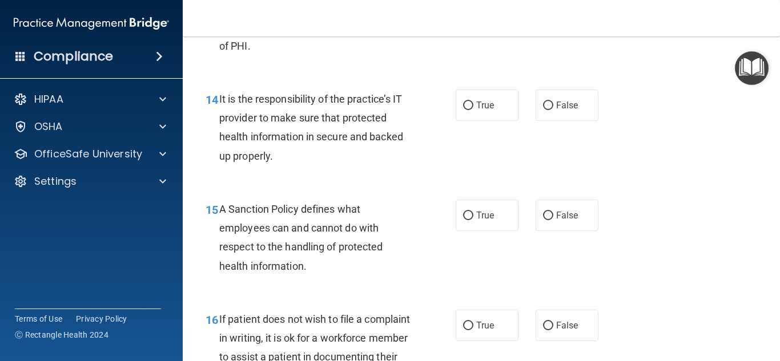
scroll to position [1735, 0]
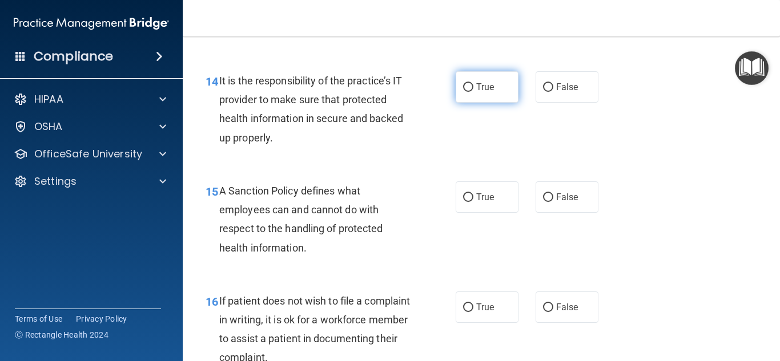
click at [496, 103] on label "True" at bounding box center [487, 86] width 63 height 31
click at [473, 92] on input "True" at bounding box center [468, 87] width 10 height 9
radio input "true"
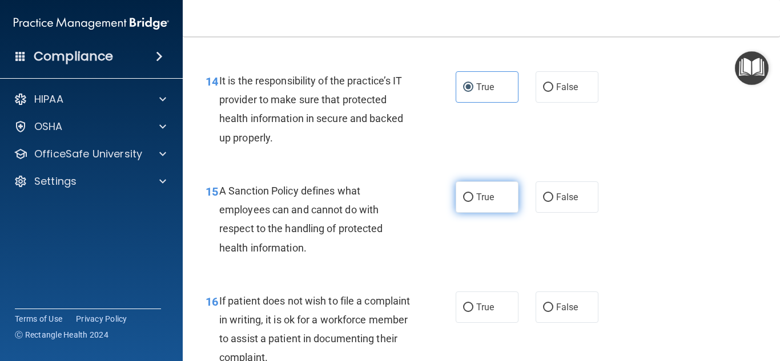
click at [486, 203] on span "True" at bounding box center [485, 197] width 18 height 11
click at [473, 202] on input "True" at bounding box center [468, 198] width 10 height 9
radio input "true"
click at [715, 220] on div "15 A Sanction Policy defines what employees can and cannot do with respect to t…" at bounding box center [481, 222] width 569 height 110
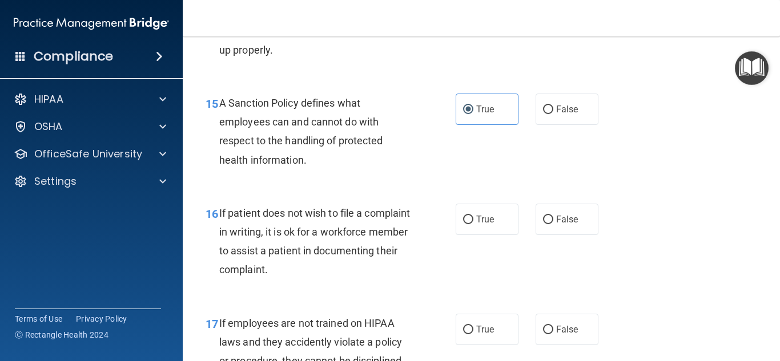
scroll to position [1839, 0]
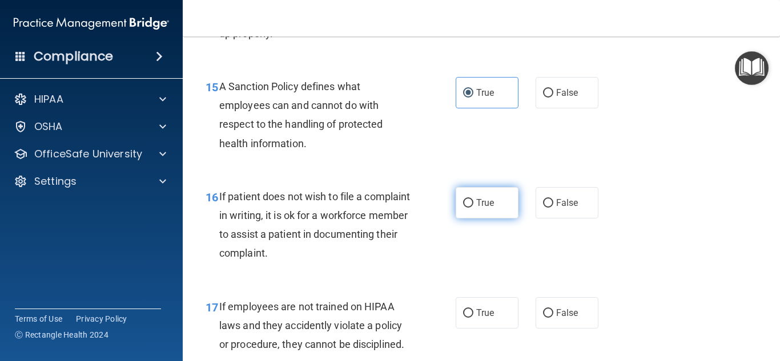
click at [468, 208] on input "True" at bounding box center [468, 203] width 10 height 9
radio input "true"
click at [751, 227] on div "16 If patient does not wish to file a complaint in writing, it is ok for a work…" at bounding box center [481, 228] width 569 height 110
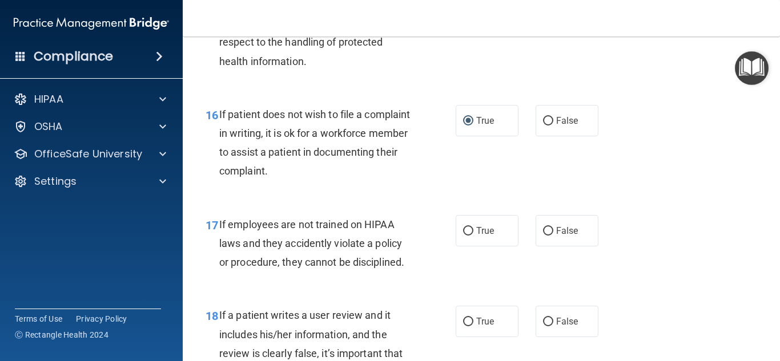
scroll to position [1937, 0]
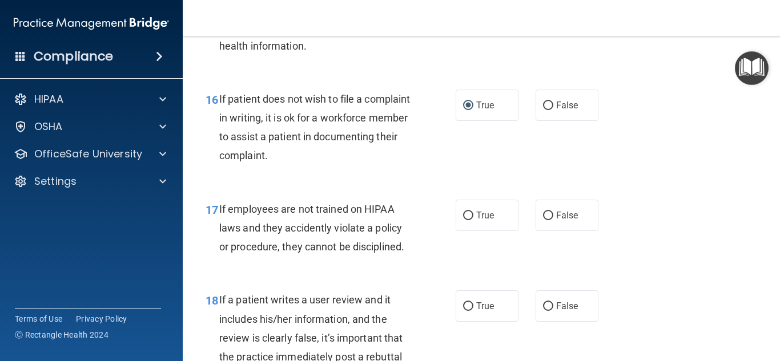
click at [533, 231] on div "True False" at bounding box center [531, 215] width 151 height 31
click at [577, 231] on label "False" at bounding box center [566, 215] width 63 height 31
click at [553, 220] on input "False" at bounding box center [548, 216] width 10 height 9
radio input "true"
click at [691, 233] on div "17 If employees are not trained on HIPAA laws and they accidently violate a pol…" at bounding box center [481, 231] width 569 height 91
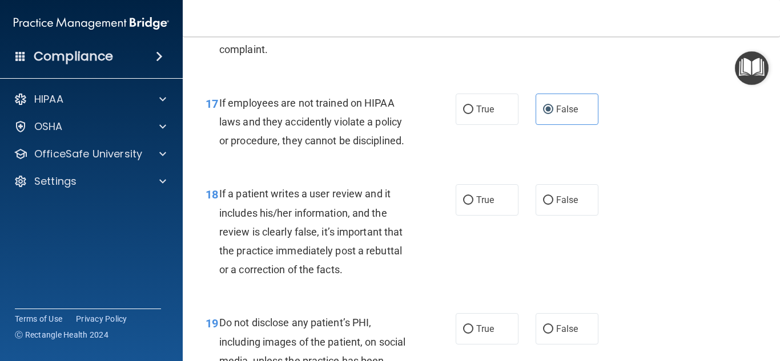
scroll to position [2105, 0]
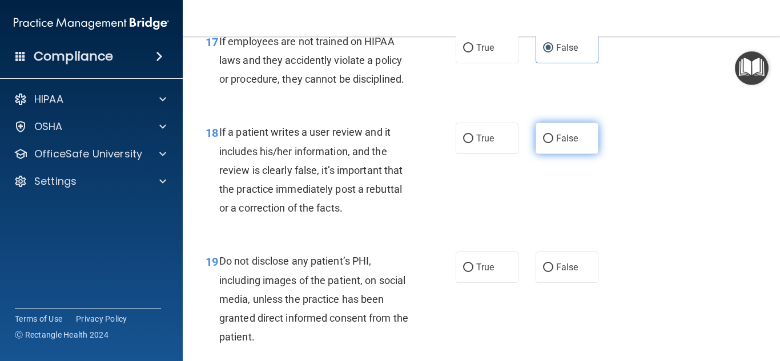
click at [584, 154] on label "False" at bounding box center [566, 138] width 63 height 31
click at [553, 143] on input "False" at bounding box center [548, 139] width 10 height 9
radio input "true"
click at [730, 171] on div "18 If a patient writes a user review and it includes his/her information, and t…" at bounding box center [481, 172] width 569 height 129
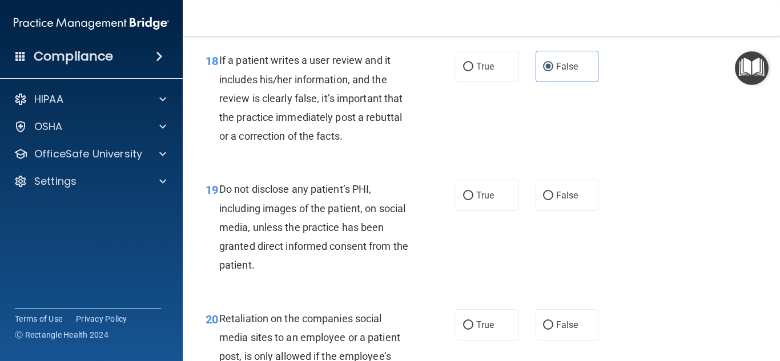
scroll to position [2194, 0]
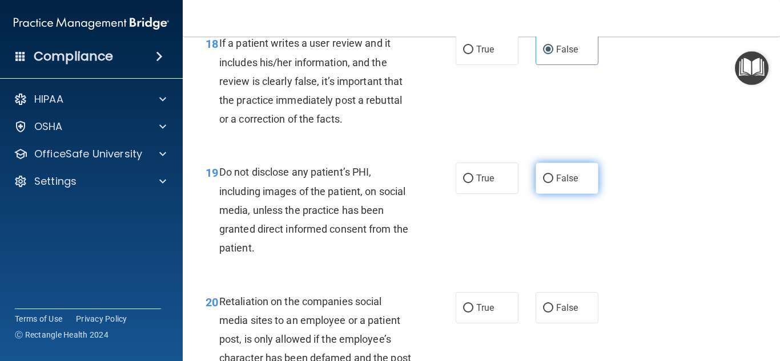
click at [569, 184] on span "False" at bounding box center [567, 178] width 22 height 11
click at [553, 183] on input "False" at bounding box center [548, 179] width 10 height 9
radio input "true"
click at [699, 202] on div "19 Do not disclose any patient’s PHI, including images of the patient, on socia…" at bounding box center [481, 212] width 569 height 129
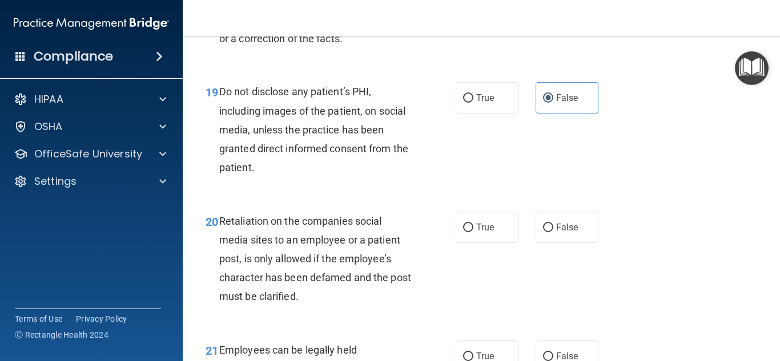
scroll to position [2276, 0]
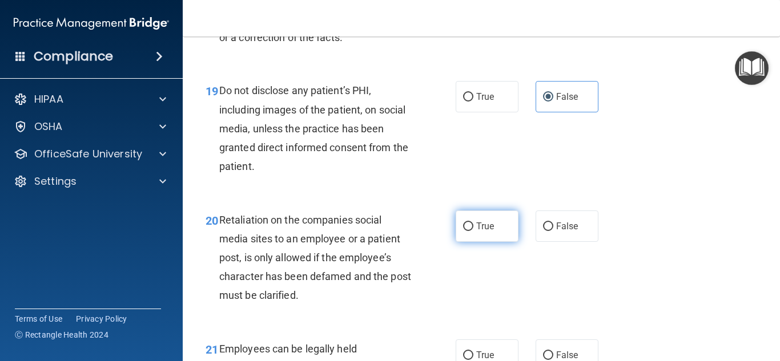
click at [466, 242] on label "True" at bounding box center [487, 226] width 63 height 31
click at [466, 231] on input "True" at bounding box center [468, 227] width 10 height 9
radio input "true"
click at [687, 241] on div "20 Retaliation on the companies social media sites to an employee or a patient …" at bounding box center [481, 260] width 569 height 129
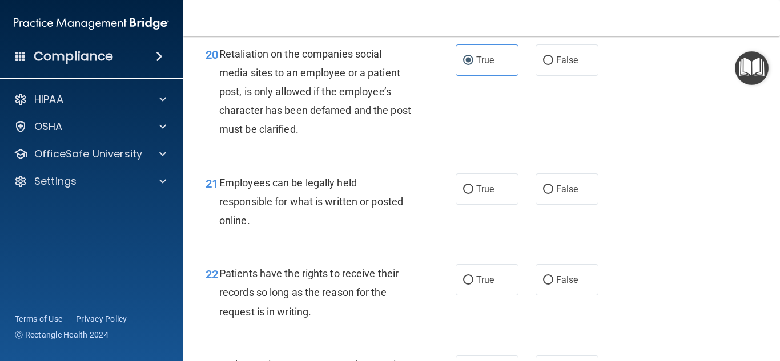
scroll to position [2453, 0]
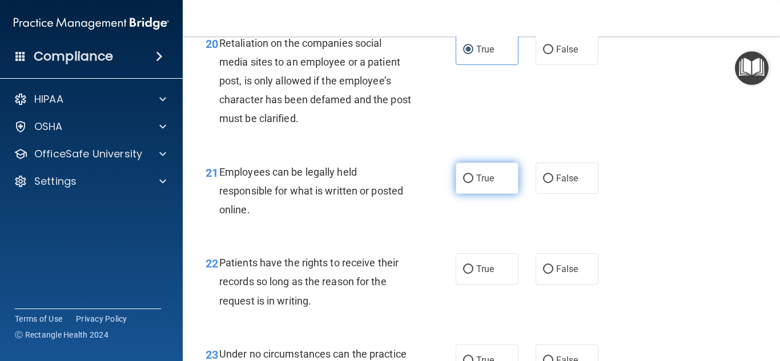
click at [475, 194] on label "True" at bounding box center [487, 178] width 63 height 31
click at [473, 183] on input "True" at bounding box center [468, 179] width 10 height 9
radio input "true"
click at [648, 230] on div "21 Employees can be legally held responsible for what is written or posted onli…" at bounding box center [481, 193] width 569 height 91
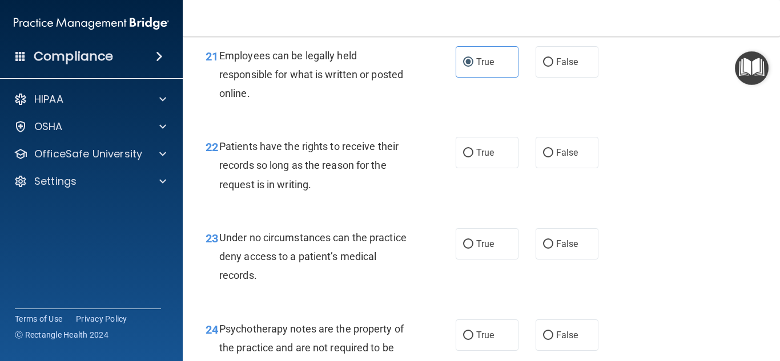
scroll to position [2570, 0]
click at [494, 168] on label "True" at bounding box center [487, 151] width 63 height 31
click at [473, 157] on input "True" at bounding box center [468, 152] width 10 height 9
radio input "true"
click at [481, 249] on span "True" at bounding box center [485, 243] width 18 height 11
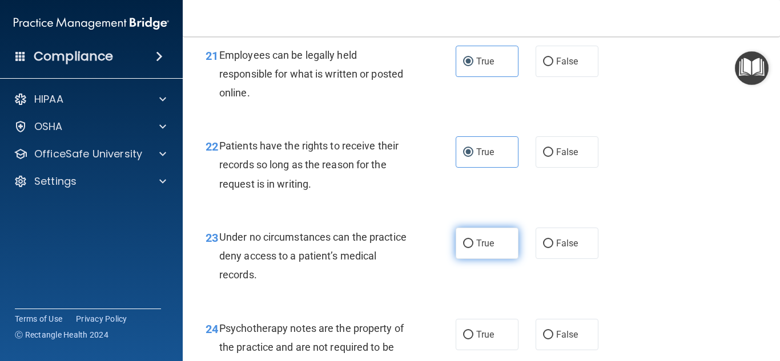
click at [473, 248] on input "True" at bounding box center [468, 244] width 10 height 9
radio input "true"
click at [687, 241] on div "23 Under no circumstances can the practice deny access to a patient’s medical r…" at bounding box center [481, 259] width 569 height 91
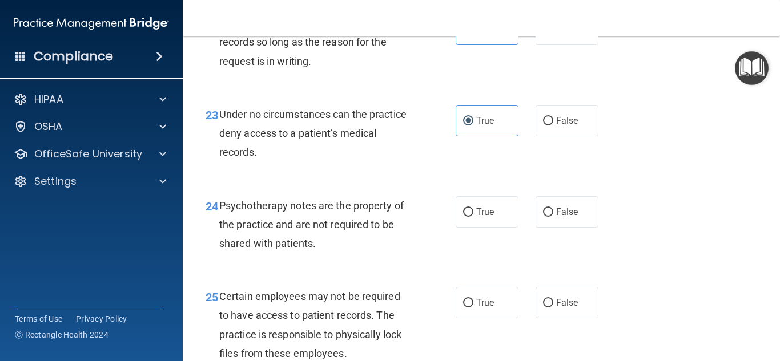
scroll to position [2696, 0]
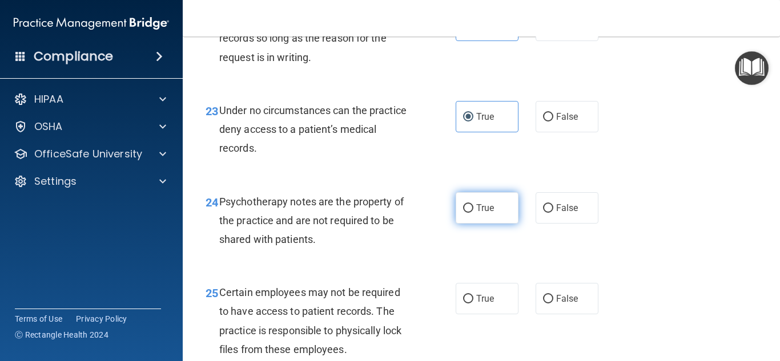
click at [451, 220] on div "24 Psychotherapy notes are the property of the practice and are not required to…" at bounding box center [330, 223] width 284 height 63
click at [479, 214] on span "True" at bounding box center [485, 208] width 18 height 11
click at [473, 213] on input "True" at bounding box center [468, 208] width 10 height 9
radio input "true"
click at [677, 239] on div "24 Psychotherapy notes are the property of the practice and are not required to…" at bounding box center [481, 223] width 569 height 91
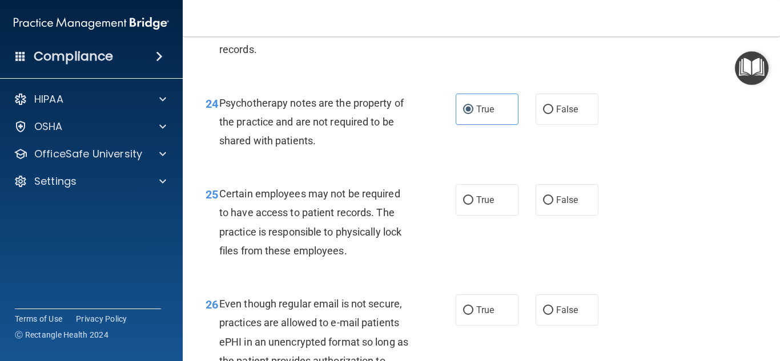
scroll to position [2796, 0]
click at [476, 205] on span "True" at bounding box center [485, 199] width 18 height 11
click at [473, 204] on input "True" at bounding box center [468, 200] width 10 height 9
radio input "true"
click at [650, 233] on div "25 Certain employees may not be required to have access to patient records. The…" at bounding box center [481, 225] width 569 height 110
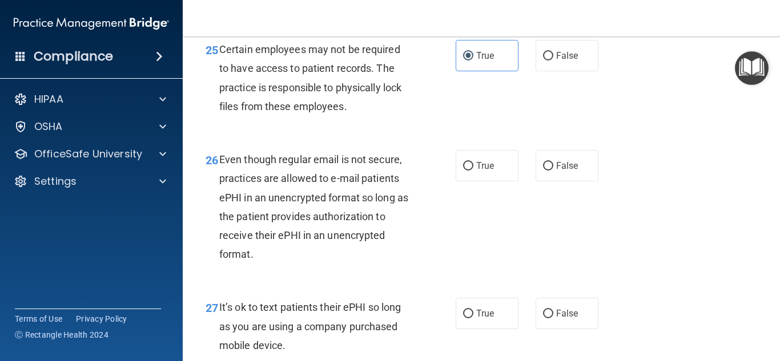
scroll to position [2947, 0]
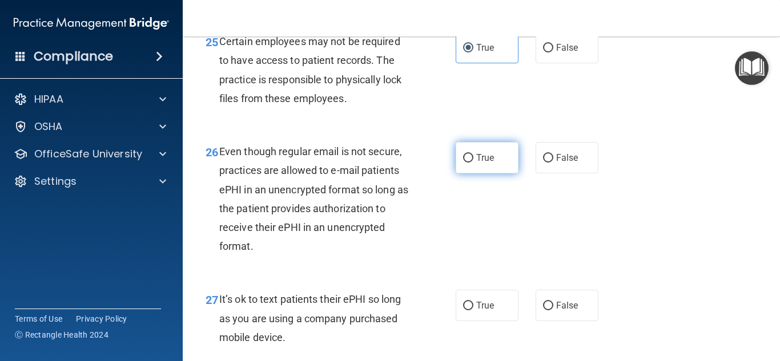
click at [477, 174] on label "True" at bounding box center [487, 157] width 63 height 31
click at [473, 163] on input "True" at bounding box center [468, 158] width 10 height 9
radio input "true"
click at [703, 213] on div "26 Even though regular email is not secure, practices are allowed to e-mail pat…" at bounding box center [481, 202] width 569 height 148
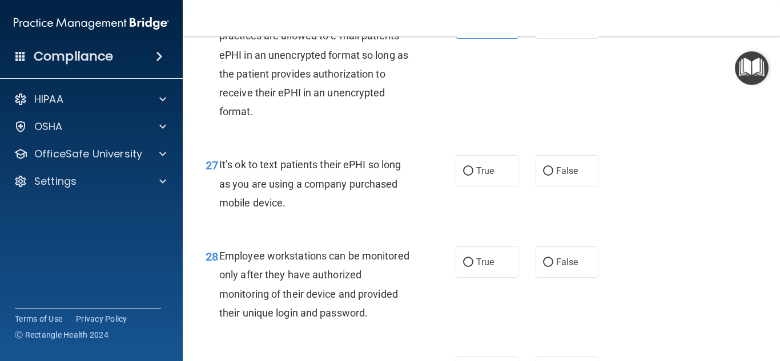
scroll to position [3090, 0]
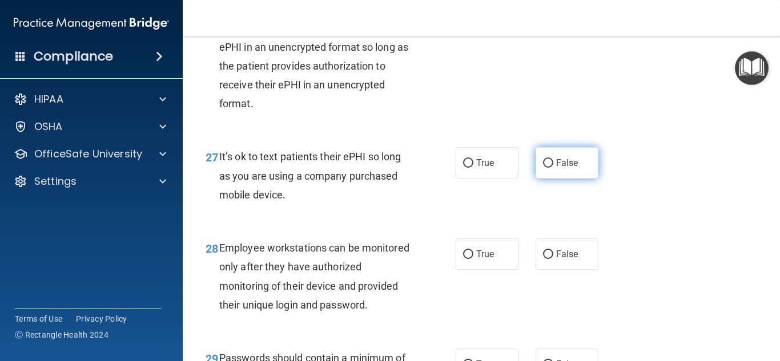
click at [570, 168] on span "False" at bounding box center [567, 163] width 22 height 11
click at [553, 168] on input "False" at bounding box center [548, 163] width 10 height 9
radio input "true"
click at [716, 202] on div "27 It’s ok to text patients their ePHI so long as you are using a company purch…" at bounding box center [481, 178] width 569 height 91
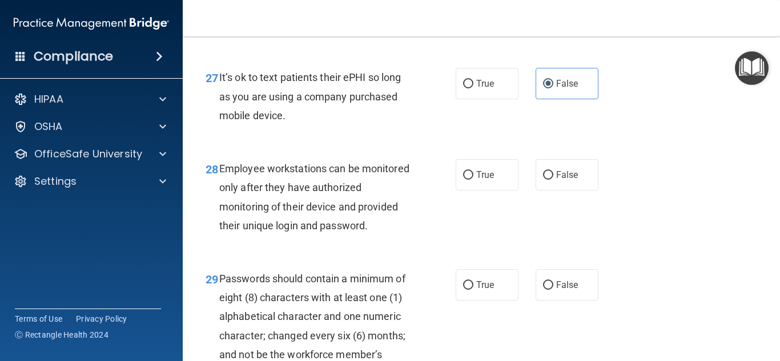
scroll to position [3170, 0]
click at [474, 190] on label "True" at bounding box center [487, 174] width 63 height 31
click at [473, 179] on input "True" at bounding box center [468, 175] width 10 height 9
radio input "true"
click at [703, 206] on div "28 Employee workstations can be monitored only after they have authorized monit…" at bounding box center [481, 199] width 569 height 110
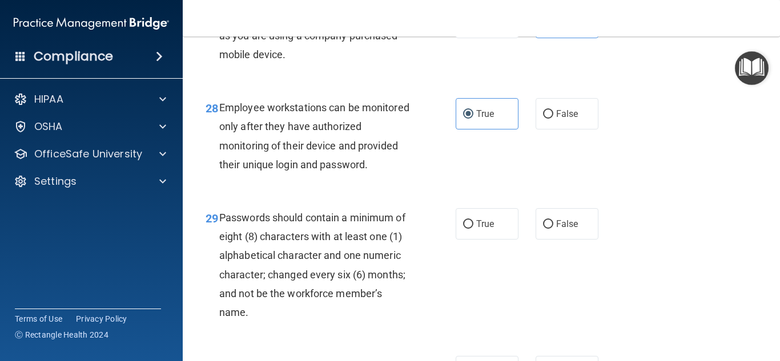
scroll to position [3247, 0]
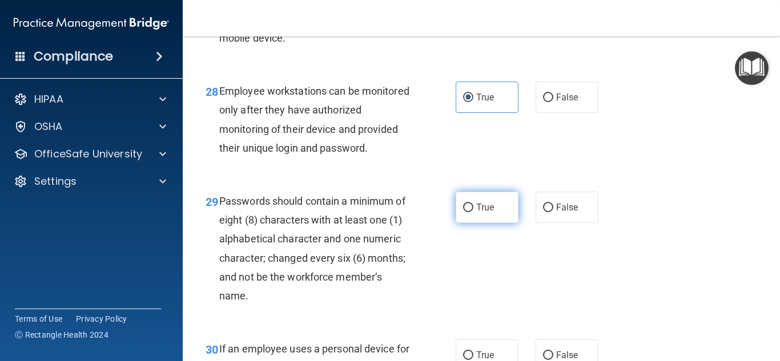
click at [496, 223] on label "True" at bounding box center [487, 207] width 63 height 31
click at [473, 212] on input "True" at bounding box center [468, 208] width 10 height 9
radio input "true"
click at [701, 233] on div "29 Passwords should contain a minimum of eight (8) characters with at least one…" at bounding box center [481, 252] width 569 height 148
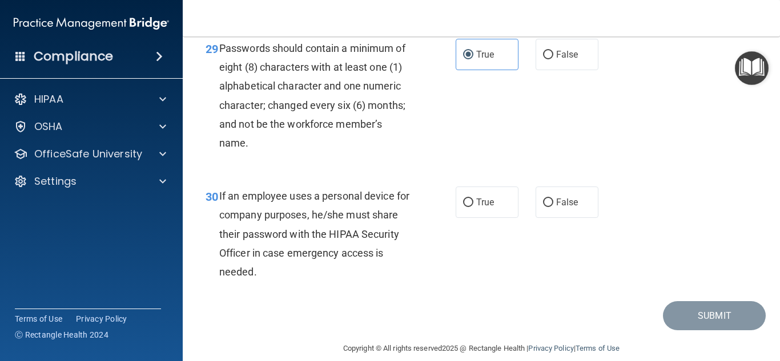
scroll to position [3417, 0]
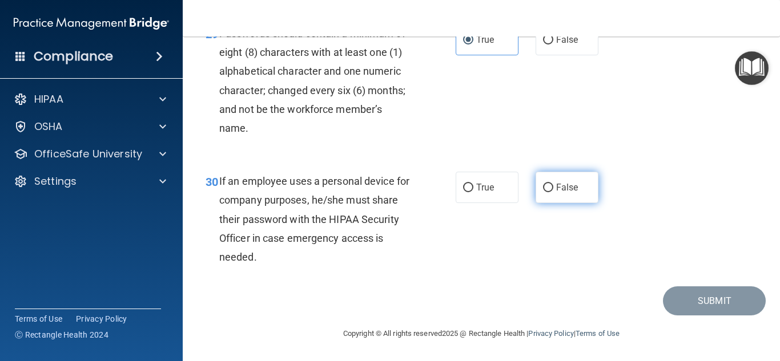
click at [569, 193] on span "False" at bounding box center [567, 187] width 22 height 11
click at [553, 192] on input "False" at bounding box center [548, 188] width 10 height 9
radio input "true"
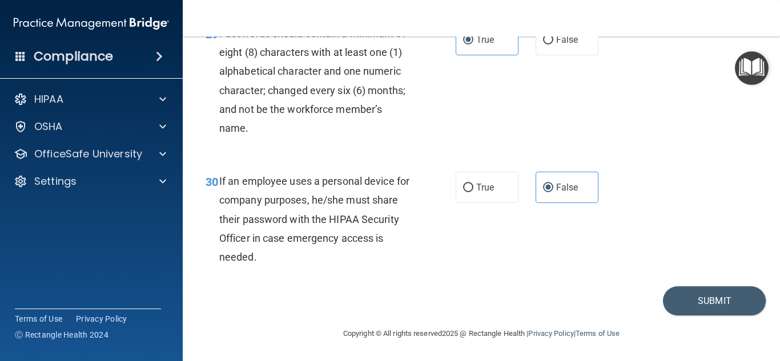
click at [699, 212] on div "30 If an employee uses a personal device for company purposes, he/she must shar…" at bounding box center [481, 222] width 569 height 129
click at [702, 300] on button "Submit" at bounding box center [714, 301] width 103 height 29
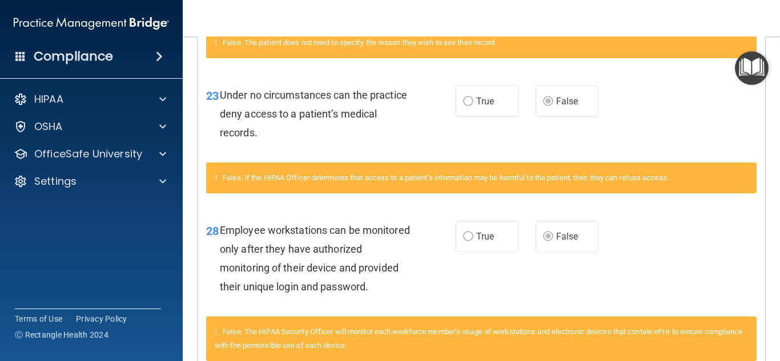
scroll to position [1682, 0]
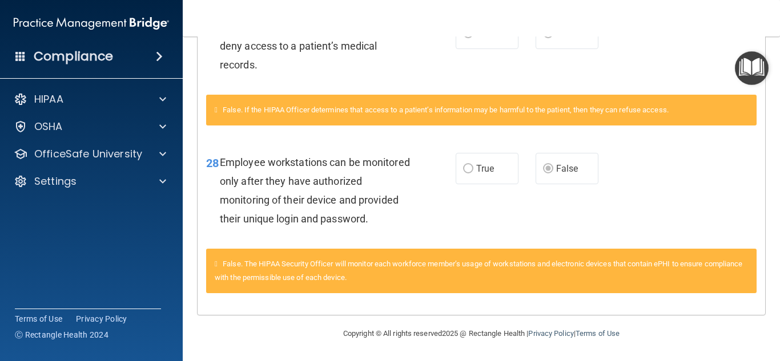
click at [734, 202] on div "28 Employee workstations can be monitored only after they have authorized monit…" at bounding box center [481, 194] width 567 height 110
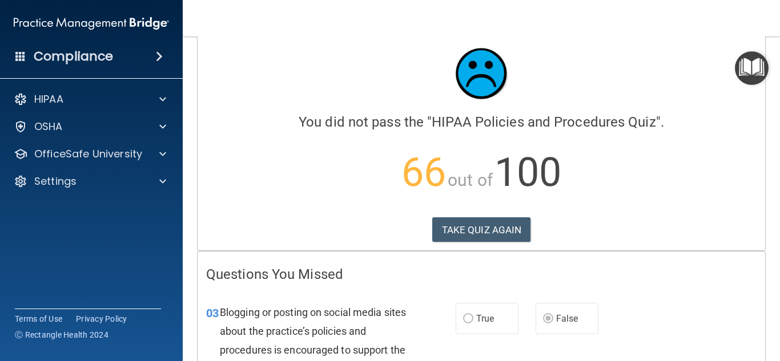
scroll to position [17, 0]
click at [484, 232] on button "TAKE QUIZ AGAIN" at bounding box center [481, 230] width 99 height 25
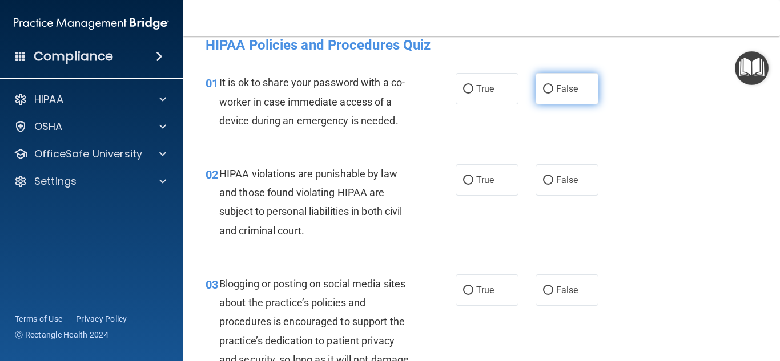
click at [548, 91] on input "False" at bounding box center [548, 89] width 10 height 9
radio input "true"
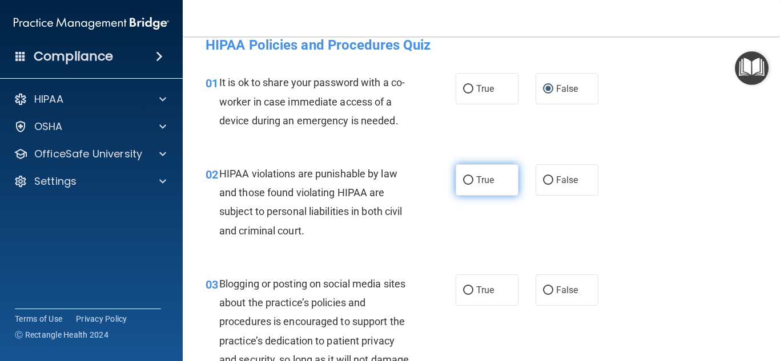
click at [467, 183] on input "True" at bounding box center [468, 180] width 10 height 9
radio input "true"
click at [477, 235] on div "02 HIPAA violations are punishable by law and those found violating HIPAA are s…" at bounding box center [481, 205] width 569 height 110
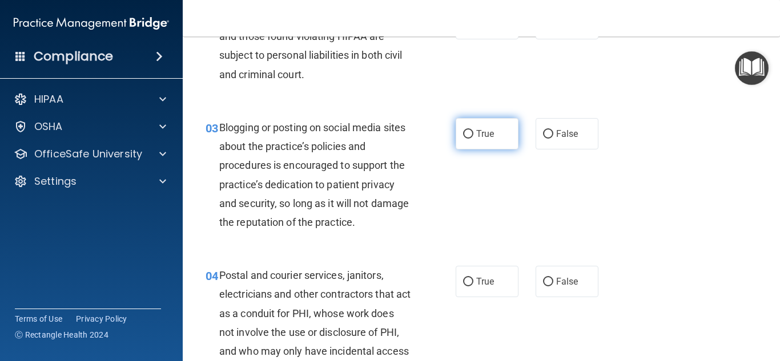
scroll to position [178, 0]
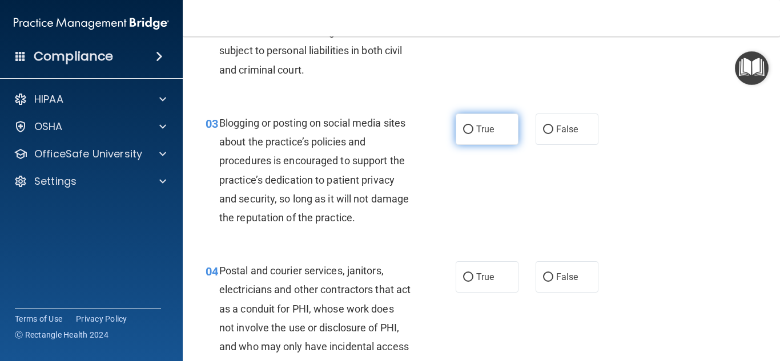
click at [468, 132] on input "True" at bounding box center [468, 130] width 10 height 9
radio input "true"
click at [515, 214] on div "03 Blogging or posting on social media sites about the practice’s policies and …" at bounding box center [481, 173] width 569 height 148
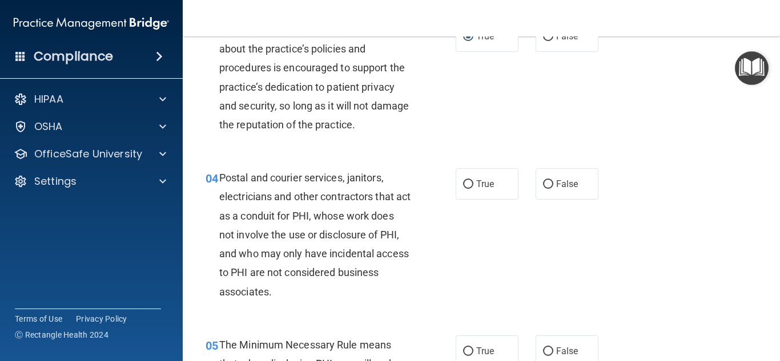
scroll to position [272, 0]
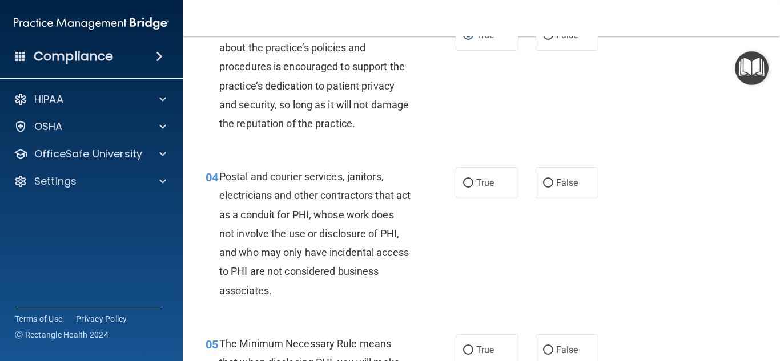
drag, startPoint x: 483, startPoint y: 186, endPoint x: 642, endPoint y: 223, distance: 163.7
click at [483, 187] on span "True" at bounding box center [485, 183] width 18 height 11
click at [473, 187] on input "True" at bounding box center [468, 183] width 10 height 9
radio input "true"
click at [664, 228] on div "04 Postal and courier services, janitors, electricians and other contractors th…" at bounding box center [481, 236] width 569 height 167
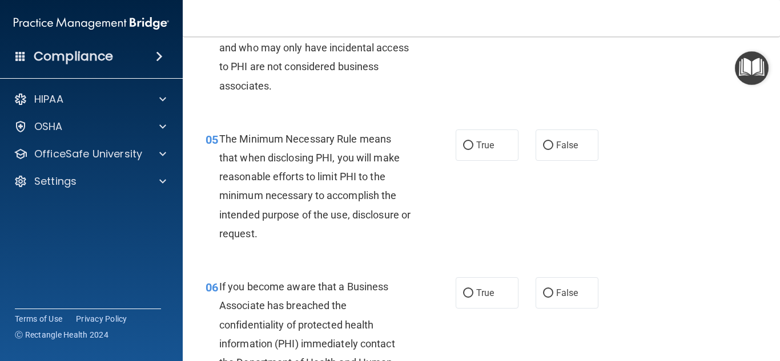
scroll to position [484, 0]
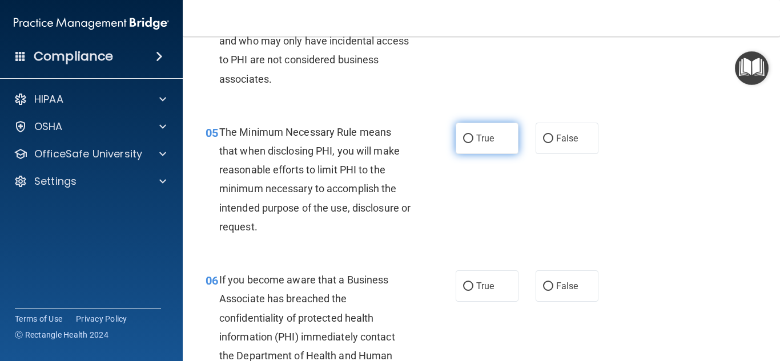
click at [473, 143] on input "True" at bounding box center [468, 139] width 10 height 9
radio input "true"
click at [466, 203] on div "05 The Minimum Necessary Rule means that when disclosing PHI, you will make rea…" at bounding box center [330, 182] width 284 height 119
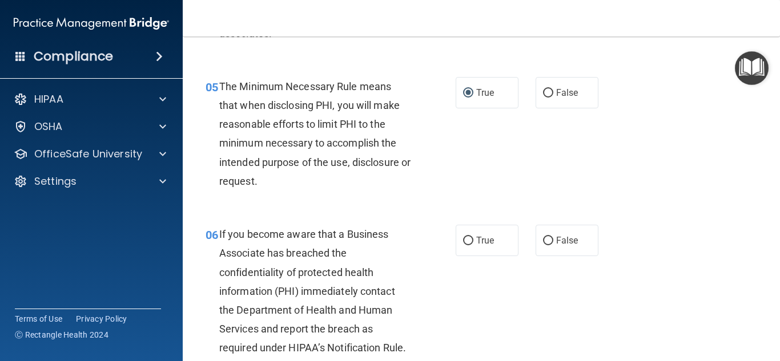
scroll to position [576, 0]
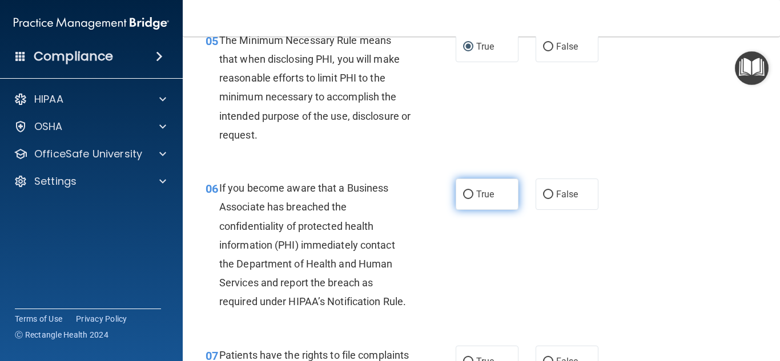
click at [473, 202] on label "True" at bounding box center [487, 194] width 63 height 31
click at [473, 199] on input "True" at bounding box center [468, 195] width 10 height 9
radio input "true"
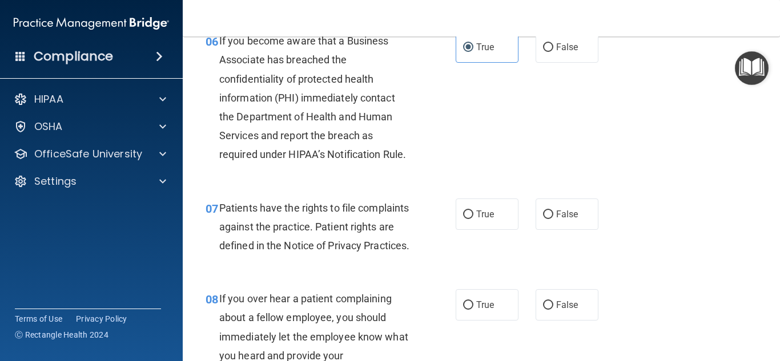
scroll to position [731, 0]
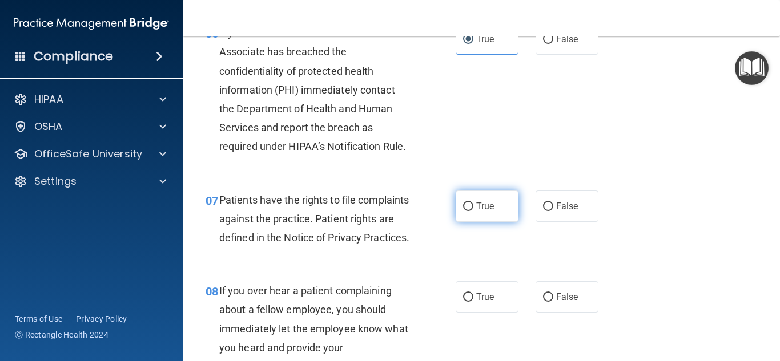
click at [473, 212] on label "True" at bounding box center [487, 206] width 63 height 31
click at [473, 211] on input "True" at bounding box center [468, 207] width 10 height 9
radio input "true"
click at [641, 257] on div "07 Patients have the rights to file complaints against the practice. Patient ri…" at bounding box center [481, 221] width 569 height 91
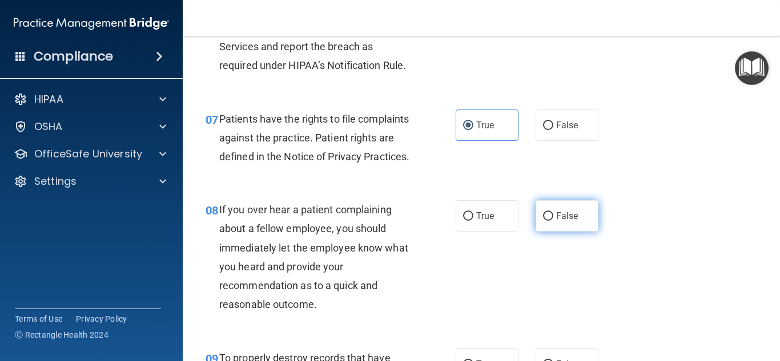
scroll to position [818, 0]
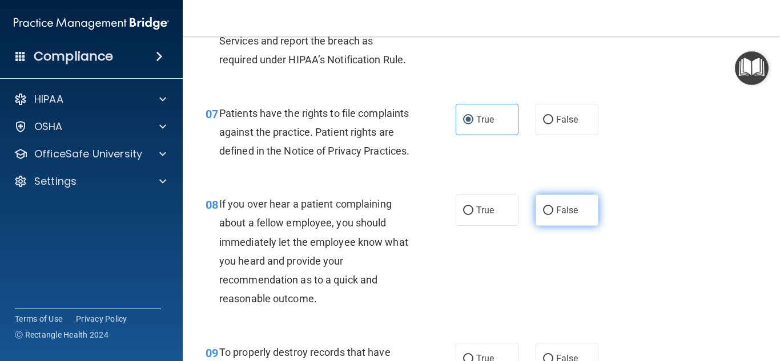
click at [559, 216] on span "False" at bounding box center [567, 210] width 22 height 11
click at [553, 215] on input "False" at bounding box center [548, 211] width 10 height 9
radio input "true"
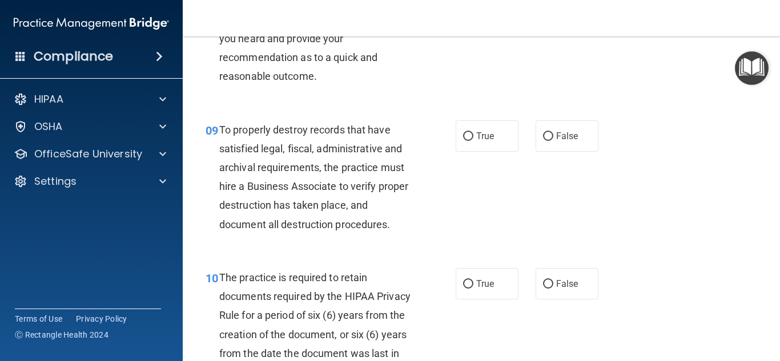
scroll to position [1042, 0]
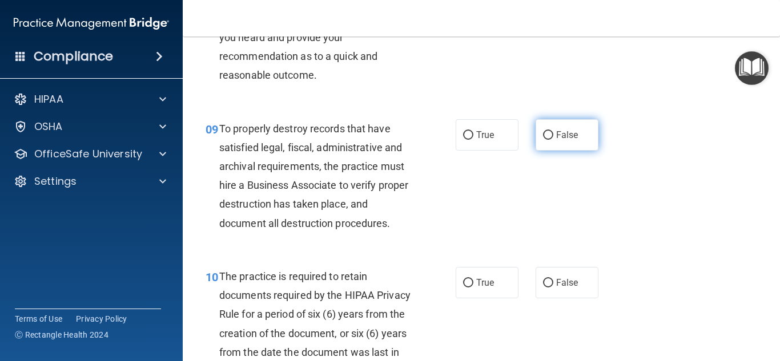
click at [553, 140] on input "False" at bounding box center [548, 135] width 10 height 9
radio input "true"
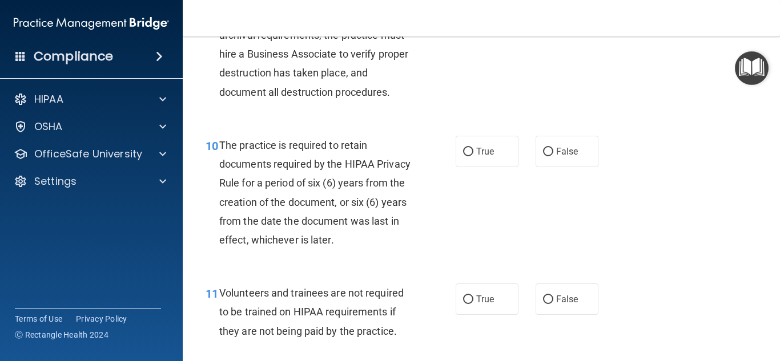
scroll to position [1192, 0]
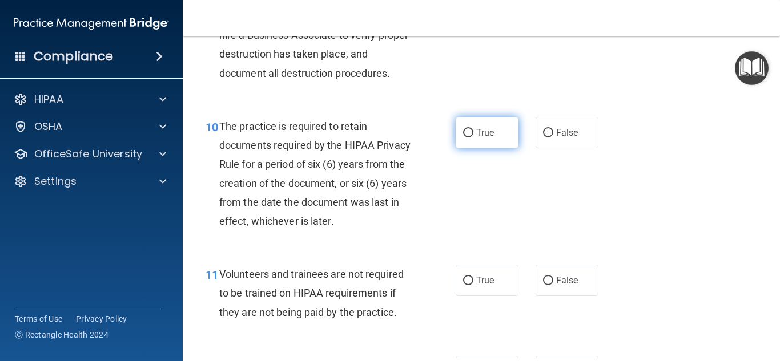
click at [494, 138] on span "True" at bounding box center [485, 132] width 18 height 11
click at [473, 138] on input "True" at bounding box center [468, 133] width 10 height 9
radio input "true"
click at [645, 190] on div "10 The practice is required to retain documents required by the HIPAA Privacy R…" at bounding box center [481, 177] width 569 height 148
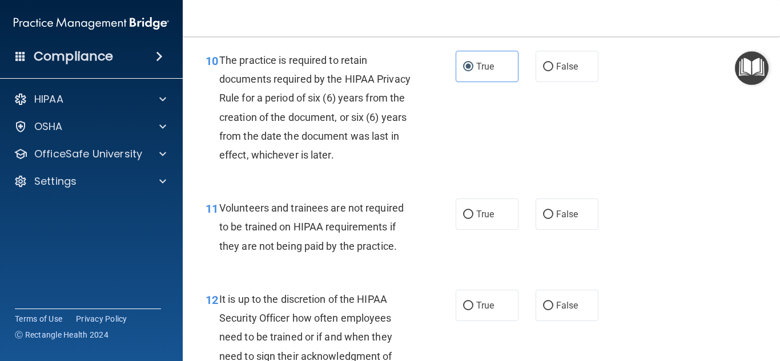
scroll to position [1324, 0]
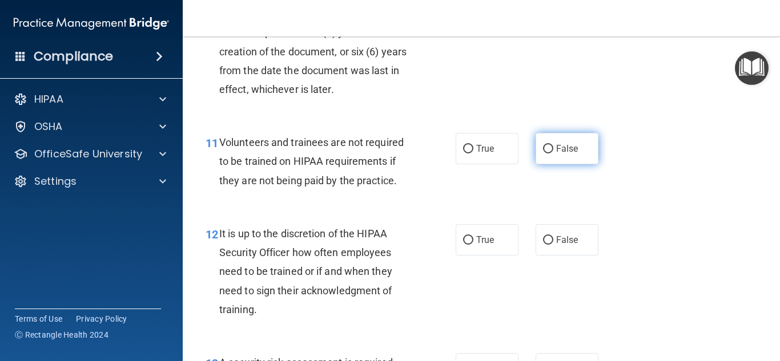
click at [573, 164] on label "False" at bounding box center [566, 148] width 63 height 31
click at [553, 154] on input "False" at bounding box center [548, 149] width 10 height 9
radio input "true"
click at [651, 203] on div "11 Volunteers and trainees are not required to be trained on HIPAA requirements…" at bounding box center [481, 164] width 569 height 91
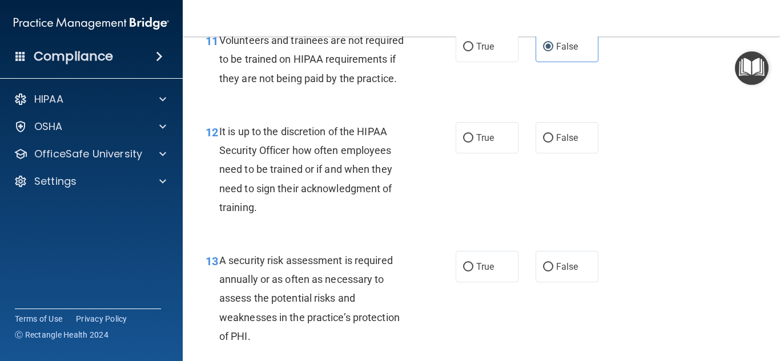
scroll to position [1427, 0]
click at [471, 142] on input "True" at bounding box center [468, 138] width 10 height 9
radio input "true"
click at [665, 236] on div "12 It is up to the discretion of the HIPAA Security Officer how often employees…" at bounding box center [481, 171] width 569 height 129
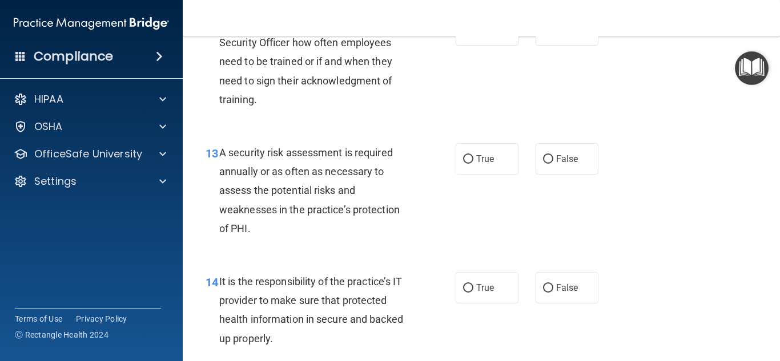
scroll to position [1536, 0]
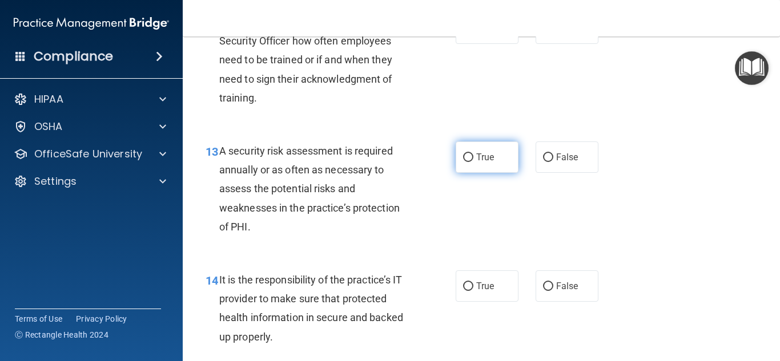
click at [469, 173] on label "True" at bounding box center [487, 157] width 63 height 31
click at [469, 162] on input "True" at bounding box center [468, 158] width 10 height 9
radio input "true"
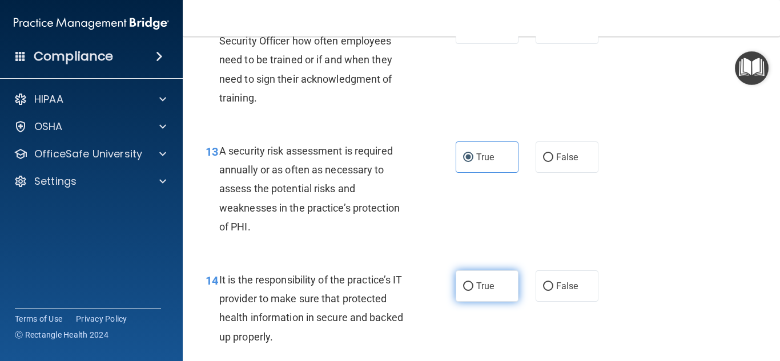
click at [468, 291] on input "True" at bounding box center [468, 287] width 10 height 9
radio input "true"
click at [617, 256] on div "13 A security risk assessment is required annually or as often as necessary to …" at bounding box center [481, 191] width 569 height 129
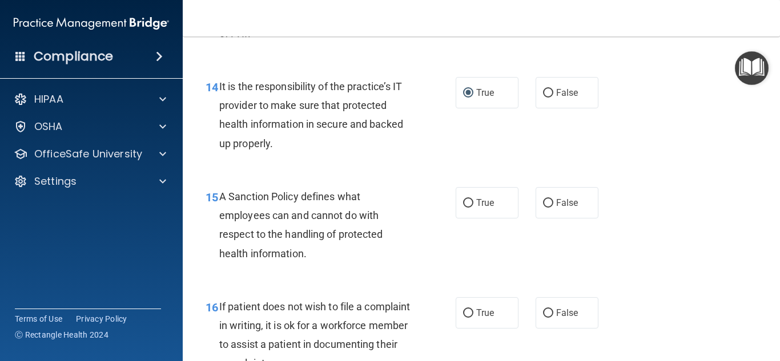
scroll to position [1734, 0]
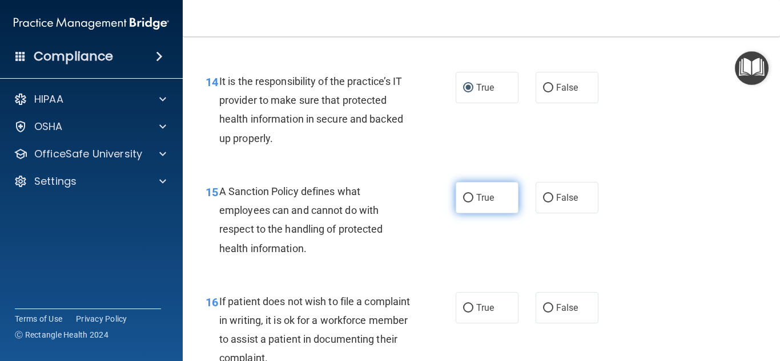
click at [470, 203] on input "True" at bounding box center [468, 198] width 10 height 9
radio input "true"
click at [628, 215] on div "15 A Sanction Policy defines what employees can and cannot do with respect to t…" at bounding box center [481, 223] width 569 height 110
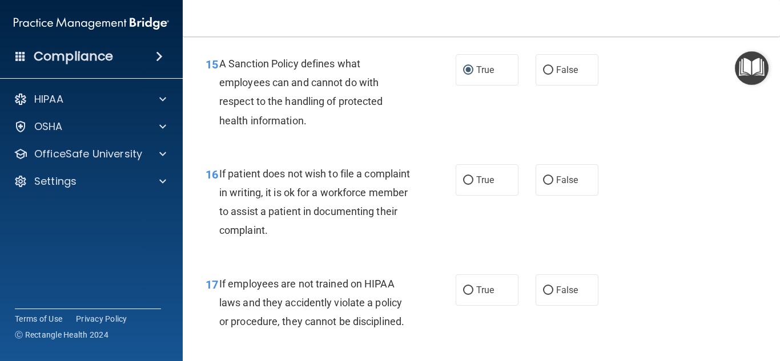
scroll to position [1866, 0]
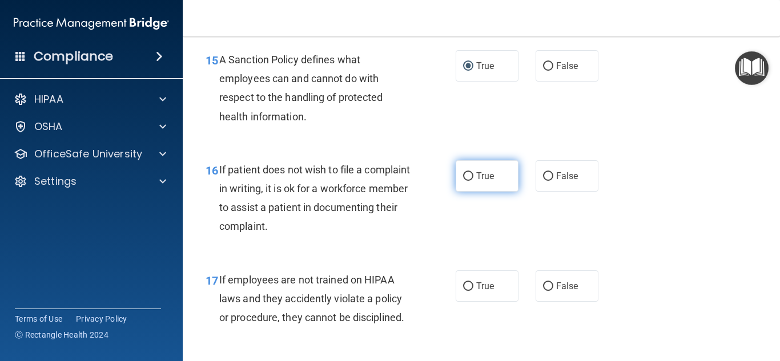
click at [500, 192] on label "True" at bounding box center [487, 175] width 63 height 31
click at [473, 181] on input "True" at bounding box center [468, 176] width 10 height 9
radio input "true"
click at [476, 252] on div "16 If patient does not wish to file a complaint in writing, it is ok for a work…" at bounding box center [481, 201] width 569 height 110
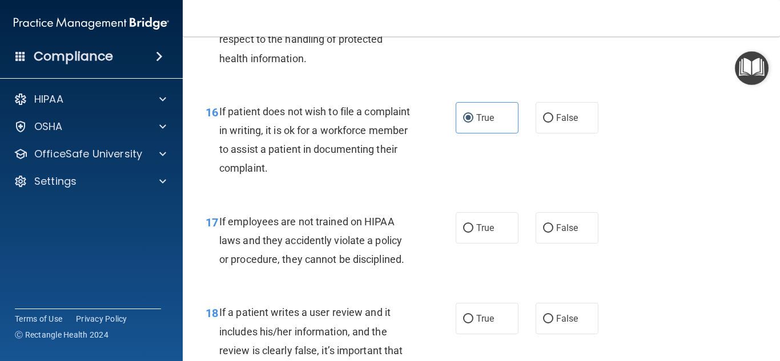
scroll to position [1933, 0]
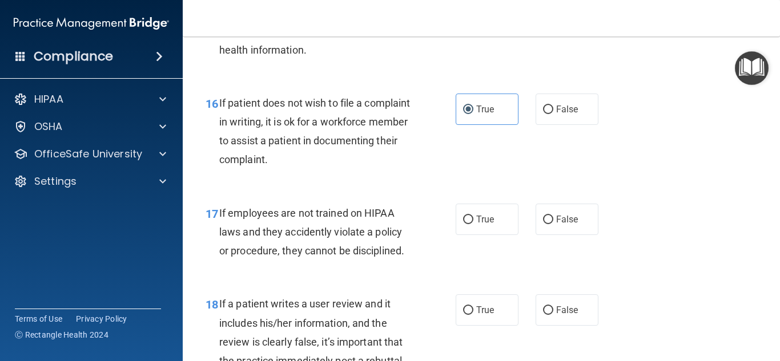
click at [700, 227] on div "17 If employees are not trained on HIPAA laws and they accidently violate a pol…" at bounding box center [481, 235] width 569 height 91
click at [699, 227] on div "17 If employees are not trained on HIPAA laws and they accidently violate a pol…" at bounding box center [481, 235] width 569 height 91
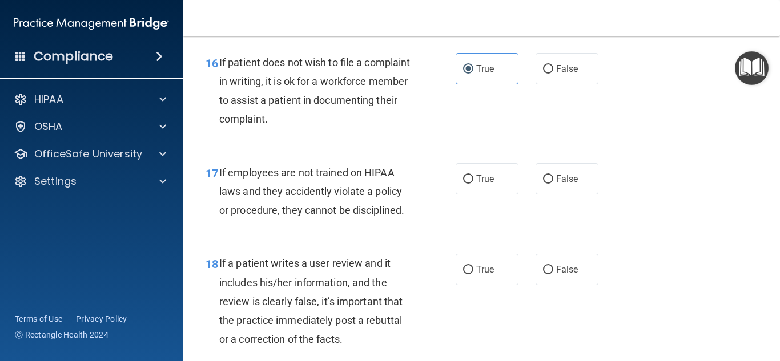
scroll to position [1992, 0]
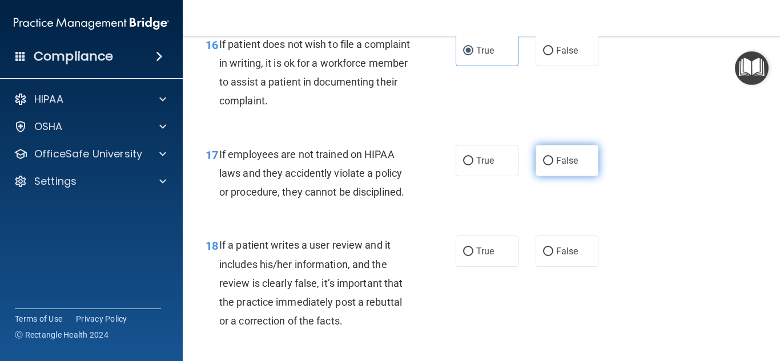
click at [568, 176] on label "False" at bounding box center [566, 160] width 63 height 31
click at [553, 166] on input "False" at bounding box center [548, 161] width 10 height 9
click at [714, 199] on div "17 If employees are not trained on HIPAA laws and they accidently violate a pol…" at bounding box center [481, 176] width 569 height 91
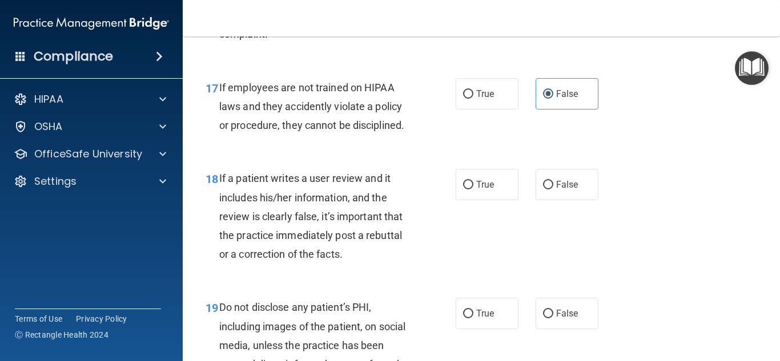
scroll to position [2075, 0]
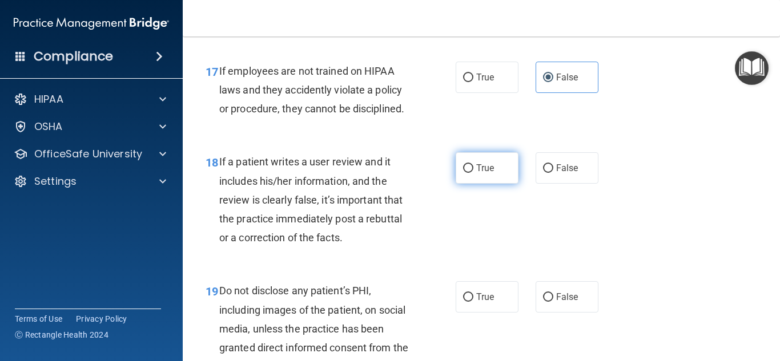
click at [480, 184] on label "True" at bounding box center [487, 167] width 63 height 31
click at [473, 173] on input "True" at bounding box center [468, 168] width 10 height 9
click at [634, 204] on div "18 If a patient writes a user review and it includes his/her information, and t…" at bounding box center [481, 202] width 569 height 129
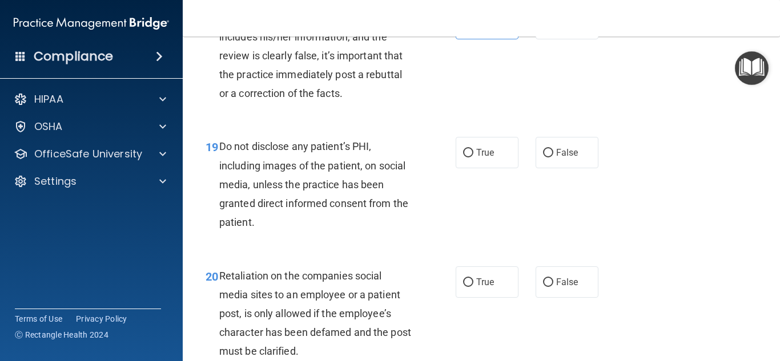
scroll to position [2220, 0]
click at [571, 158] on span "False" at bounding box center [567, 152] width 22 height 11
click at [553, 157] on input "False" at bounding box center [548, 152] width 10 height 9
click at [665, 207] on div "19 Do not disclose any patient’s PHI, including images of the patient, on socia…" at bounding box center [481, 186] width 569 height 129
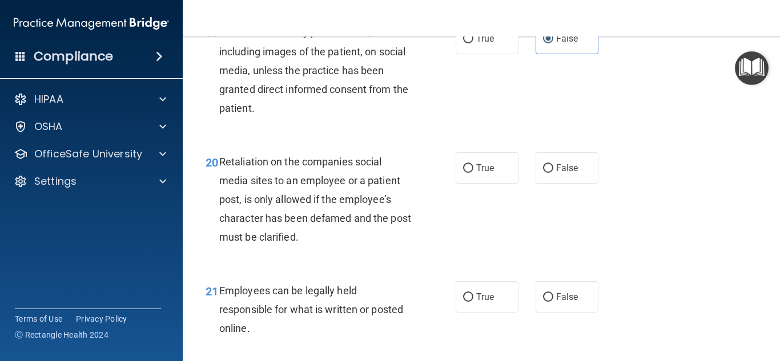
scroll to position [2349, 0]
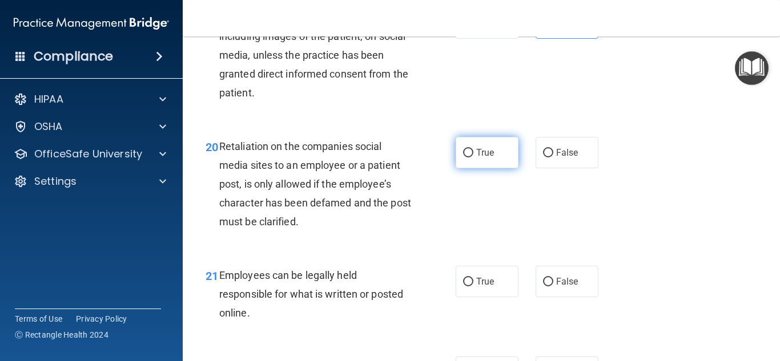
click at [469, 158] on input "True" at bounding box center [468, 153] width 10 height 9
click at [607, 252] on div "20 Retaliation on the companies social media sites to an employee or a patient …" at bounding box center [481, 187] width 569 height 129
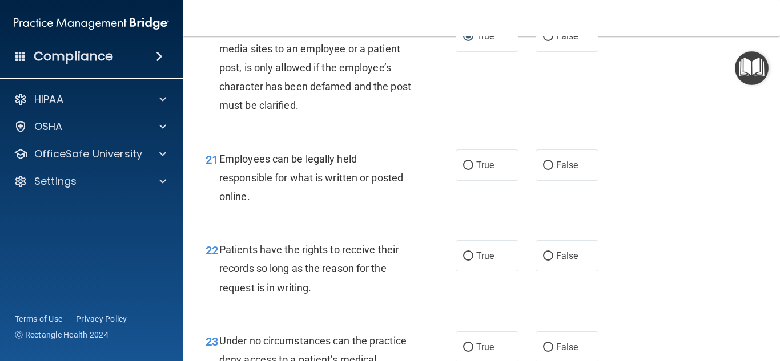
scroll to position [2494, 0]
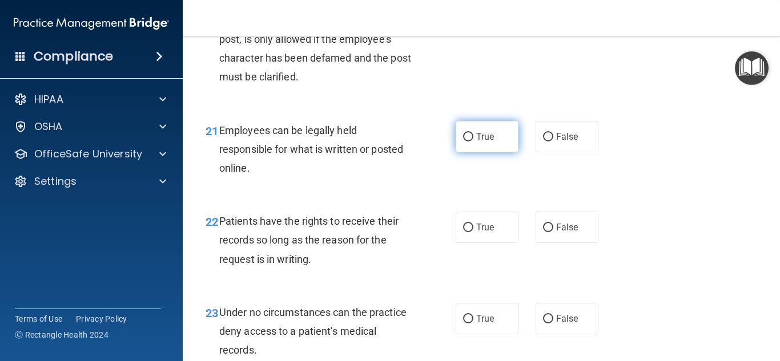
click at [469, 152] on label "True" at bounding box center [487, 136] width 63 height 31
click at [469, 142] on input "True" at bounding box center [468, 137] width 10 height 9
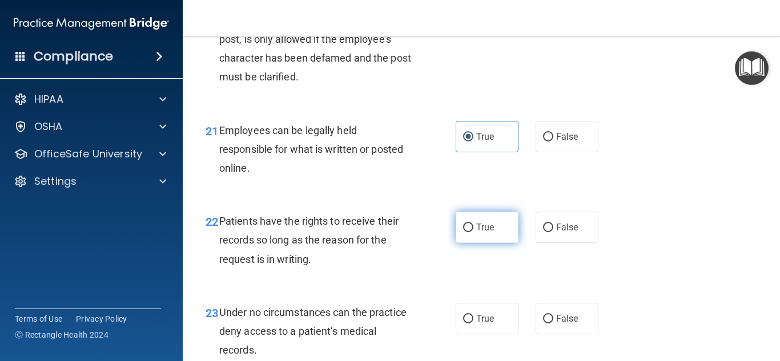
click at [467, 232] on input "True" at bounding box center [468, 228] width 10 height 9
click at [702, 231] on div "22 Patients have the rights to receive their records so long as the reason for …" at bounding box center [481, 243] width 569 height 91
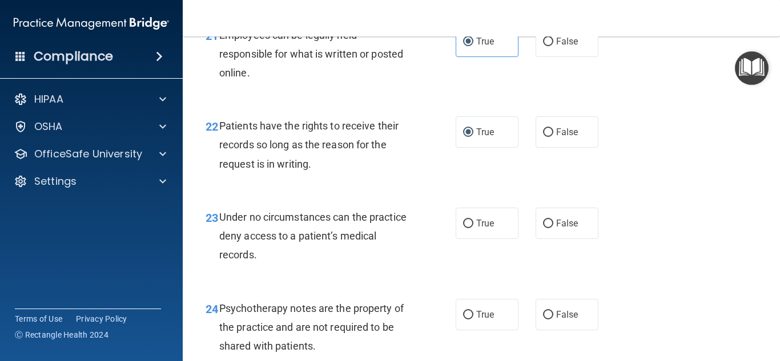
scroll to position [2591, 0]
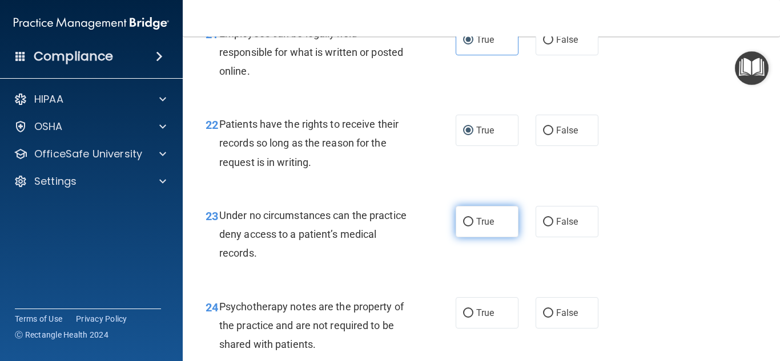
click at [470, 227] on input "True" at bounding box center [468, 222] width 10 height 9
click at [634, 233] on div "23 Under no circumstances can the practice deny access to a patient’s medical r…" at bounding box center [481, 237] width 569 height 91
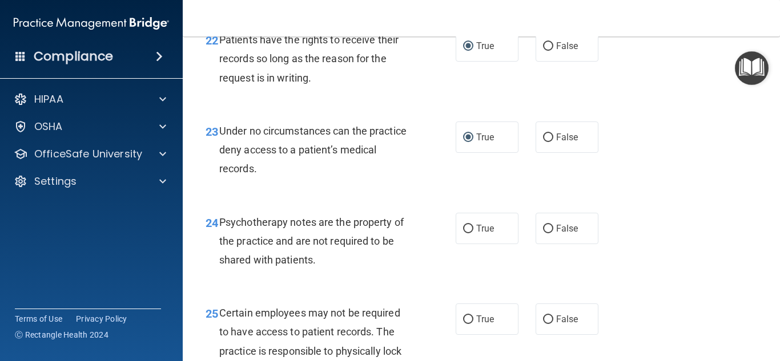
scroll to position [2692, 0]
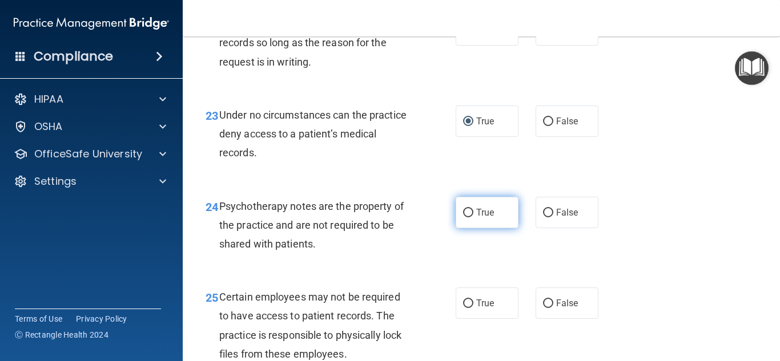
click at [472, 228] on label "True" at bounding box center [487, 212] width 63 height 31
click at [466, 218] on input "True" at bounding box center [468, 213] width 10 height 9
click at [409, 254] on div "Psychotherapy notes are the property of the practice and are not required to be…" at bounding box center [319, 225] width 200 height 57
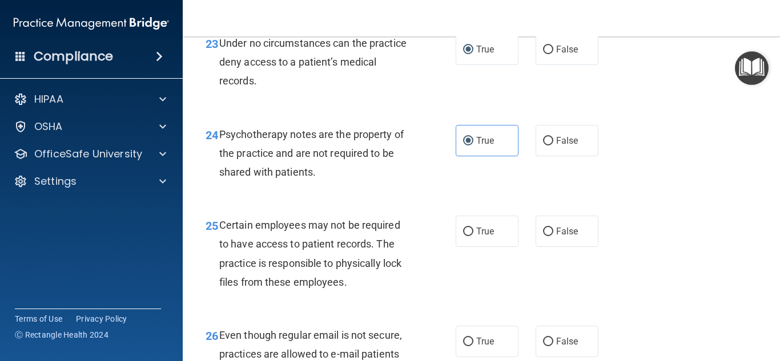
scroll to position [2771, 0]
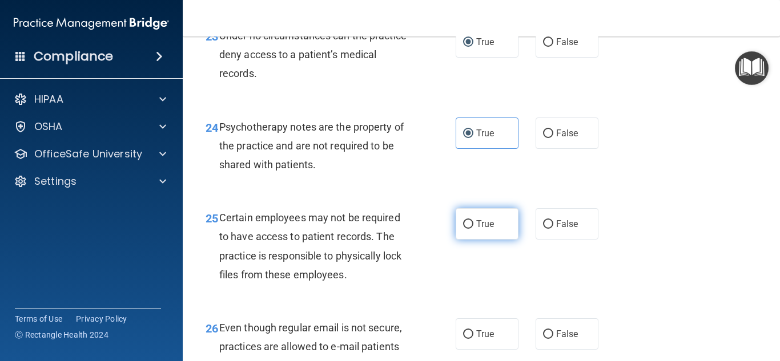
click at [473, 229] on input "True" at bounding box center [468, 224] width 10 height 9
click at [696, 263] on div "25 Certain employees may not be required to have access to patient records. The…" at bounding box center [481, 249] width 569 height 110
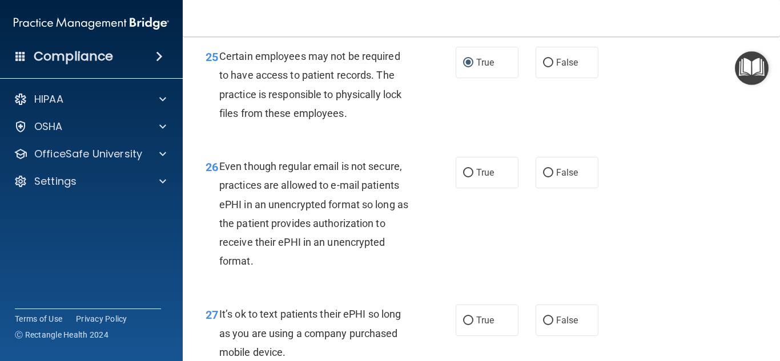
scroll to position [2949, 0]
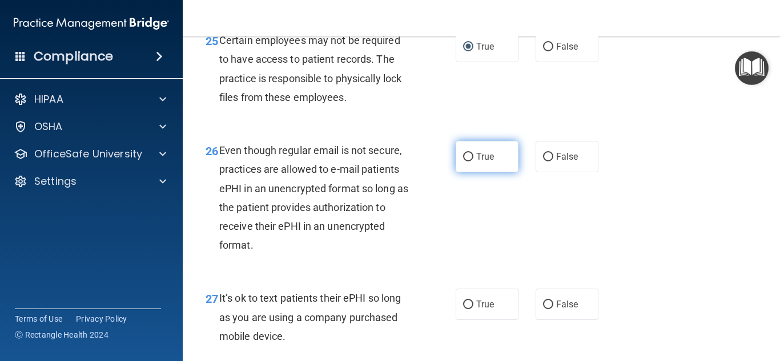
click at [496, 172] on label "True" at bounding box center [487, 156] width 63 height 31
click at [473, 162] on input "True" at bounding box center [468, 157] width 10 height 9
click at [711, 272] on div "26 Even though regular email is not secure, practices are allowed to e-mail pat…" at bounding box center [481, 201] width 569 height 148
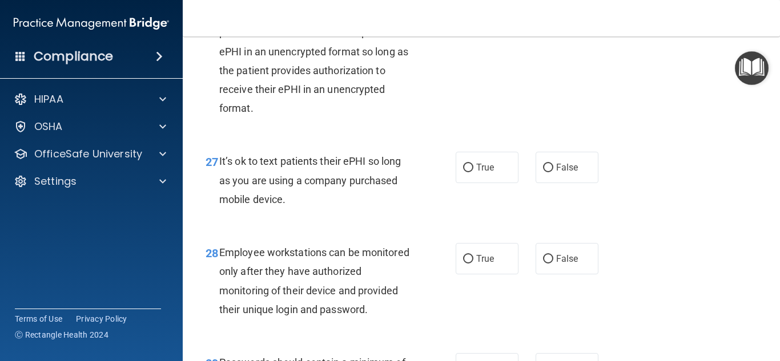
scroll to position [3089, 0]
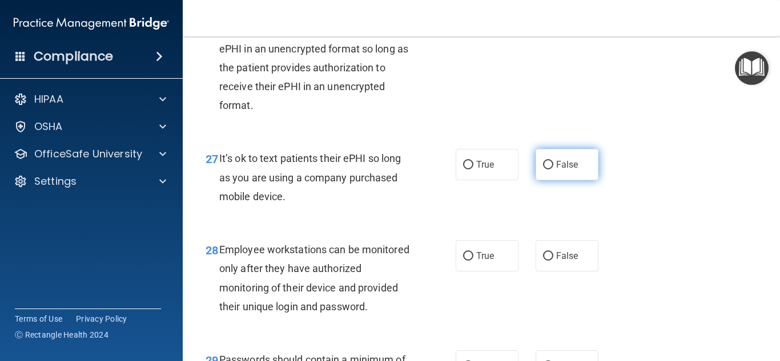
click at [580, 178] on label "False" at bounding box center [566, 164] width 63 height 31
click at [553, 170] on input "False" at bounding box center [548, 165] width 10 height 9
click at [727, 206] on div "27 It’s ok to text patients their ePHI so long as you are using a company purch…" at bounding box center [481, 180] width 569 height 91
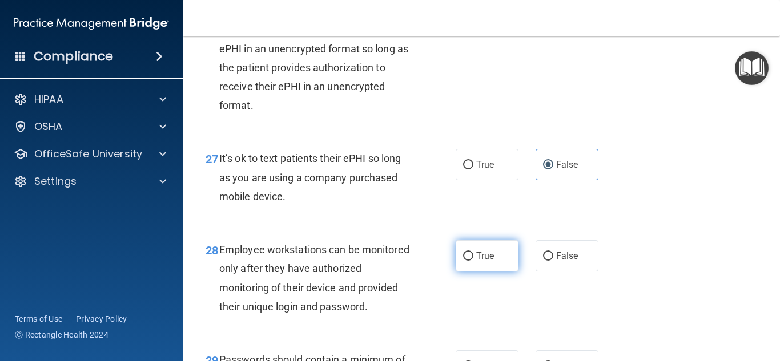
click at [497, 272] on label "True" at bounding box center [487, 255] width 63 height 31
click at [473, 261] on input "True" at bounding box center [468, 256] width 10 height 9
click at [700, 226] on div "27 It’s ok to text patients their ePHI so long as you are using a company purch…" at bounding box center [481, 180] width 569 height 91
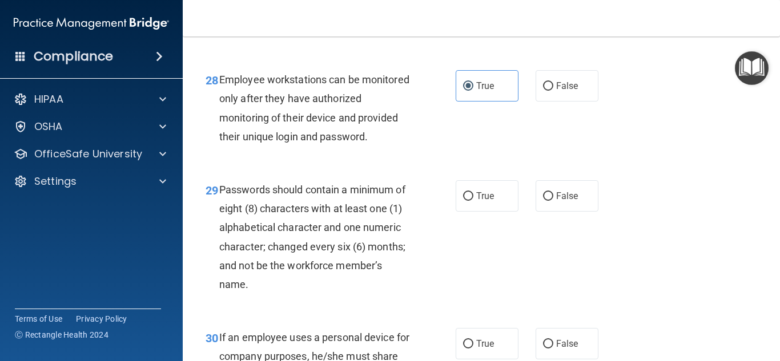
scroll to position [3259, 0]
click at [486, 211] on label "True" at bounding box center [487, 195] width 63 height 31
click at [473, 200] on input "True" at bounding box center [468, 196] width 10 height 9
click at [665, 222] on div "29 Passwords should contain a minimum of eight (8) characters with at least one…" at bounding box center [481, 240] width 569 height 148
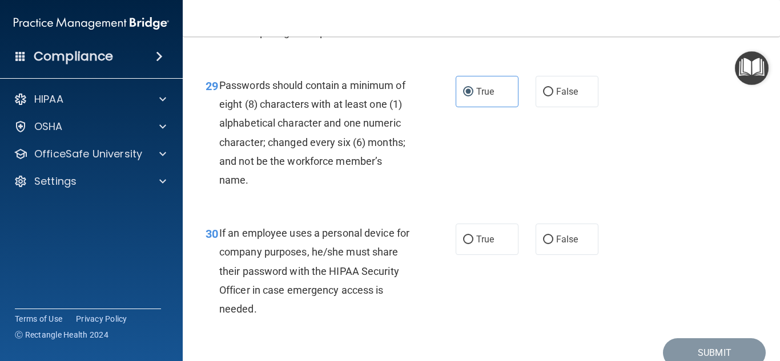
scroll to position [3414, 0]
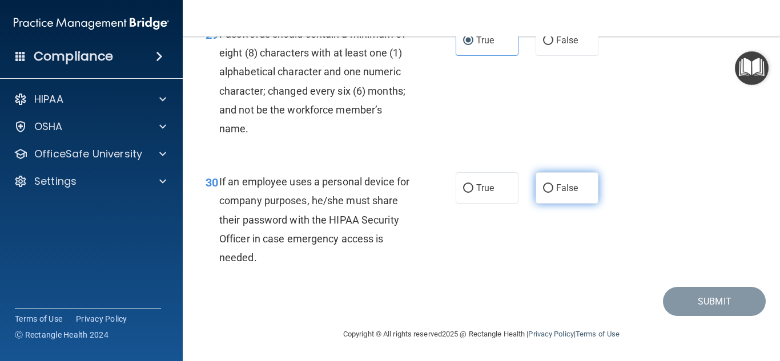
click at [559, 194] on span "False" at bounding box center [567, 188] width 22 height 11
click at [553, 193] on input "False" at bounding box center [548, 188] width 10 height 9
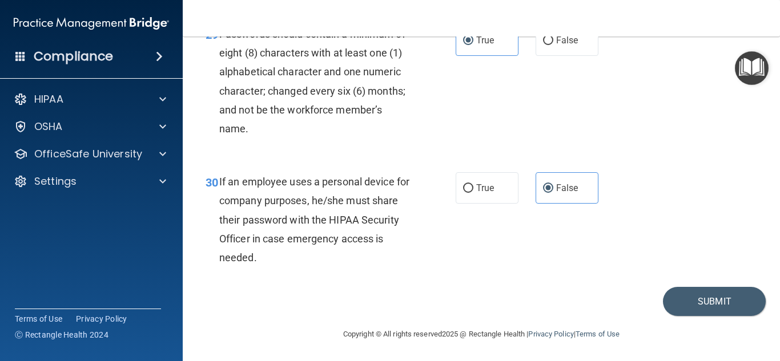
click at [677, 197] on div "30 If an employee uses a personal device for company purposes, he/she must shar…" at bounding box center [481, 222] width 569 height 129
click at [712, 304] on button "Submit" at bounding box center [714, 301] width 103 height 29
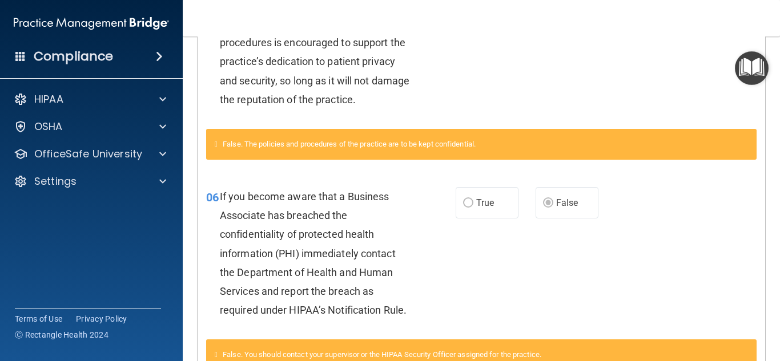
scroll to position [95, 0]
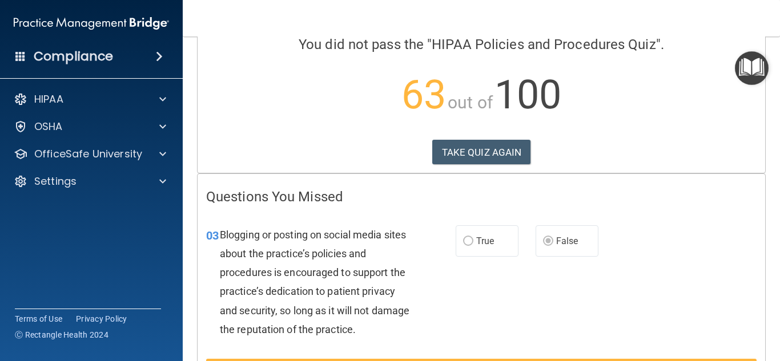
click at [748, 69] on img "Open Resource Center" at bounding box center [752, 68] width 34 height 34
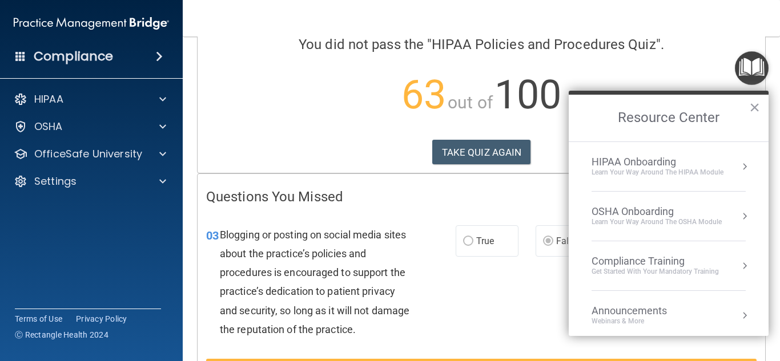
click at [615, 261] on div "Compliance Training" at bounding box center [654, 261] width 127 height 13
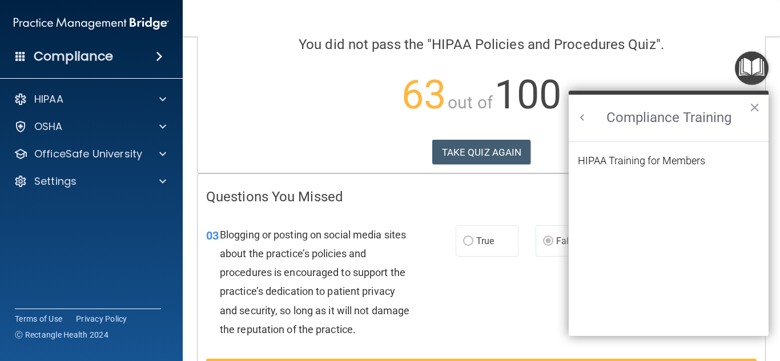
scroll to position [0, 0]
click at [617, 158] on div "HIPAA Training for Members" at bounding box center [641, 161] width 127 height 10
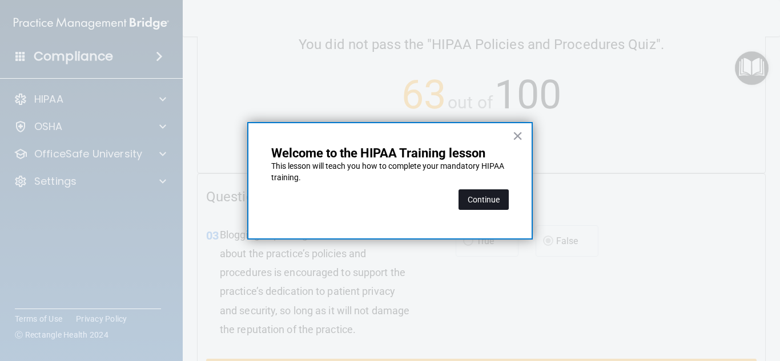
click at [498, 196] on button "Continue" at bounding box center [483, 200] width 50 height 21
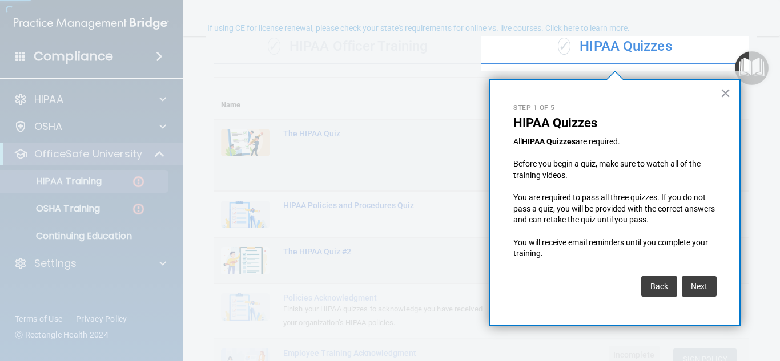
scroll to position [88, 0]
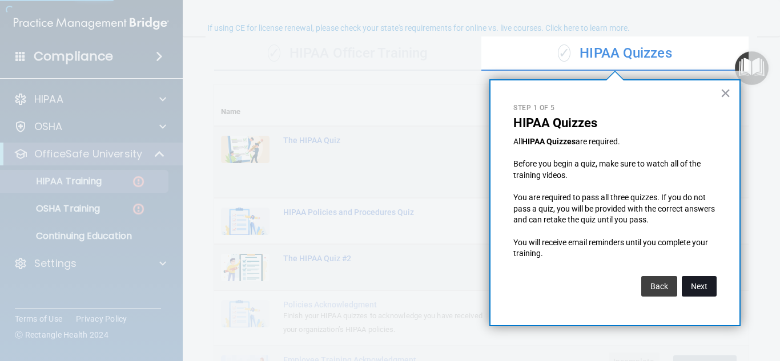
click at [700, 295] on button "Next" at bounding box center [699, 286] width 35 height 21
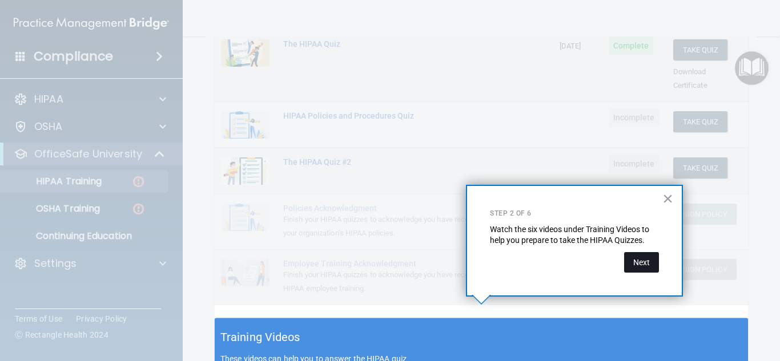
click at [641, 267] on button "Next" at bounding box center [641, 262] width 35 height 21
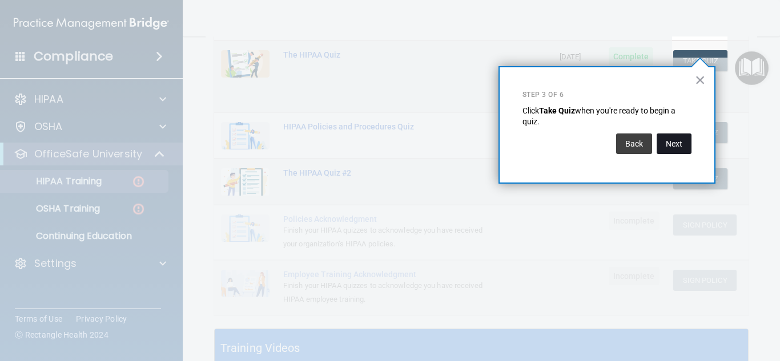
click at [674, 151] on button "Next" at bounding box center [674, 144] width 35 height 21
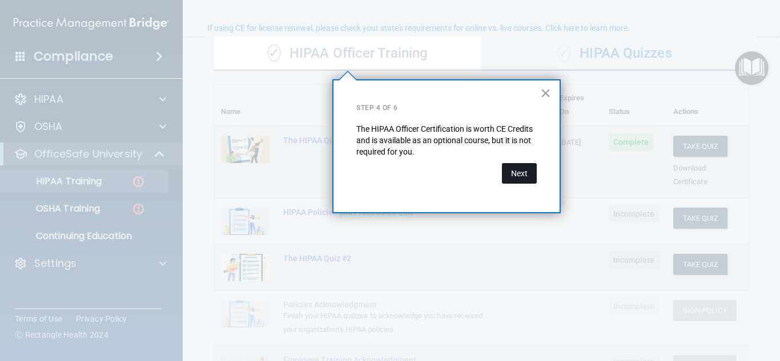
click at [528, 173] on button "Next" at bounding box center [519, 173] width 35 height 21
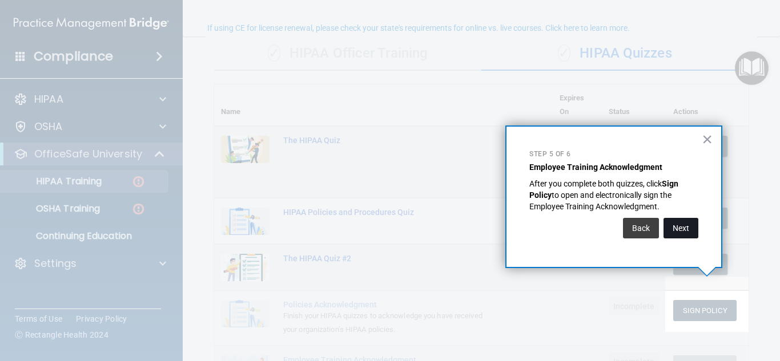
click at [683, 225] on button "Next" at bounding box center [680, 228] width 35 height 21
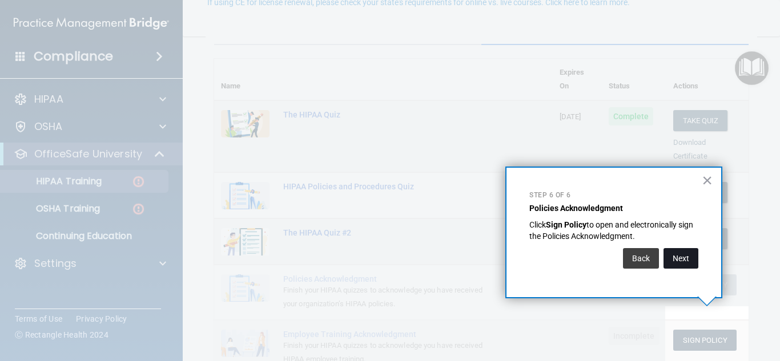
click at [675, 259] on button "Next" at bounding box center [680, 258] width 35 height 21
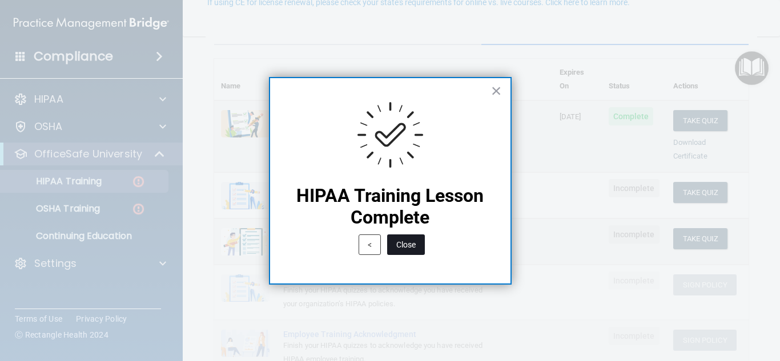
click at [409, 243] on button "Close" at bounding box center [406, 245] width 38 height 21
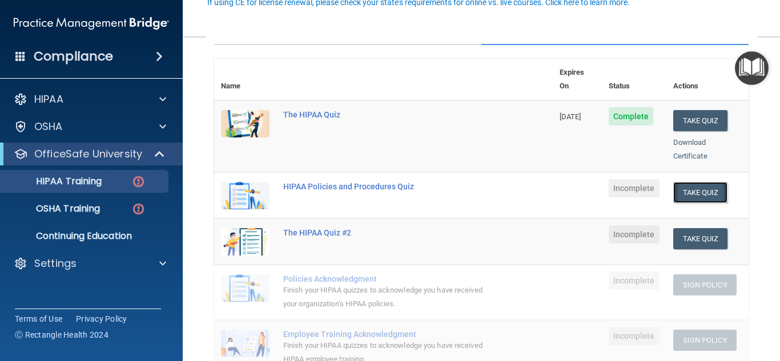
click at [690, 182] on button "Take Quiz" at bounding box center [700, 192] width 55 height 21
click at [698, 228] on button "Take Quiz" at bounding box center [700, 238] width 55 height 21
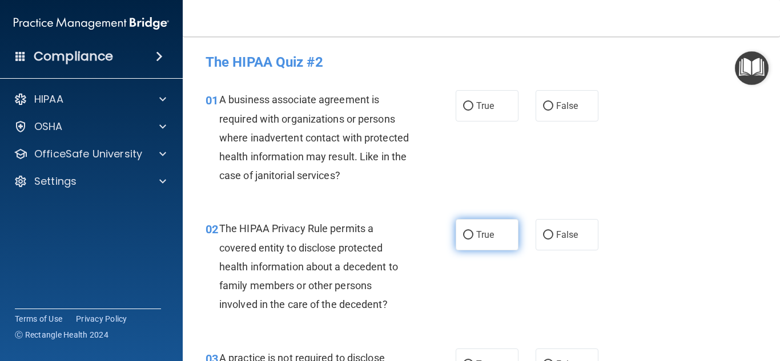
click at [504, 235] on label "True" at bounding box center [487, 234] width 63 height 31
click at [473, 235] on input "True" at bounding box center [468, 235] width 10 height 9
click at [512, 166] on div "01 A business associate agreement is required with organizations or persons whe…" at bounding box center [481, 140] width 569 height 129
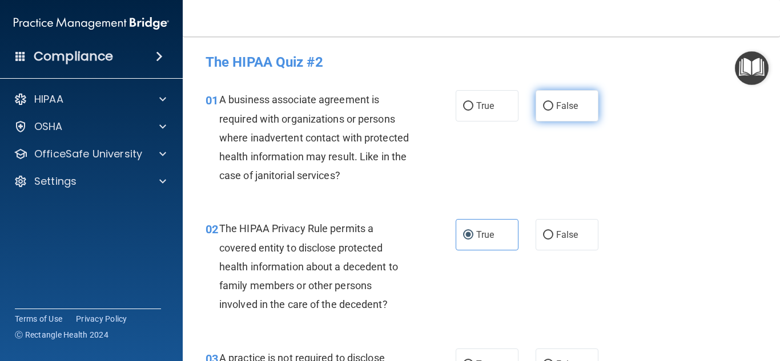
drag, startPoint x: 531, startPoint y: 107, endPoint x: 557, endPoint y: 111, distance: 25.9
click at [532, 107] on div "True False" at bounding box center [531, 105] width 151 height 31
click at [557, 111] on span "False" at bounding box center [567, 105] width 22 height 11
click at [553, 111] on input "False" at bounding box center [548, 106] width 10 height 9
click at [684, 158] on div "01 A business associate agreement is required with organizations or persons whe…" at bounding box center [481, 140] width 569 height 129
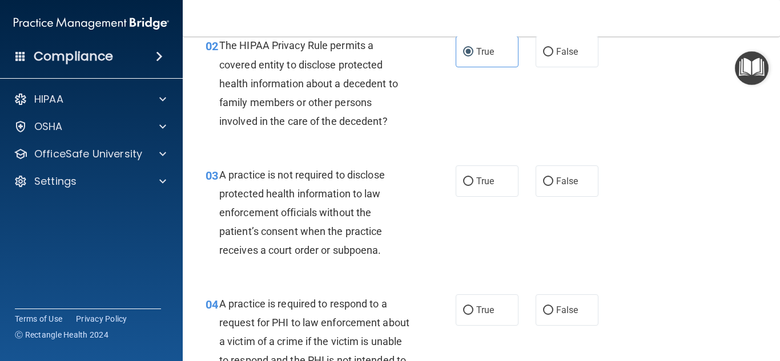
scroll to position [199, 0]
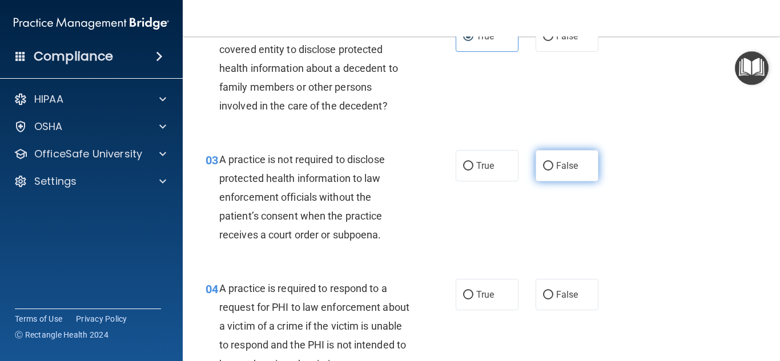
click at [574, 177] on label "False" at bounding box center [566, 165] width 63 height 31
click at [553, 171] on input "False" at bounding box center [548, 166] width 10 height 9
click at [678, 179] on div "03 A practice is not required to disclose protected health information to law e…" at bounding box center [481, 200] width 569 height 129
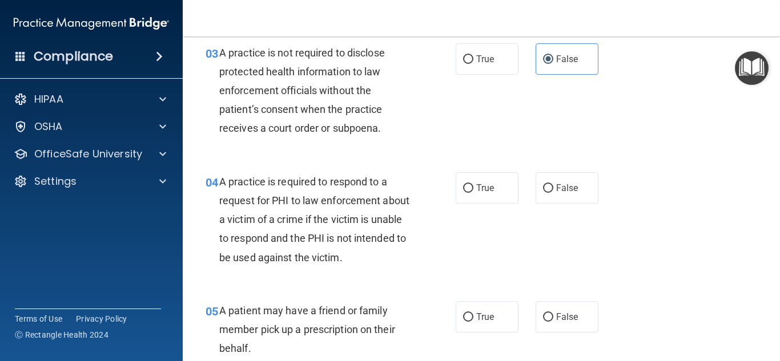
scroll to position [316, 0]
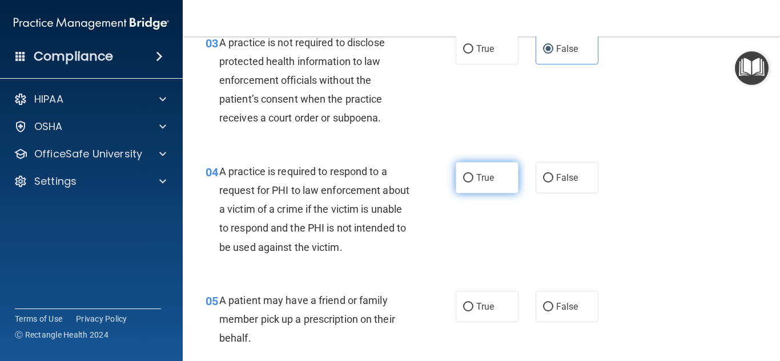
drag, startPoint x: 499, startPoint y: 187, endPoint x: 512, endPoint y: 187, distance: 13.1
click at [499, 187] on label "True" at bounding box center [487, 177] width 63 height 31
click at [473, 183] on input "True" at bounding box center [468, 178] width 10 height 9
click at [650, 206] on div "04 A practice is required to respond to a request for PHI to law enforcement ab…" at bounding box center [481, 212] width 569 height 129
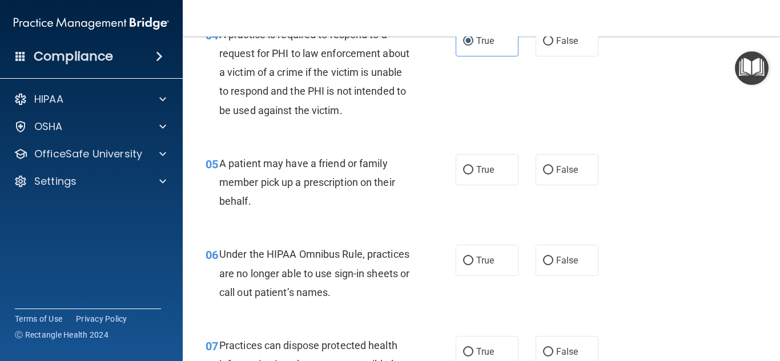
scroll to position [459, 0]
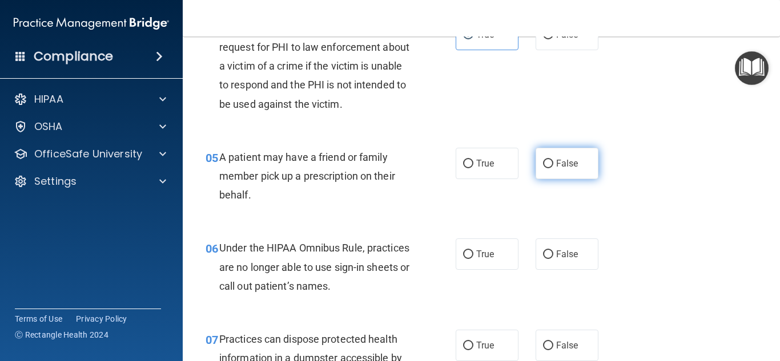
click at [570, 176] on label "False" at bounding box center [566, 163] width 63 height 31
click at [553, 168] on input "False" at bounding box center [548, 164] width 10 height 9
click at [686, 179] on div "05 A patient may have a friend or family member pick up a prescription on their…" at bounding box center [481, 179] width 569 height 91
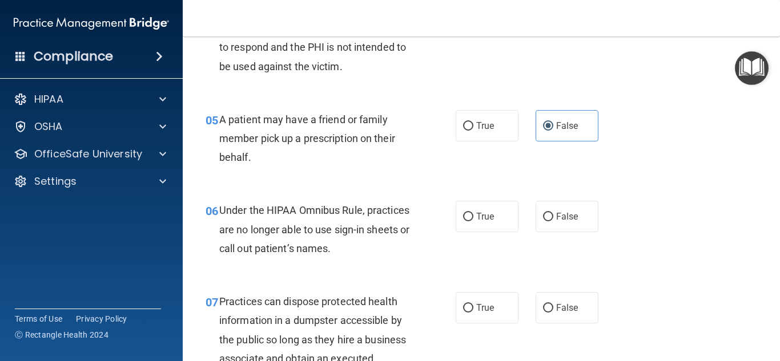
scroll to position [513, 0]
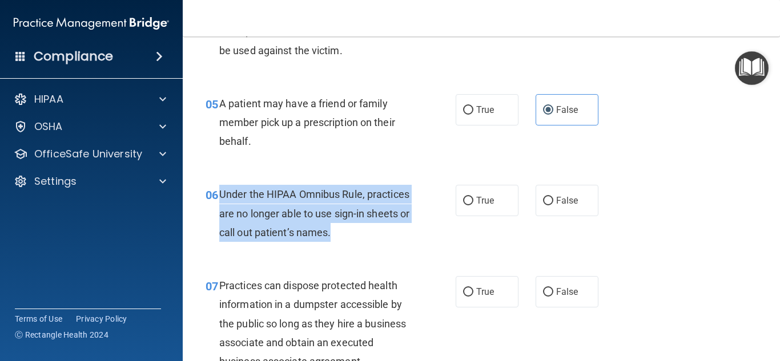
drag, startPoint x: 344, startPoint y: 229, endPoint x: 233, endPoint y: 210, distance: 113.1
click at [219, 202] on div "Under the HIPAA Omnibus Rule, practices are no longer able to use sign-in sheet…" at bounding box center [319, 213] width 200 height 57
click at [569, 206] on span "False" at bounding box center [567, 200] width 22 height 11
click at [553, 206] on input "False" at bounding box center [548, 201] width 10 height 9
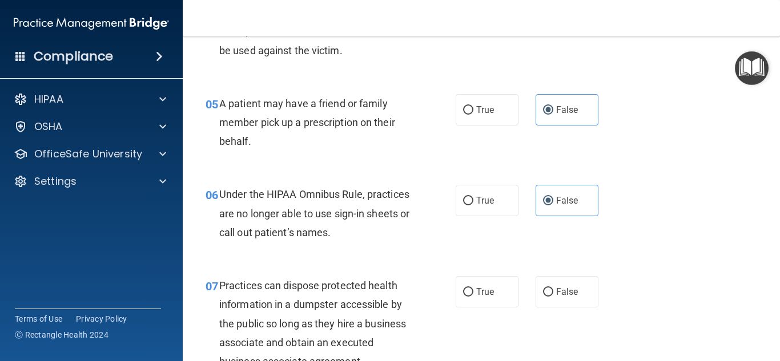
click at [686, 228] on div "06 Under the HIPAA Omnibus Rule, practices are no longer able to use sign-in sh…" at bounding box center [481, 216] width 569 height 91
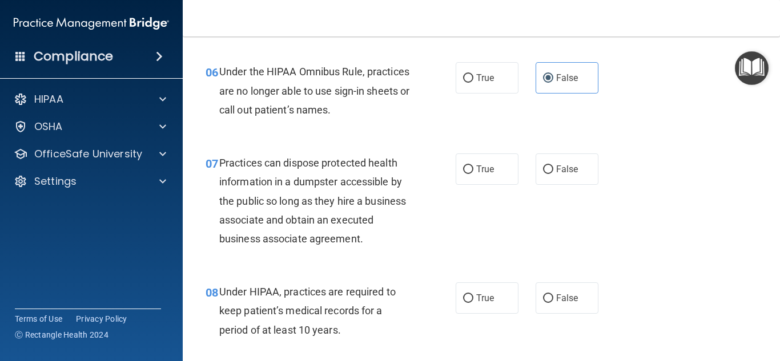
scroll to position [644, 0]
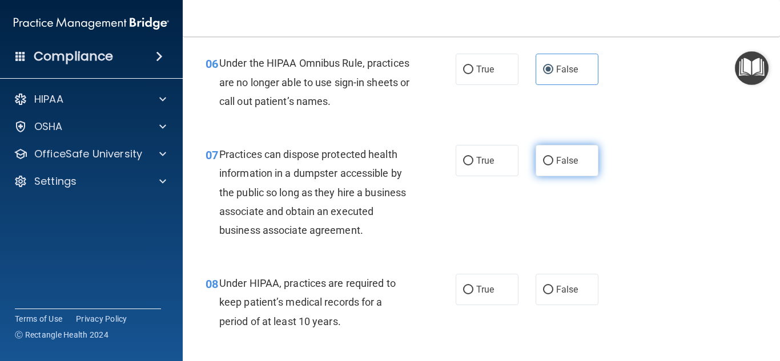
click at [569, 160] on span "False" at bounding box center [567, 160] width 22 height 11
click at [553, 160] on input "False" at bounding box center [548, 161] width 10 height 9
click at [732, 187] on div "07 Practices can dispose protected health information in a dumpster accessible …" at bounding box center [481, 195] width 569 height 129
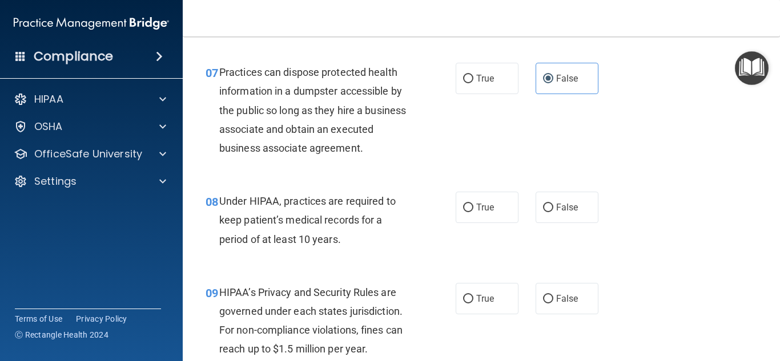
scroll to position [776, 0]
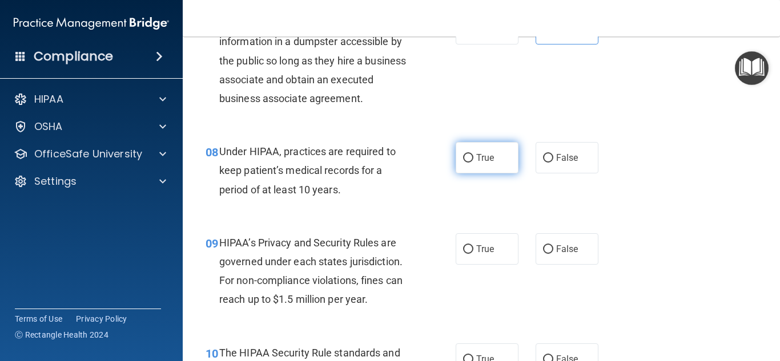
click at [503, 154] on label "True" at bounding box center [487, 157] width 63 height 31
click at [473, 154] on input "True" at bounding box center [468, 158] width 10 height 9
click at [680, 176] on div "08 Under HIPAA, practices are required to keep patient’s medical records for a …" at bounding box center [481, 173] width 569 height 91
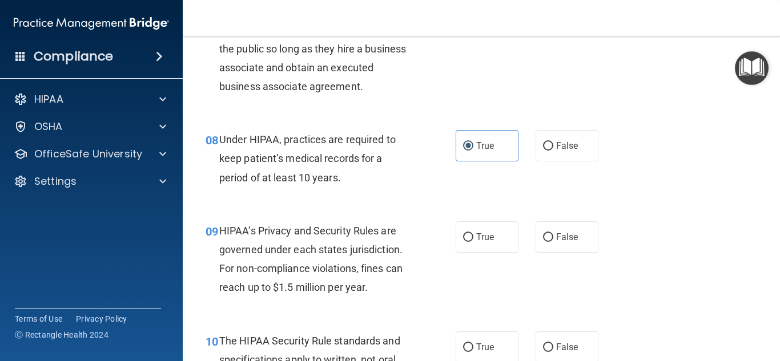
scroll to position [828, 0]
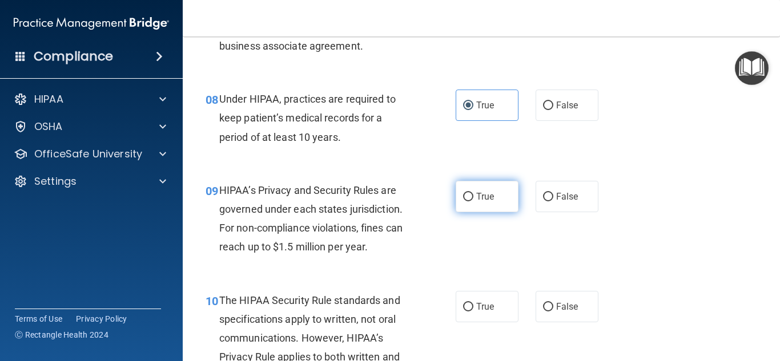
click at [491, 195] on span "True" at bounding box center [485, 196] width 18 height 11
click at [473, 195] on input "True" at bounding box center [468, 197] width 10 height 9
click at [690, 213] on div "09 HIPAA’s Privacy and Security Rules are governed under each states jurisdicti…" at bounding box center [481, 222] width 569 height 110
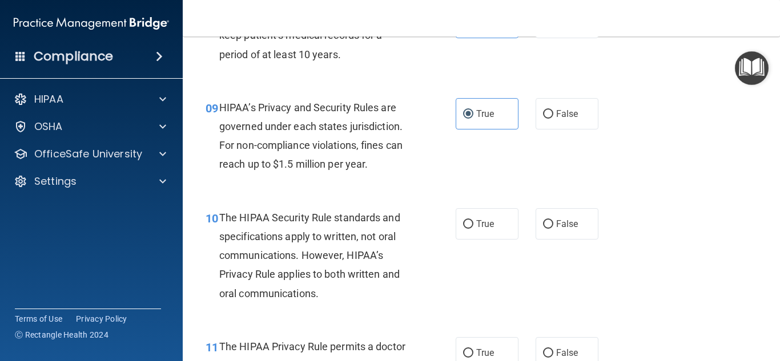
scroll to position [920, 0]
